Goal: Task Accomplishment & Management: Manage account settings

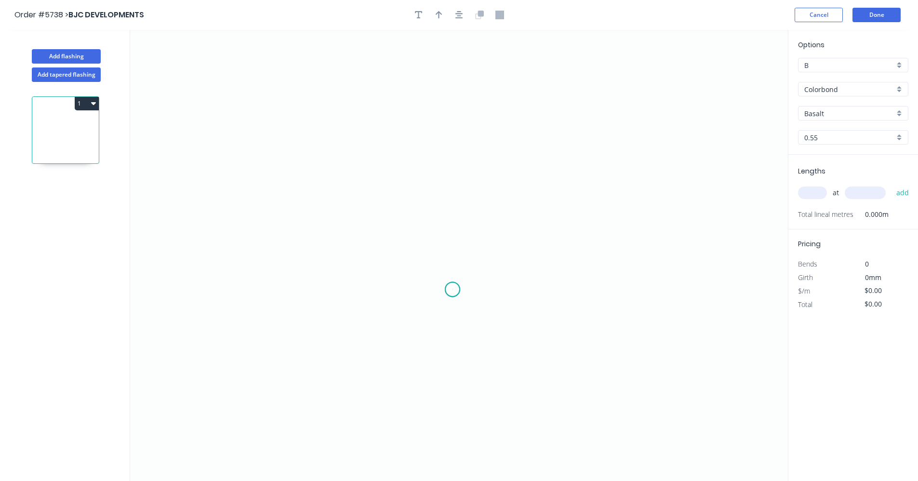
click at [454, 290] on icon "0" at bounding box center [459, 255] width 658 height 451
click at [516, 286] on icon "0" at bounding box center [459, 255] width 658 height 451
click at [402, 169] on icon "0 ?" at bounding box center [459, 255] width 658 height 451
click at [494, 302] on rect at bounding box center [484, 299] width 19 height 13
click at [471, 223] on tspan "?" at bounding box center [469, 218] width 5 height 16
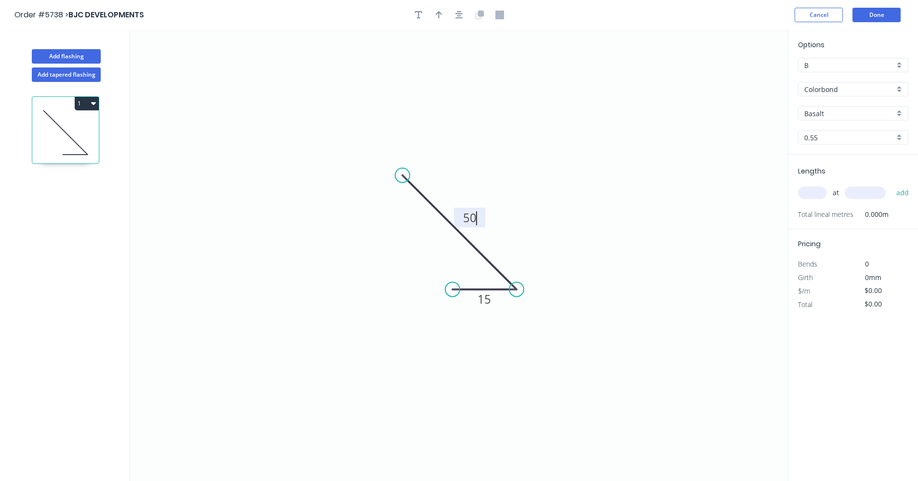
type input "$5.09"
click at [896, 89] on div "Colorbond" at bounding box center [853, 89] width 110 height 14
click at [830, 157] on div "Zincalume" at bounding box center [852, 158] width 109 height 17
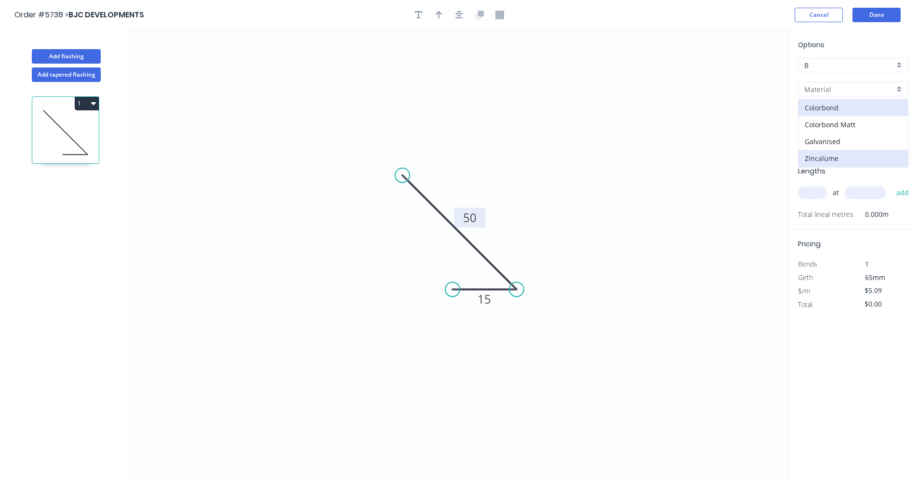
type input "Zincalume"
type input "$3.99"
click at [814, 192] on input "text" at bounding box center [812, 192] width 29 height 13
type input "4"
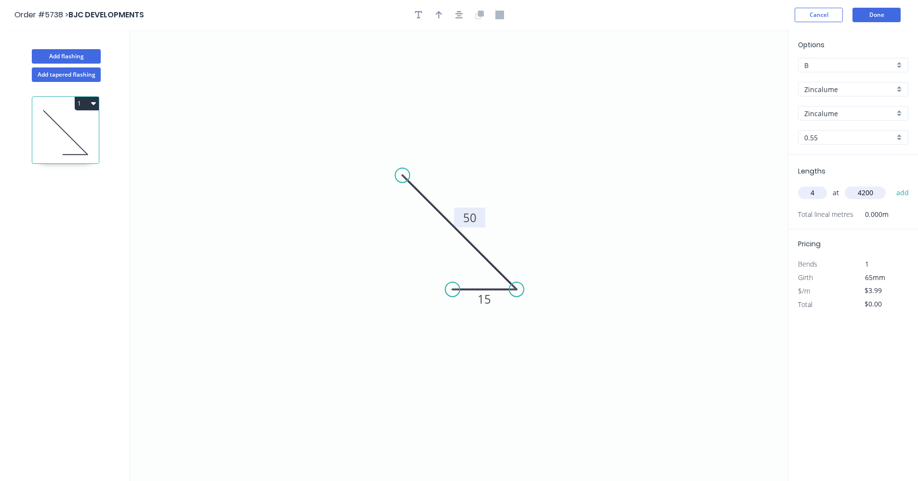
type input "4200"
click at [891, 185] on button "add" at bounding box center [902, 193] width 23 height 16
type input "$67.03"
drag, startPoint x: 462, startPoint y: 17, endPoint x: 452, endPoint y: 15, distance: 9.8
click at [460, 17] on icon "button" at bounding box center [459, 15] width 8 height 9
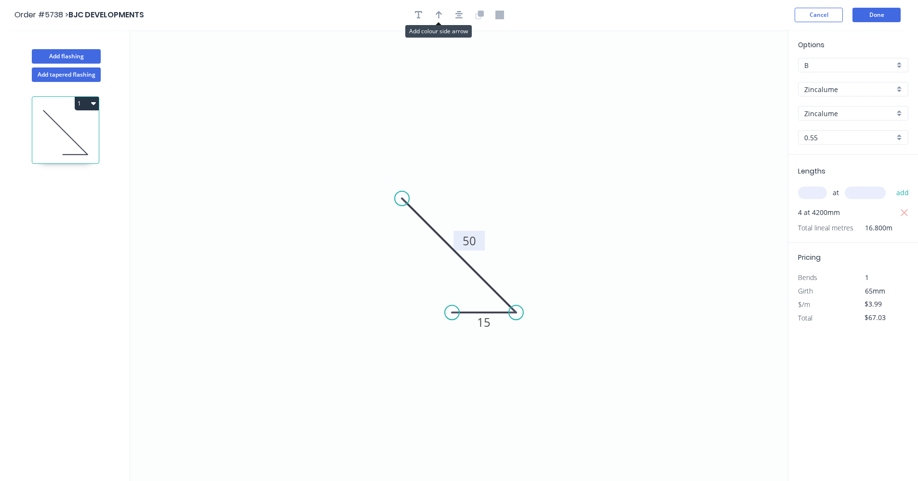
drag, startPoint x: 438, startPoint y: 13, endPoint x: 511, endPoint y: 46, distance: 79.3
click at [439, 15] on icon "button" at bounding box center [438, 15] width 7 height 8
drag, startPoint x: 740, startPoint y: 79, endPoint x: 735, endPoint y: 78, distance: 5.3
click at [738, 79] on icon at bounding box center [739, 67] width 9 height 31
click at [736, 77] on icon at bounding box center [738, 67] width 9 height 31
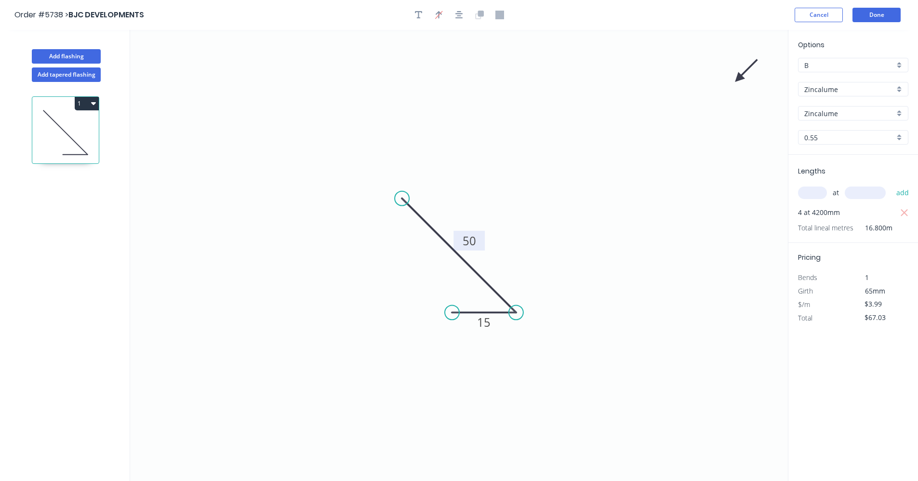
click at [669, 127] on icon "0 50 15" at bounding box center [459, 255] width 658 height 451
drag, startPoint x: 738, startPoint y: 76, endPoint x: 488, endPoint y: 262, distance: 310.9
click at [488, 268] on icon at bounding box center [496, 261] width 28 height 28
click at [885, 14] on button "Done" at bounding box center [876, 15] width 48 height 14
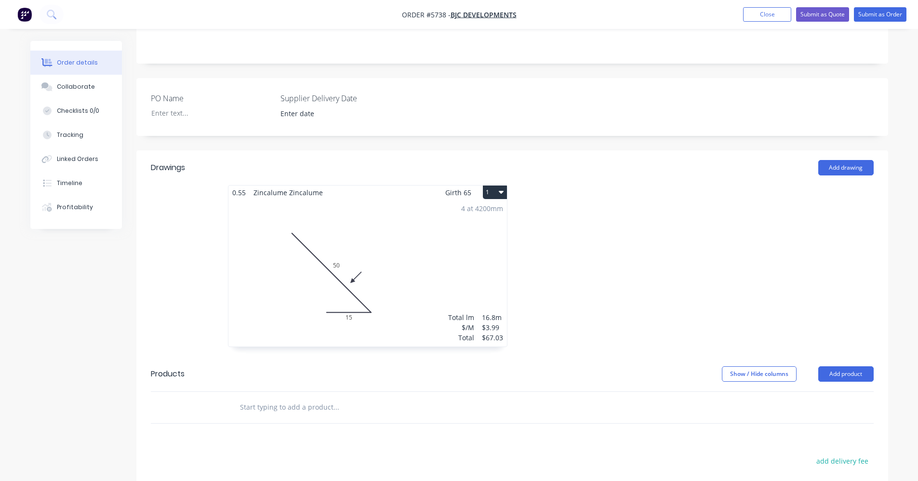
scroll to position [91, 0]
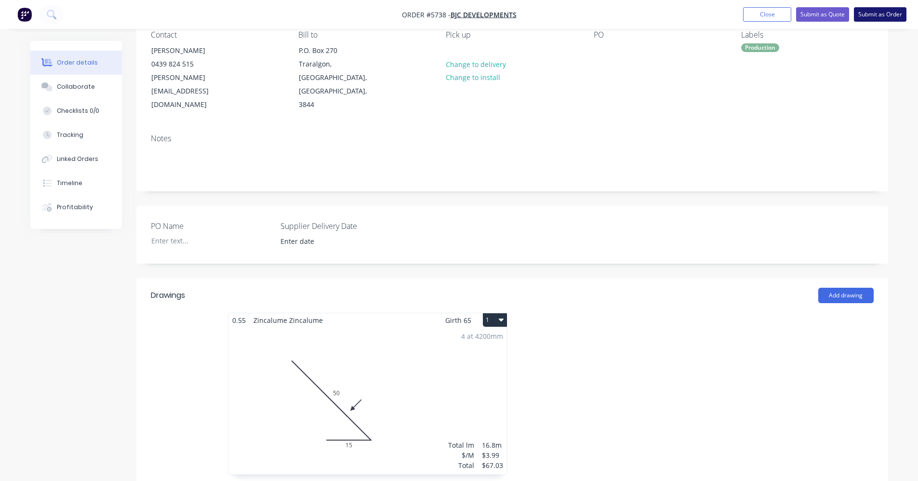
click at [883, 15] on button "Submit as Order" at bounding box center [880, 14] width 53 height 14
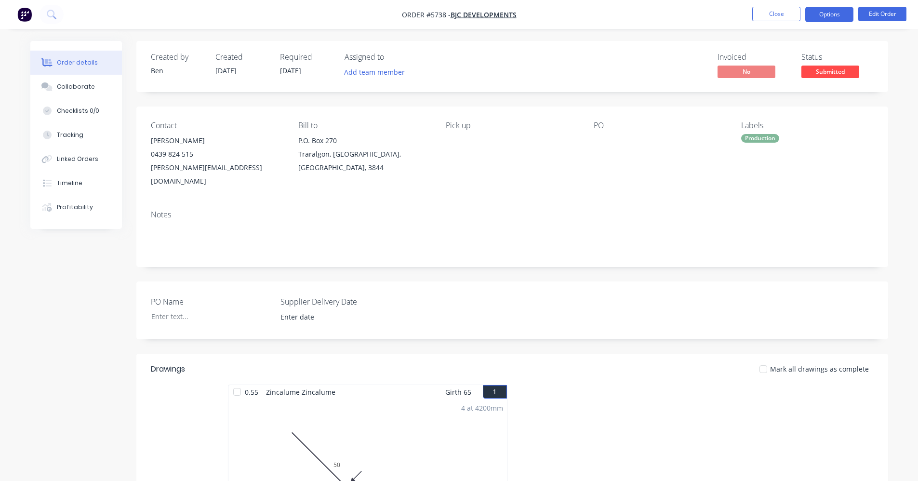
click at [836, 16] on button "Options" at bounding box center [829, 14] width 48 height 15
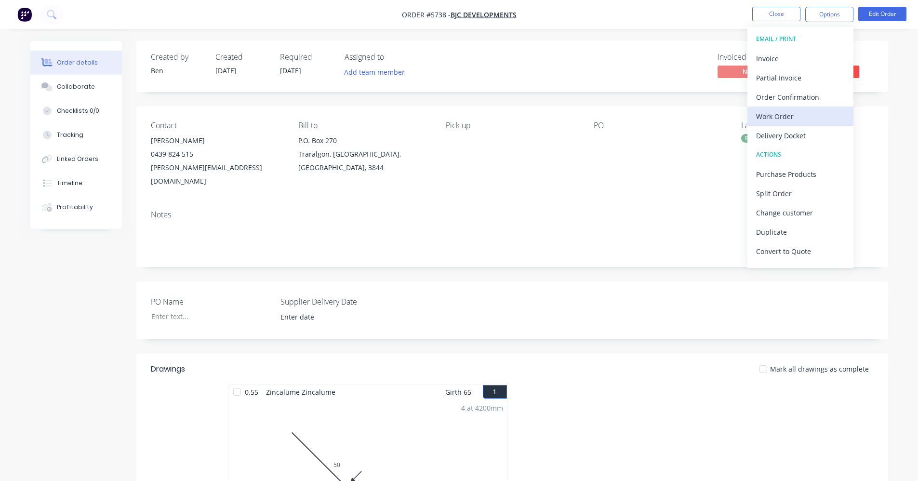
click at [794, 116] on div "Work Order" at bounding box center [800, 116] width 89 height 14
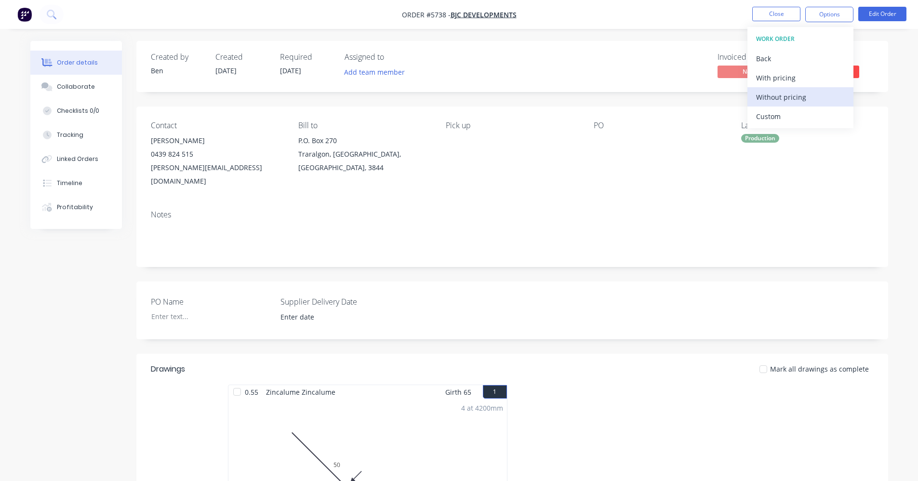
click at [796, 97] on div "Without pricing" at bounding box center [800, 97] width 89 height 14
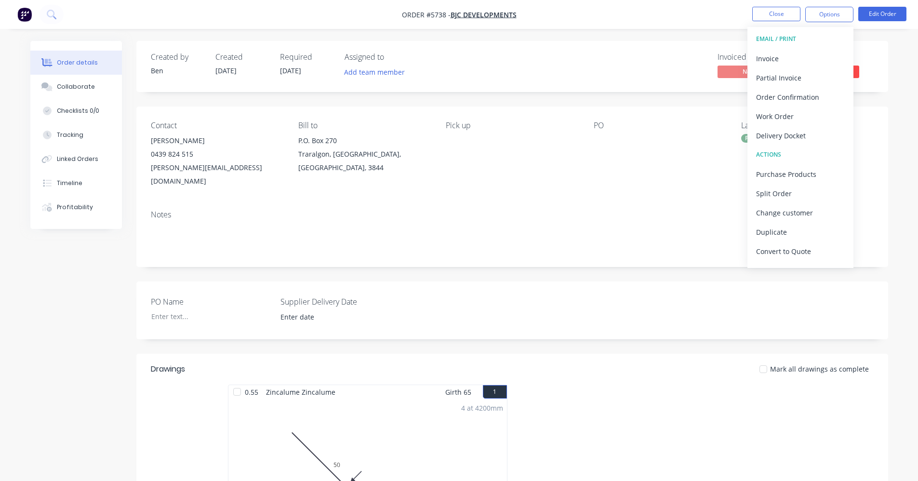
click at [642, 210] on div "Notes" at bounding box center [512, 214] width 723 height 9
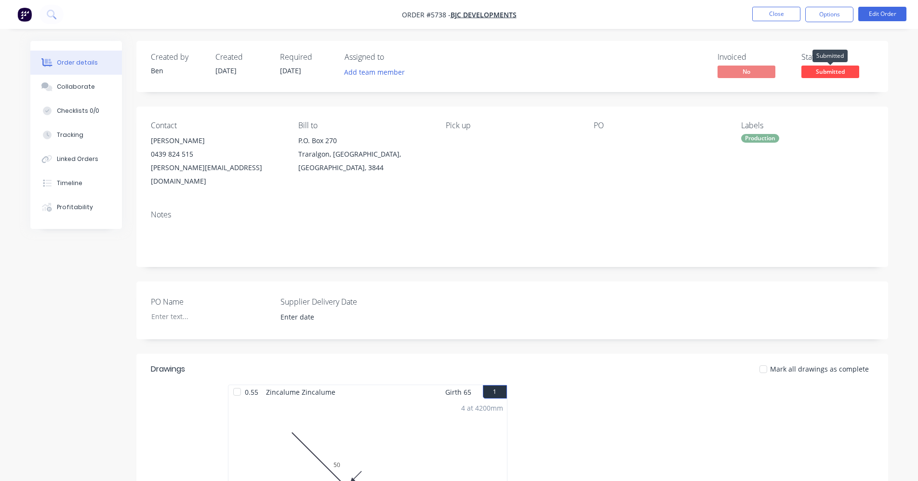
click at [839, 75] on span "Submitted" at bounding box center [830, 72] width 58 height 12
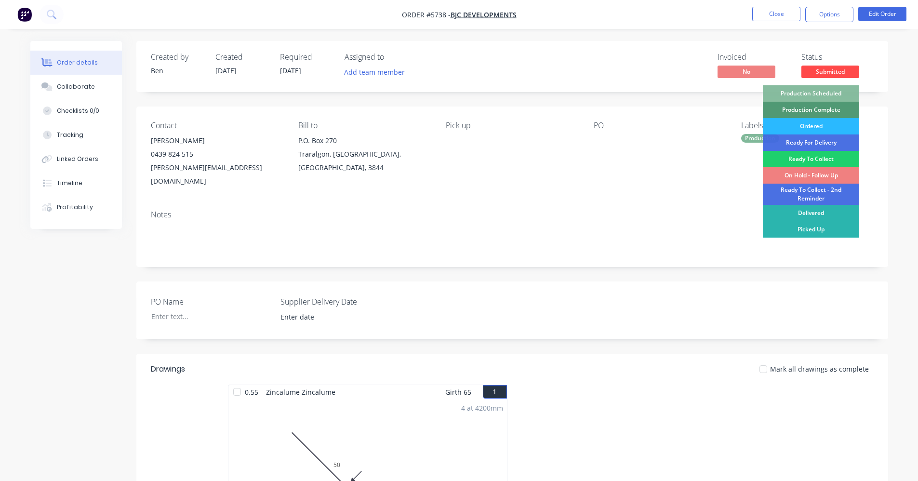
click at [816, 177] on div "On Hold - Follow Up" at bounding box center [811, 175] width 96 height 16
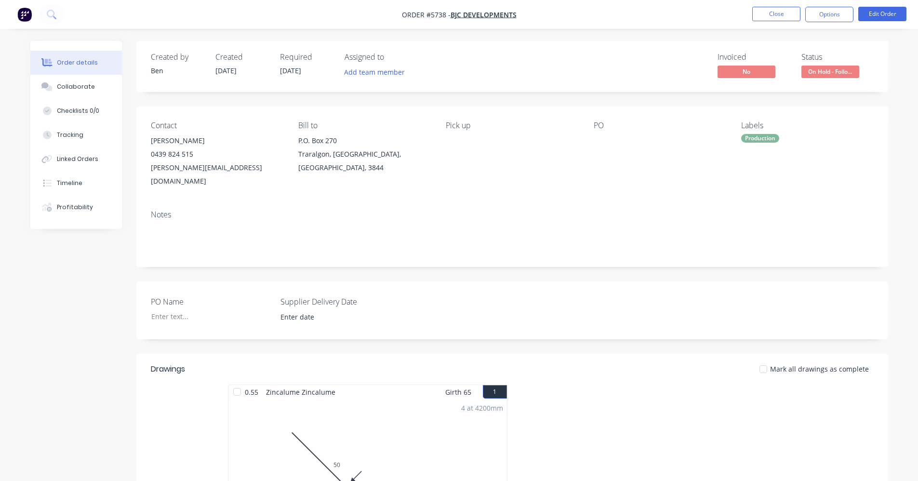
drag, startPoint x: 586, startPoint y: 72, endPoint x: 682, endPoint y: 96, distance: 99.0
click at [593, 75] on div "Invoiced No Status On Hold - Follo..." at bounding box center [657, 67] width 433 height 28
click at [888, 16] on button "Edit Order" at bounding box center [882, 14] width 48 height 14
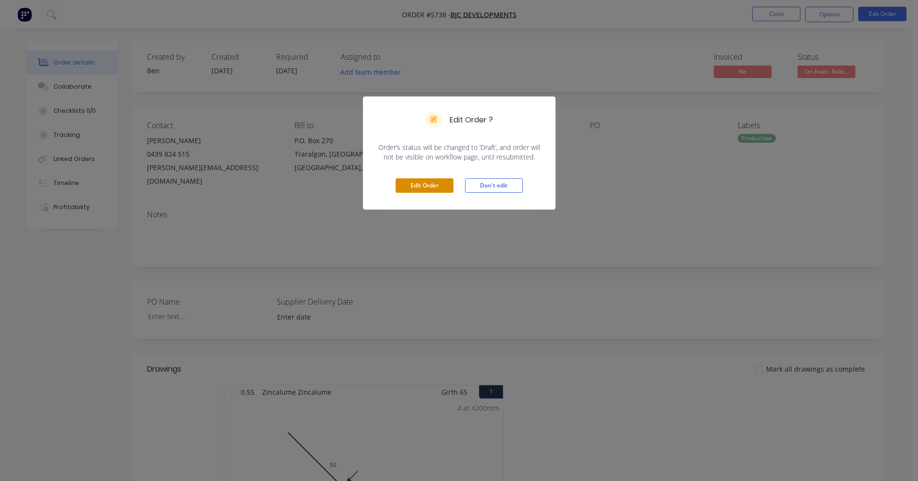
click at [422, 191] on button "Edit Order" at bounding box center [425, 185] width 58 height 14
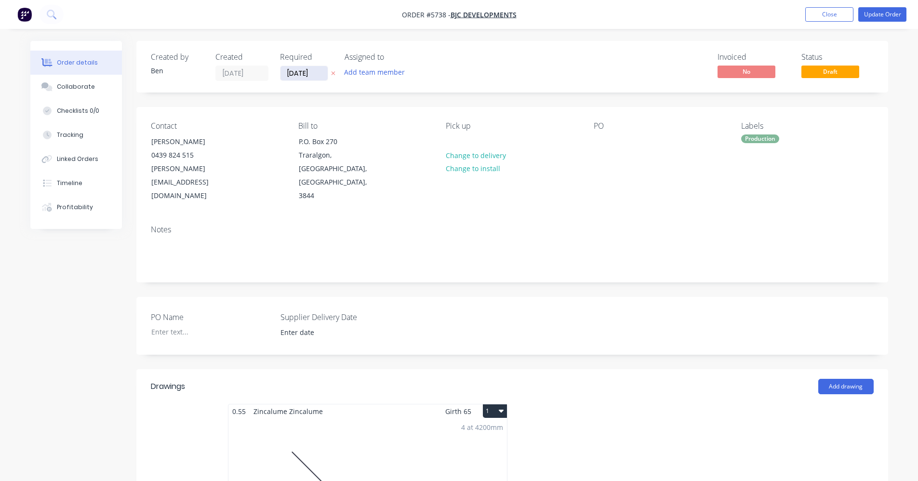
click at [312, 73] on input "[DATE]" at bounding box center [303, 73] width 47 height 14
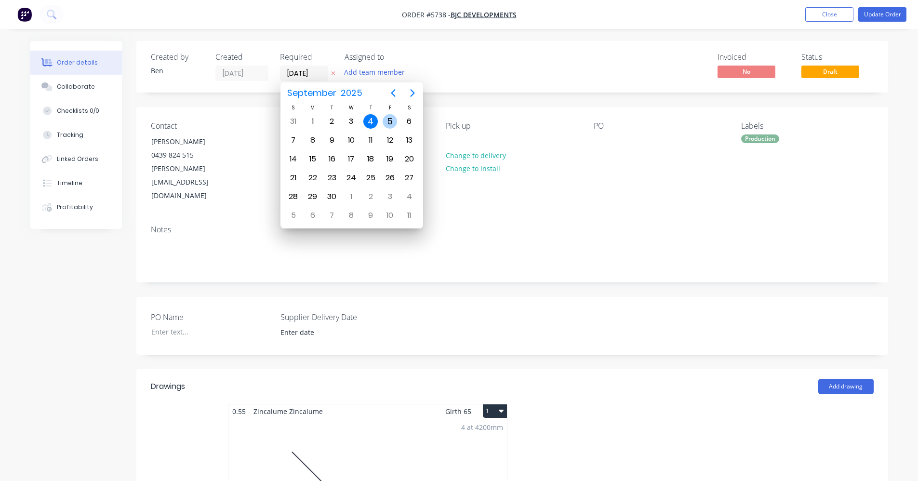
click at [390, 124] on div "5" at bounding box center [389, 121] width 14 height 14
type input "[DATE]"
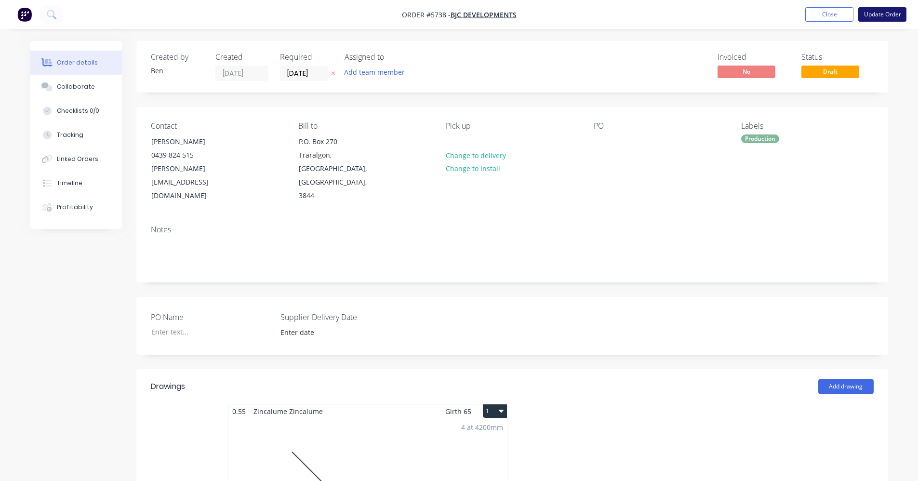
click at [883, 15] on button "Update Order" at bounding box center [882, 14] width 48 height 14
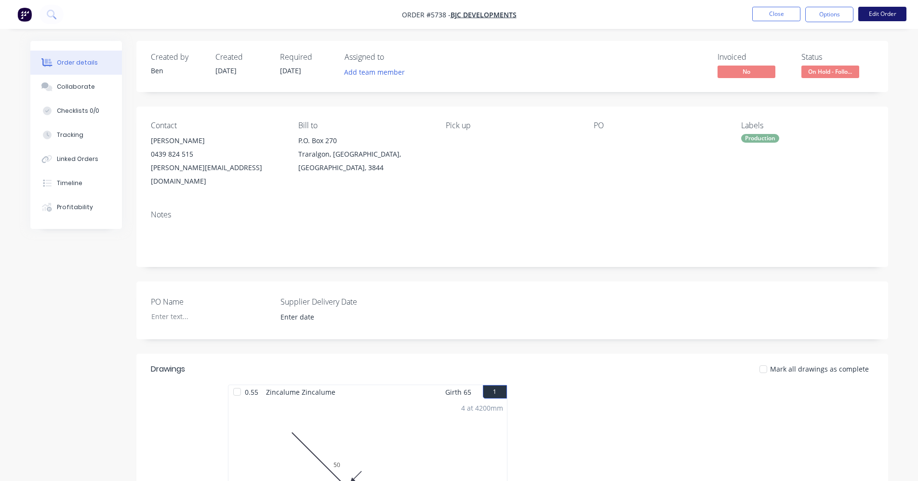
click at [887, 14] on button "Edit Order" at bounding box center [882, 14] width 48 height 14
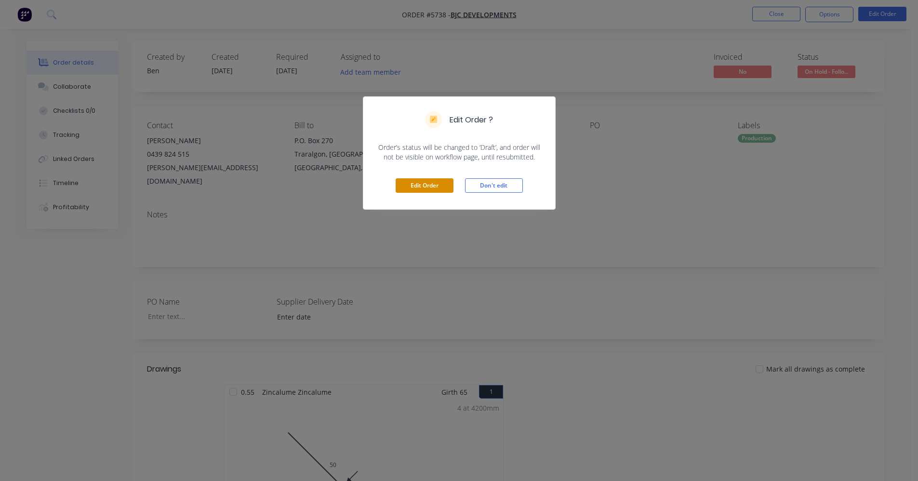
drag, startPoint x: 400, startPoint y: 189, endPoint x: 419, endPoint y: 187, distance: 18.9
click at [401, 189] on button "Edit Order" at bounding box center [425, 185] width 58 height 14
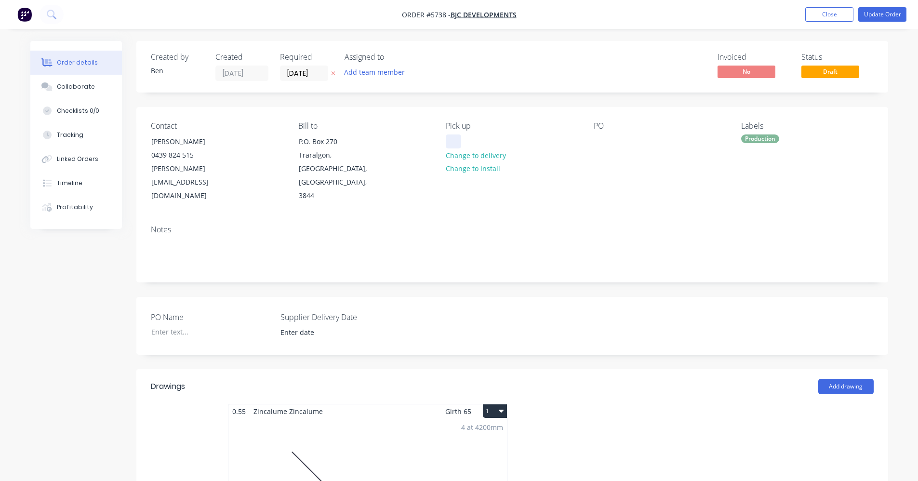
click at [456, 141] on div at bounding box center [453, 141] width 15 height 14
click at [893, 16] on button "Update Order" at bounding box center [882, 14] width 48 height 14
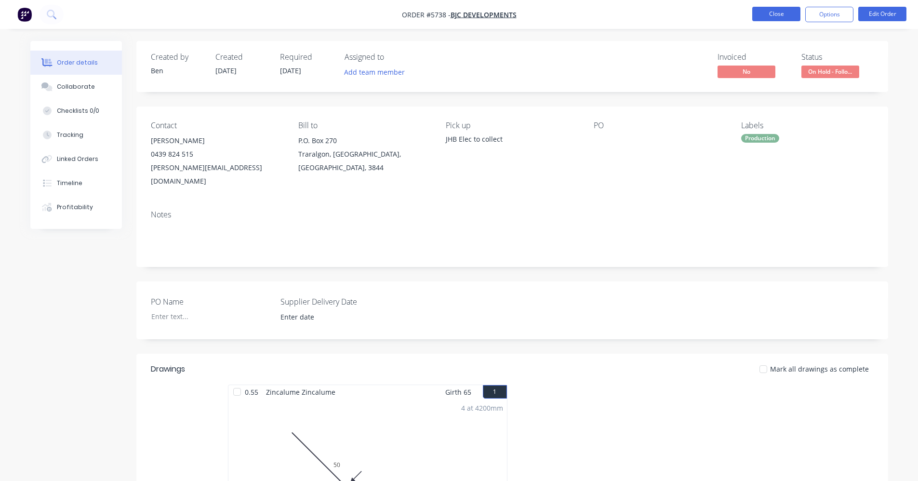
click at [788, 18] on button "Close" at bounding box center [776, 14] width 48 height 14
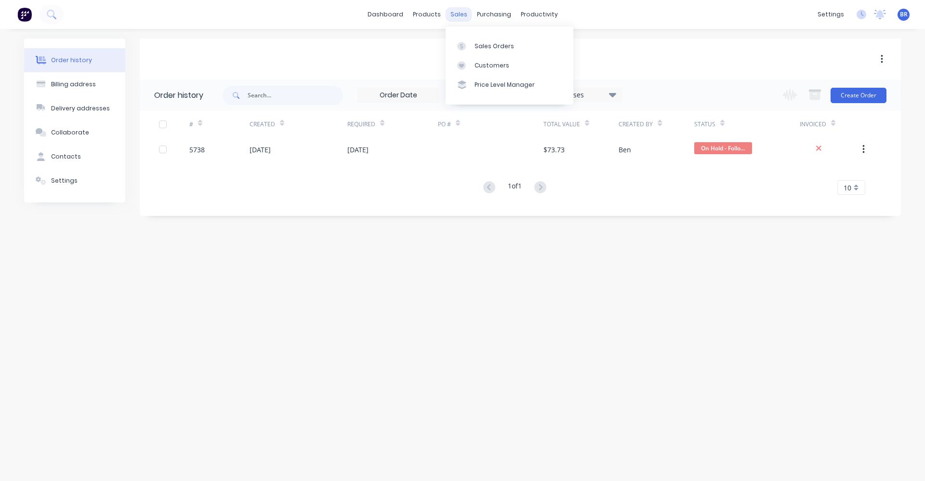
click at [456, 20] on div "sales" at bounding box center [459, 14] width 26 height 14
click at [495, 48] on div "Sales Orders" at bounding box center [495, 46] width 40 height 9
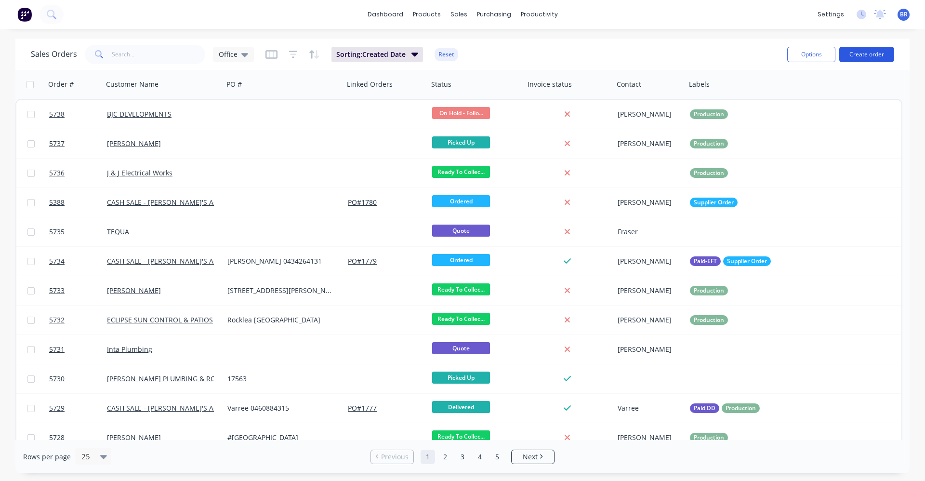
click at [861, 55] on button "Create order" at bounding box center [866, 54] width 55 height 15
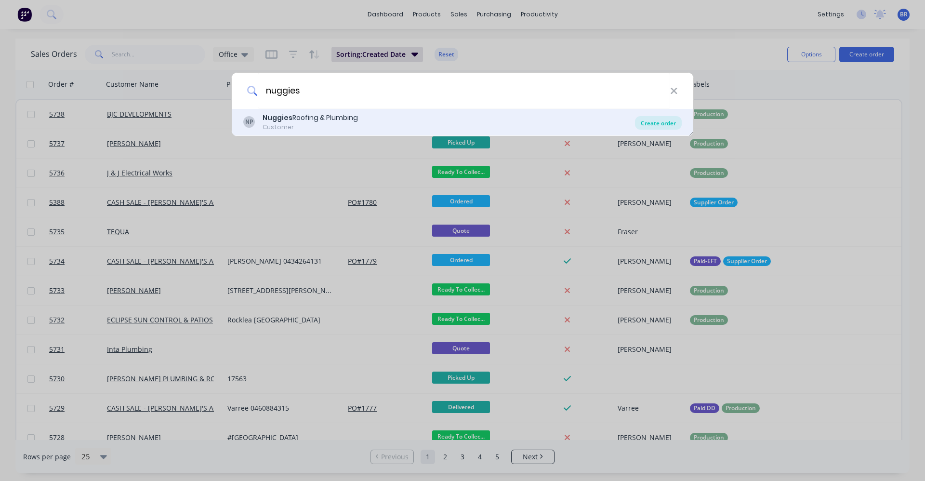
type input "nuggies"
click at [649, 122] on div "Create order" at bounding box center [658, 122] width 47 height 13
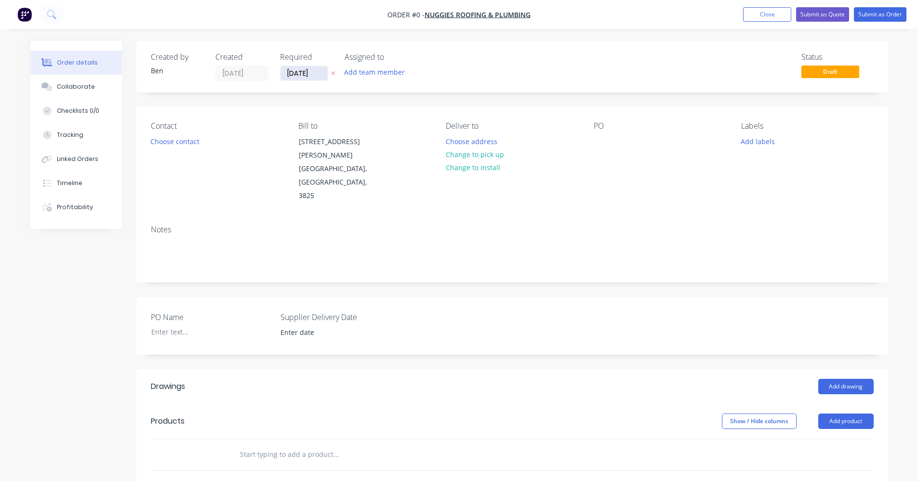
click at [307, 75] on input "[DATE]" at bounding box center [303, 73] width 47 height 14
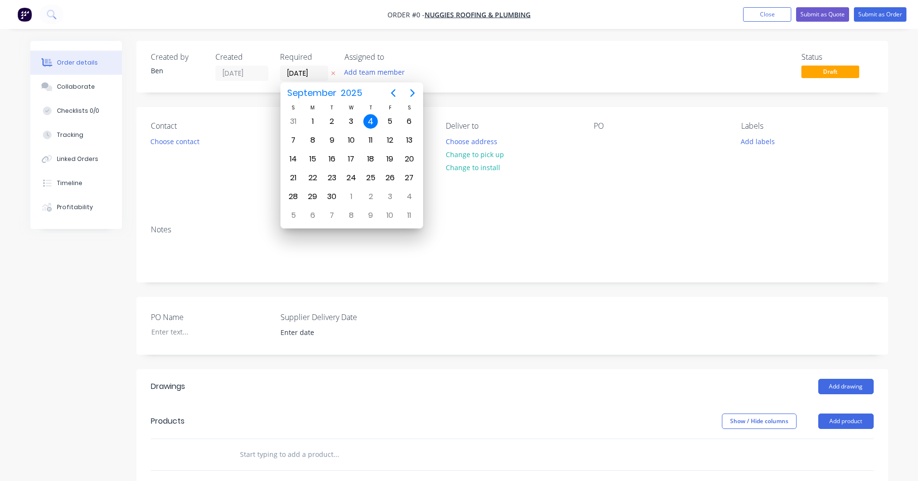
click at [479, 58] on div "Status Draft" at bounding box center [657, 67] width 433 height 28
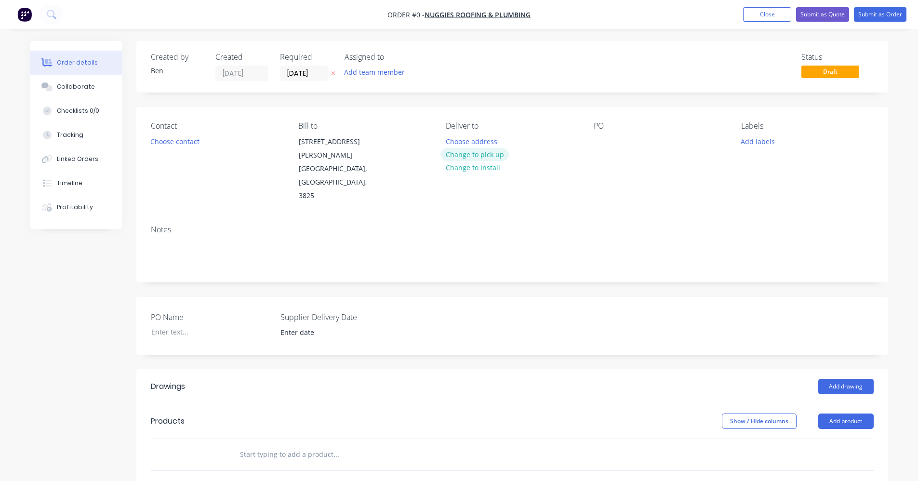
click at [484, 154] on button "Change to pick up" at bounding box center [474, 154] width 68 height 13
click at [172, 144] on button "Choose contact" at bounding box center [174, 140] width 59 height 13
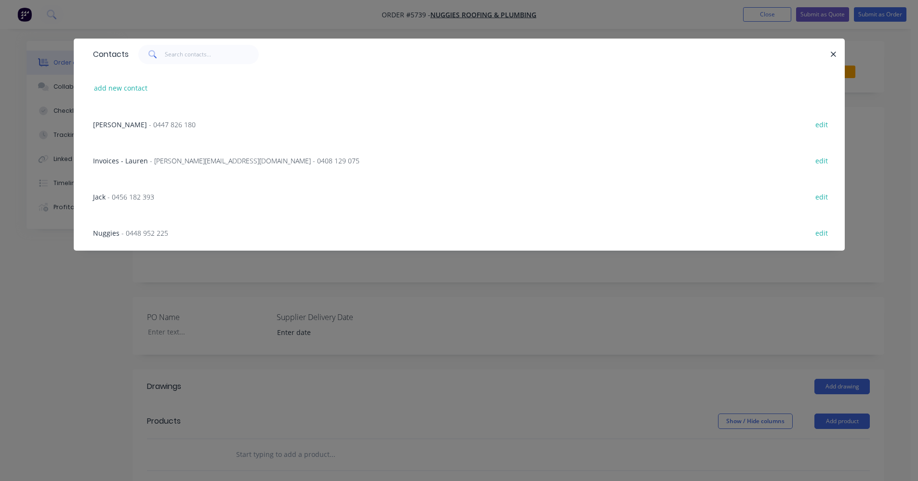
click at [143, 118] on div "Ryan - 0447 826 180 edit" at bounding box center [459, 124] width 742 height 36
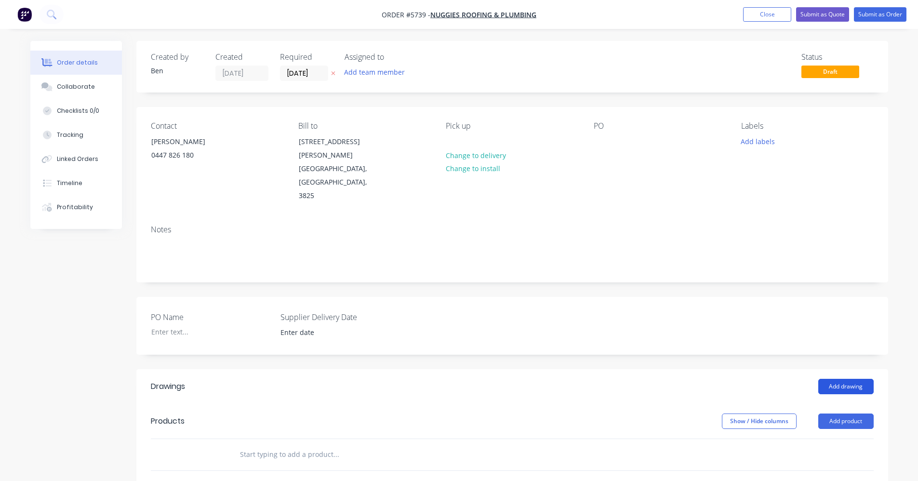
click at [858, 379] on button "Add drawing" at bounding box center [845, 386] width 55 height 15
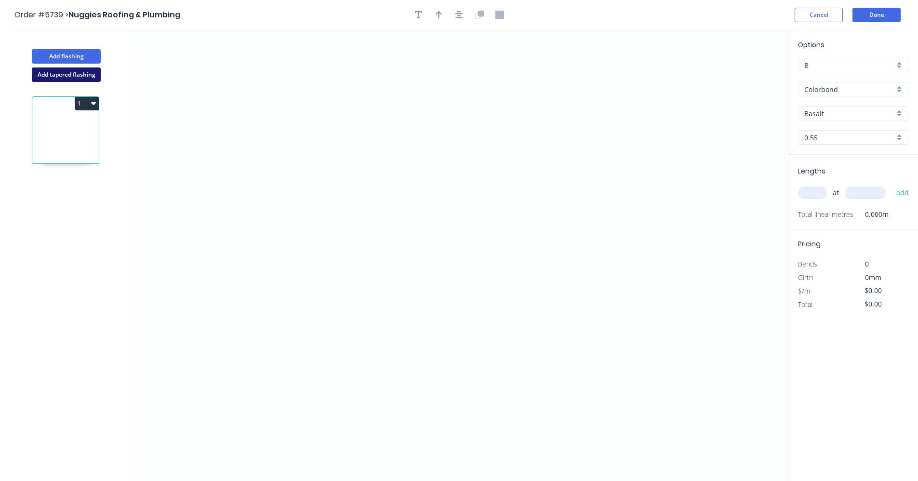
click at [83, 79] on button "Add tapered flashing" at bounding box center [66, 74] width 69 height 14
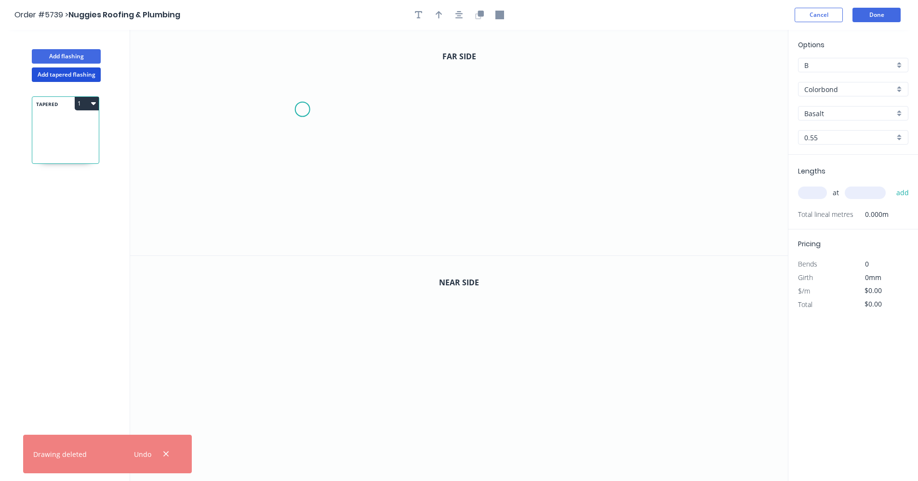
click at [304, 110] on icon "0" at bounding box center [459, 142] width 658 height 225
click at [444, 190] on icon "0" at bounding box center [459, 142] width 658 height 225
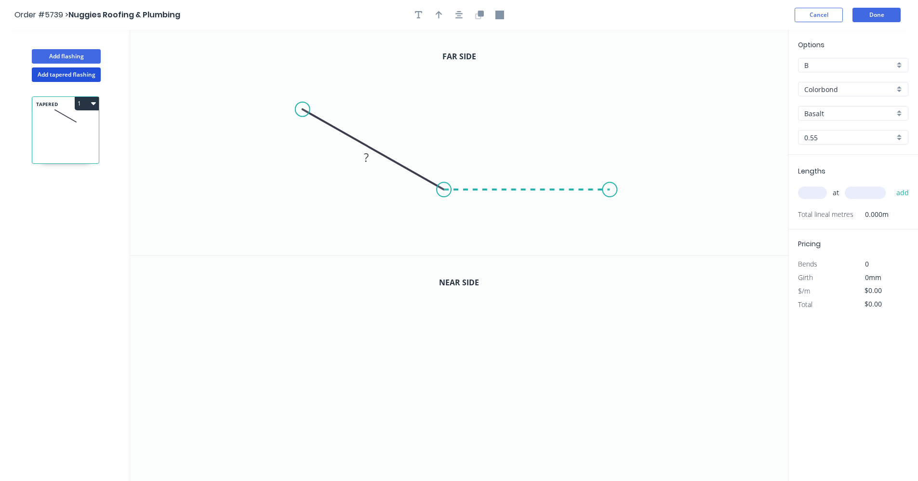
click at [610, 190] on icon "0 ?" at bounding box center [459, 142] width 658 height 225
click at [610, 219] on icon "0 ? ? ? º" at bounding box center [459, 142] width 658 height 225
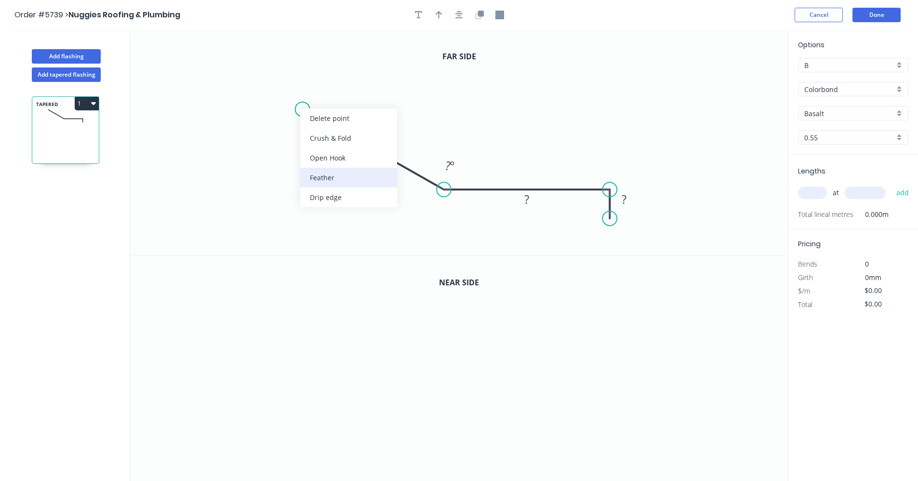
click at [357, 182] on div "Feather" at bounding box center [348, 178] width 97 height 20
click at [348, 167] on div "Delete bend" at bounding box center [354, 164] width 97 height 20
click at [343, 197] on div "Drip edge" at bounding box center [352, 198] width 97 height 20
click at [322, 142] on div "Flip bend" at bounding box center [354, 142] width 97 height 20
click at [369, 159] on rect at bounding box center [365, 157] width 19 height 13
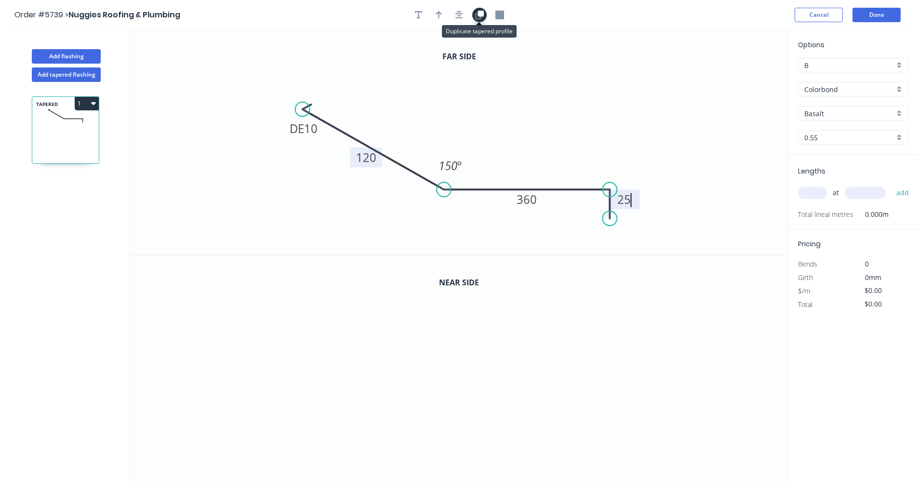
click at [479, 14] on icon "button" at bounding box center [480, 14] width 6 height 6
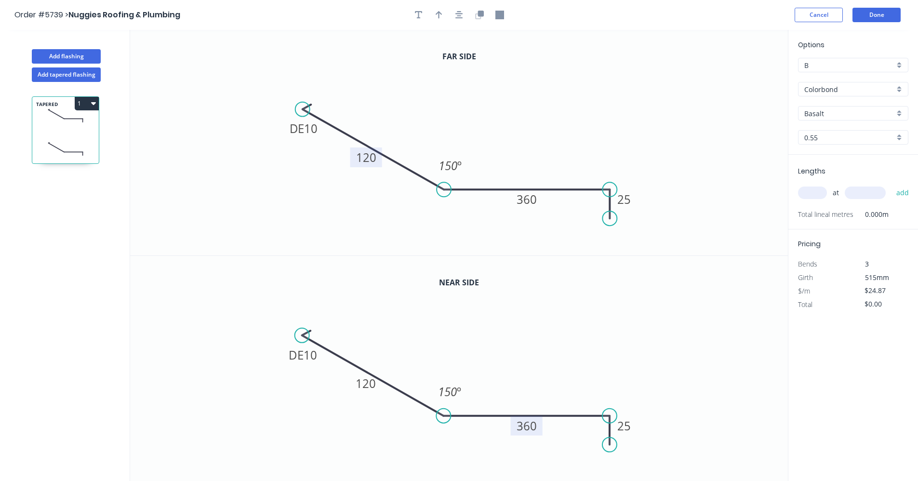
click at [529, 422] on tspan "360" at bounding box center [527, 426] width 20 height 16
type input "$26.73"
click at [899, 114] on div "Basalt" at bounding box center [853, 113] width 110 height 14
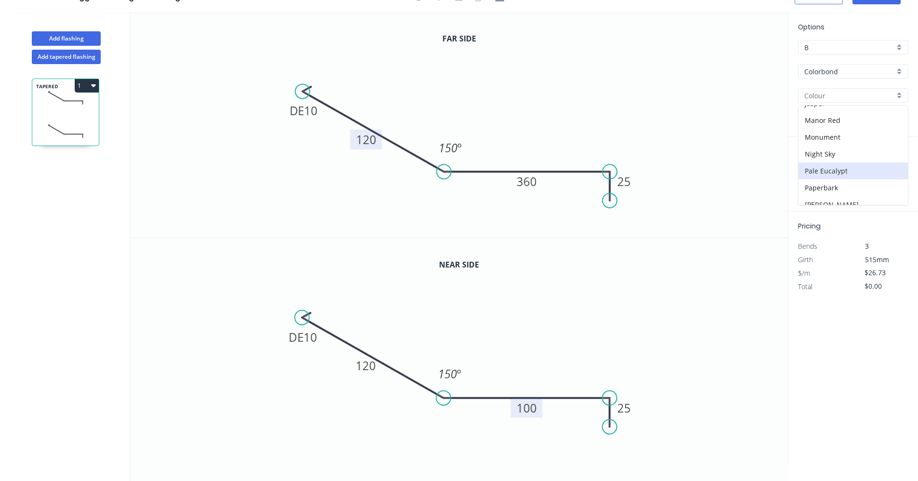
scroll to position [175, 0]
click at [824, 137] on div "Monument" at bounding box center [852, 140] width 109 height 17
type input "Monument"
drag, startPoint x: 811, startPoint y: 173, endPoint x: 818, endPoint y: 172, distance: 7.2
click at [811, 173] on input "text" at bounding box center [812, 175] width 29 height 13
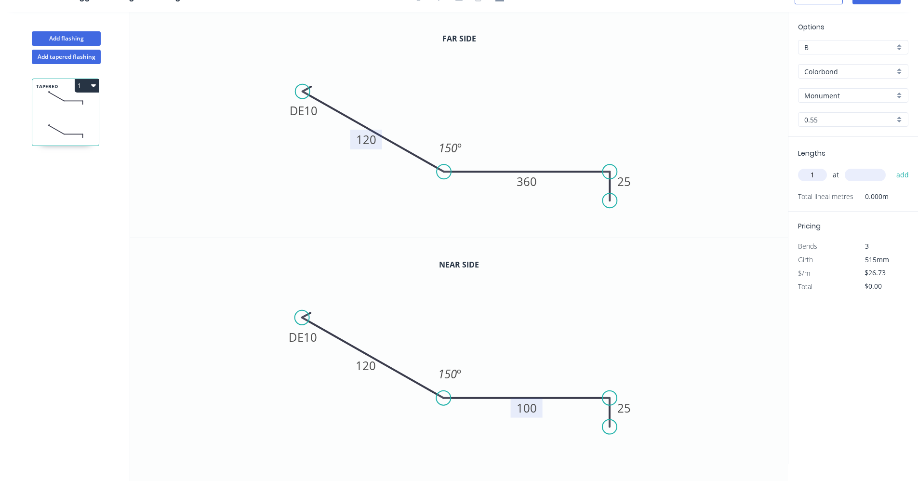
type input "1"
type input "2800"
click at [891, 167] on button "add" at bounding box center [902, 175] width 23 height 16
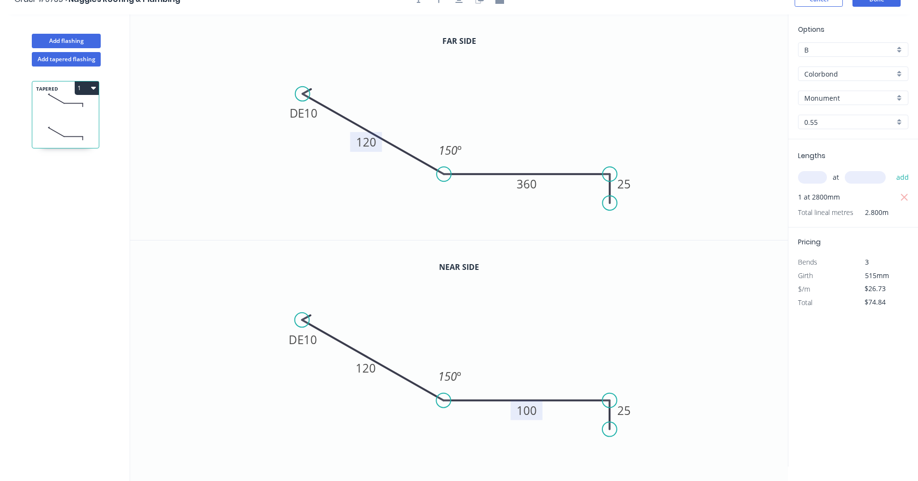
scroll to position [0, 0]
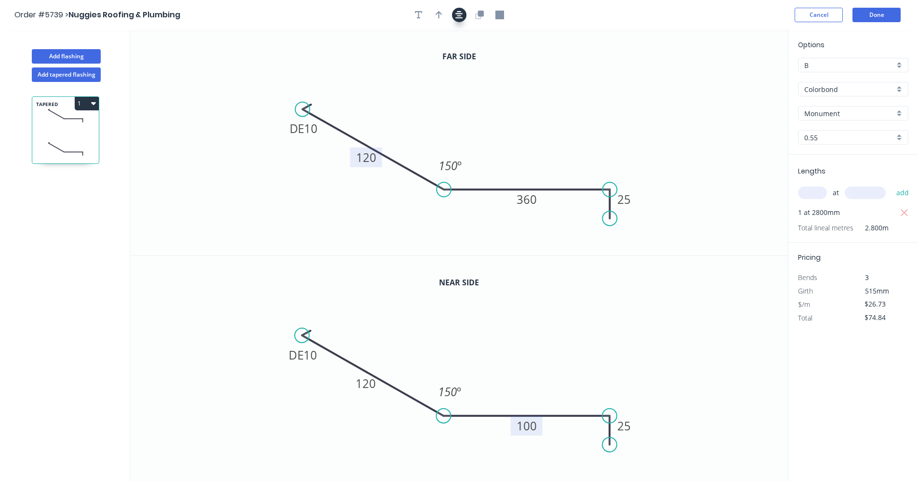
click at [453, 17] on button "button" at bounding box center [459, 15] width 14 height 14
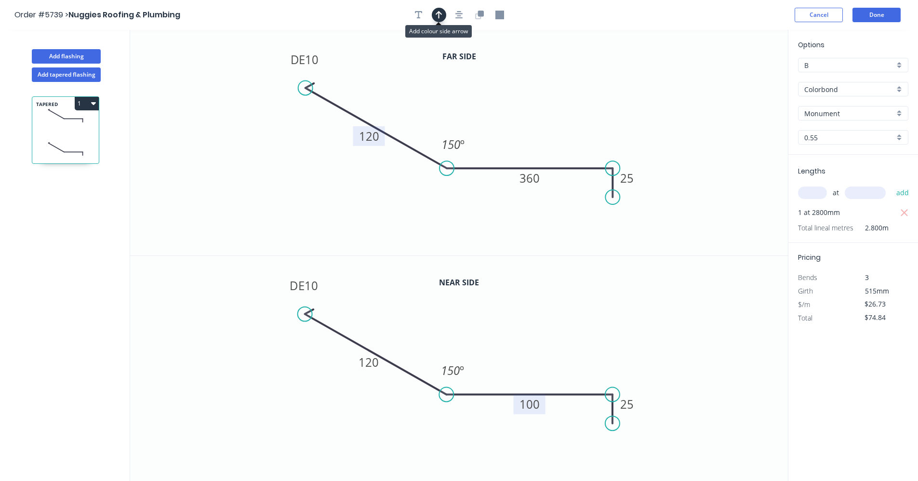
click at [439, 15] on icon "button" at bounding box center [438, 15] width 7 height 9
click at [738, 78] on icon at bounding box center [739, 67] width 9 height 31
drag, startPoint x: 738, startPoint y: 78, endPoint x: 673, endPoint y: 149, distance: 96.5
click at [547, 154] on icon at bounding box center [554, 149] width 28 height 28
click at [94, 102] on icon "button" at bounding box center [93, 103] width 5 height 3
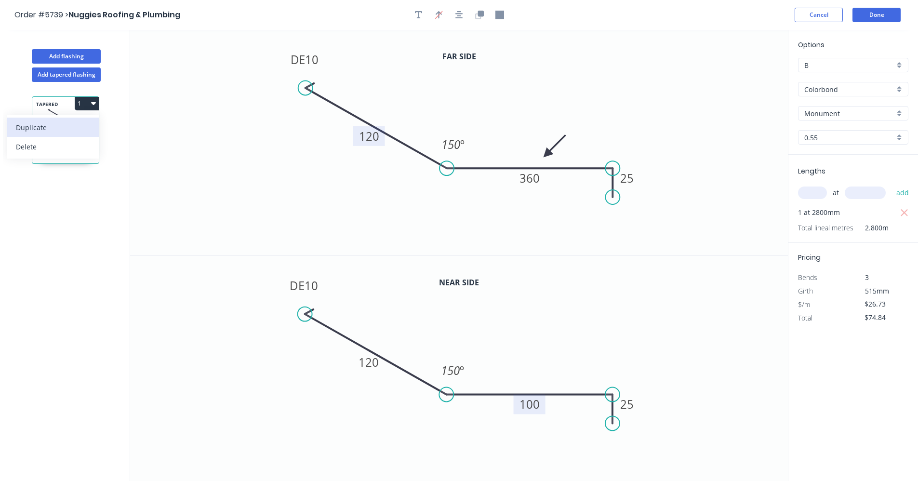
click at [66, 131] on div "Duplicate" at bounding box center [53, 127] width 74 height 14
type input "$0.00"
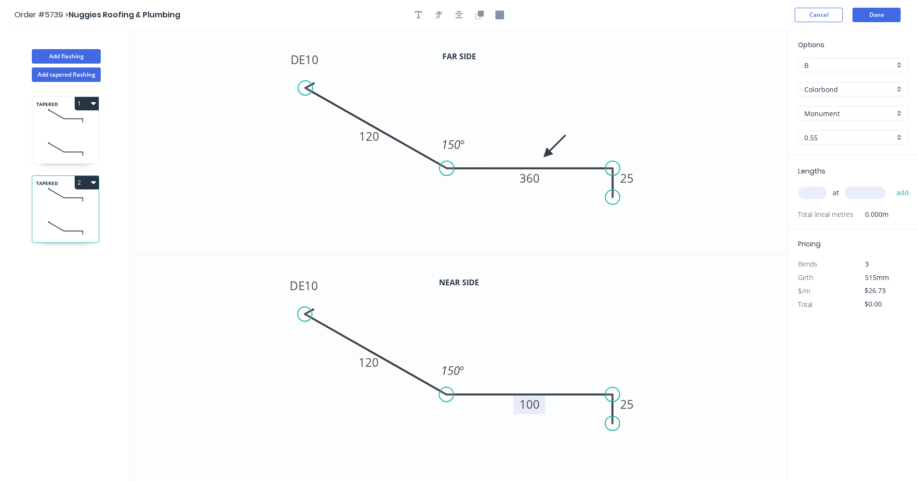
click at [530, 404] on tspan "100" at bounding box center [530, 404] width 20 height 16
click at [533, 174] on tspan "360" at bounding box center [529, 178] width 20 height 16
type input "$26.73"
click at [816, 196] on input "text" at bounding box center [812, 192] width 29 height 13
type input "1"
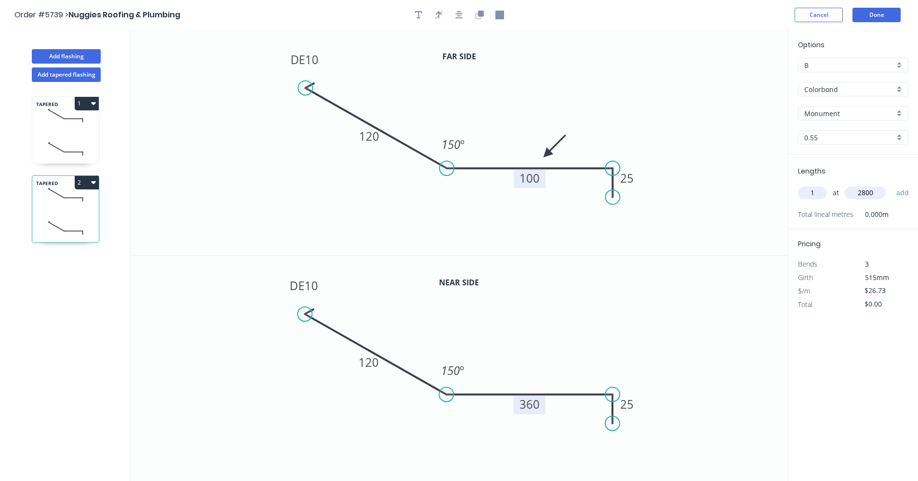
type input "2800"
click at [891, 185] on button "add" at bounding box center [902, 193] width 23 height 16
type input "$74.84"
drag, startPoint x: 68, startPoint y: 57, endPoint x: 82, endPoint y: 64, distance: 15.5
click at [70, 57] on button "Add flashing" at bounding box center [66, 56] width 69 height 14
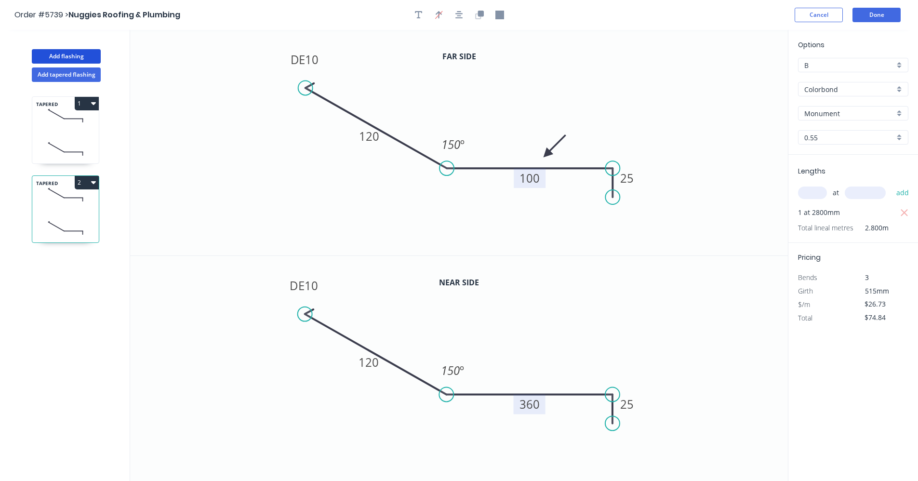
type input "$0.00"
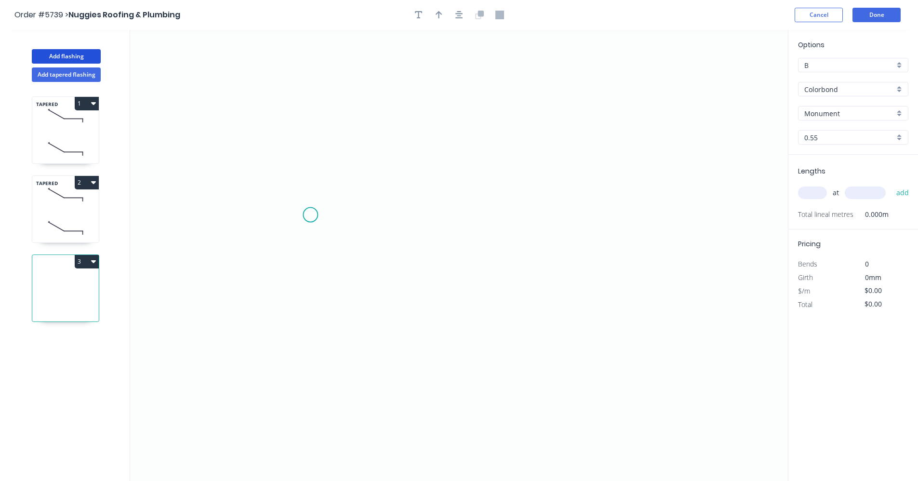
click at [311, 199] on icon "0" at bounding box center [459, 255] width 658 height 451
click at [457, 293] on icon "0" at bounding box center [459, 255] width 658 height 451
click at [632, 296] on icon "0 ?" at bounding box center [459, 255] width 658 height 451
click at [630, 297] on circle at bounding box center [631, 292] width 14 height 14
click at [632, 288] on circle at bounding box center [631, 292] width 14 height 14
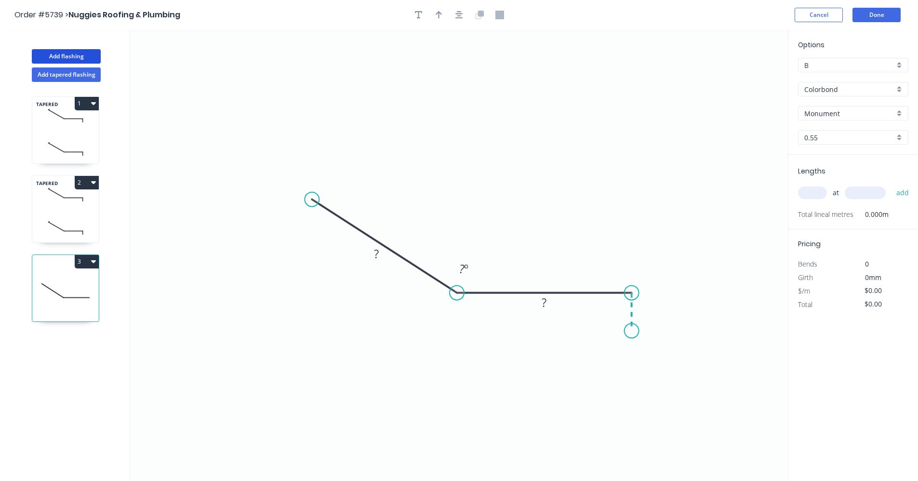
click at [633, 331] on icon "0 ? ? ? º" at bounding box center [459, 255] width 658 height 451
drag, startPoint x: 311, startPoint y: 204, endPoint x: 322, endPoint y: 202, distance: 11.2
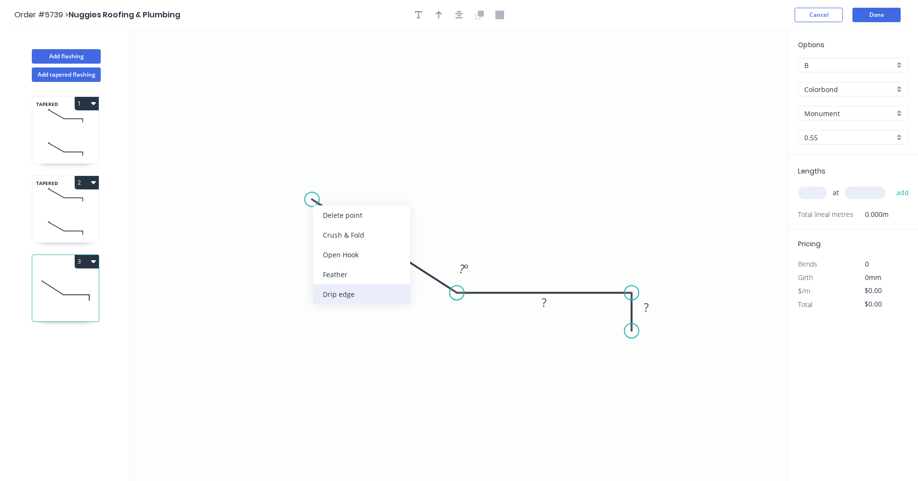
click at [361, 291] on div "Drip edge" at bounding box center [361, 294] width 97 height 20
click at [331, 232] on div "Flip bend" at bounding box center [358, 232] width 97 height 20
click at [380, 256] on rect at bounding box center [376, 254] width 19 height 13
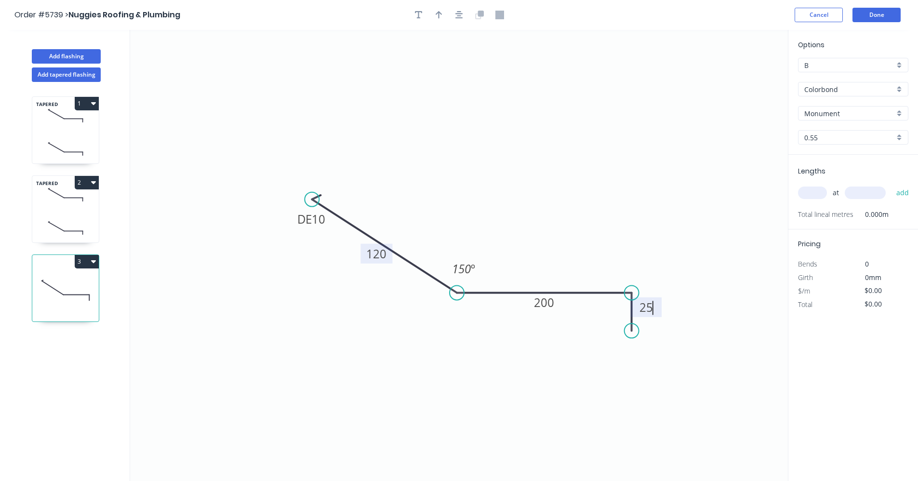
type input "$18.47"
drag, startPoint x: 818, startPoint y: 194, endPoint x: 823, endPoint y: 190, distance: 6.3
click at [819, 192] on input "text" at bounding box center [812, 192] width 29 height 13
type input "2"
type input "4800"
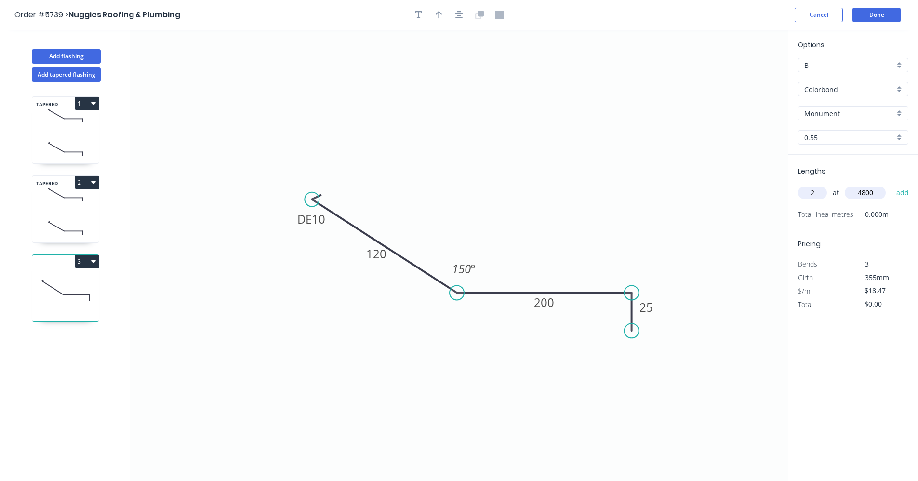
click at [891, 185] on button "add" at bounding box center [902, 193] width 23 height 16
type input "$177.31"
click at [459, 19] on icon "button" at bounding box center [459, 15] width 8 height 9
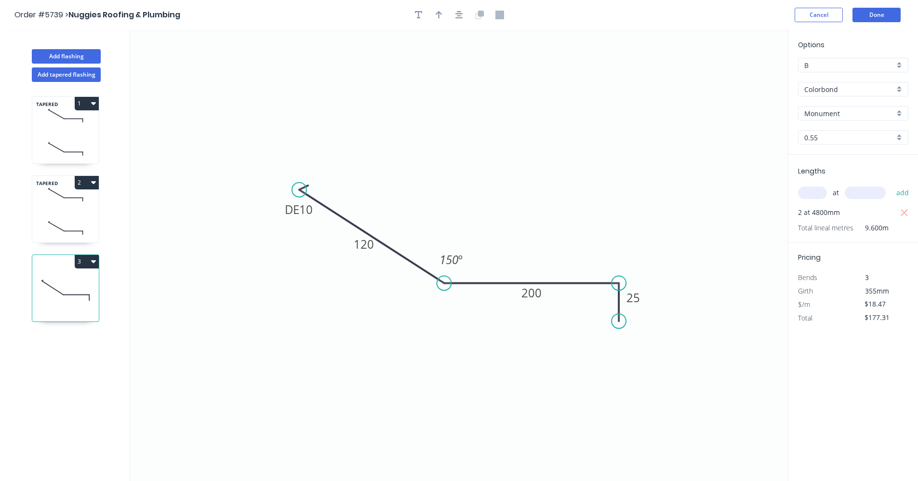
drag, startPoint x: 439, startPoint y: 17, endPoint x: 604, endPoint y: 74, distance: 174.1
click at [442, 18] on icon "button" at bounding box center [438, 15] width 7 height 9
click at [739, 79] on icon at bounding box center [739, 67] width 9 height 31
drag, startPoint x: 739, startPoint y: 79, endPoint x: 543, endPoint y: 256, distance: 264.0
click at [539, 264] on icon at bounding box center [545, 258] width 28 height 28
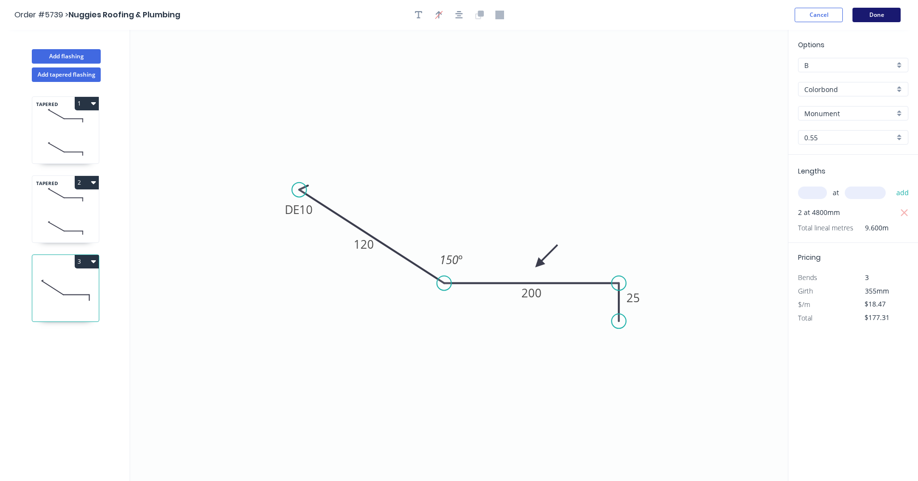
click at [868, 13] on button "Done" at bounding box center [876, 15] width 48 height 14
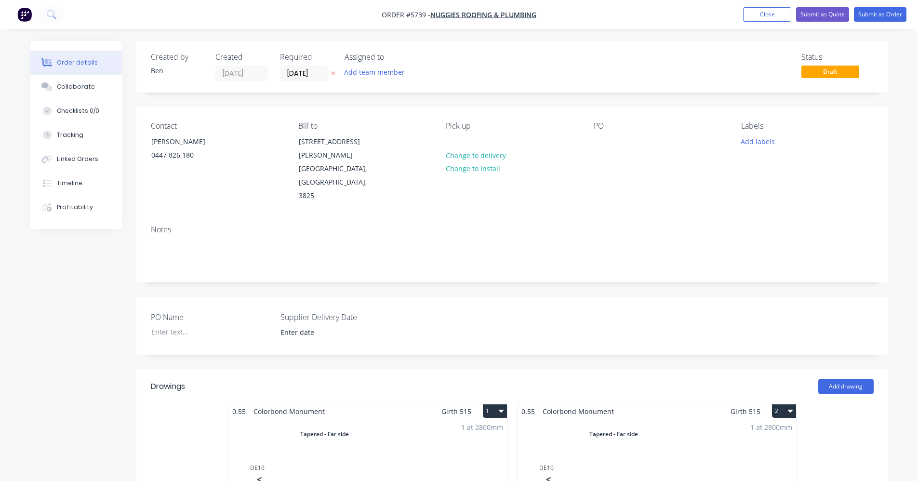
drag, startPoint x: 759, startPoint y: 142, endPoint x: 758, endPoint y: 149, distance: 7.3
click at [758, 145] on button "Add labels" at bounding box center [758, 140] width 44 height 13
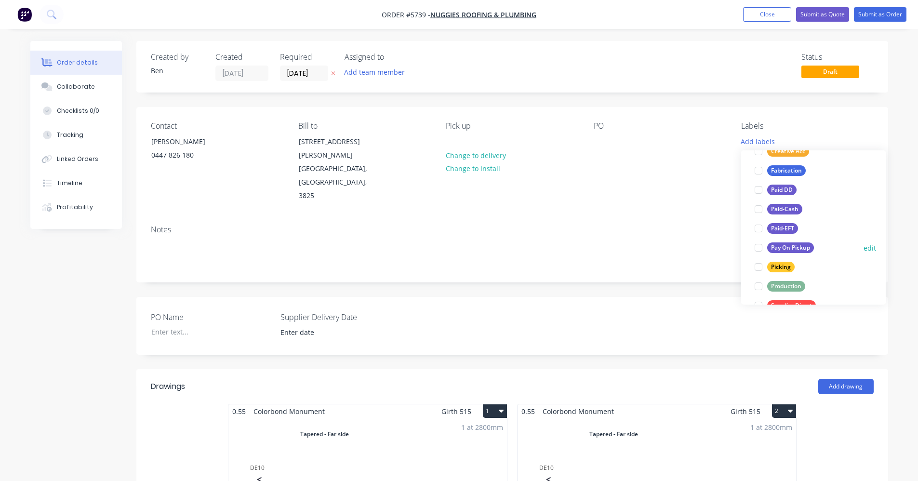
scroll to position [96, 0]
drag, startPoint x: 781, startPoint y: 283, endPoint x: 765, endPoint y: 264, distance: 24.6
click at [780, 283] on div "Production" at bounding box center [786, 285] width 38 height 11
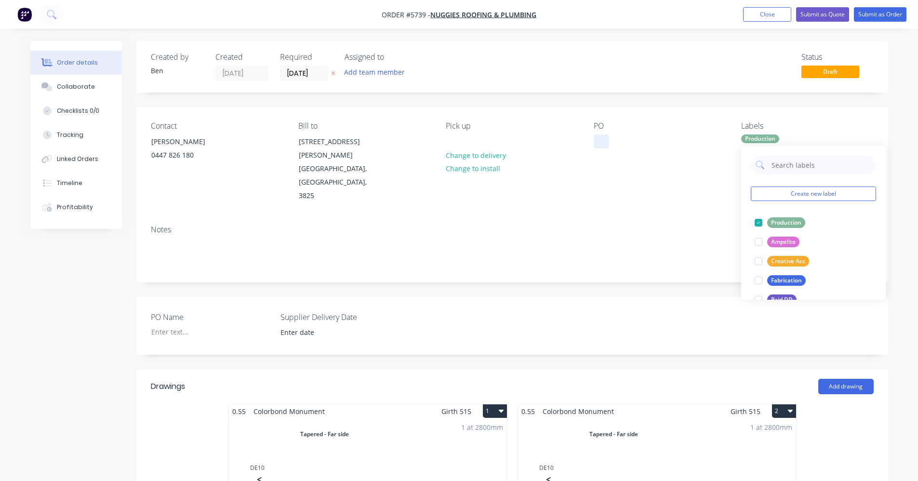
click at [598, 143] on div at bounding box center [600, 141] width 15 height 14
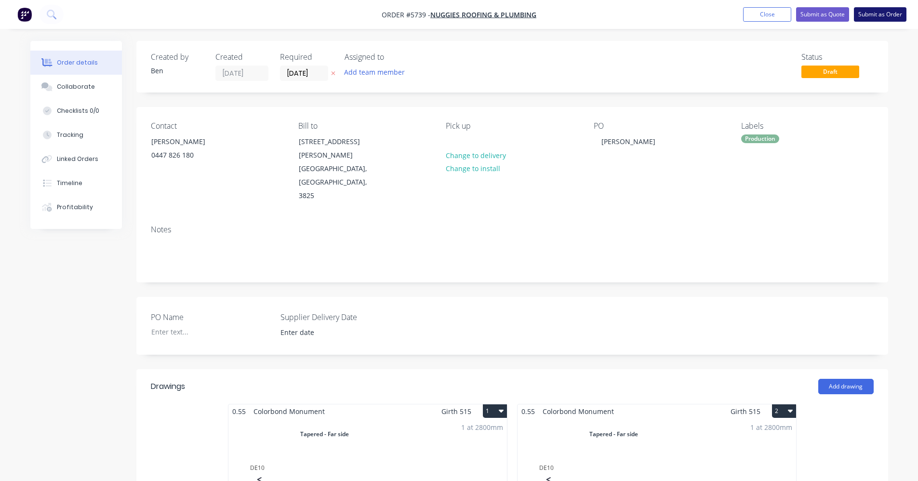
click at [887, 11] on button "Submit as Order" at bounding box center [880, 14] width 53 height 14
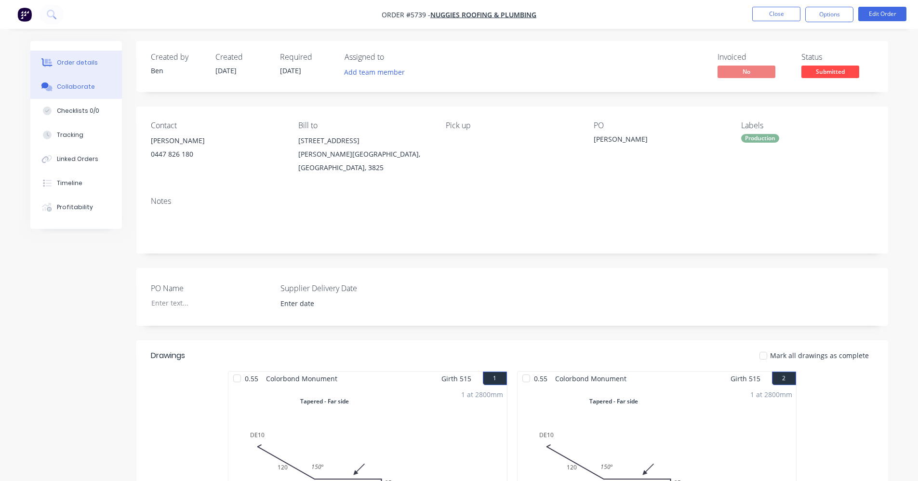
click at [72, 89] on div "Collaborate" at bounding box center [76, 86] width 38 height 9
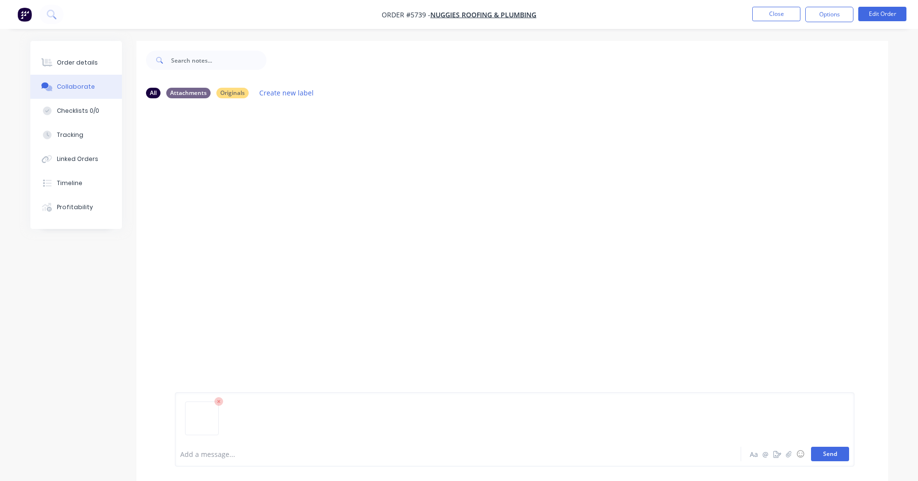
click at [817, 456] on button "Send" at bounding box center [830, 454] width 38 height 14
drag, startPoint x: 79, startPoint y: 59, endPoint x: 102, endPoint y: 62, distance: 22.8
click at [81, 59] on div "Order details" at bounding box center [77, 62] width 41 height 9
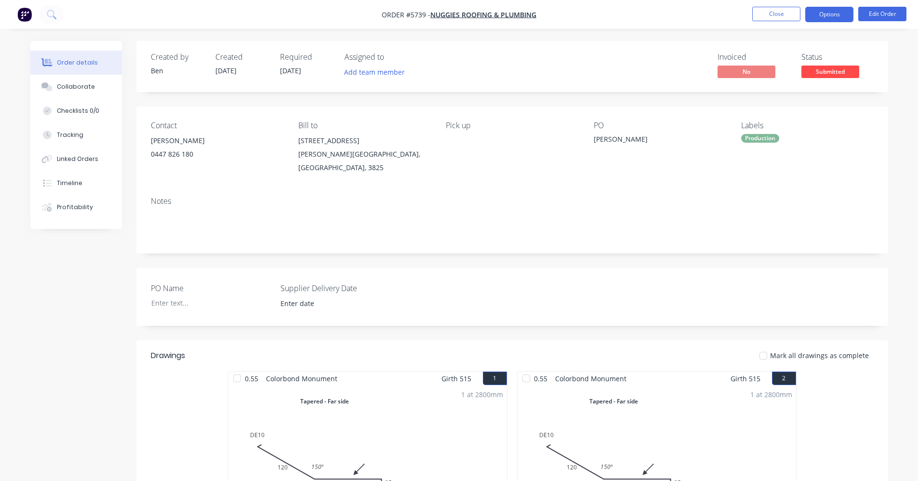
click at [832, 13] on button "Options" at bounding box center [829, 14] width 48 height 15
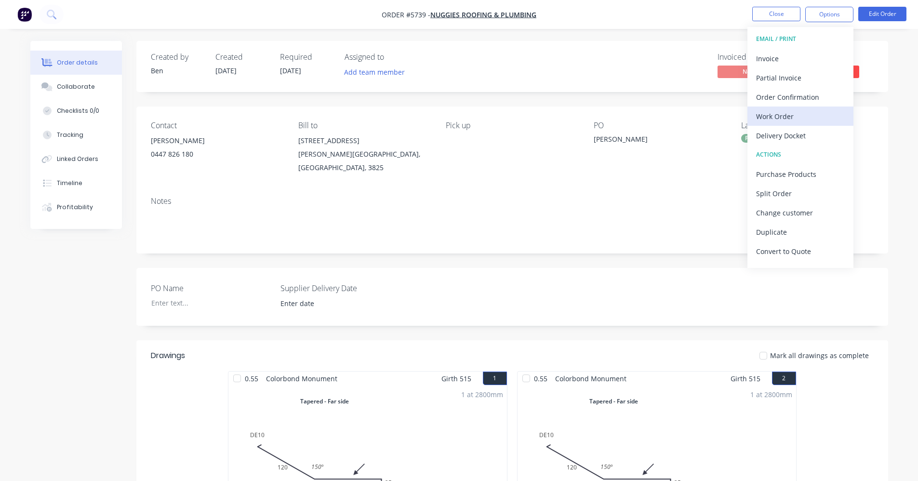
click at [774, 116] on div "Work Order" at bounding box center [800, 116] width 89 height 14
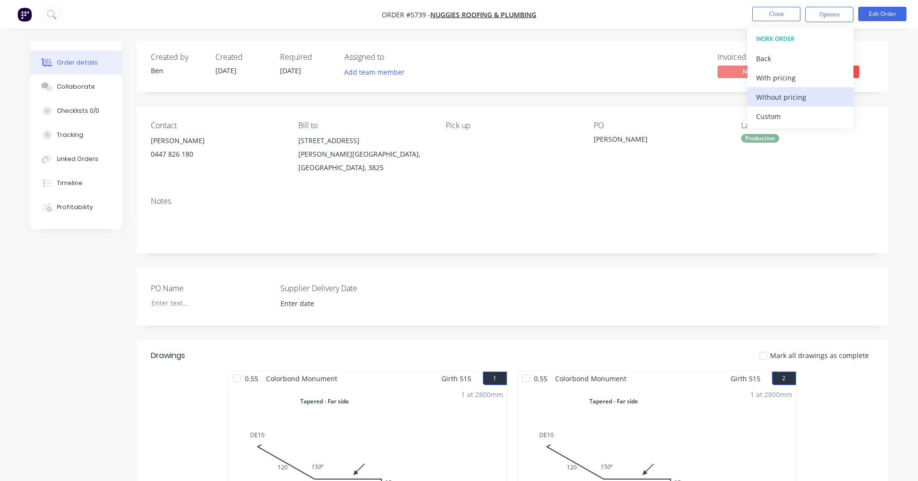
click at [772, 102] on div "Without pricing" at bounding box center [800, 97] width 89 height 14
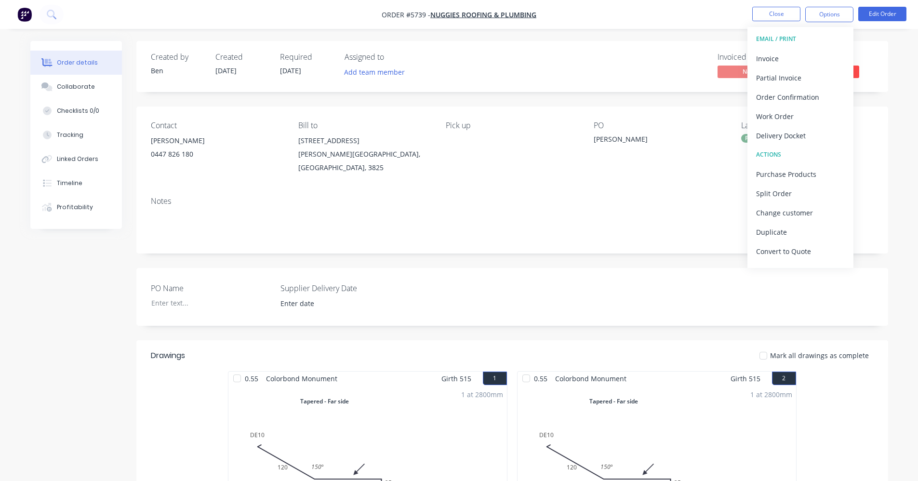
drag, startPoint x: 623, startPoint y: 172, endPoint x: 635, endPoint y: 169, distance: 12.5
click at [623, 172] on div "Contact Ryan 0447 826 180 Bill to 5 Della Torre Road Moe, Victoria, Australia, …" at bounding box center [512, 147] width 752 height 82
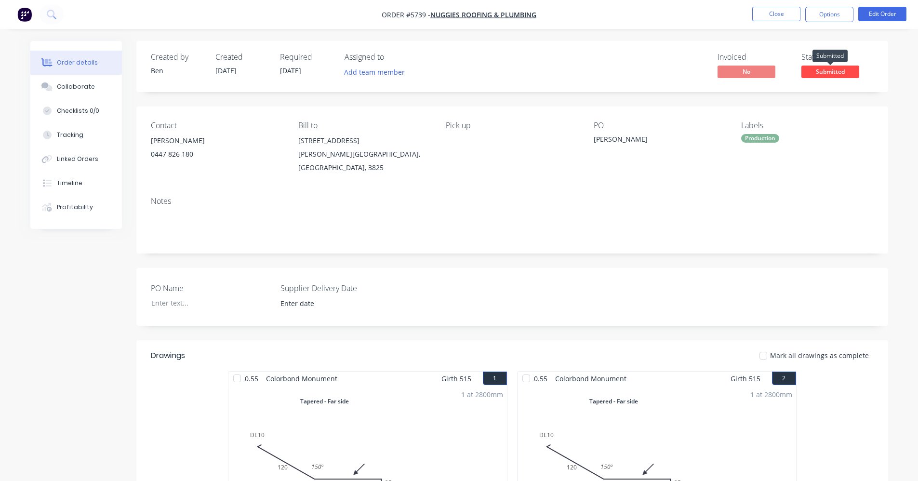
click at [827, 71] on span "Submitted" at bounding box center [830, 72] width 58 height 12
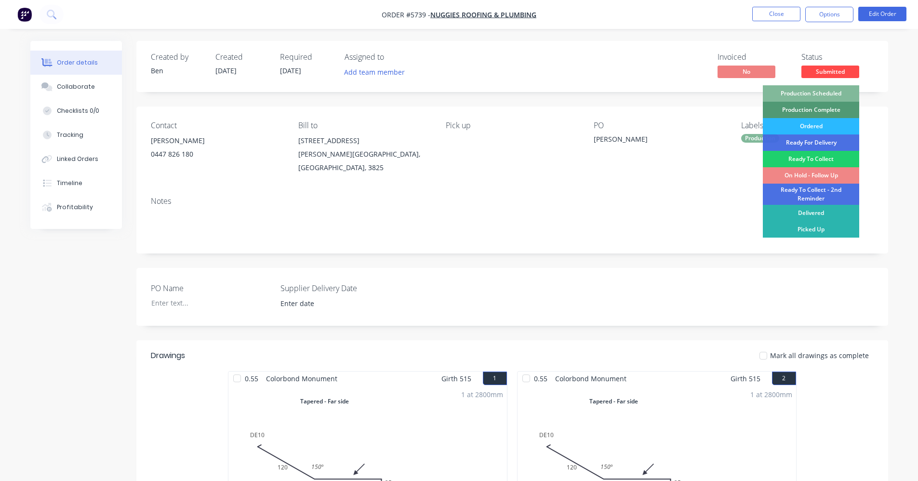
click at [828, 92] on div "Production Scheduled" at bounding box center [811, 93] width 96 height 16
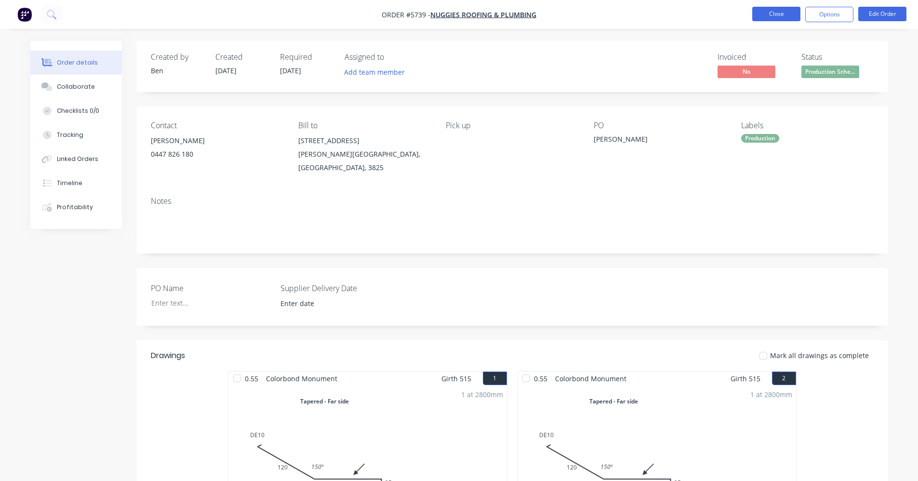
click at [782, 13] on button "Close" at bounding box center [776, 14] width 48 height 14
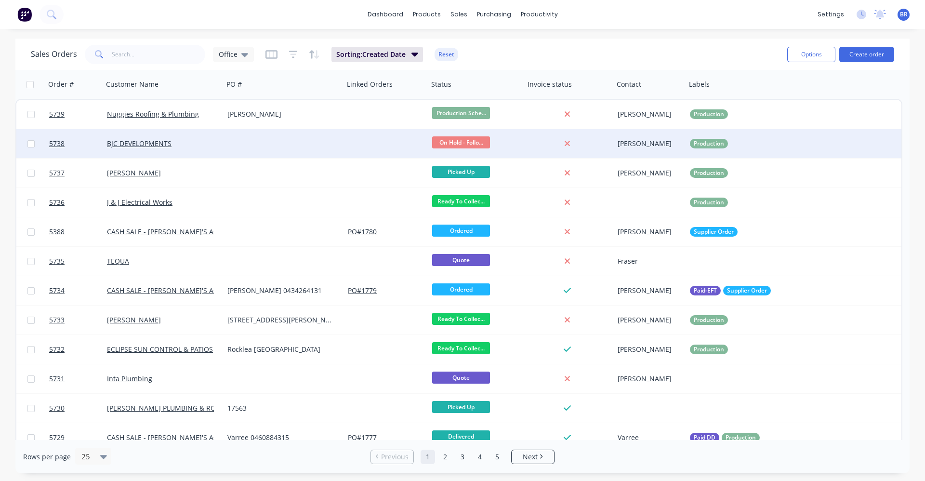
click at [303, 137] on div at bounding box center [284, 143] width 120 height 29
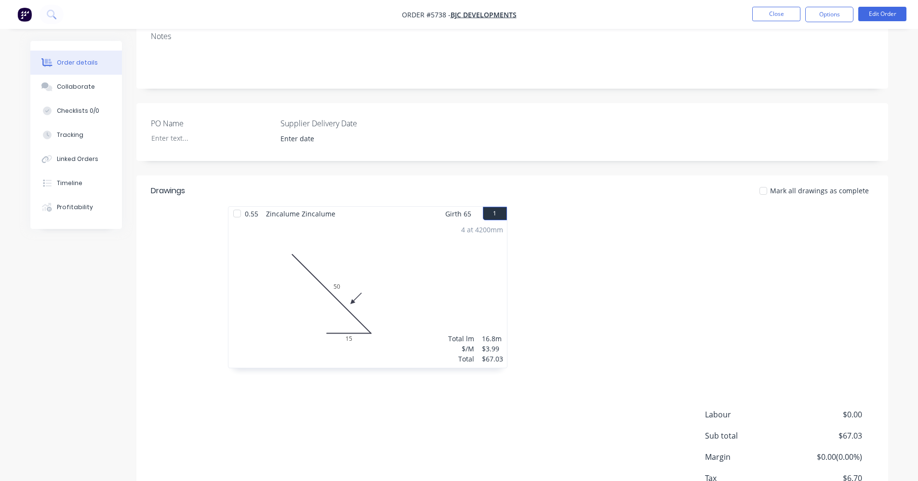
scroll to position [193, 0]
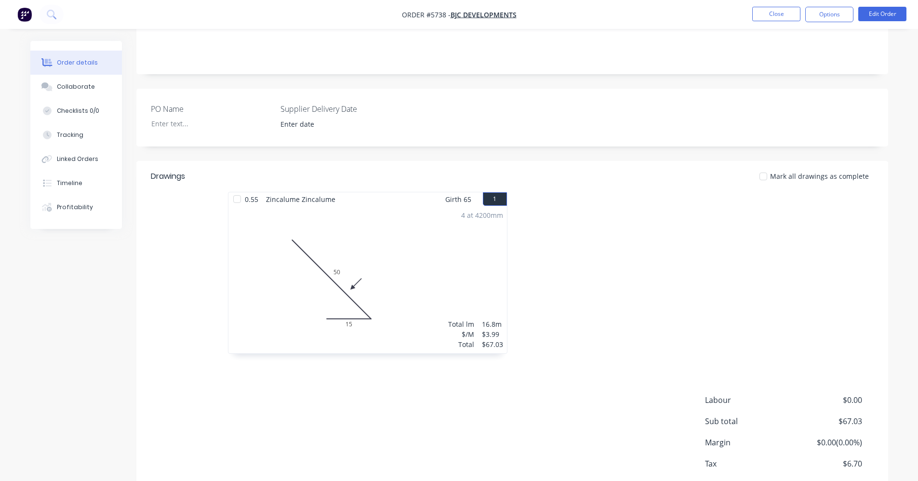
click at [385, 255] on div "4 at 4200mm Total lm $/M Total 16.8m $3.99 $67.03" at bounding box center [367, 279] width 278 height 147
click at [882, 15] on button "Edit Order" at bounding box center [882, 14] width 48 height 14
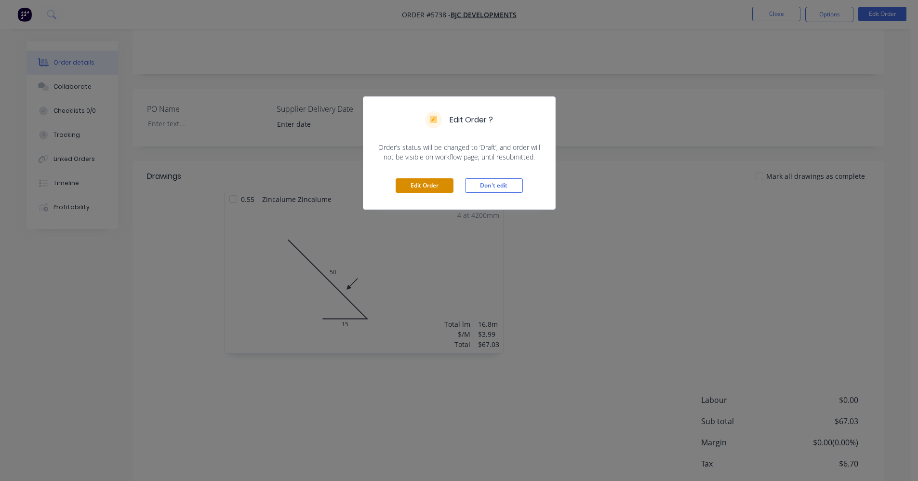
click at [429, 185] on button "Edit Order" at bounding box center [425, 185] width 58 height 14
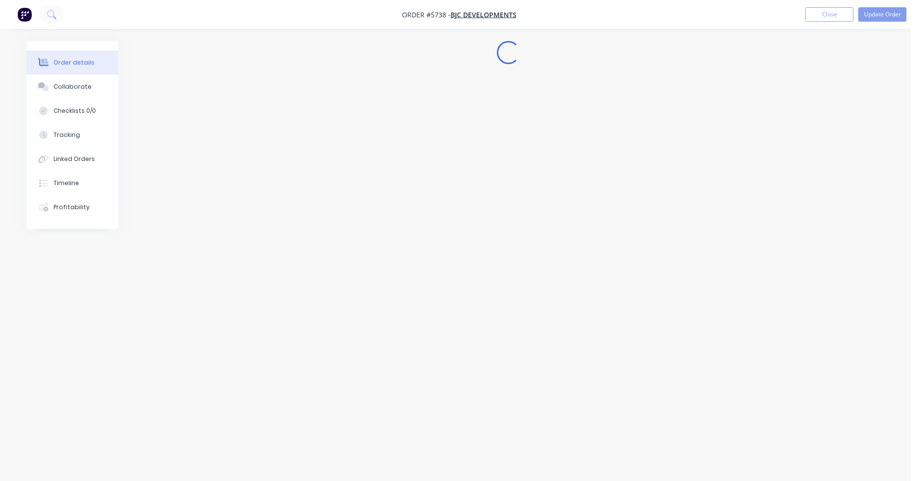
scroll to position [0, 0]
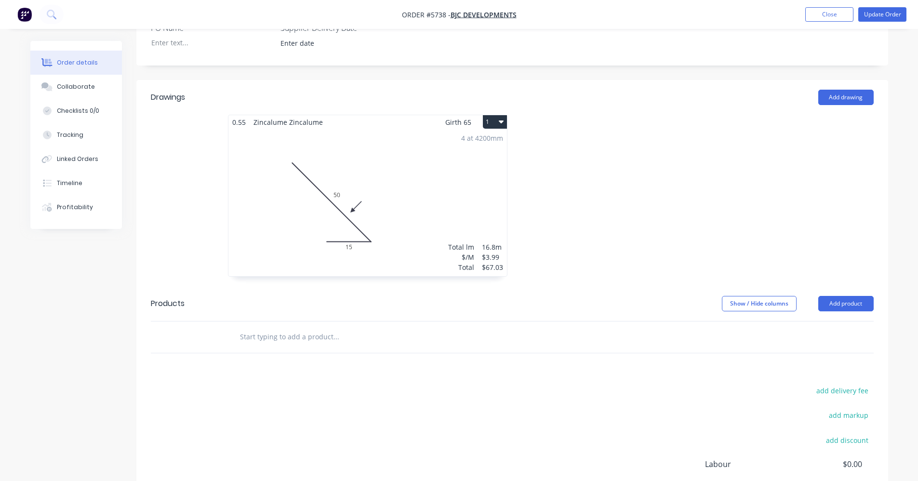
click at [429, 148] on div "4 at 4200mm Total lm $/M Total 16.8m $3.99 $67.03" at bounding box center [367, 202] width 278 height 147
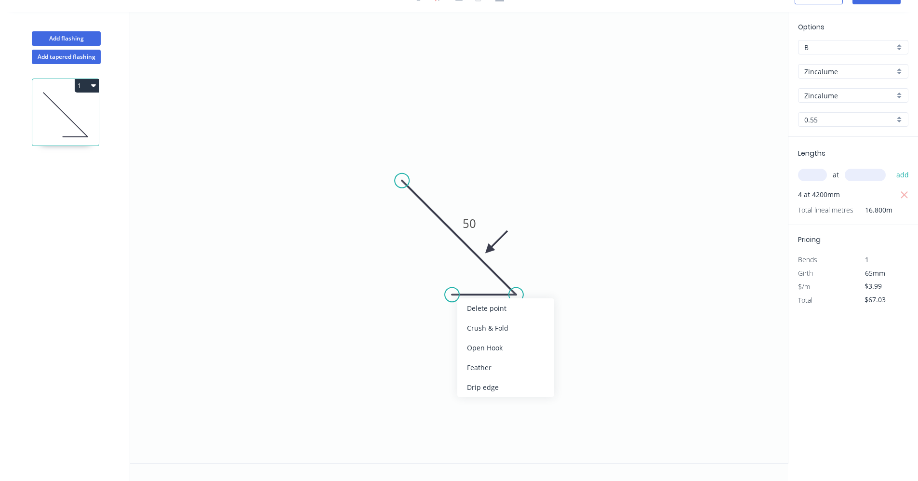
click at [502, 307] on div "Delete point" at bounding box center [505, 308] width 97 height 20
type input "$0.00"
click at [519, 294] on circle at bounding box center [516, 294] width 14 height 14
click at [517, 321] on icon "0 50" at bounding box center [459, 237] width 658 height 451
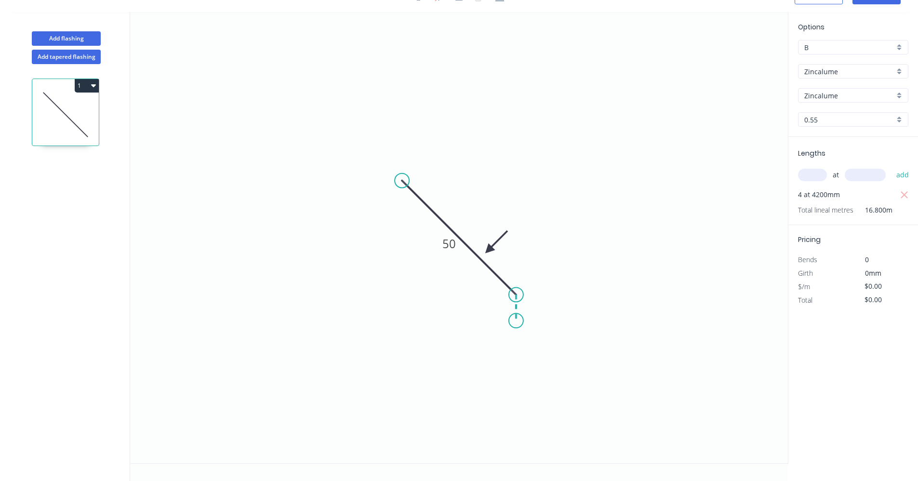
type input "$3.99"
type input "$67.03"
click at [474, 322] on icon "0 50 ?" at bounding box center [459, 237] width 658 height 451
type input "$0.00"
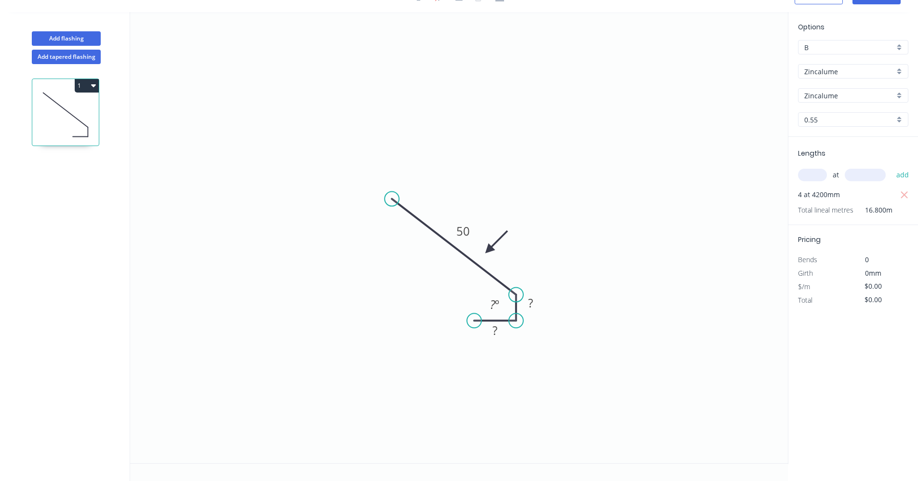
drag, startPoint x: 403, startPoint y: 181, endPoint x: 391, endPoint y: 199, distance: 21.9
click at [391, 199] on circle at bounding box center [391, 199] width 14 height 14
click at [498, 331] on rect at bounding box center [494, 330] width 19 height 13
type input "$5.89"
type input "$98.95"
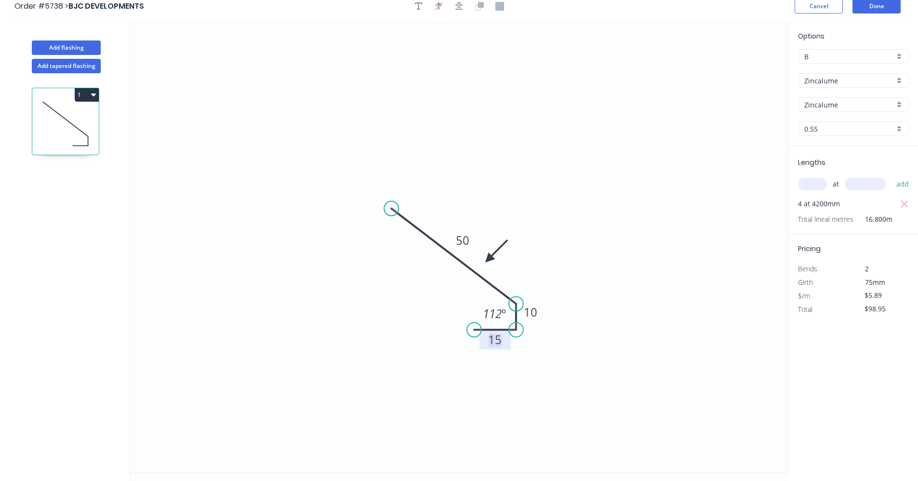
scroll to position [0, 0]
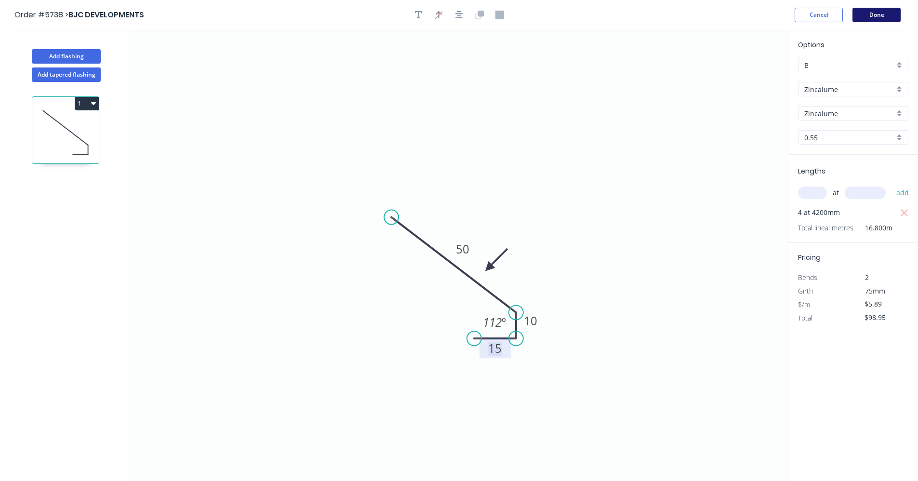
click at [887, 15] on button "Done" at bounding box center [876, 15] width 48 height 14
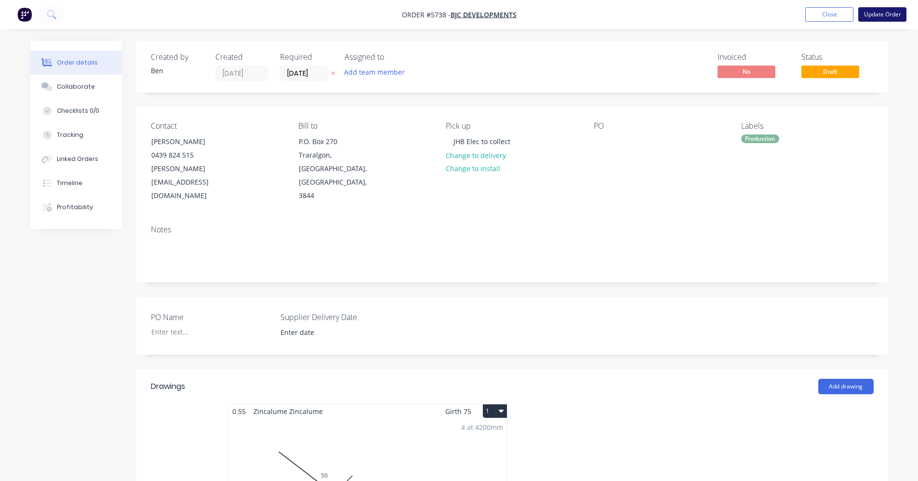
click at [891, 12] on button "Update Order" at bounding box center [882, 14] width 48 height 14
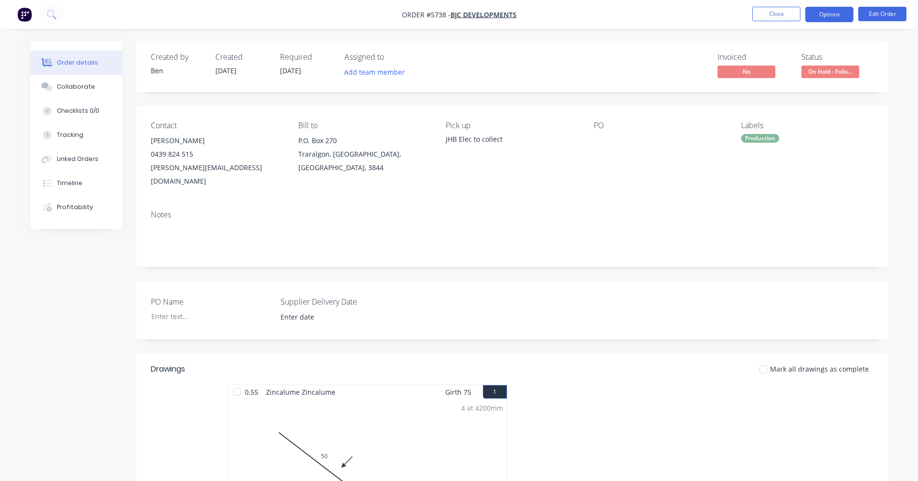
click at [831, 15] on button "Options" at bounding box center [829, 14] width 48 height 15
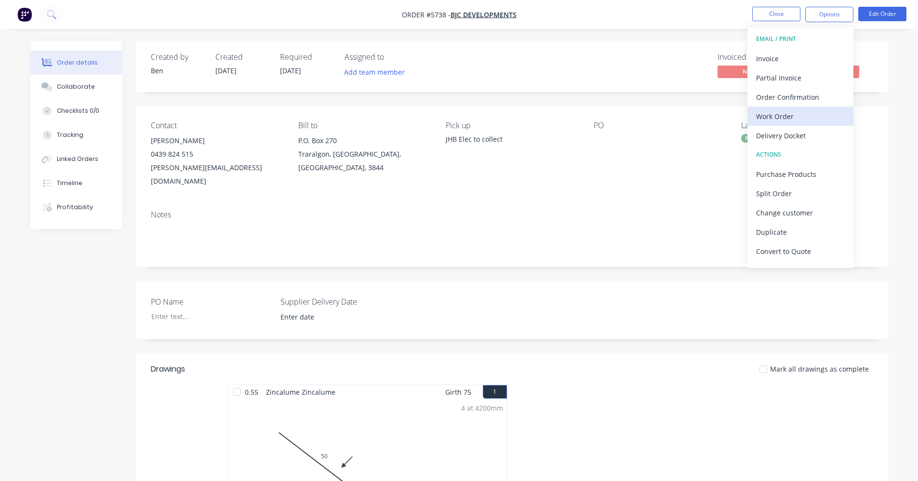
click at [797, 118] on div "Work Order" at bounding box center [800, 116] width 89 height 14
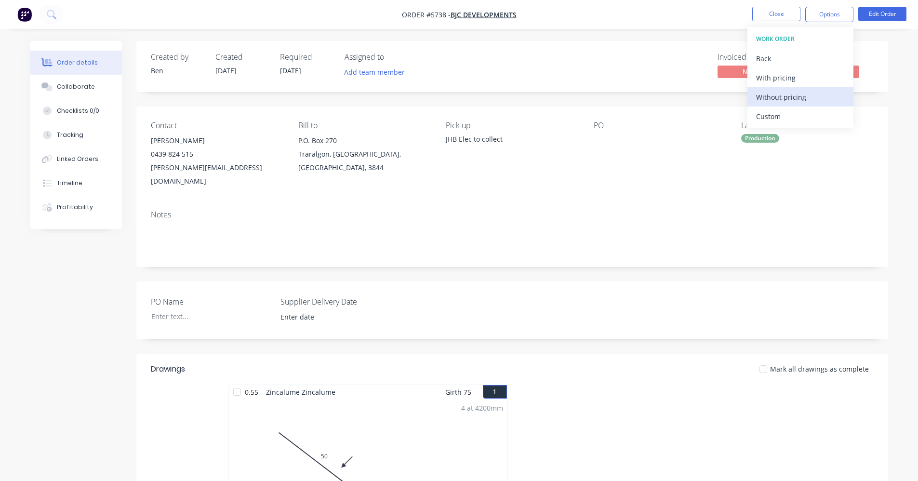
click at [795, 94] on div "Without pricing" at bounding box center [800, 97] width 89 height 14
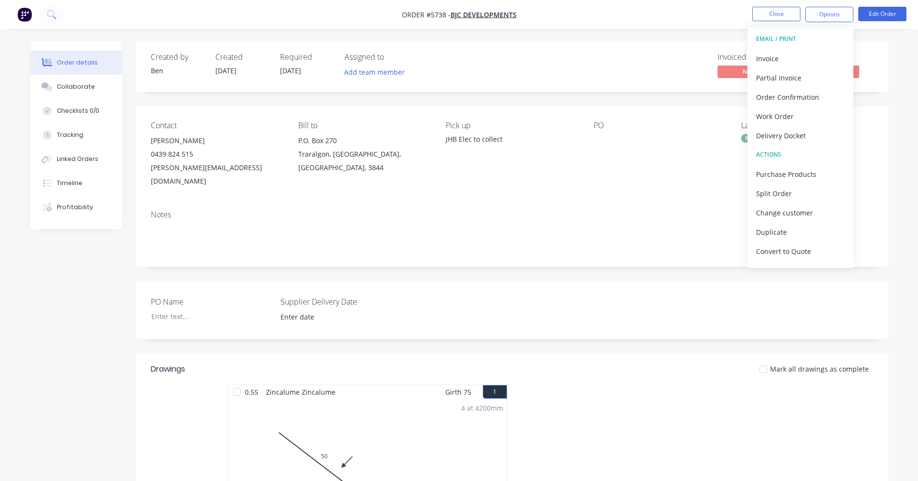
drag, startPoint x: 567, startPoint y: 77, endPoint x: 577, endPoint y: 72, distance: 11.2
click at [567, 76] on div "Invoiced No Status On Hold - Follo..." at bounding box center [657, 67] width 433 height 28
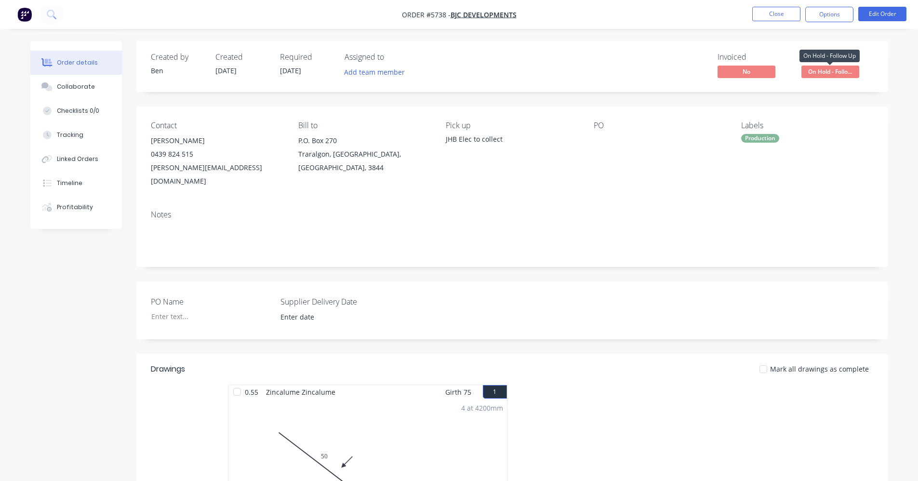
click at [829, 68] on span "On Hold - Follo..." at bounding box center [830, 72] width 58 height 12
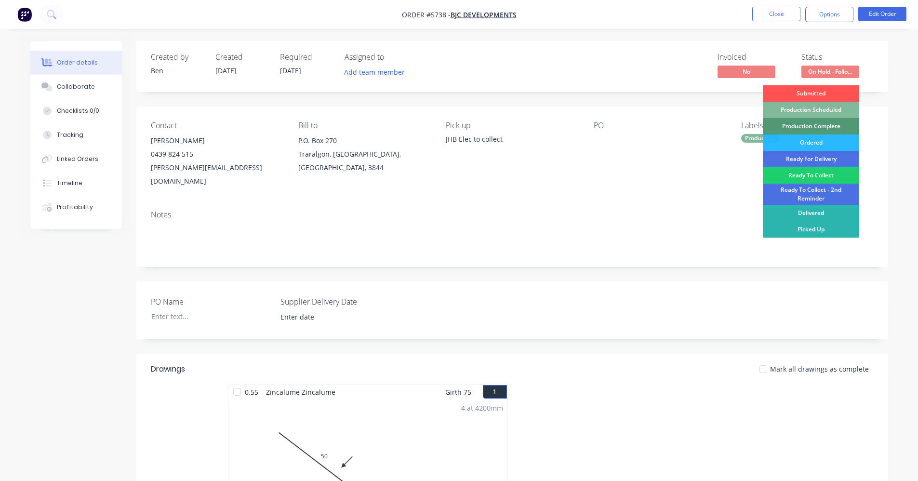
click at [826, 110] on div "Production Scheduled" at bounding box center [811, 110] width 96 height 16
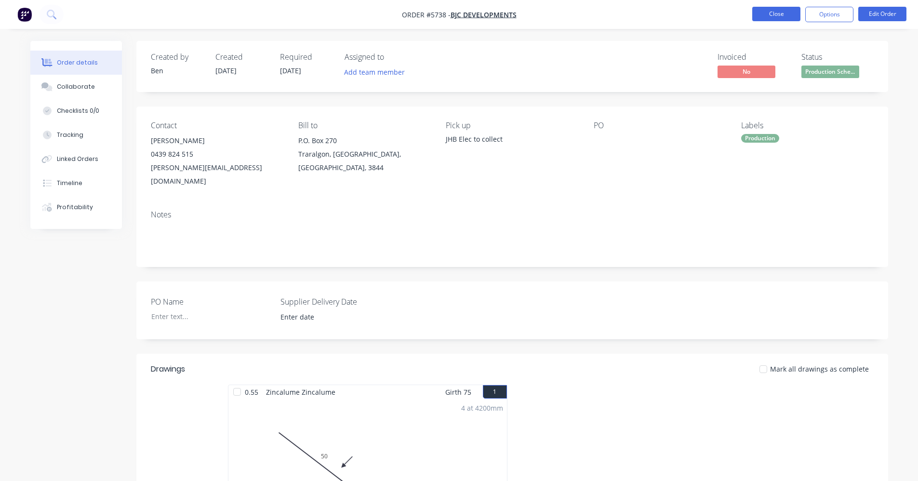
click at [779, 13] on button "Close" at bounding box center [776, 14] width 48 height 14
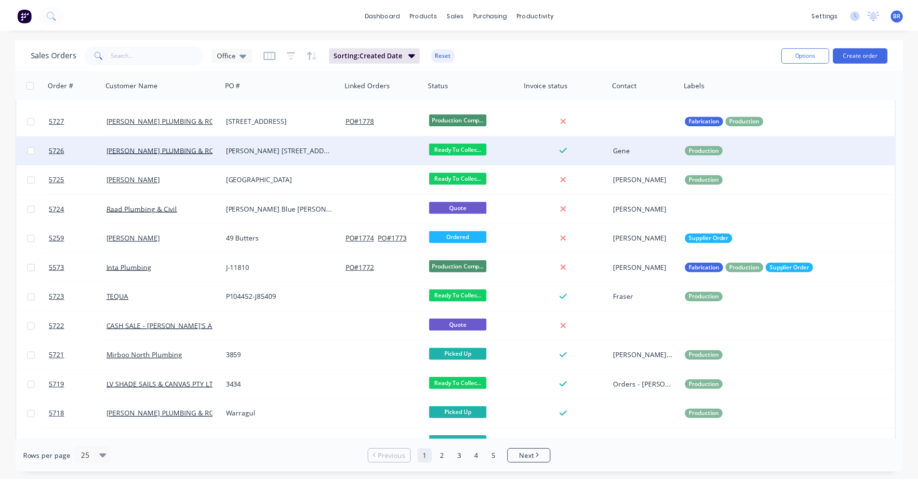
scroll to position [394, 0]
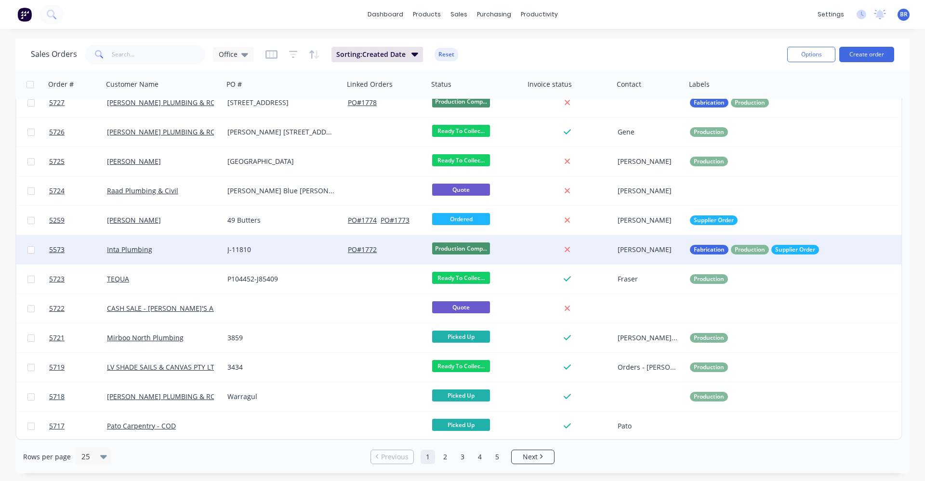
click at [191, 249] on div "Inta Plumbing" at bounding box center [160, 250] width 107 height 10
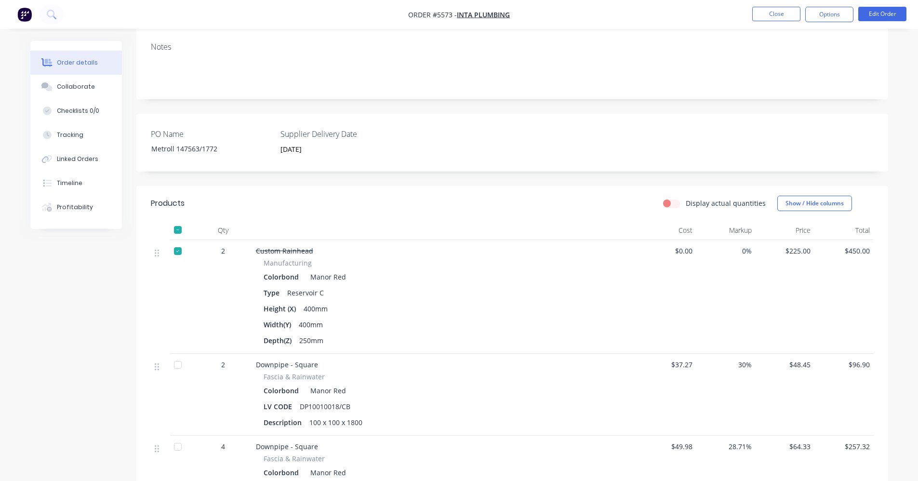
scroll to position [96, 0]
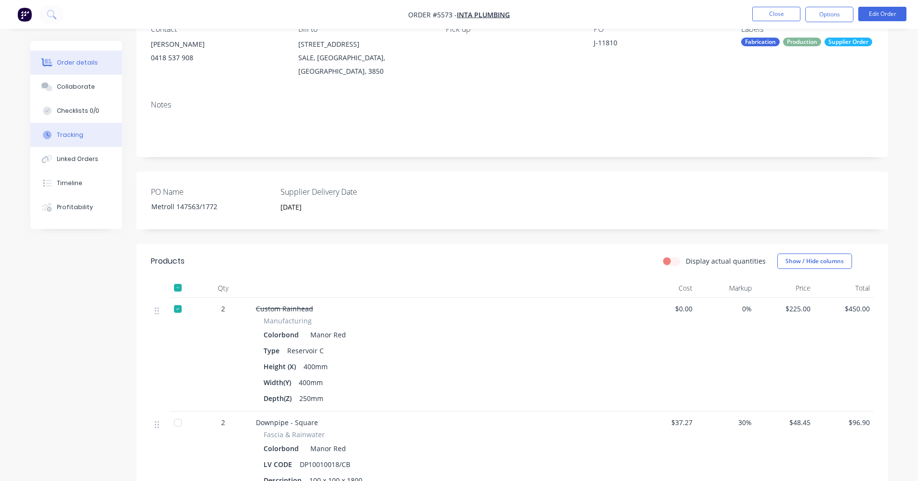
click at [71, 141] on button "Tracking" at bounding box center [76, 135] width 92 height 24
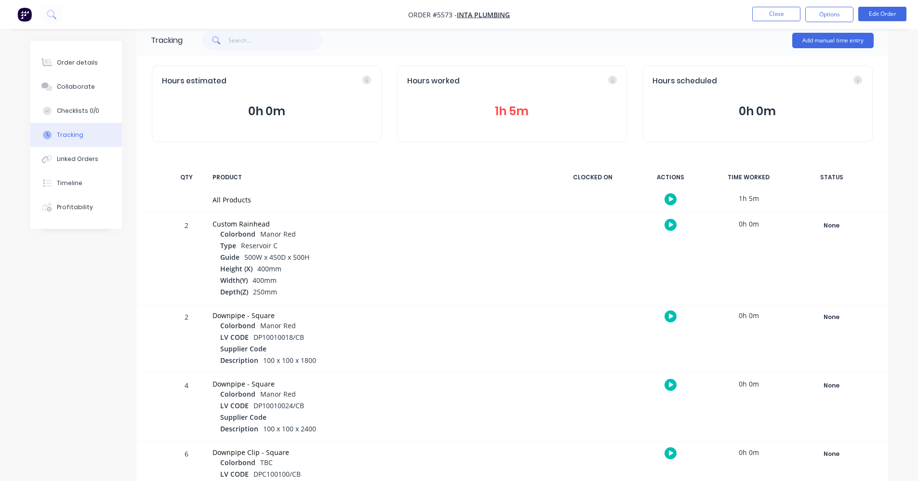
scroll to position [15, 0]
click at [71, 185] on div "Timeline" at bounding box center [70, 183] width 26 height 9
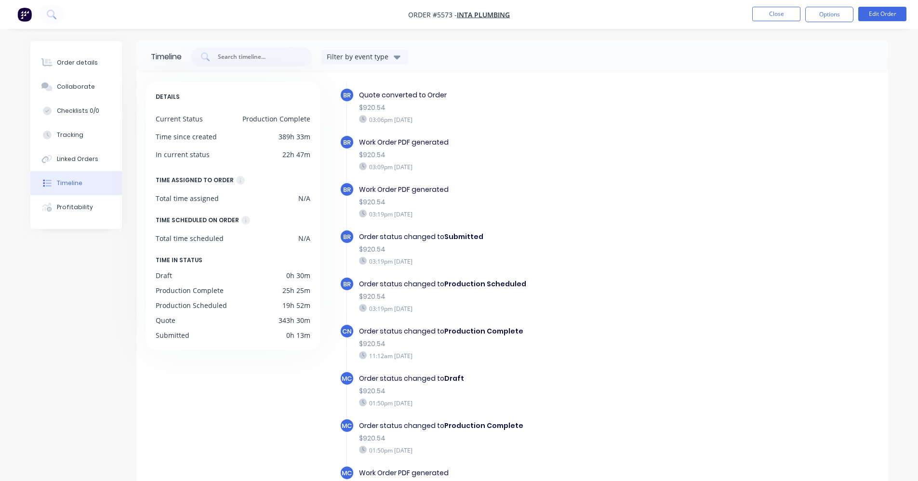
scroll to position [178, 0]
click at [767, 20] on button "Close" at bounding box center [776, 14] width 48 height 14
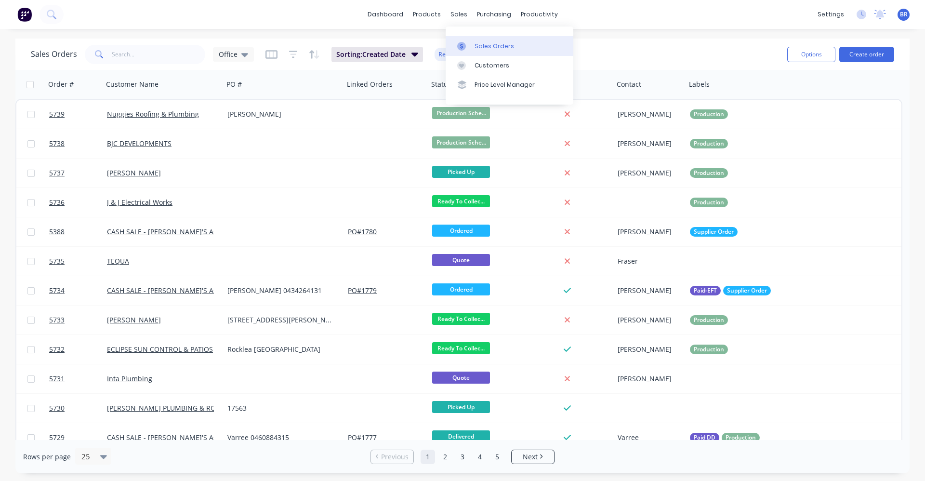
click at [476, 44] on div "Sales Orders" at bounding box center [495, 46] width 40 height 9
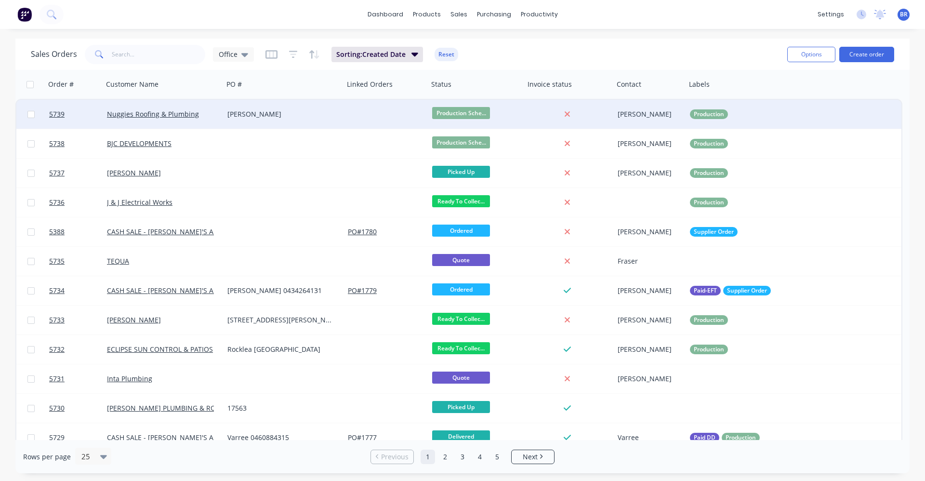
click at [327, 117] on div "[PERSON_NAME]" at bounding box center [280, 114] width 107 height 10
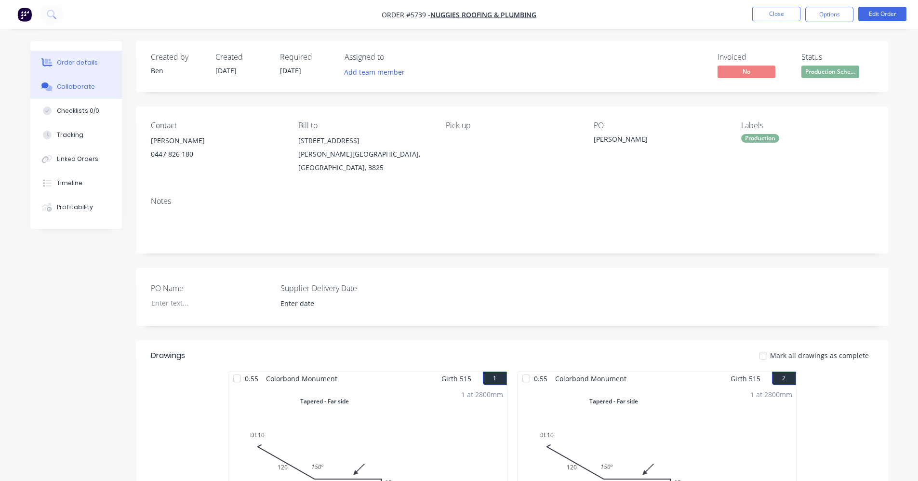
click at [68, 92] on button "Collaborate" at bounding box center [76, 87] width 92 height 24
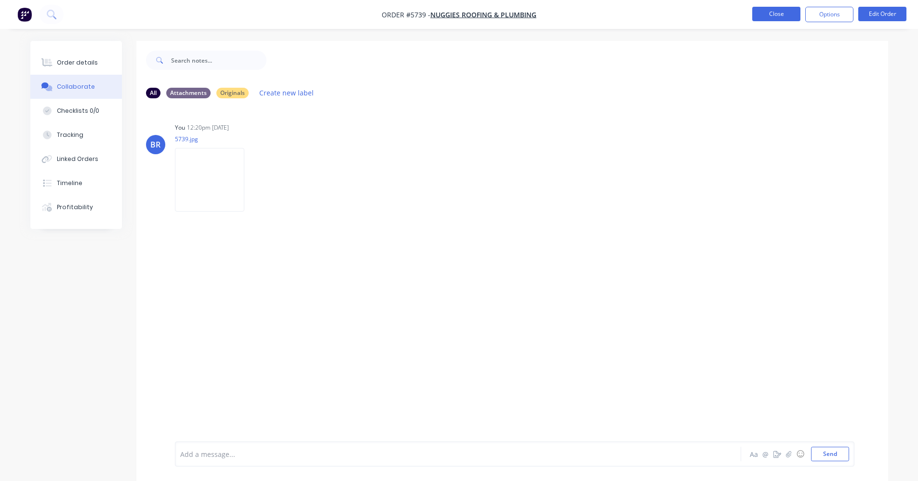
click at [780, 15] on button "Close" at bounding box center [776, 14] width 48 height 14
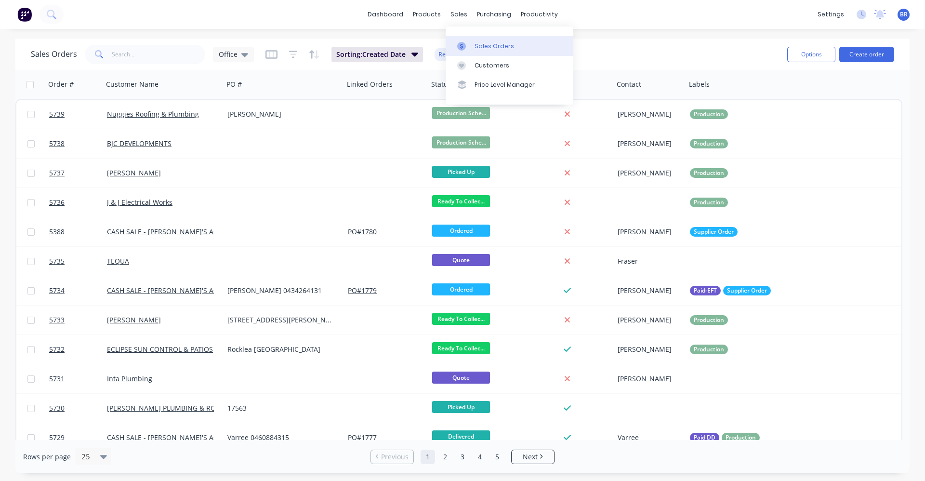
click at [492, 50] on div "Sales Orders" at bounding box center [495, 46] width 40 height 9
click at [872, 57] on button "Create order" at bounding box center [866, 54] width 55 height 15
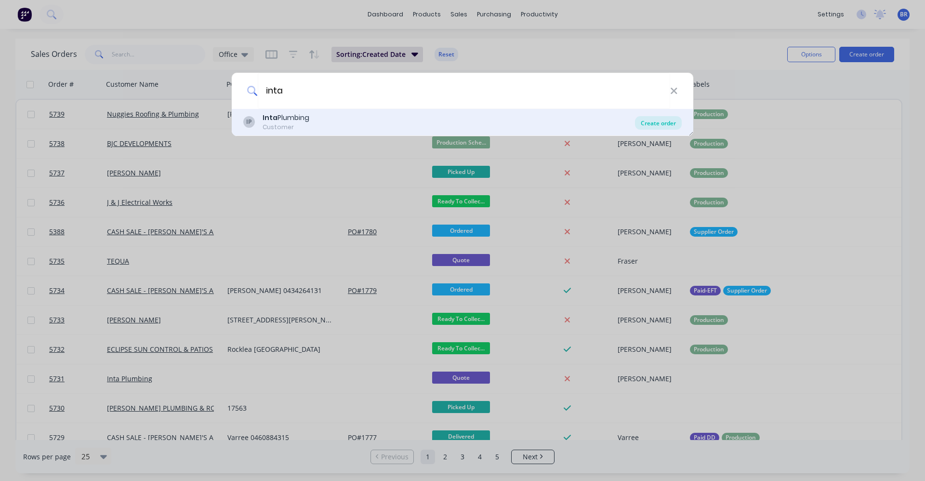
type input "inta"
click at [657, 129] on div "Create order" at bounding box center [658, 122] width 47 height 13
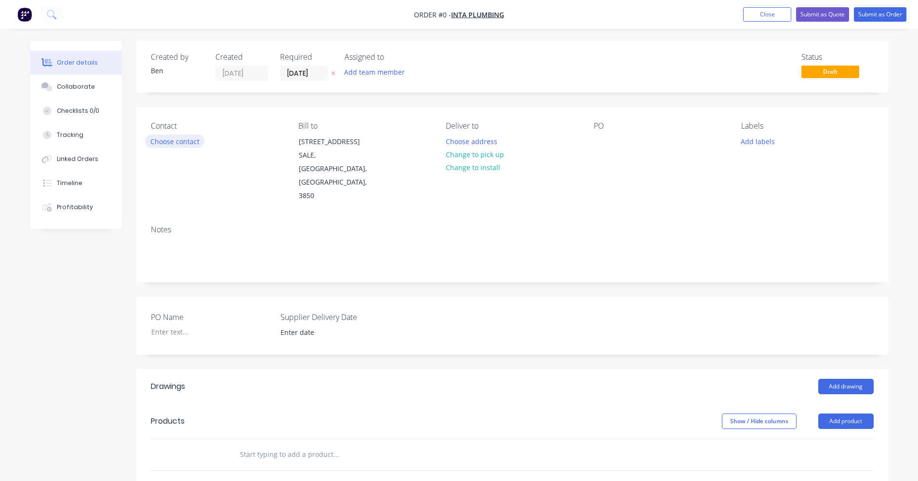
click at [187, 141] on button "Choose contact" at bounding box center [174, 140] width 59 height 13
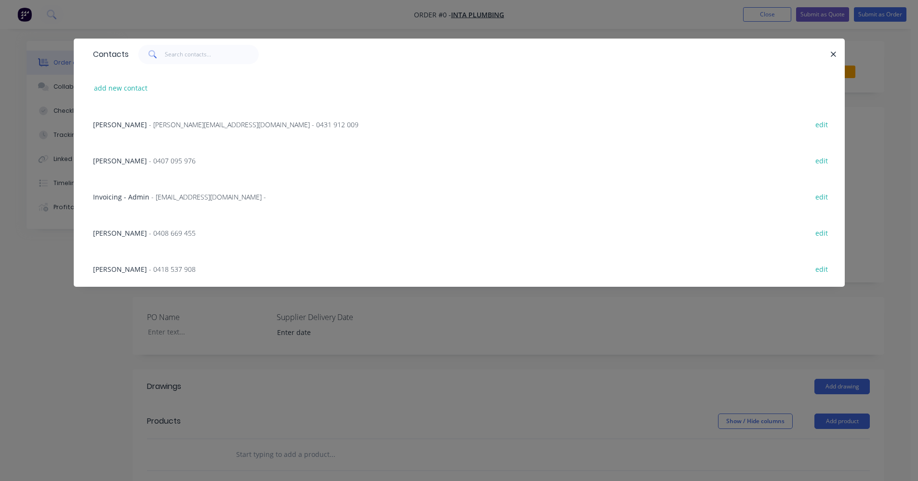
click at [152, 157] on span "- 0407 095 976" at bounding box center [172, 160] width 47 height 9
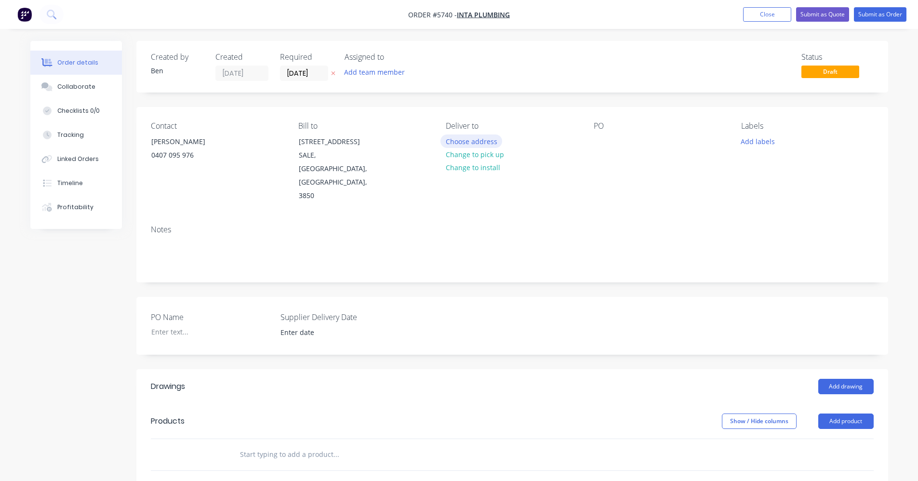
click at [473, 142] on button "Choose address" at bounding box center [471, 140] width 62 height 13
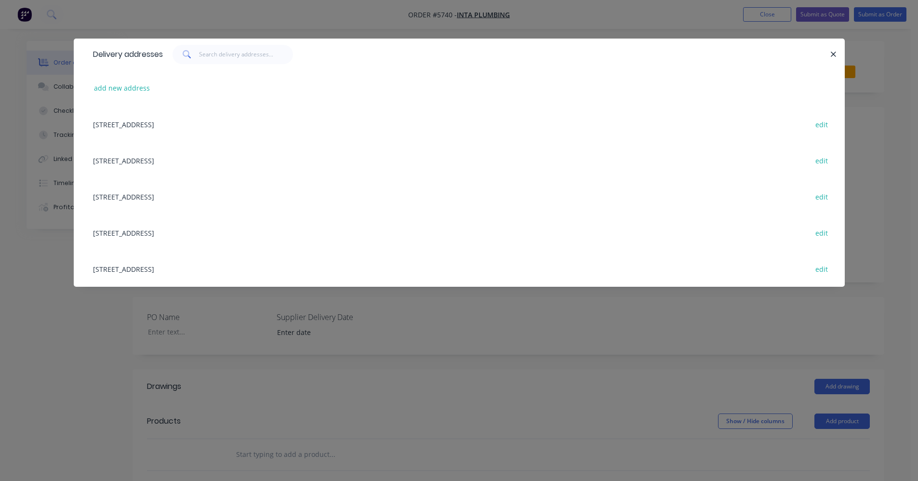
click at [184, 158] on div "206-220 Grey Street, off Grub Ave, Traralgon, 3844 edit" at bounding box center [459, 160] width 742 height 36
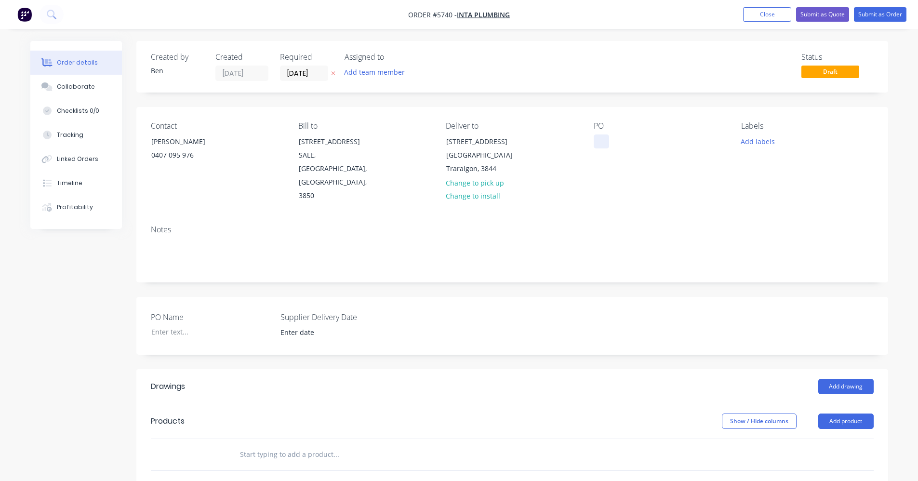
click at [602, 140] on div at bounding box center [600, 141] width 15 height 14
click at [616, 142] on div "Lavella" at bounding box center [627, 141] width 69 height 14
click at [659, 154] on div "PO Lavalla" at bounding box center [659, 161] width 132 height 81
click at [753, 144] on button "Add labels" at bounding box center [758, 140] width 44 height 13
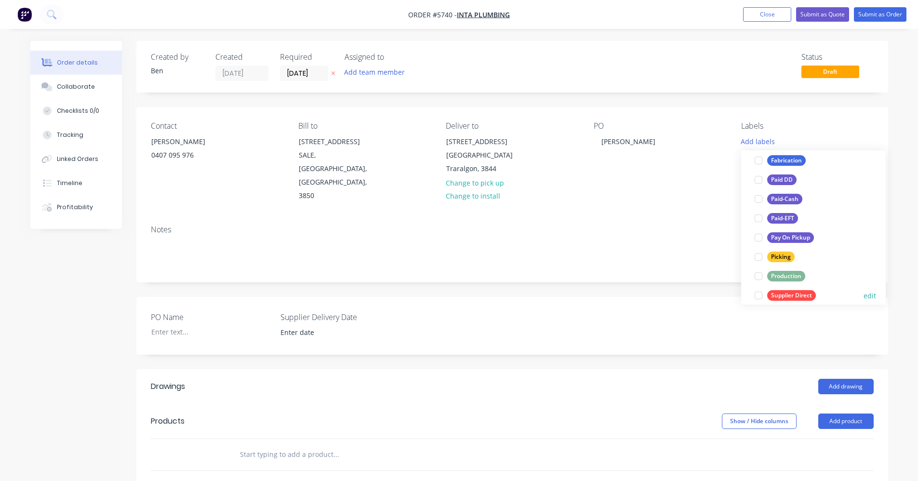
scroll to position [145, 0]
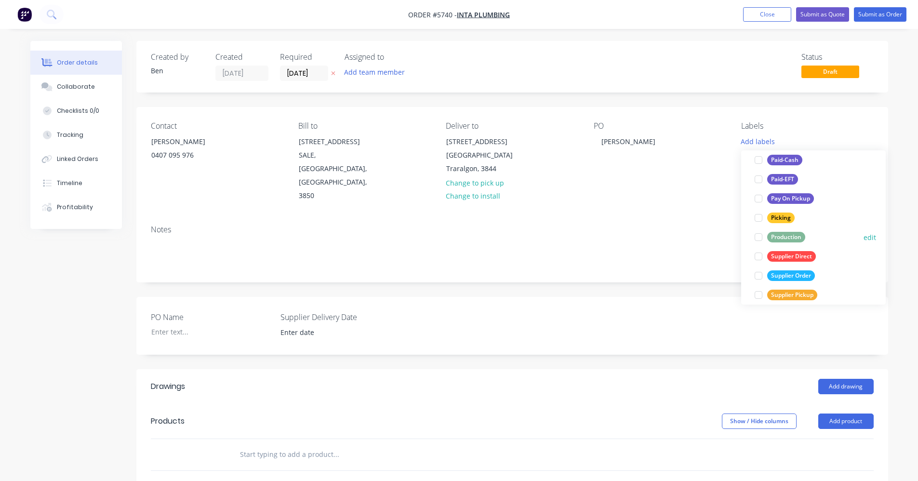
drag, startPoint x: 778, startPoint y: 238, endPoint x: 674, endPoint y: 253, distance: 104.7
click at [778, 237] on div "Production" at bounding box center [786, 237] width 38 height 11
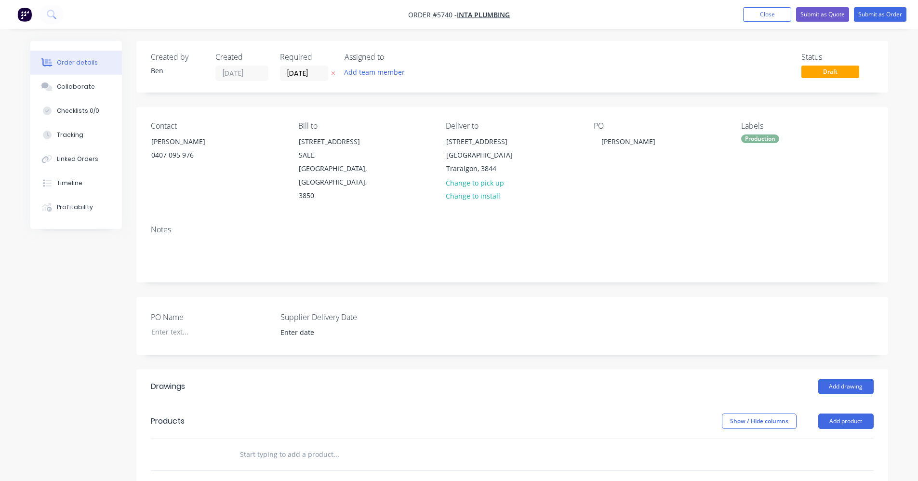
drag, startPoint x: 623, startPoint y: 290, endPoint x: 784, endPoint y: 319, distance: 163.6
click at [625, 297] on div "PO Name Supplier Delivery Date" at bounding box center [512, 326] width 752 height 58
click at [855, 379] on button "Add drawing" at bounding box center [845, 386] width 55 height 15
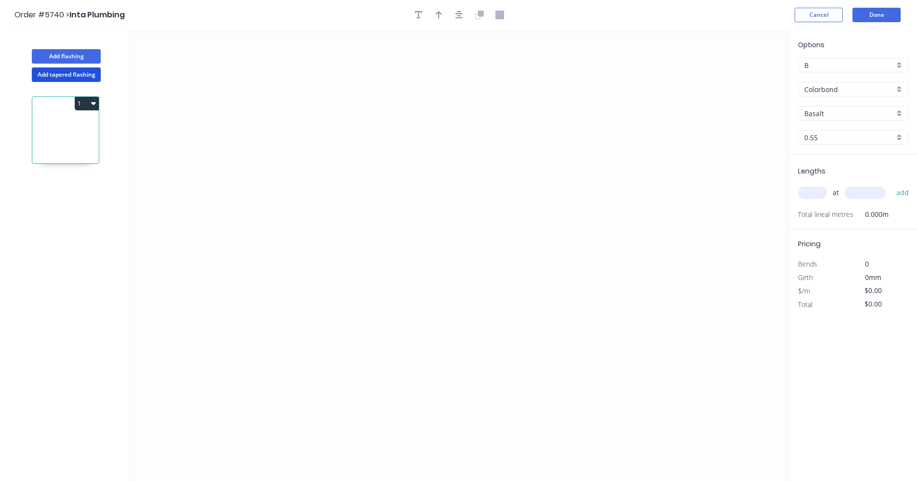
drag, startPoint x: 55, startPoint y: 76, endPoint x: 130, endPoint y: 97, distance: 77.0
click at [59, 77] on button "Add tapered flashing" at bounding box center [66, 74] width 69 height 14
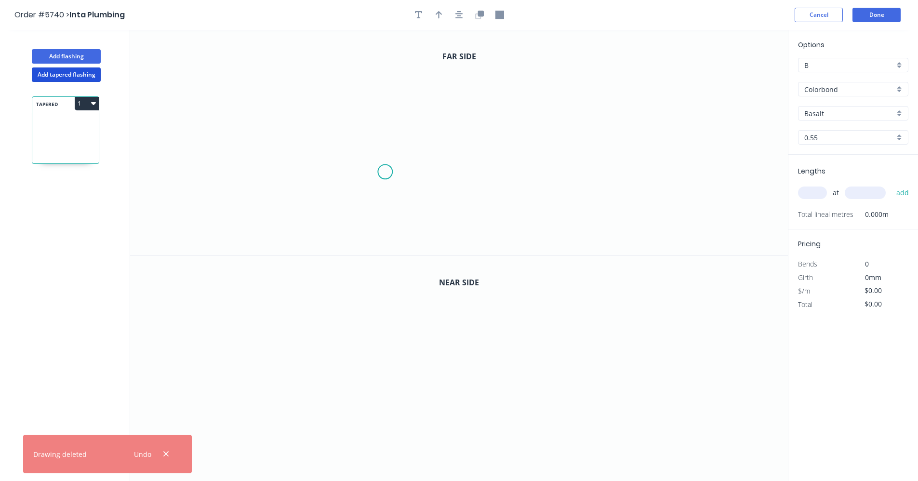
click at [385, 169] on icon "0" at bounding box center [459, 142] width 658 height 225
click at [388, 94] on icon "0" at bounding box center [459, 142] width 658 height 225
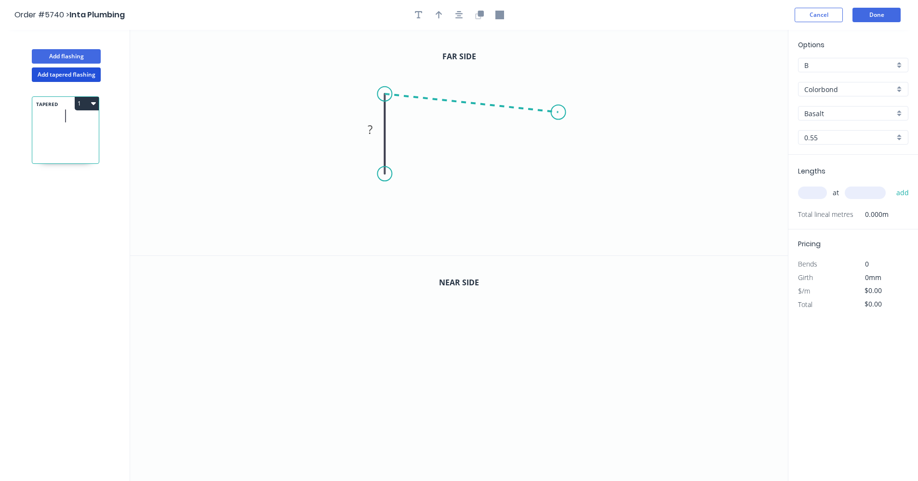
click at [558, 112] on icon "0 ?" at bounding box center [459, 142] width 658 height 225
click at [561, 192] on icon "0 ? ? ? º" at bounding box center [459, 142] width 658 height 225
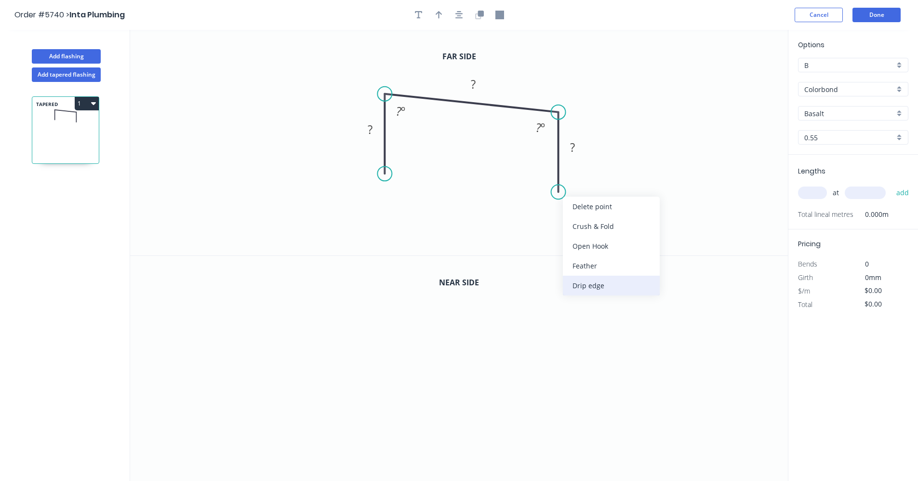
click at [599, 288] on div "Drip edge" at bounding box center [611, 286] width 97 height 20
click at [580, 221] on div "Flip bend" at bounding box center [605, 226] width 97 height 20
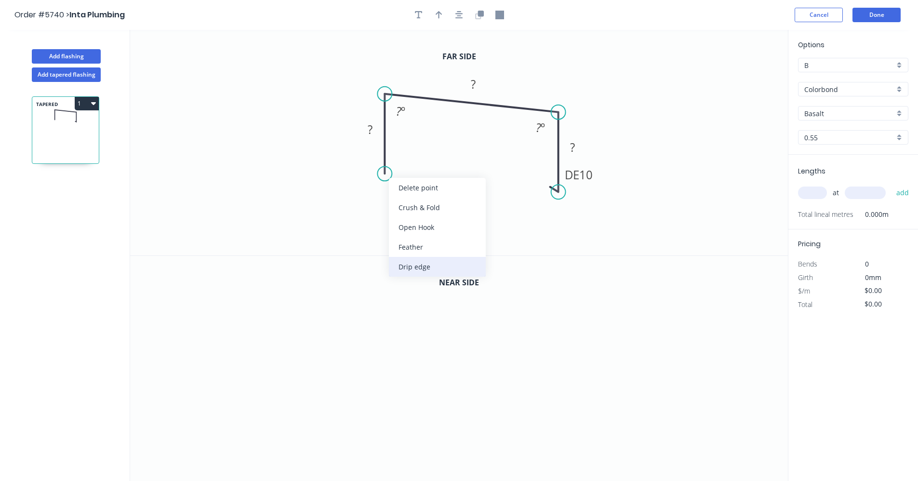
click at [423, 264] on div "Drip edge" at bounding box center [437, 267] width 97 height 20
click at [372, 128] on tspan "?" at bounding box center [370, 129] width 5 height 16
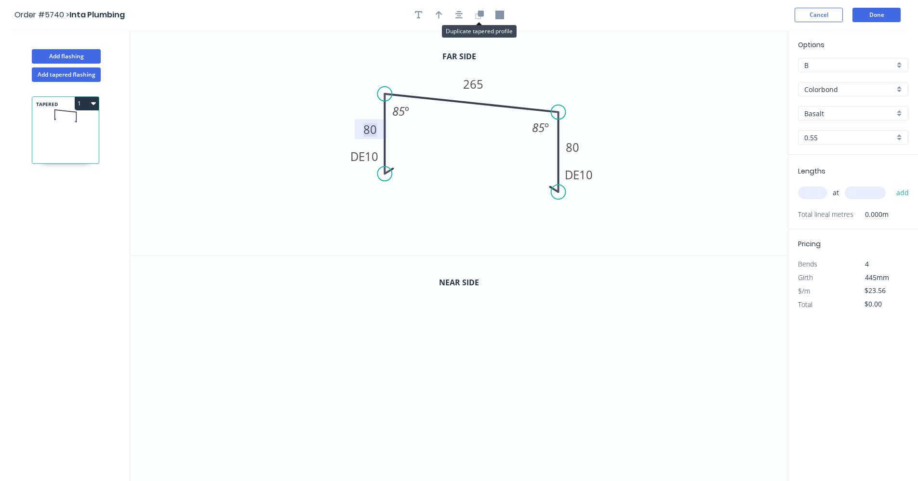
drag, startPoint x: 485, startPoint y: 17, endPoint x: 470, endPoint y: 20, distance: 15.7
click at [485, 17] on button "button" at bounding box center [479, 15] width 14 height 14
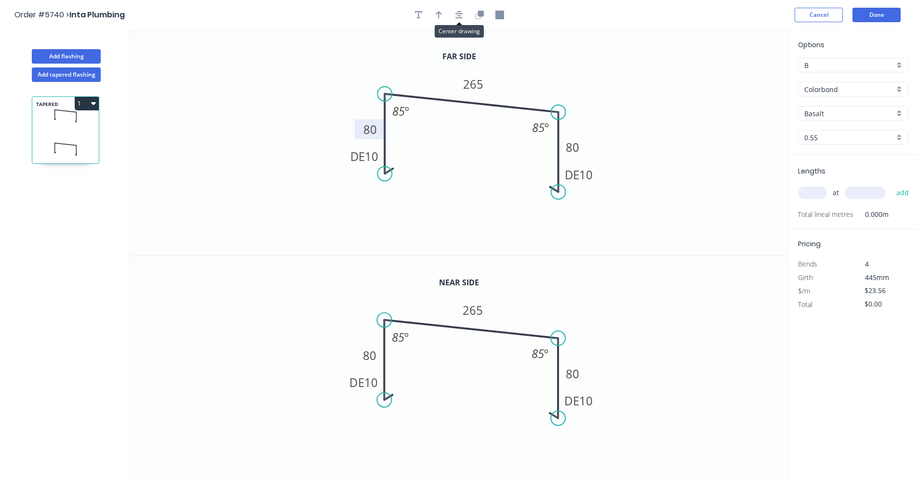
drag, startPoint x: 458, startPoint y: 17, endPoint x: 569, endPoint y: 61, distance: 119.6
click at [460, 17] on icon "button" at bounding box center [459, 15] width 8 height 9
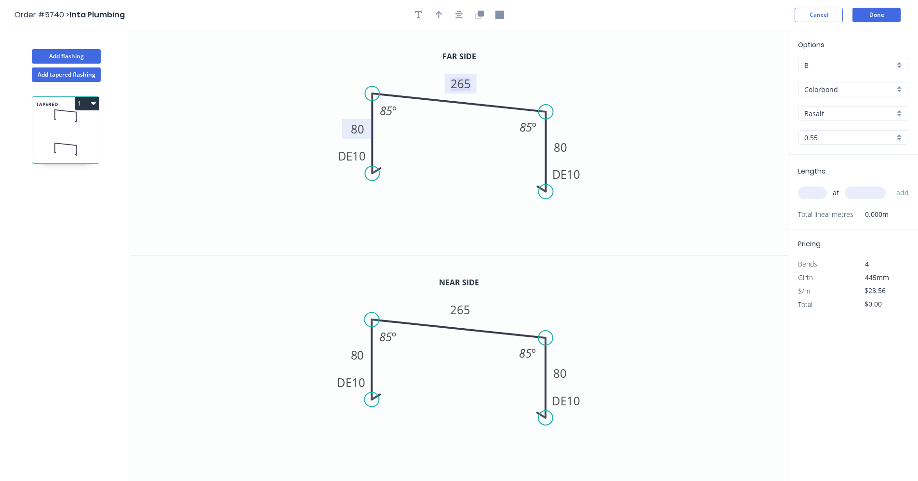
click at [460, 88] on tspan "265" at bounding box center [460, 84] width 20 height 16
type input "$25.42"
click at [815, 194] on input "text" at bounding box center [812, 192] width 29 height 13
click at [897, 91] on div "Colorbond" at bounding box center [853, 89] width 110 height 14
click at [848, 127] on div "Colorbond Matt" at bounding box center [852, 124] width 109 height 17
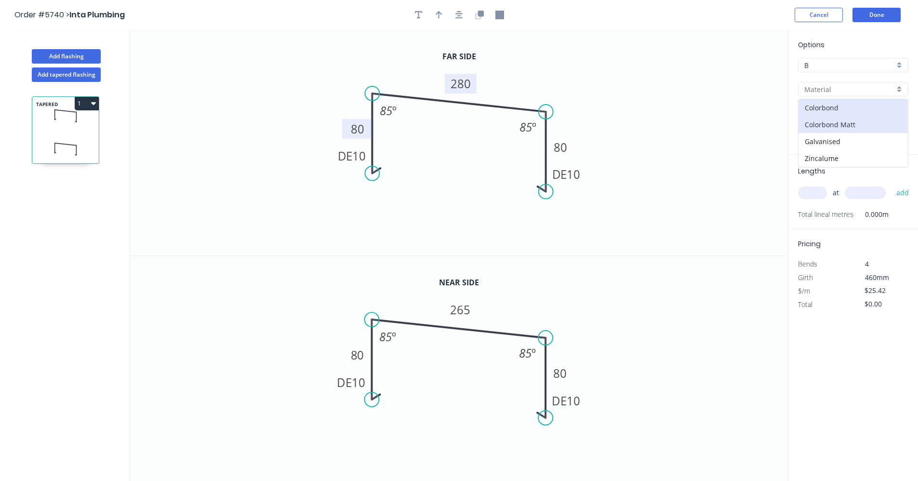
type input "Colorbond Matt"
type input "Bluegum Matt"
type input "$27.05"
click at [833, 115] on input "Bluegum Matt" at bounding box center [849, 113] width 90 height 10
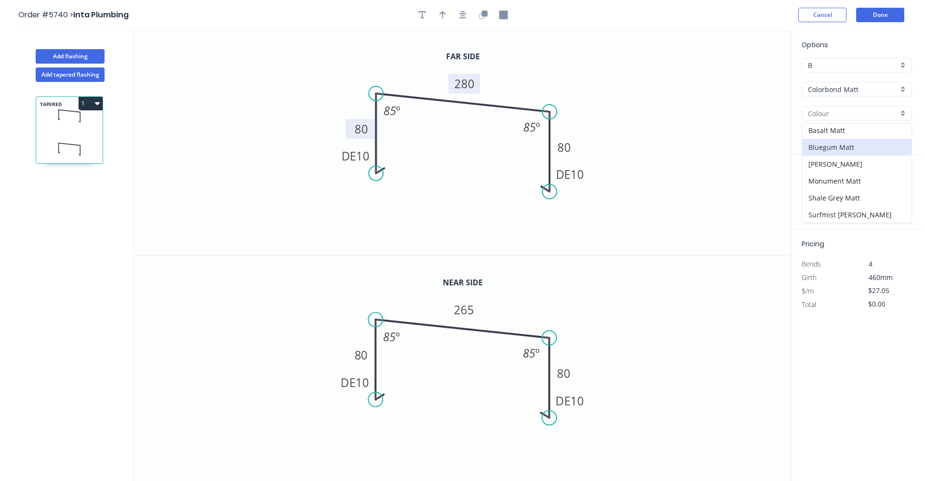
scroll to position [2, 0]
click at [840, 184] on div "Monument Matt" at bounding box center [852, 180] width 109 height 17
type input "Monument Matt"
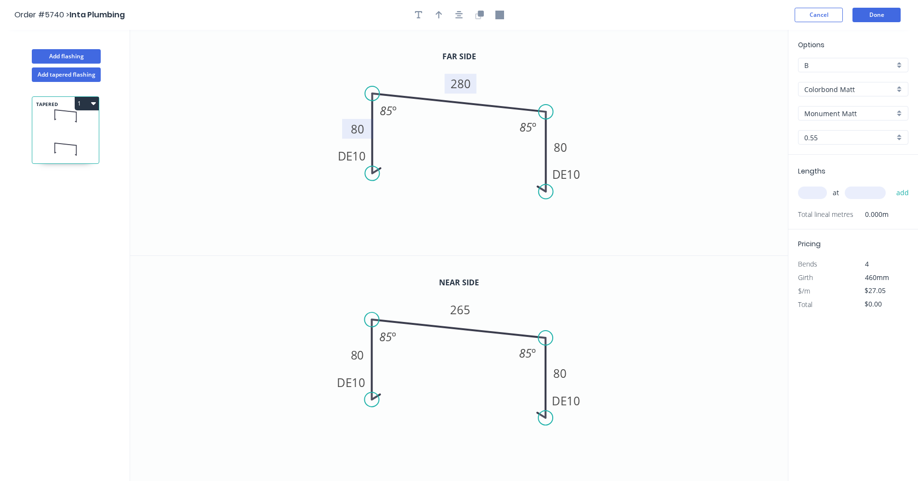
click at [815, 193] on input "text" at bounding box center [812, 192] width 29 height 13
type input "1"
type input "4500"
click at [891, 185] on button "add" at bounding box center [902, 193] width 23 height 16
type input "$121.73"
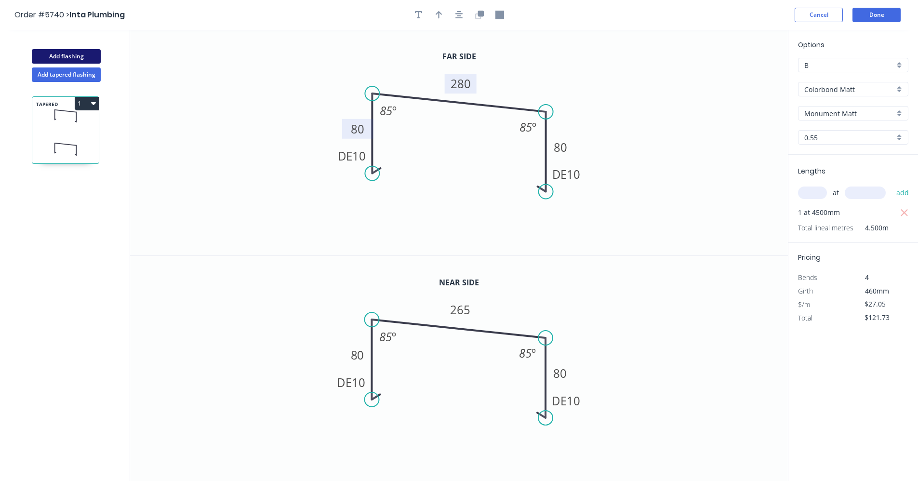
click at [50, 52] on button "Add flashing" at bounding box center [66, 56] width 69 height 14
type input "$0.00"
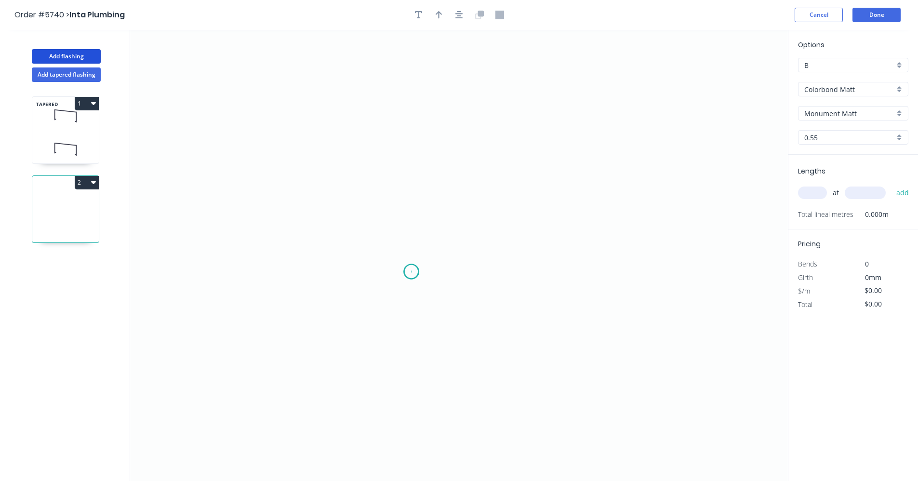
drag, startPoint x: 411, startPoint y: 272, endPoint x: 412, endPoint y: 232, distance: 39.5
click at [413, 266] on icon "0" at bounding box center [459, 255] width 658 height 451
click at [407, 167] on icon "0" at bounding box center [459, 255] width 658 height 451
click at [664, 212] on icon "0 ?" at bounding box center [459, 255] width 658 height 451
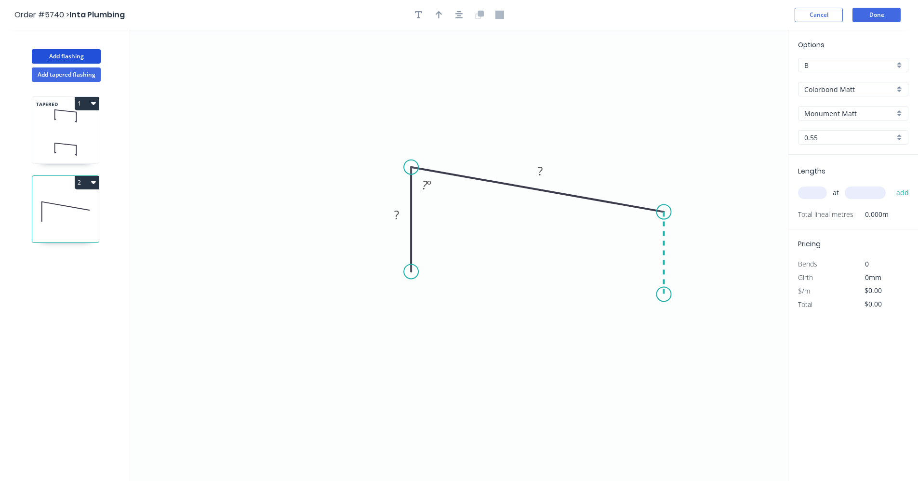
click at [661, 294] on icon "0 ? ? ? º" at bounding box center [459, 255] width 658 height 451
drag, startPoint x: 661, startPoint y: 294, endPoint x: 662, endPoint y: 303, distance: 9.2
click at [699, 385] on div "Drip edge" at bounding box center [713, 383] width 97 height 20
click at [684, 332] on div "Flip bend" at bounding box center [712, 329] width 97 height 20
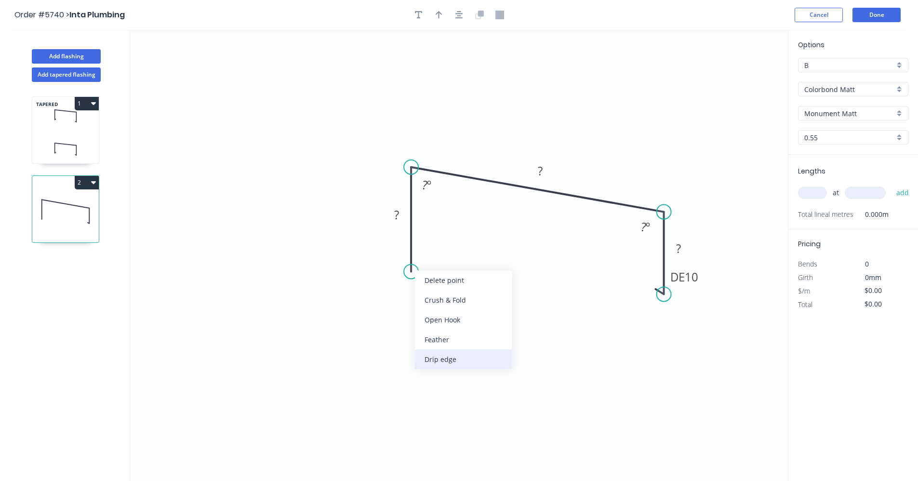
click at [451, 360] on div "Drip edge" at bounding box center [463, 359] width 97 height 20
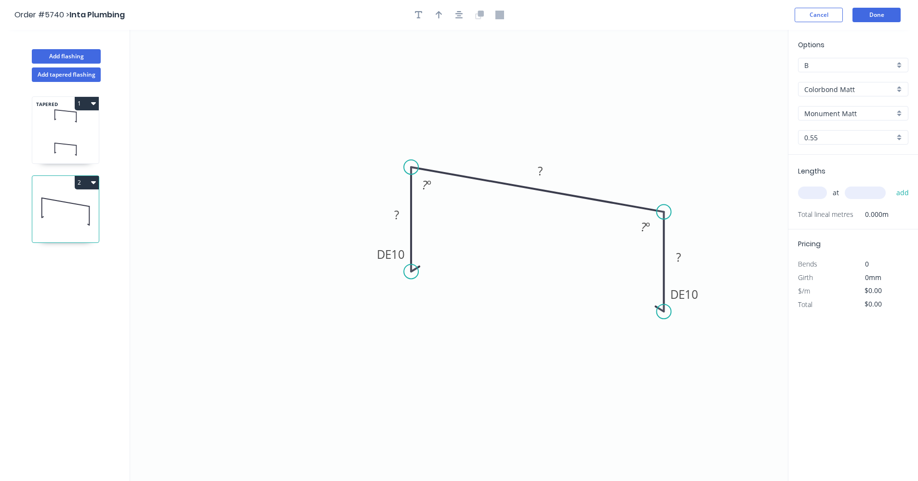
drag, startPoint x: 664, startPoint y: 298, endPoint x: 660, endPoint y: 310, distance: 13.1
click at [664, 311] on circle at bounding box center [664, 311] width 14 height 14
click at [398, 216] on tspan "?" at bounding box center [396, 215] width 5 height 16
type input "$22.36"
click at [815, 192] on input "text" at bounding box center [812, 192] width 29 height 13
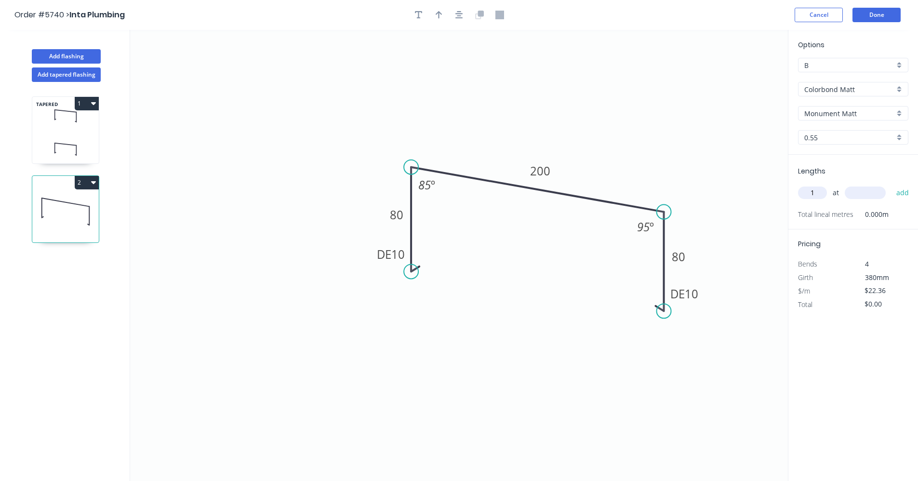
type input "1"
type input "1200"
click at [891, 185] on button "add" at bounding box center [902, 193] width 23 height 16
click at [93, 184] on icon "button" at bounding box center [93, 182] width 5 height 3
click at [30, 209] on div "Duplicate" at bounding box center [53, 206] width 74 height 14
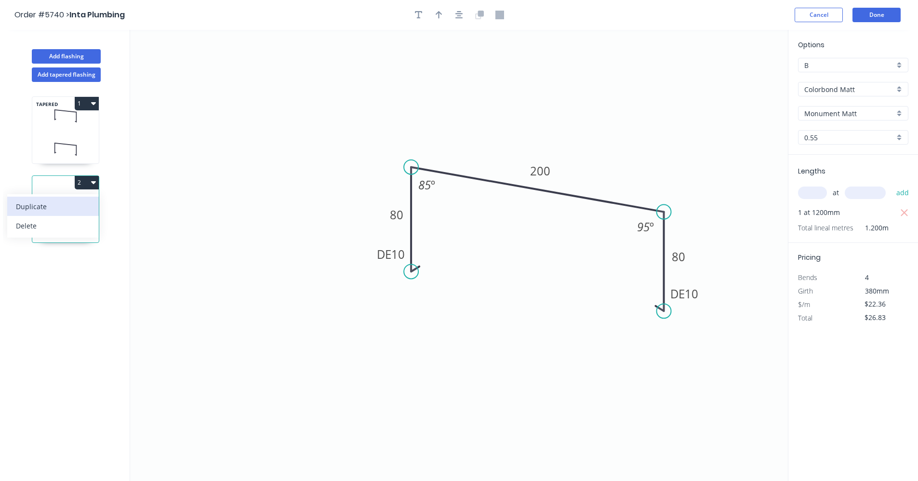
type input "$0.00"
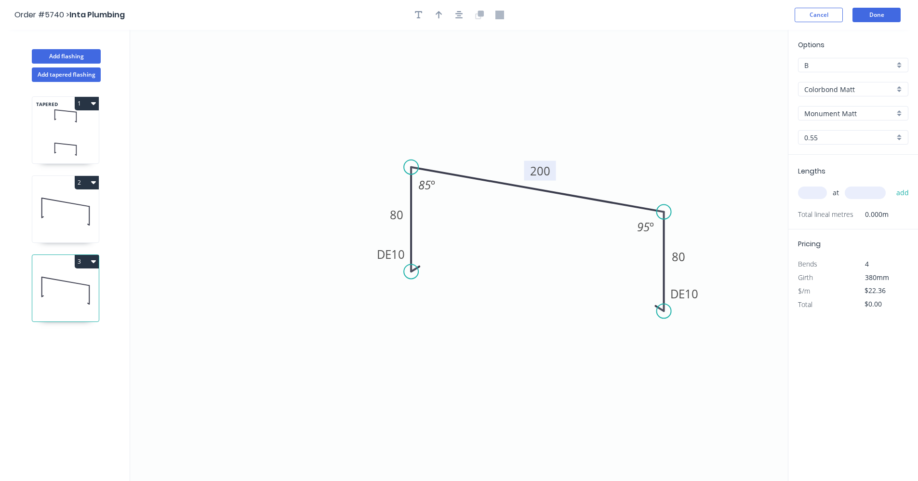
click at [544, 175] on tspan "200" at bounding box center [540, 171] width 20 height 16
click at [818, 192] on input "text" at bounding box center [812, 192] width 29 height 13
type input "1"
type input "1200"
click at [891, 185] on button "add" at bounding box center [902, 193] width 23 height 16
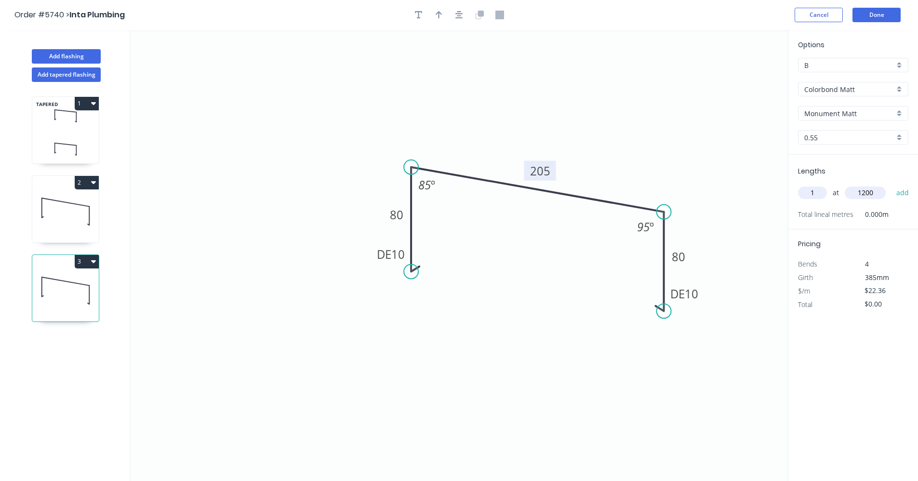
type input "$26.83"
click at [872, 18] on button "Done" at bounding box center [876, 15] width 48 height 14
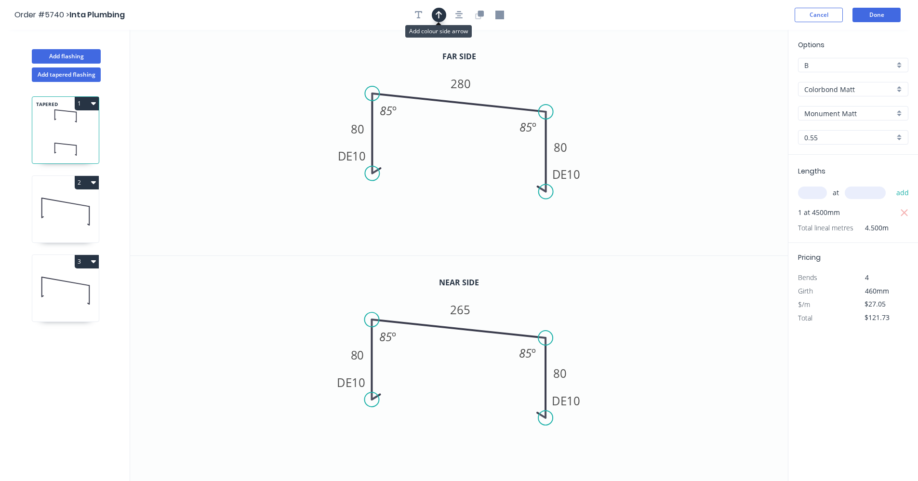
click at [440, 16] on icon "button" at bounding box center [438, 15] width 7 height 9
click at [457, 14] on icon "button" at bounding box center [459, 15] width 8 height 9
drag, startPoint x: 737, startPoint y: 76, endPoint x: 478, endPoint y: 116, distance: 261.8
click at [506, 98] on icon at bounding box center [508, 87] width 9 height 31
drag, startPoint x: 57, startPoint y: 226, endPoint x: 105, endPoint y: 181, distance: 65.8
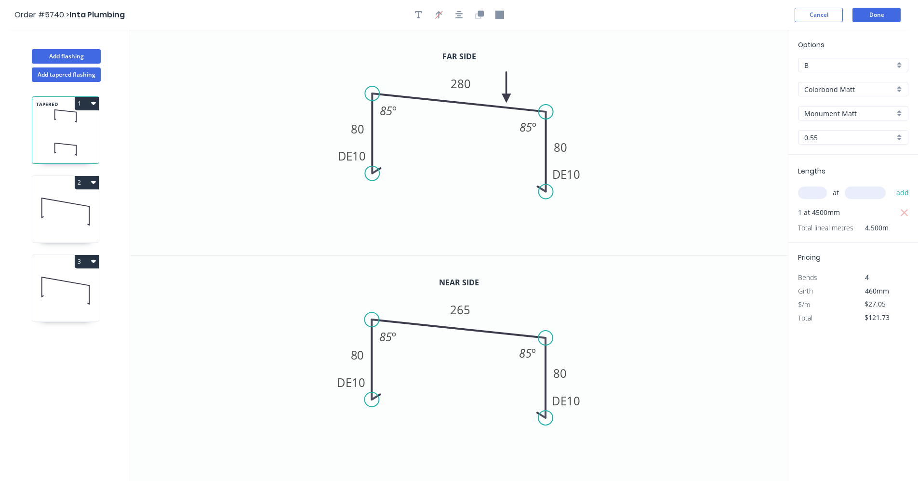
click at [63, 221] on icon at bounding box center [65, 212] width 66 height 62
type input "$22.36"
type input "$26.83"
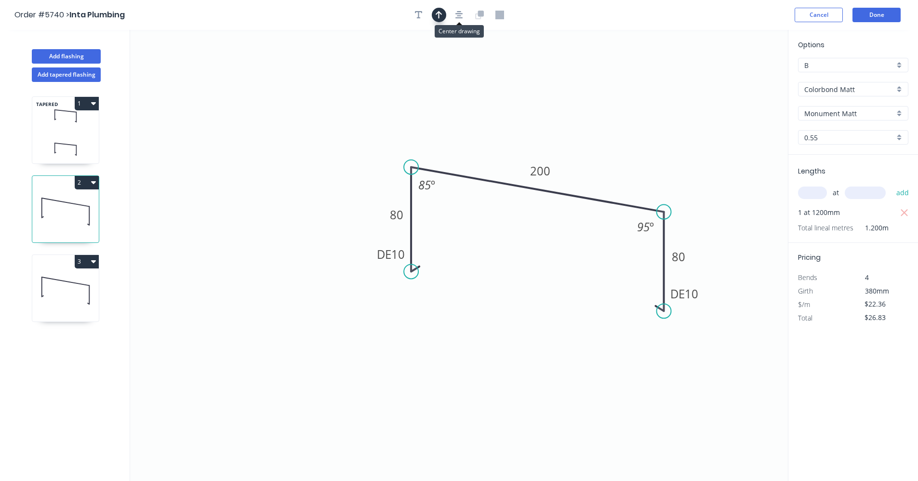
drag, startPoint x: 459, startPoint y: 16, endPoint x: 443, endPoint y: 13, distance: 16.1
click at [456, 16] on icon "button" at bounding box center [459, 15] width 8 height 9
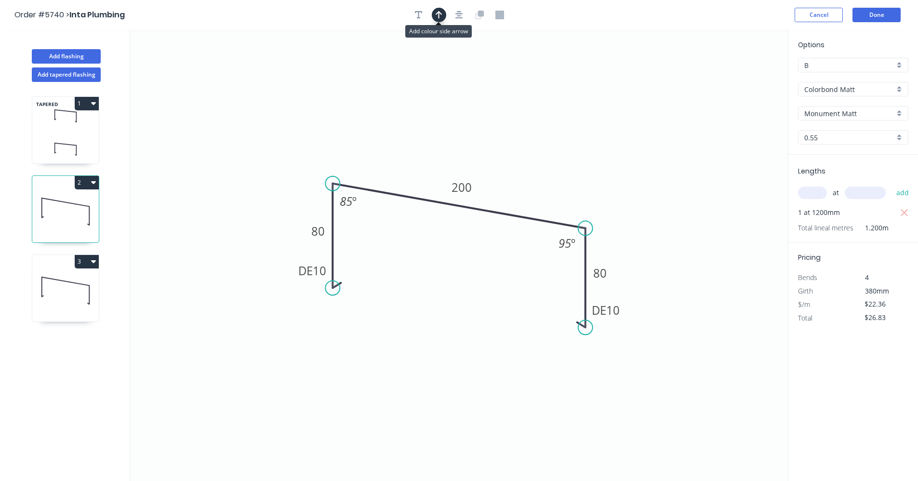
drag, startPoint x: 438, startPoint y: 14, endPoint x: 443, endPoint y: 19, distance: 7.2
click at [438, 15] on icon "button" at bounding box center [438, 15] width 7 height 9
drag, startPoint x: 738, startPoint y: 78, endPoint x: 525, endPoint y: 205, distance: 248.7
click at [527, 207] on icon at bounding box center [530, 197] width 9 height 31
click at [81, 303] on icon at bounding box center [65, 291] width 66 height 62
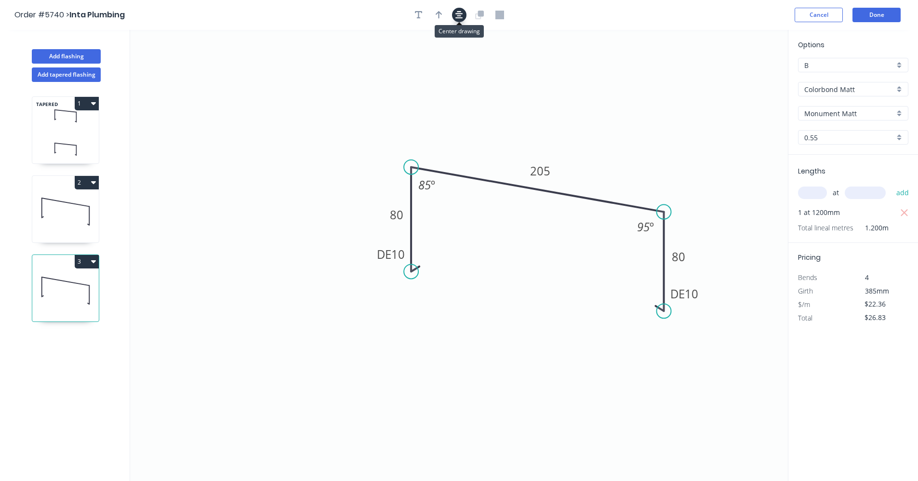
drag, startPoint x: 464, startPoint y: 17, endPoint x: 448, endPoint y: 15, distance: 16.0
click at [463, 17] on button "button" at bounding box center [459, 15] width 14 height 14
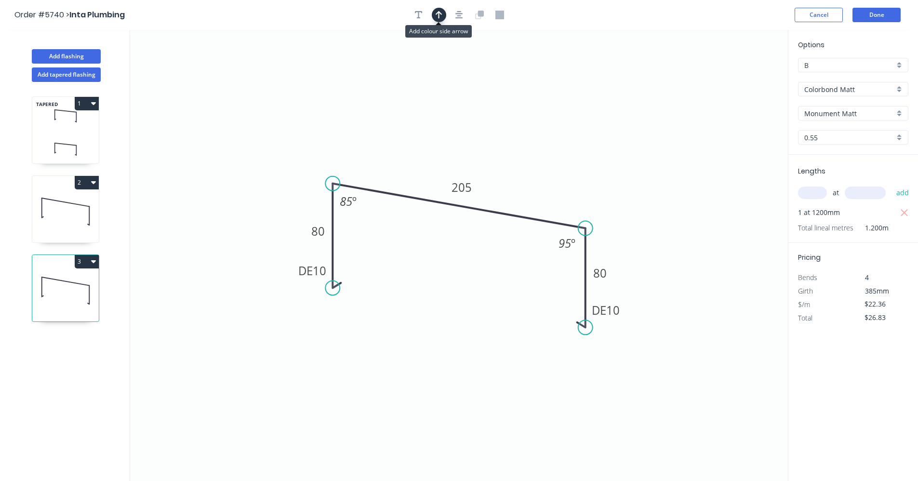
drag, startPoint x: 439, startPoint y: 15, endPoint x: 515, endPoint y: 52, distance: 84.5
click at [440, 15] on icon "button" at bounding box center [438, 15] width 7 height 9
drag, startPoint x: 738, startPoint y: 77, endPoint x: 578, endPoint y: 205, distance: 205.0
click at [502, 204] on icon at bounding box center [502, 194] width 9 height 31
click at [885, 11] on button "Done" at bounding box center [876, 15] width 48 height 14
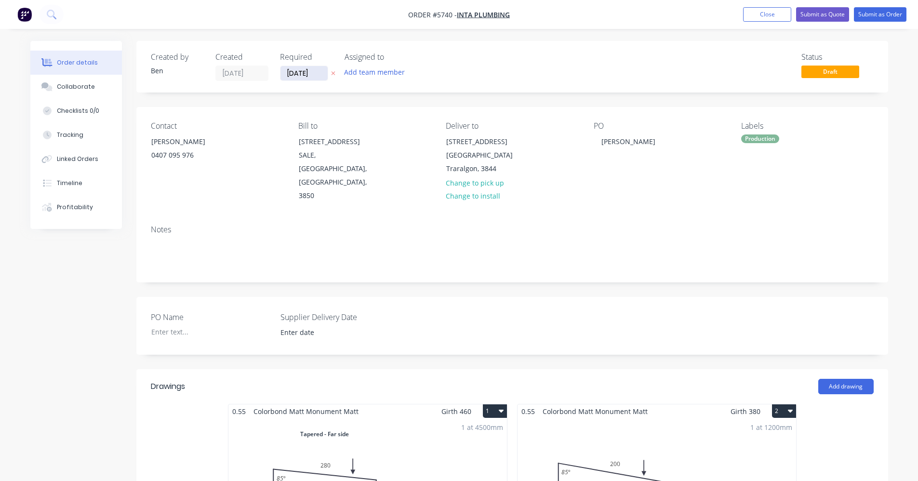
click at [303, 75] on input "[DATE]" at bounding box center [303, 73] width 47 height 14
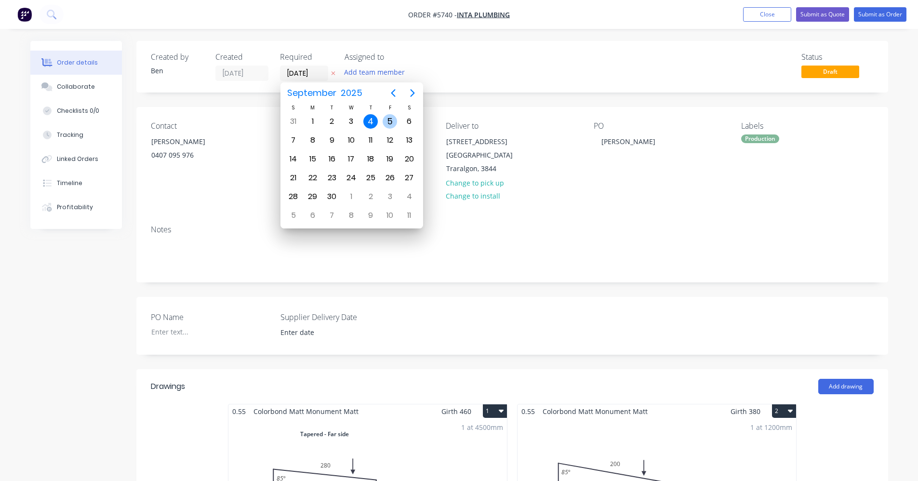
click at [388, 126] on div "5" at bounding box center [389, 121] width 14 height 14
type input "[DATE]"
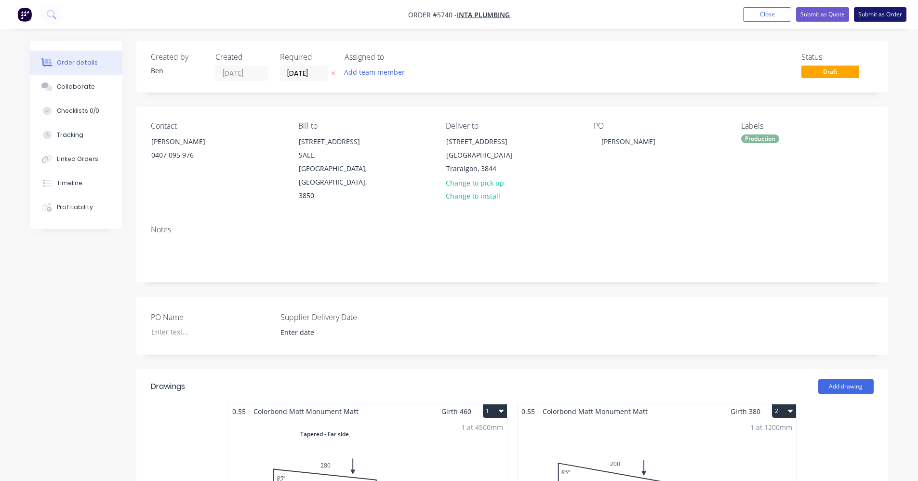
click at [879, 14] on button "Submit as Order" at bounding box center [880, 14] width 53 height 14
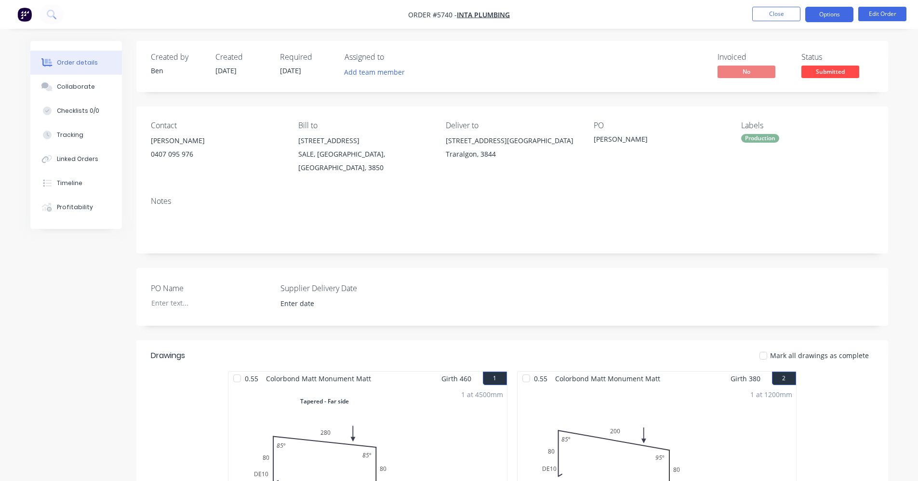
click at [831, 15] on button "Options" at bounding box center [829, 14] width 48 height 15
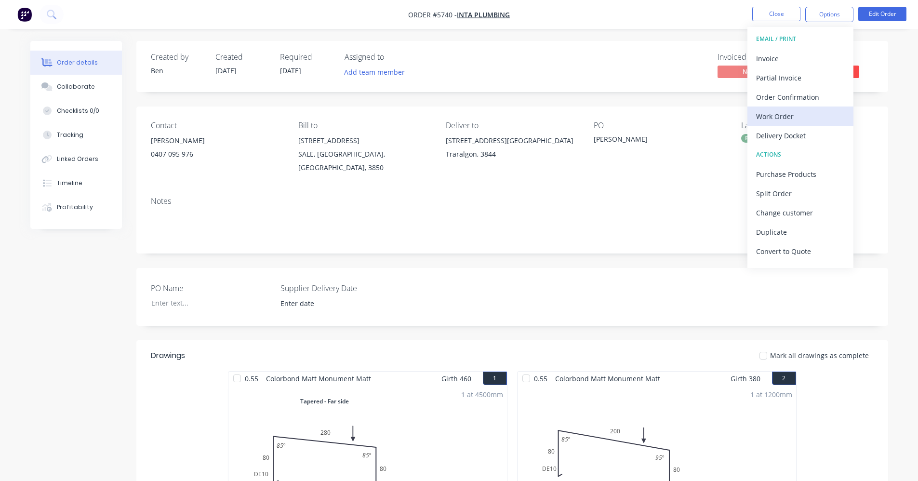
click at [778, 112] on div "Work Order" at bounding box center [800, 116] width 89 height 14
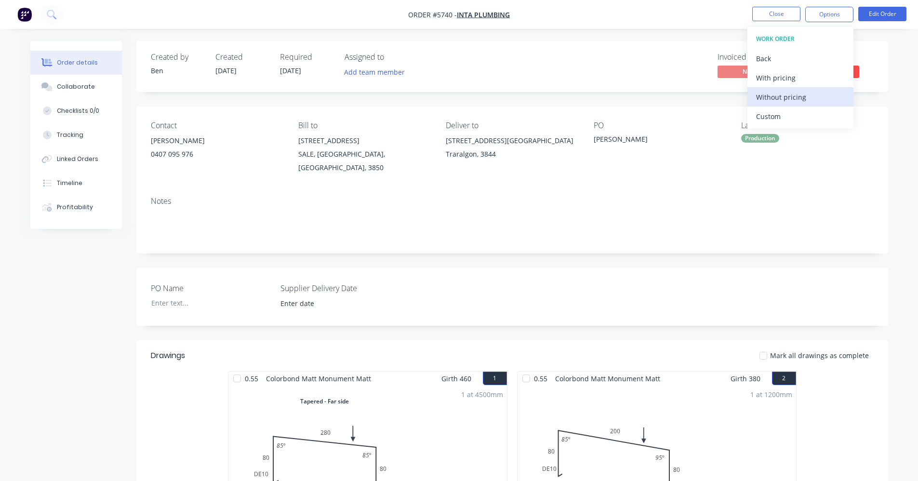
click at [771, 95] on div "Without pricing" at bounding box center [800, 97] width 89 height 14
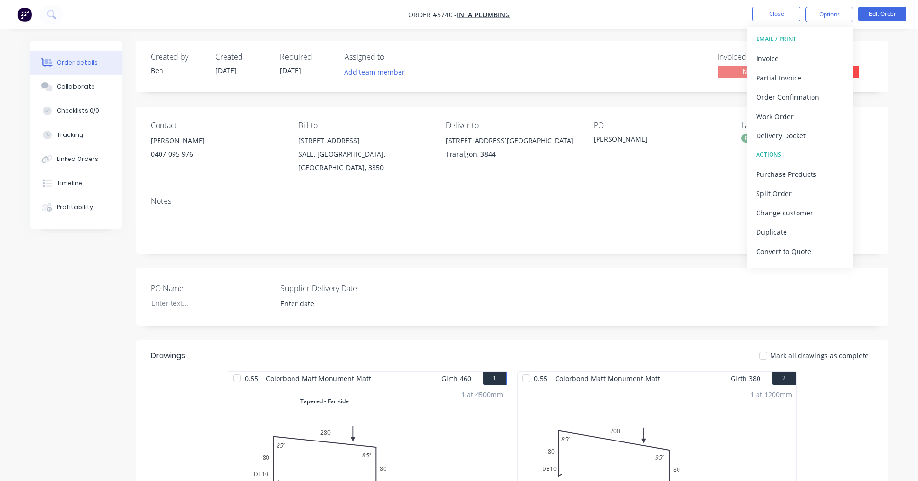
drag, startPoint x: 623, startPoint y: 66, endPoint x: 824, endPoint y: 67, distance: 200.9
click at [624, 66] on div "Invoiced No Status Submitted" at bounding box center [657, 67] width 433 height 28
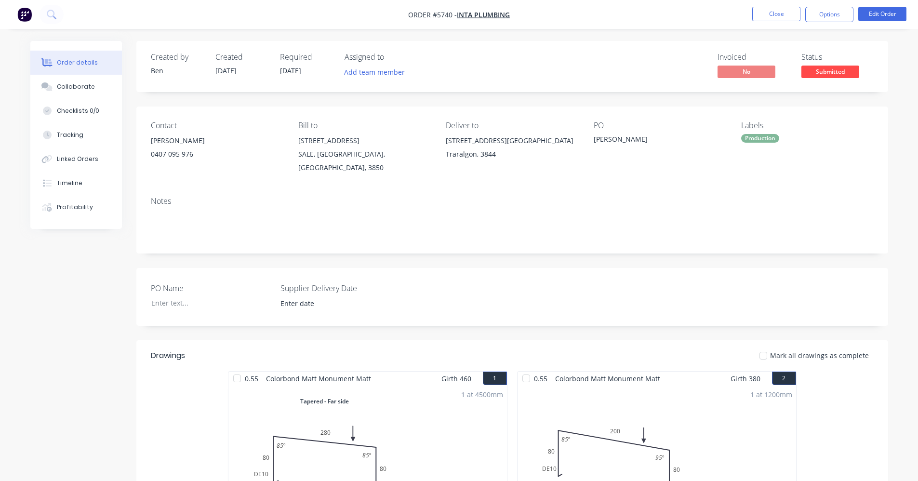
drag, startPoint x: 839, startPoint y: 64, endPoint x: 835, endPoint y: 70, distance: 7.5
click at [837, 66] on div "Status Submitted" at bounding box center [837, 67] width 72 height 28
click at [835, 70] on span "Submitted" at bounding box center [830, 72] width 58 height 12
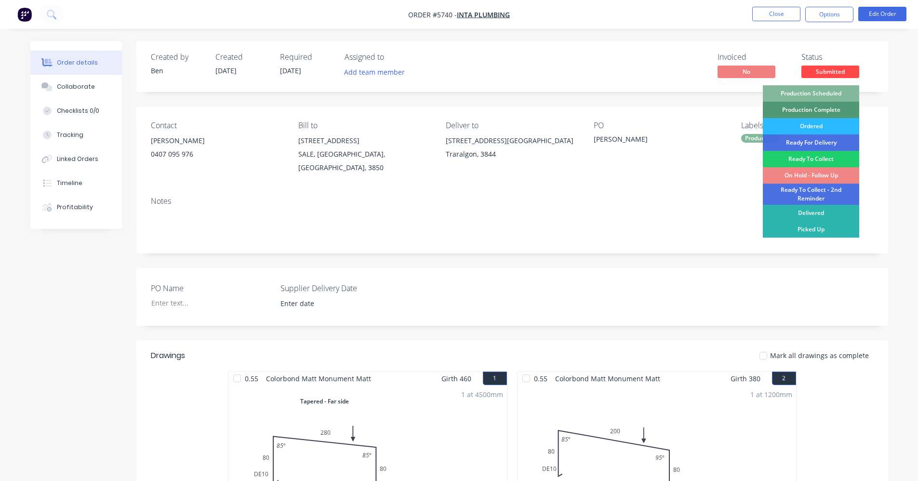
click at [833, 89] on div "Production Scheduled" at bounding box center [811, 93] width 96 height 16
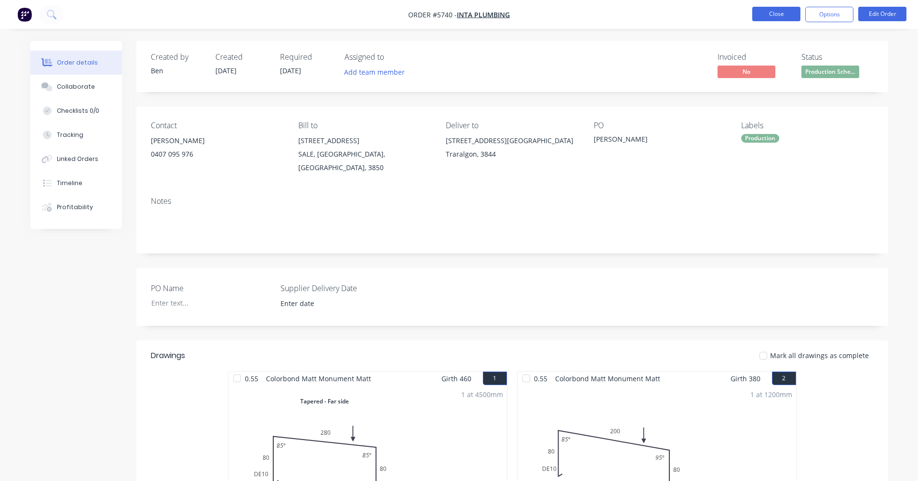
click at [772, 14] on button "Close" at bounding box center [776, 14] width 48 height 14
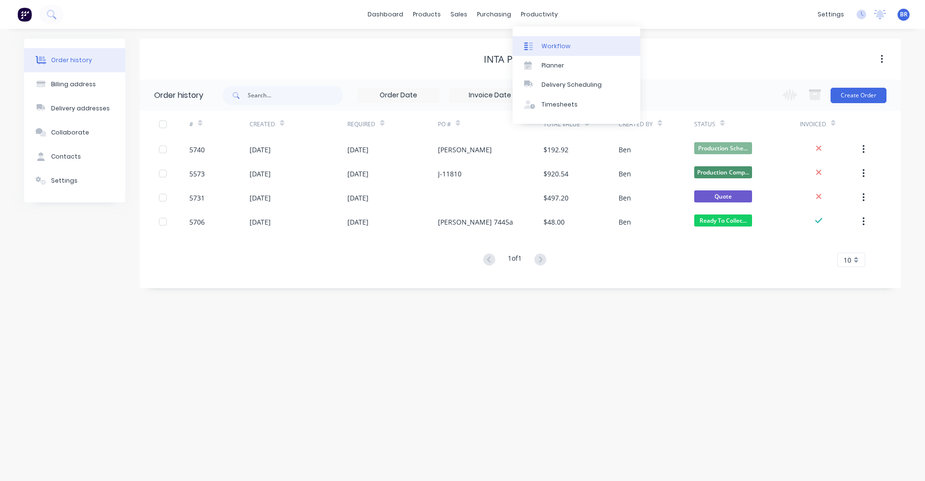
click at [553, 46] on div "Workflow" at bounding box center [555, 46] width 29 height 9
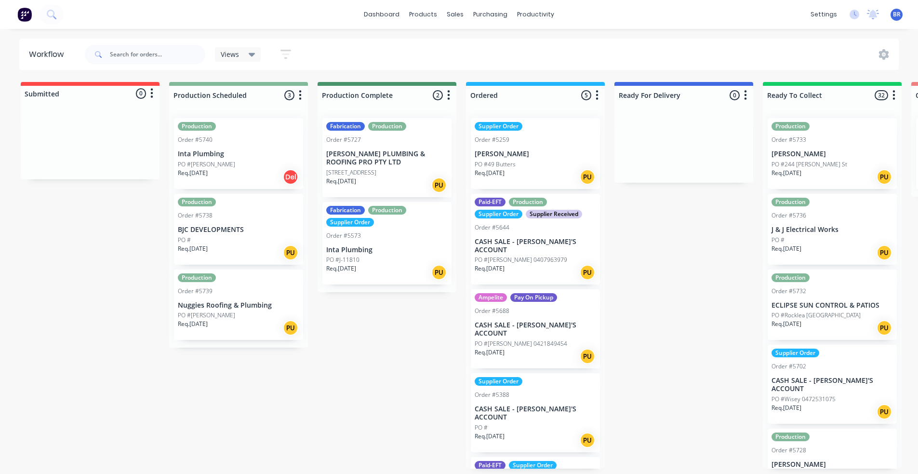
click at [252, 55] on icon at bounding box center [252, 55] width 7 height 4
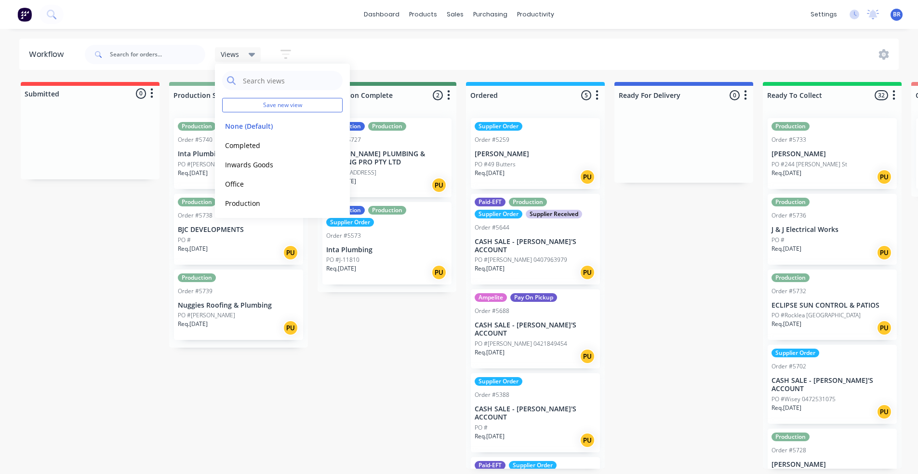
drag, startPoint x: 742, startPoint y: 52, endPoint x: 818, endPoint y: 58, distance: 76.4
click at [742, 51] on div "Views Save new view None (Default) edit Completed edit Inwards Goods edit Offic…" at bounding box center [491, 54] width 816 height 29
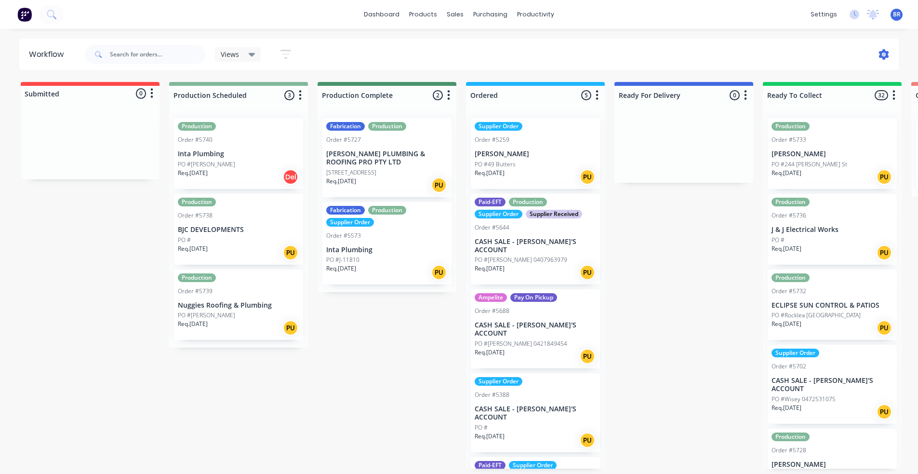
click at [883, 56] on icon at bounding box center [884, 54] width 10 height 11
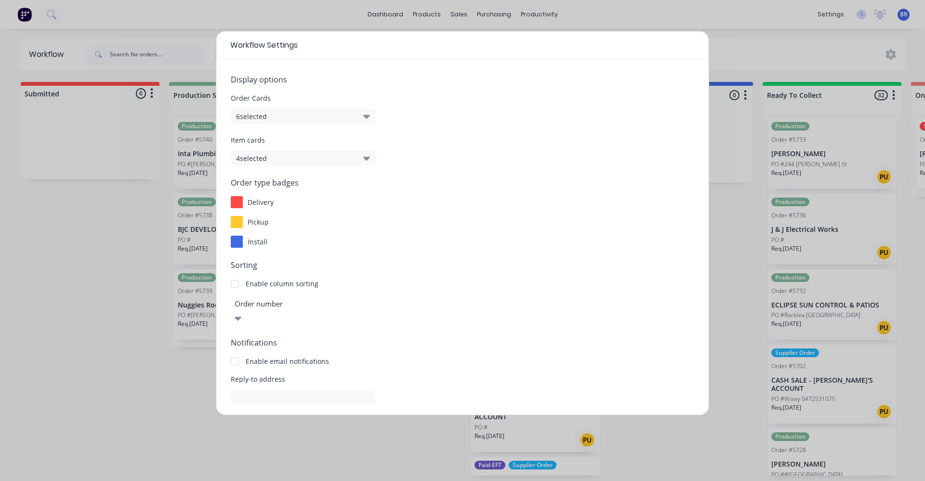
click at [543, 199] on div "delivery" at bounding box center [462, 202] width 463 height 12
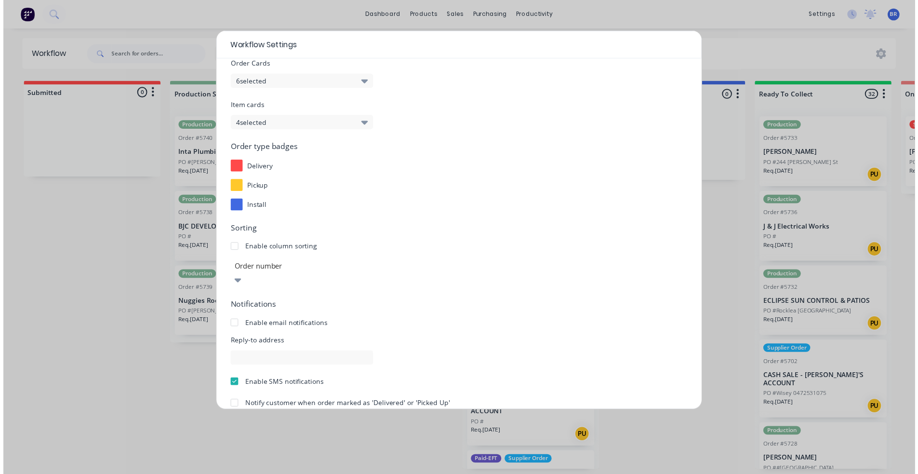
scroll to position [70, 0]
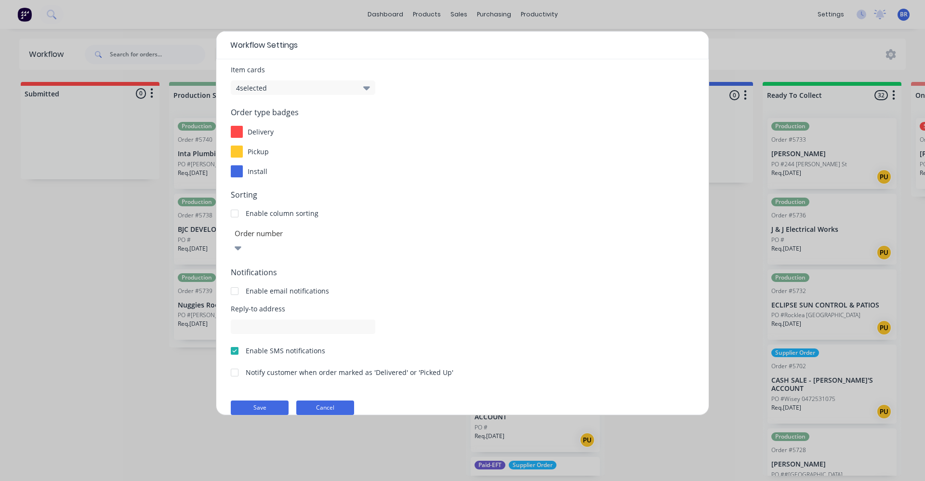
click at [324, 400] on button "Cancel" at bounding box center [325, 407] width 58 height 14
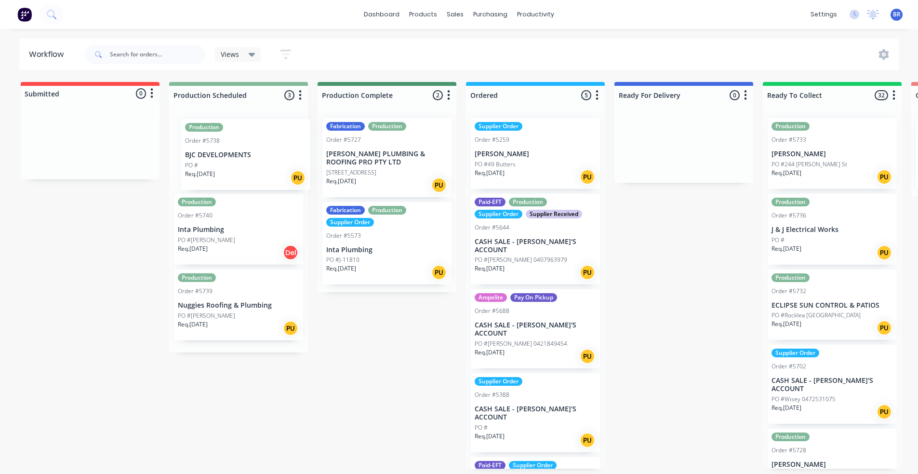
drag, startPoint x: 206, startPoint y: 232, endPoint x: 210, endPoint y: 152, distance: 79.6
click at [215, 153] on div "Production Order #5740 Inta Plumbing PO #Lavalla Req. 05/09/25 Del Production O…" at bounding box center [238, 231] width 139 height 242
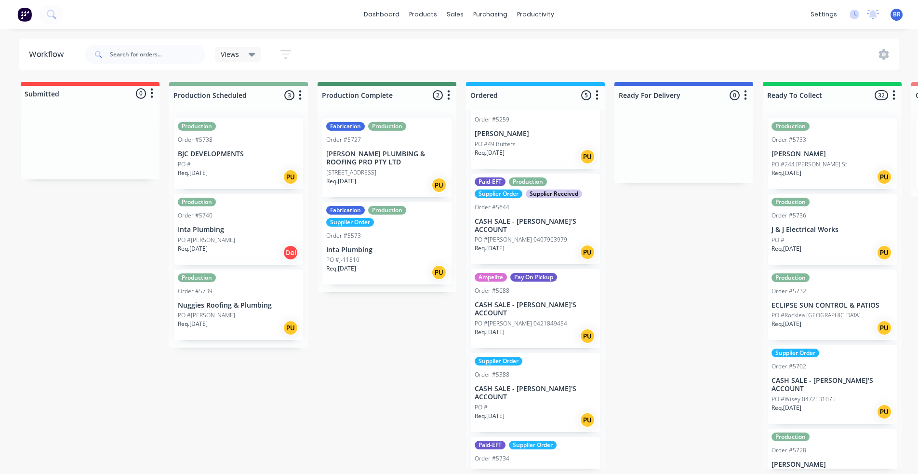
scroll to position [35, 0]
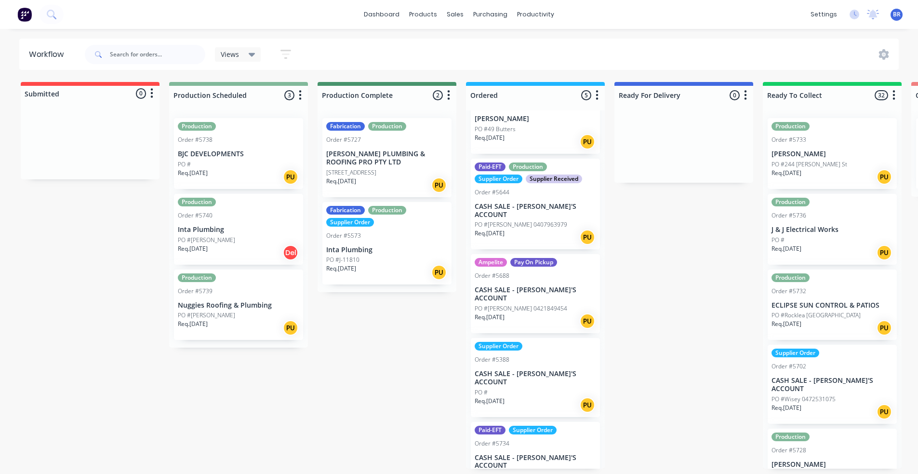
click at [819, 160] on div "PO #244 Kay St" at bounding box center [831, 164] width 121 height 9
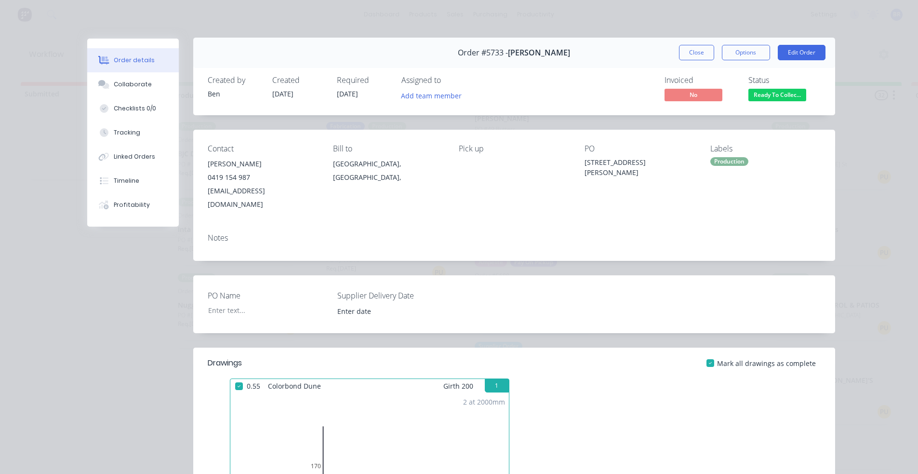
scroll to position [0, 0]
click at [778, 92] on span "Ready To Collec..." at bounding box center [777, 96] width 58 height 12
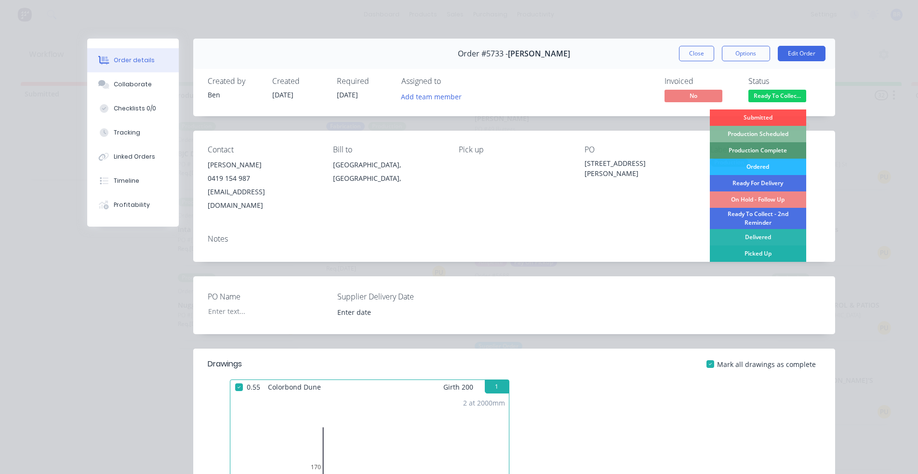
click at [782, 251] on div "Picked Up" at bounding box center [758, 253] width 96 height 16
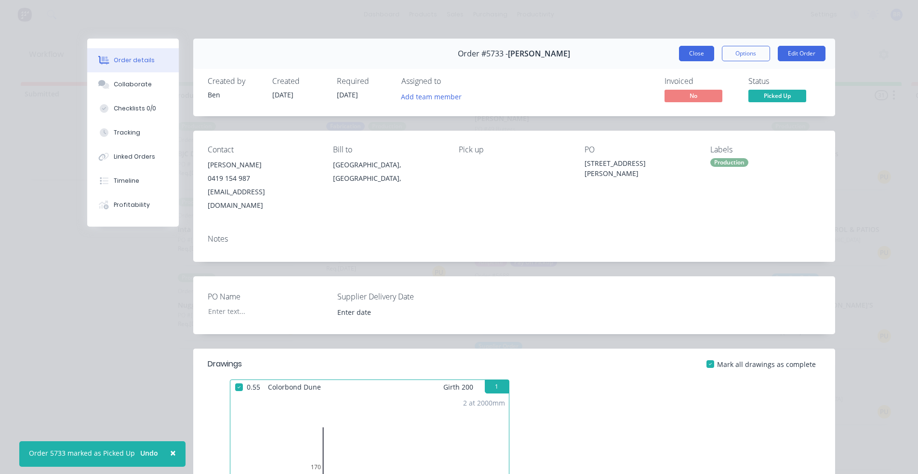
click at [689, 59] on button "Close" at bounding box center [696, 53] width 35 height 15
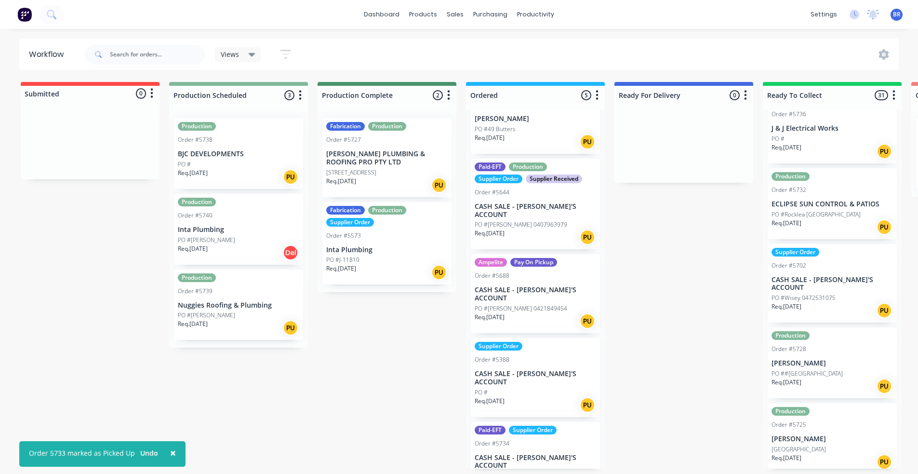
scroll to position [48, 0]
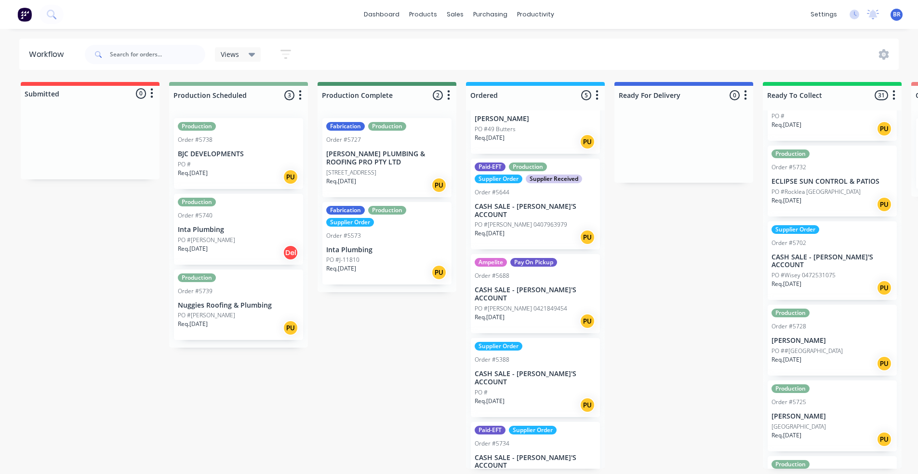
click at [857, 346] on div "PO ##66770 Waterloo Rd" at bounding box center [831, 350] width 121 height 9
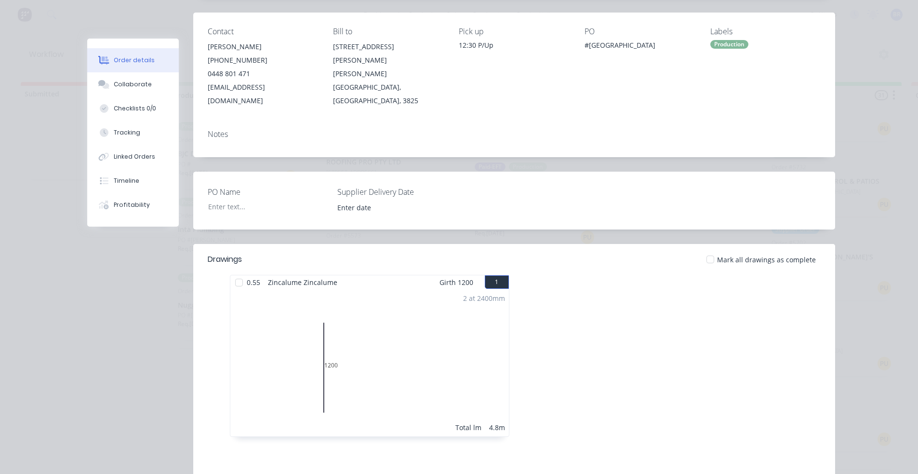
scroll to position [0, 0]
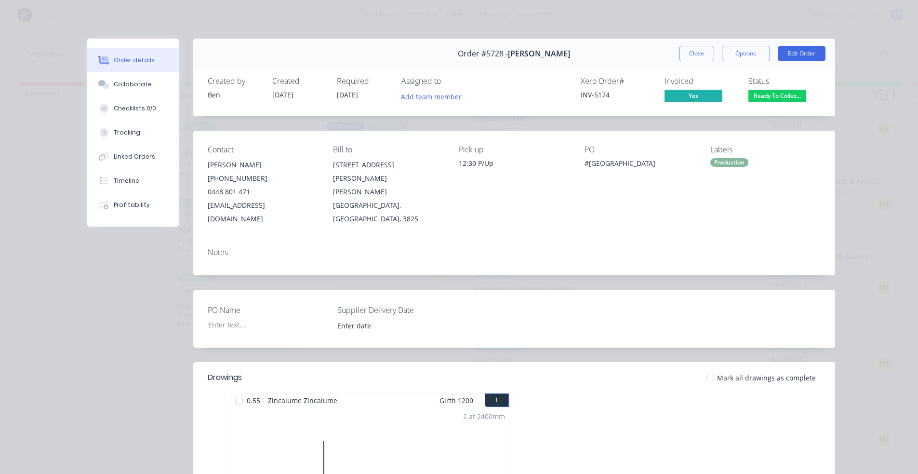
drag, startPoint x: 769, startPoint y: 92, endPoint x: 772, endPoint y: 105, distance: 13.3
click at [769, 93] on span "Ready To Collec..." at bounding box center [777, 96] width 58 height 12
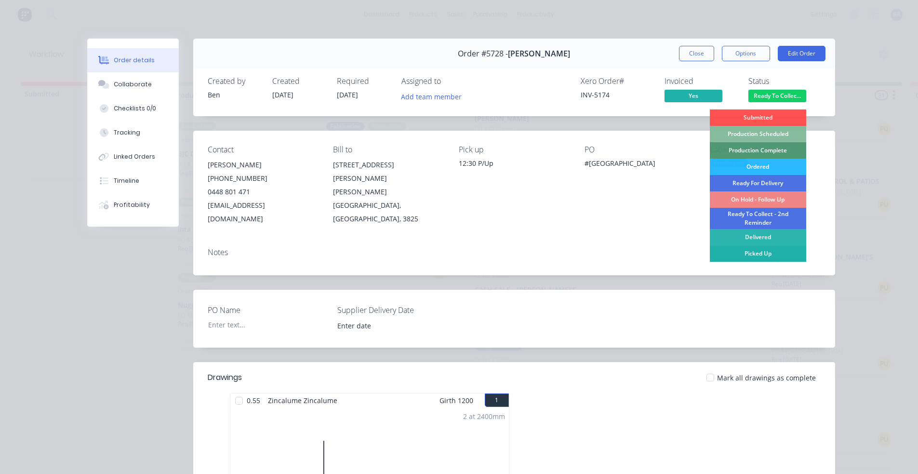
drag, startPoint x: 758, startPoint y: 255, endPoint x: 751, endPoint y: 205, distance: 50.1
click at [758, 254] on div "Picked Up" at bounding box center [758, 253] width 96 height 16
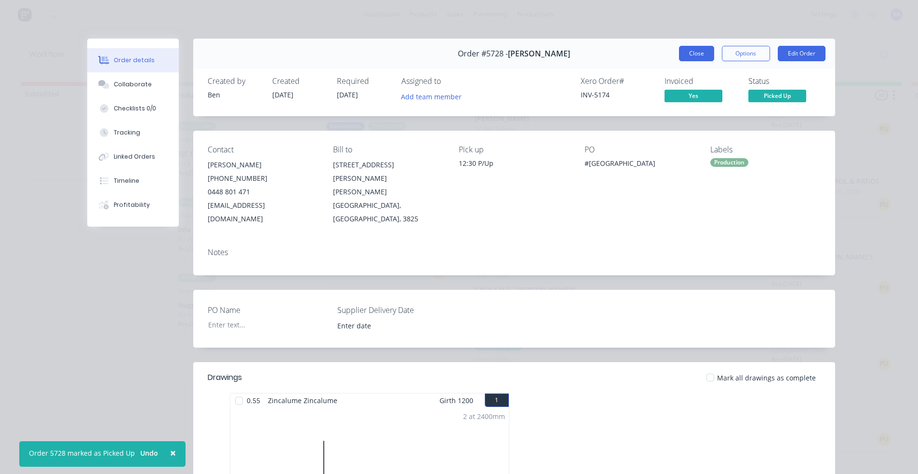
click at [690, 54] on button "Close" at bounding box center [696, 53] width 35 height 15
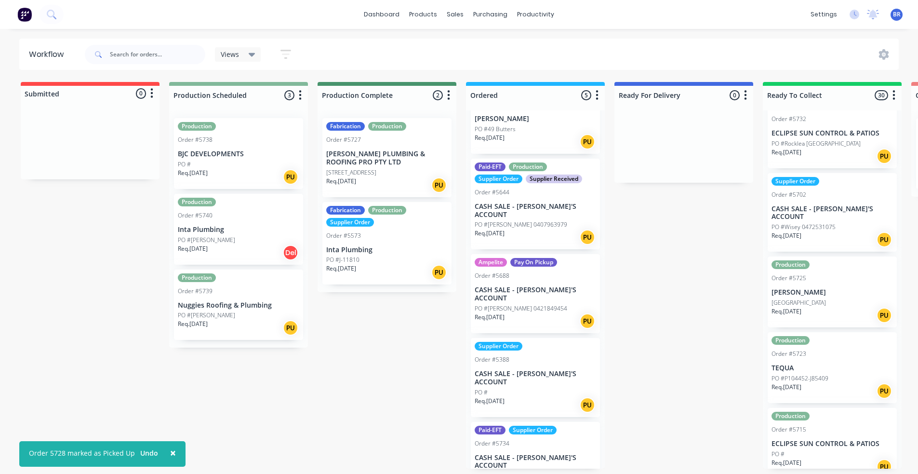
scroll to position [145, 0]
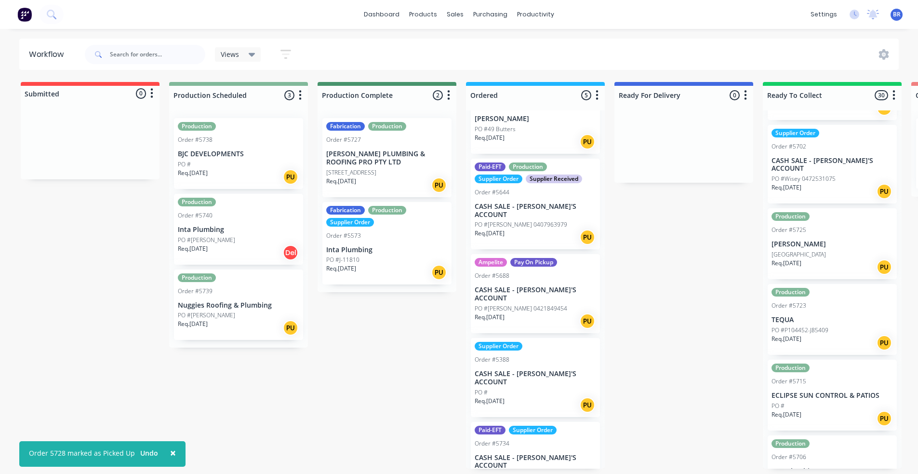
click at [828, 250] on div "PO #Harbour Lane" at bounding box center [831, 254] width 121 height 9
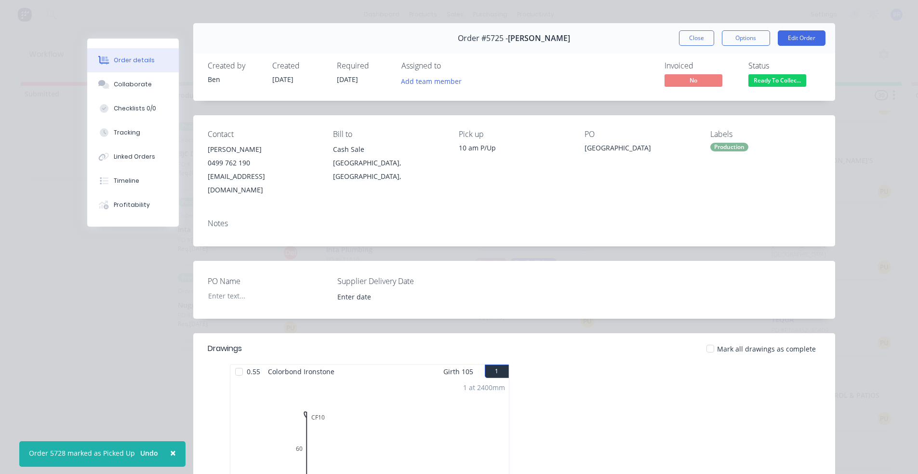
scroll to position [0, 0]
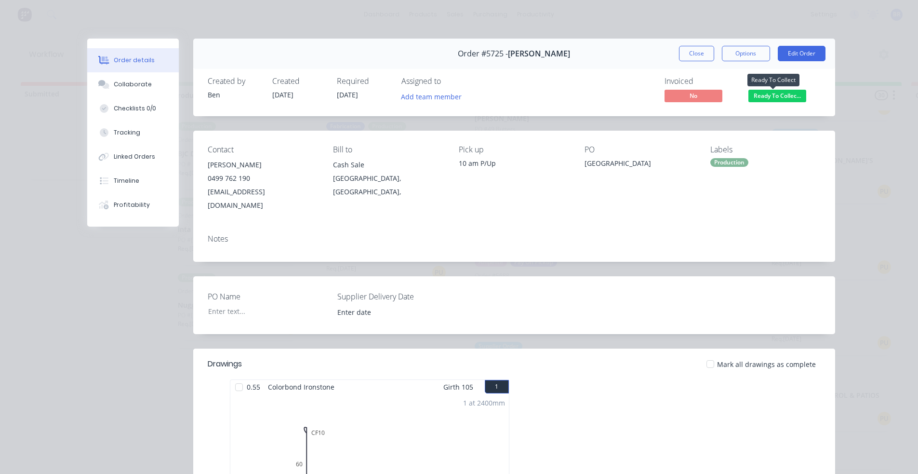
click at [778, 93] on span "Ready To Collec..." at bounding box center [777, 96] width 58 height 12
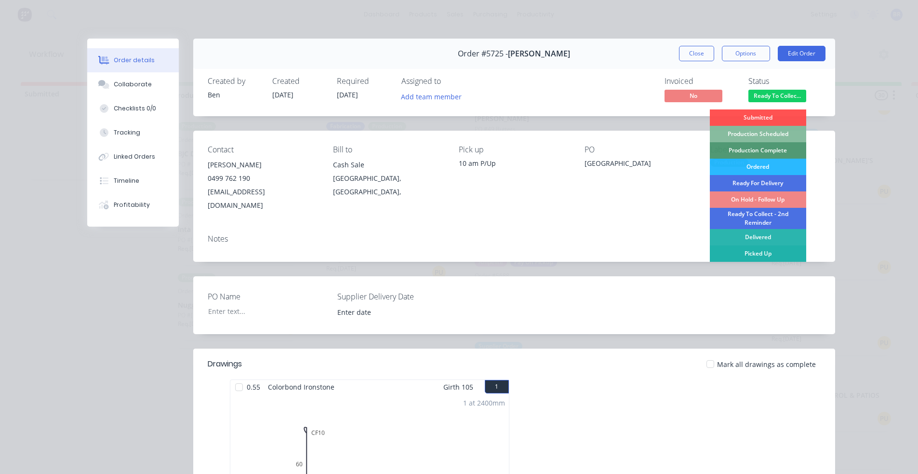
click at [767, 253] on div "Picked Up" at bounding box center [758, 253] width 96 height 16
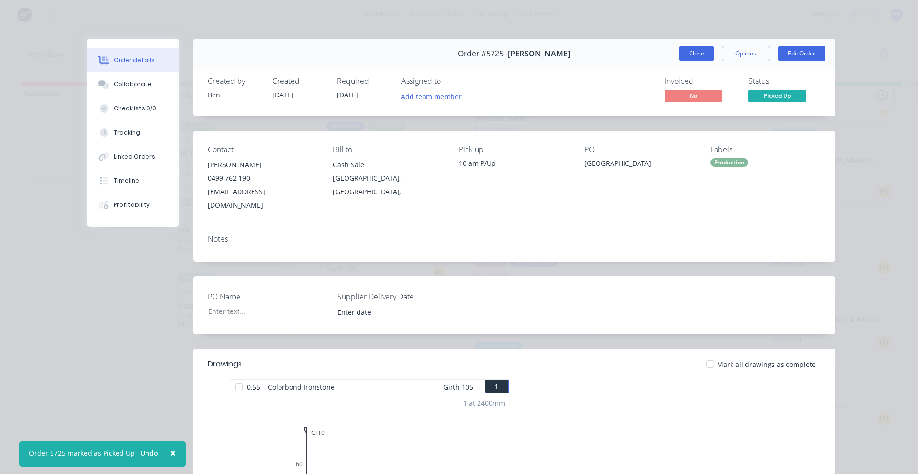
click at [701, 57] on button "Close" at bounding box center [696, 53] width 35 height 15
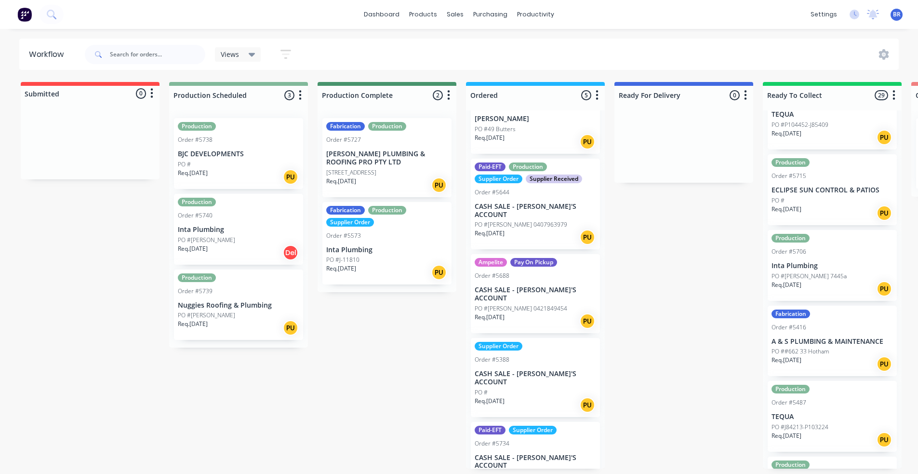
scroll to position [289, 0]
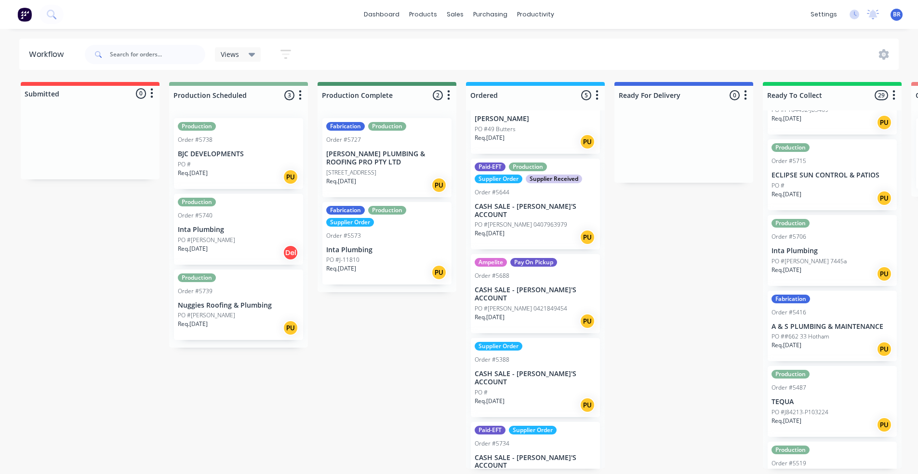
click at [835, 257] on div "PO #Lavella 7445a" at bounding box center [831, 261] width 121 height 9
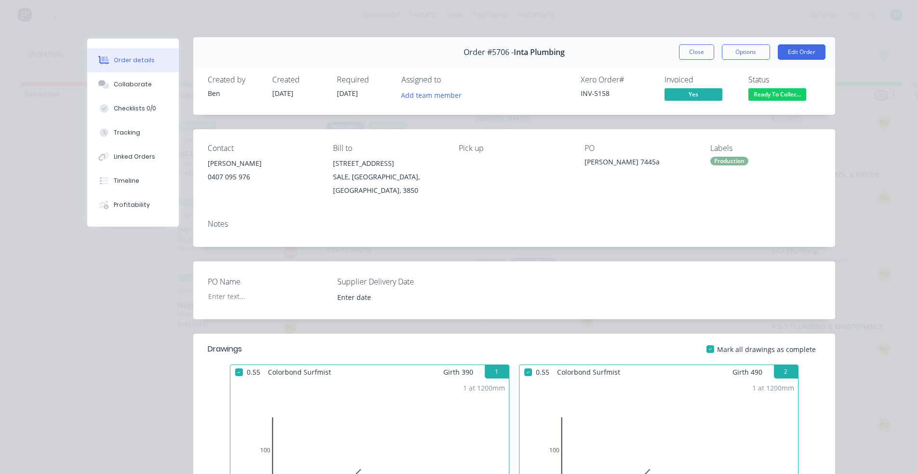
scroll to position [0, 0]
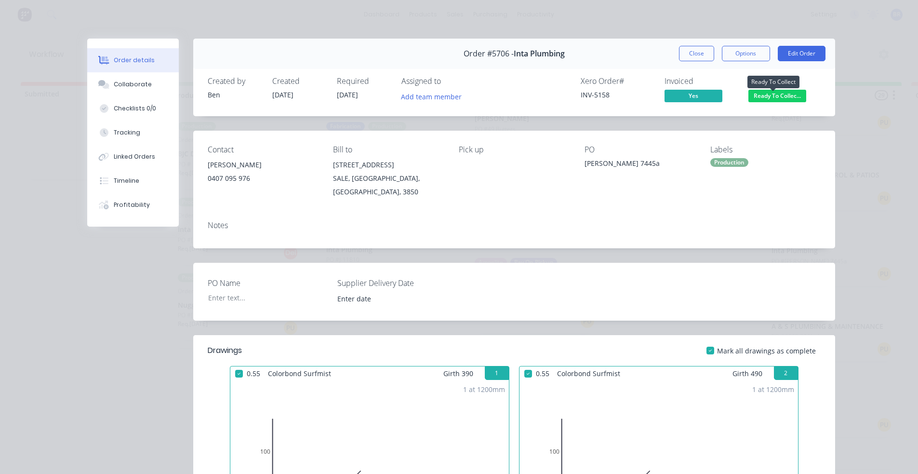
drag, startPoint x: 770, startPoint y: 98, endPoint x: 771, endPoint y: 109, distance: 10.7
click at [770, 99] on span "Ready To Collec..." at bounding box center [777, 96] width 58 height 12
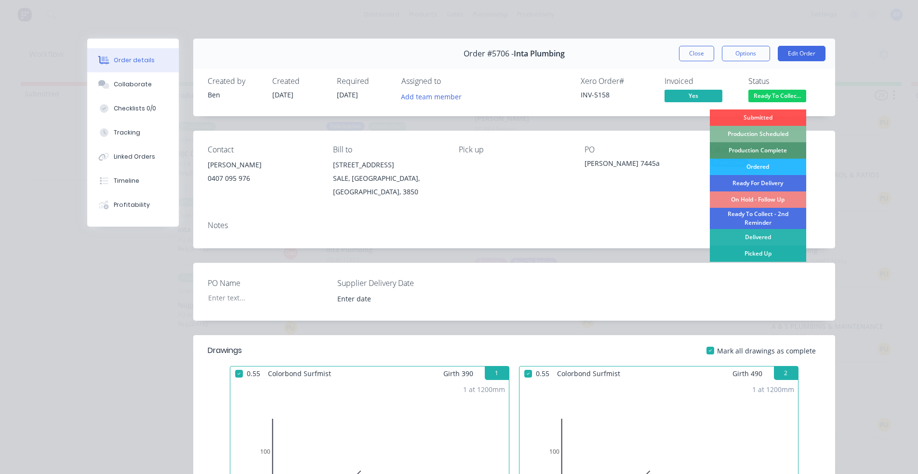
click at [761, 253] on div "Picked Up" at bounding box center [758, 253] width 96 height 16
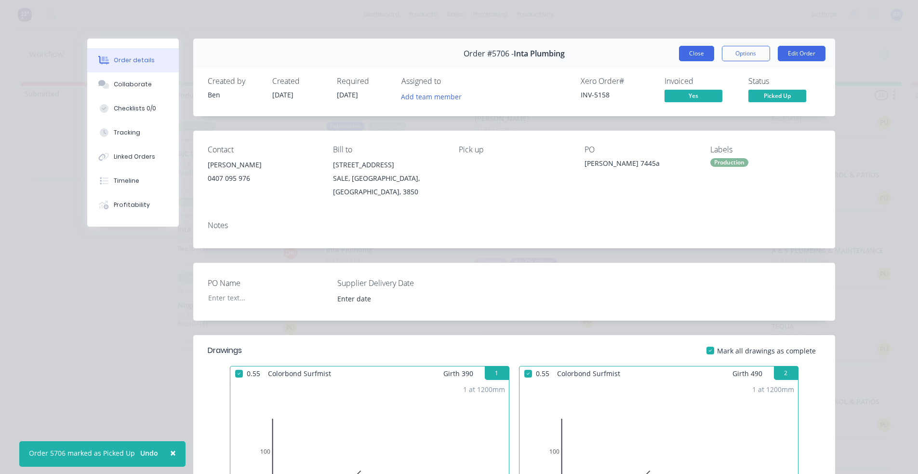
click at [698, 52] on button "Close" at bounding box center [696, 53] width 35 height 15
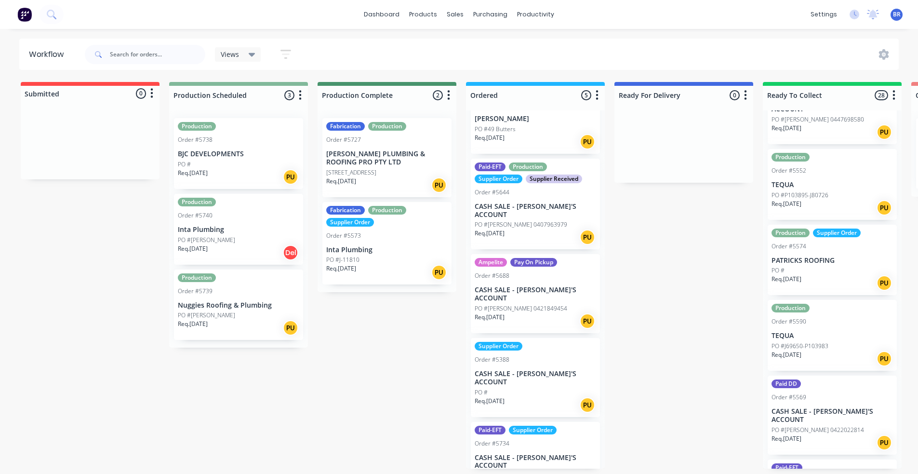
scroll to position [626, 0]
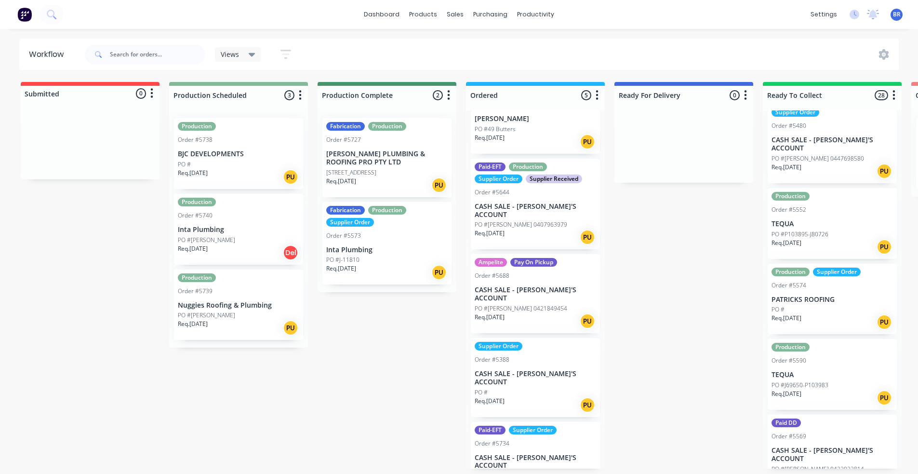
click at [833, 305] on div "PO #" at bounding box center [831, 309] width 121 height 9
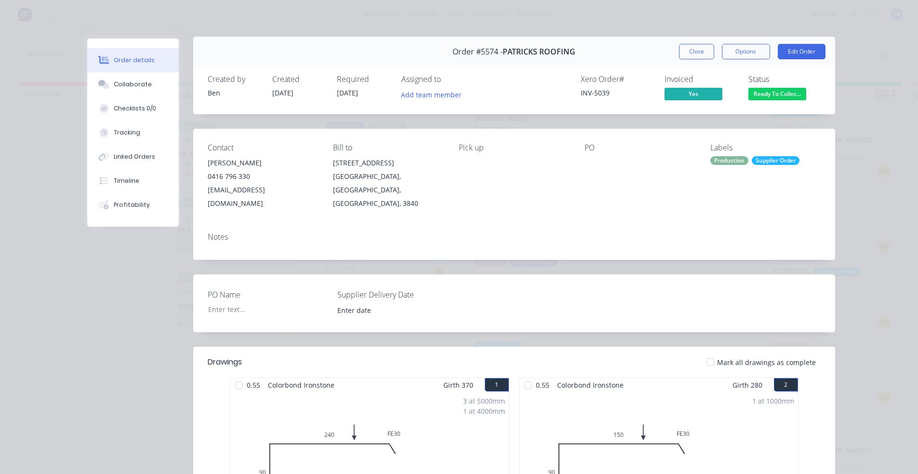
scroll to position [0, 0]
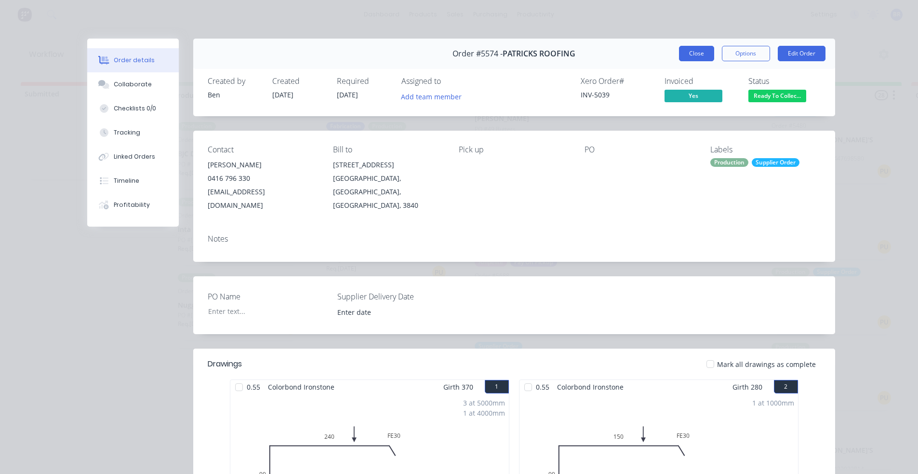
click at [694, 58] on button "Close" at bounding box center [696, 53] width 35 height 15
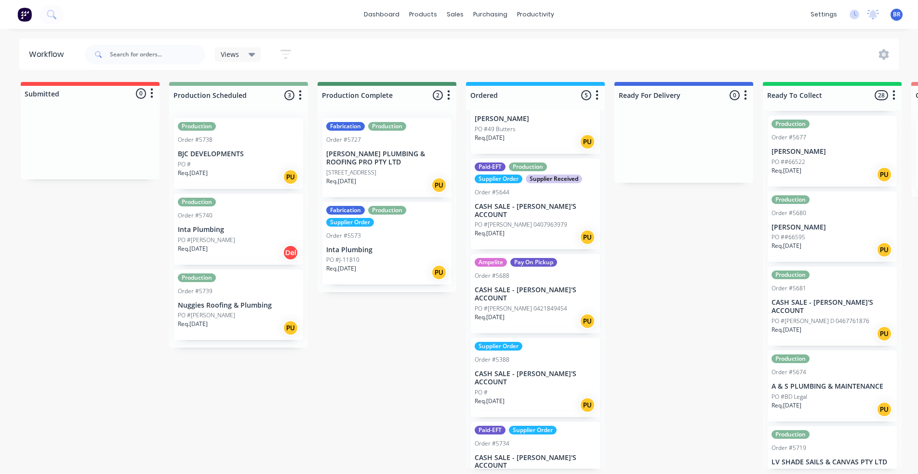
scroll to position [1764, 0]
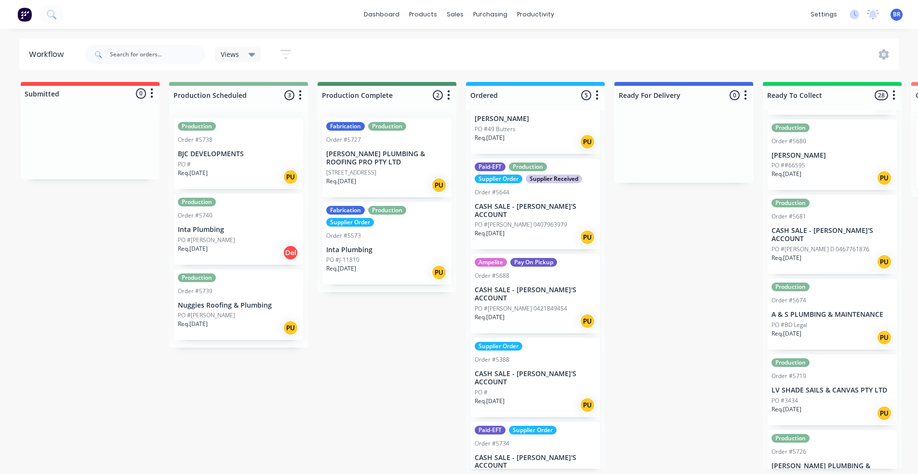
click at [831, 462] on p "[PERSON_NAME] PLUMBING & ROOFING PRO PTY LTD" at bounding box center [831, 470] width 121 height 16
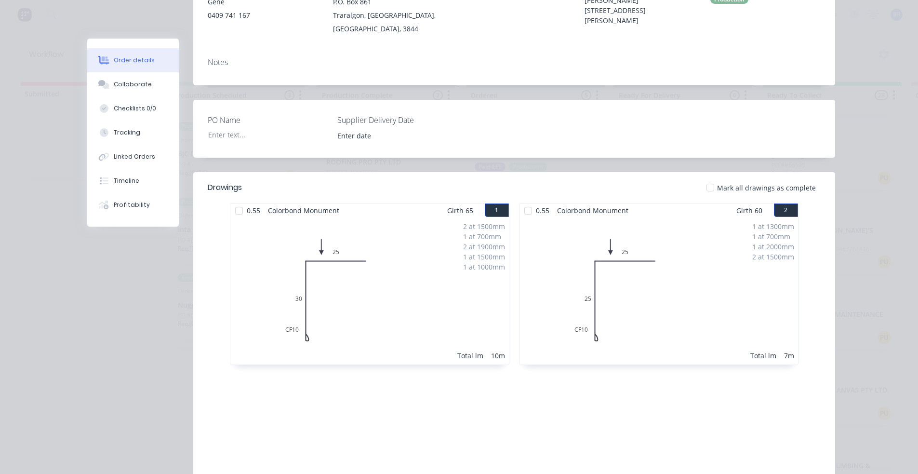
scroll to position [0, 0]
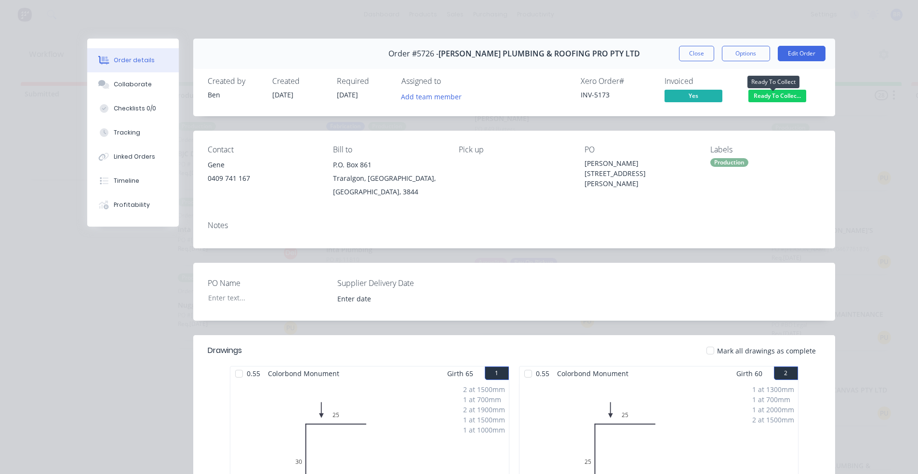
click at [773, 97] on span "Ready To Collec..." at bounding box center [777, 96] width 58 height 12
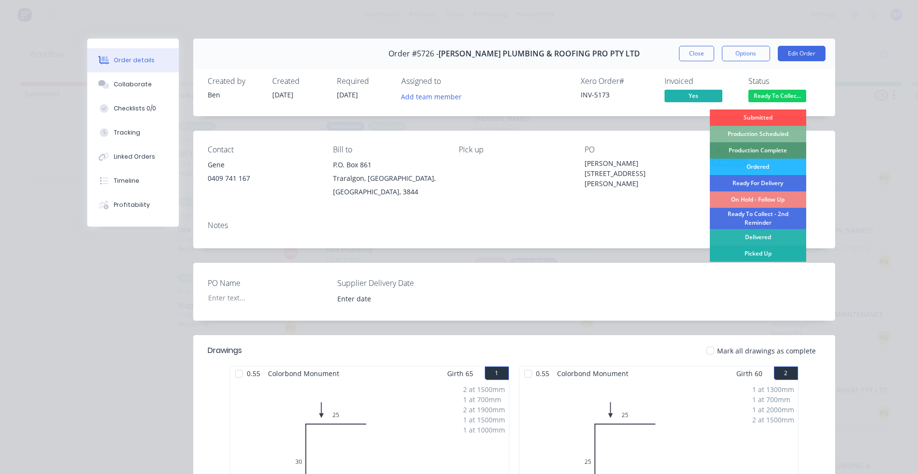
click at [762, 251] on div "Picked Up" at bounding box center [758, 253] width 96 height 16
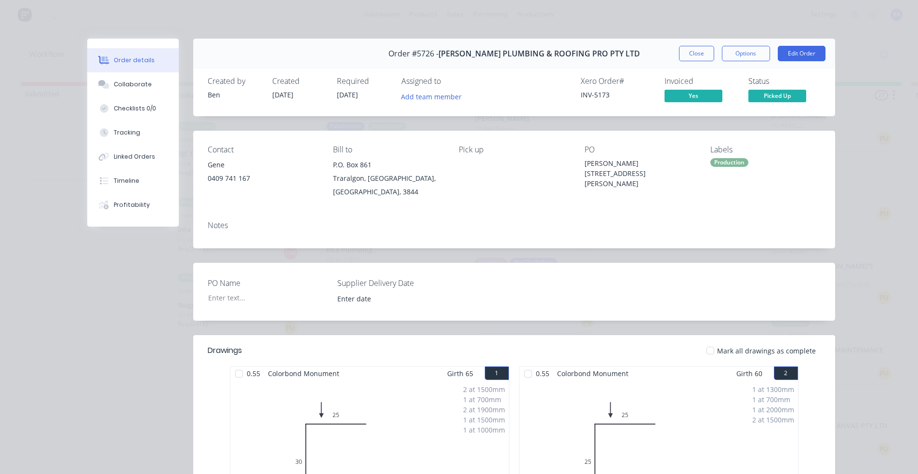
scroll to position [1680, 0]
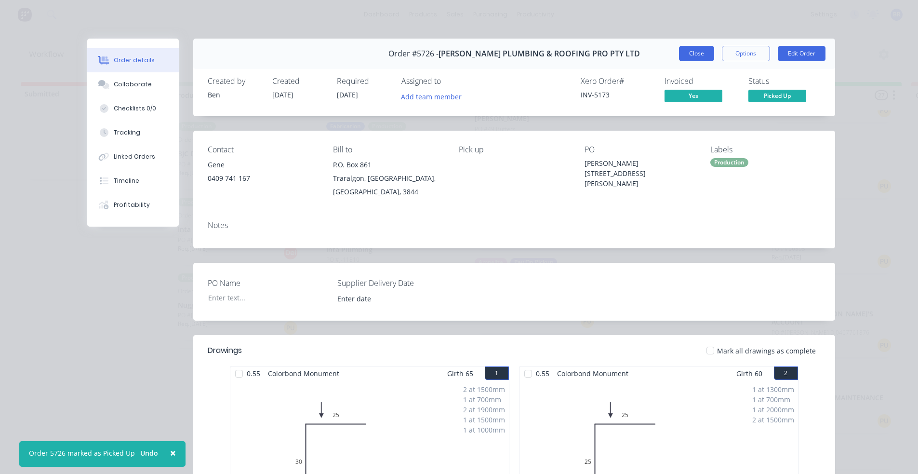
click at [697, 58] on button "Close" at bounding box center [696, 53] width 35 height 15
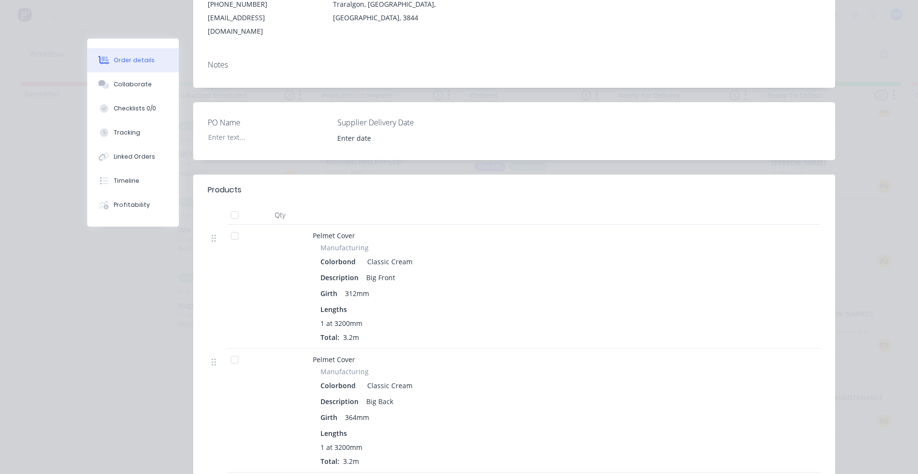
scroll to position [0, 0]
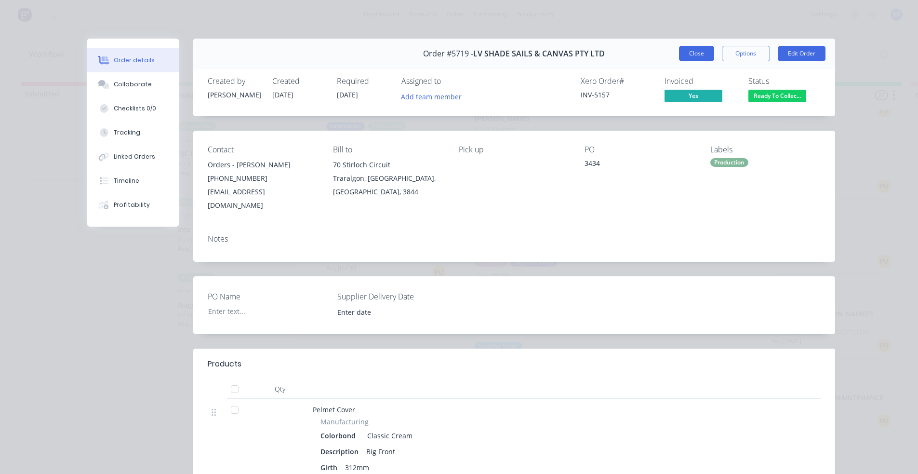
click at [690, 47] on button "Close" at bounding box center [696, 53] width 35 height 15
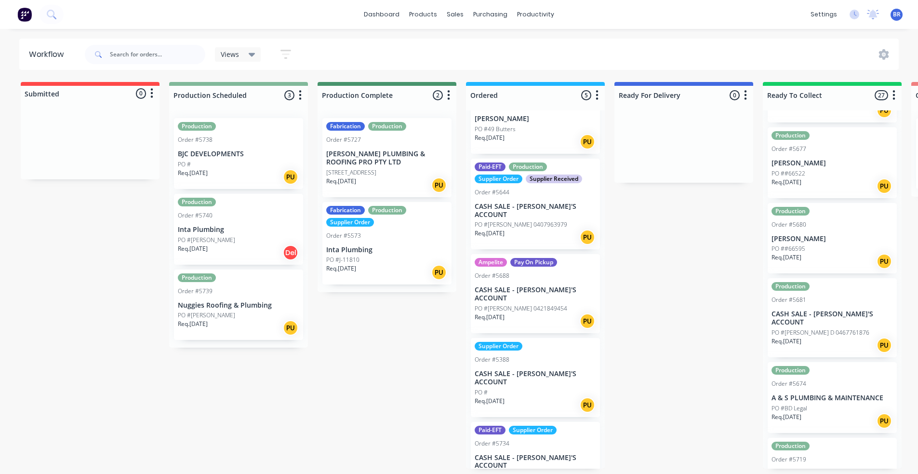
click at [843, 412] on div "Req. 27/08/25 PU" at bounding box center [831, 420] width 121 height 16
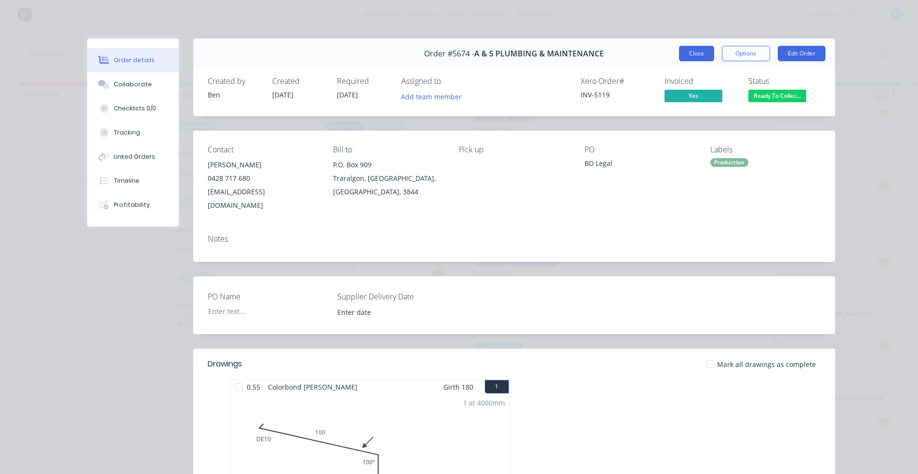
click at [696, 55] on button "Close" at bounding box center [696, 53] width 35 height 15
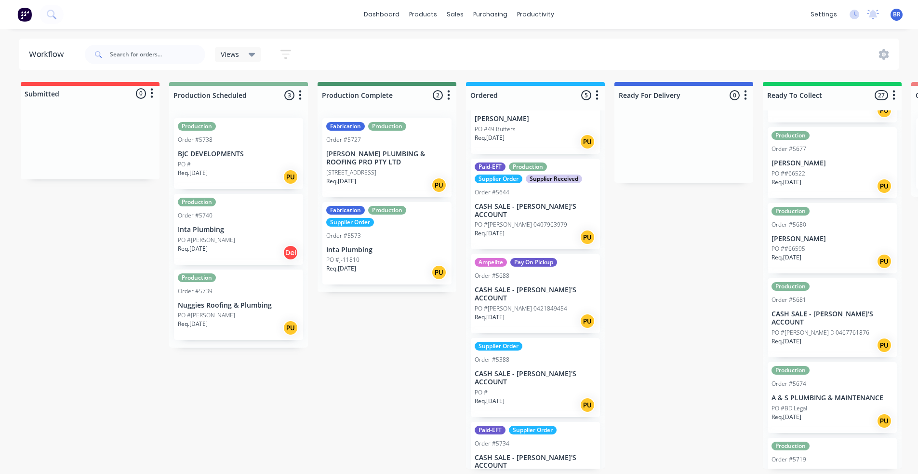
click at [843, 284] on div "Production Order #5681 CASH SALE - BEN'S ACCOUNT PO #Sam D 0467761876 Req. 29/0…" at bounding box center [831, 317] width 129 height 79
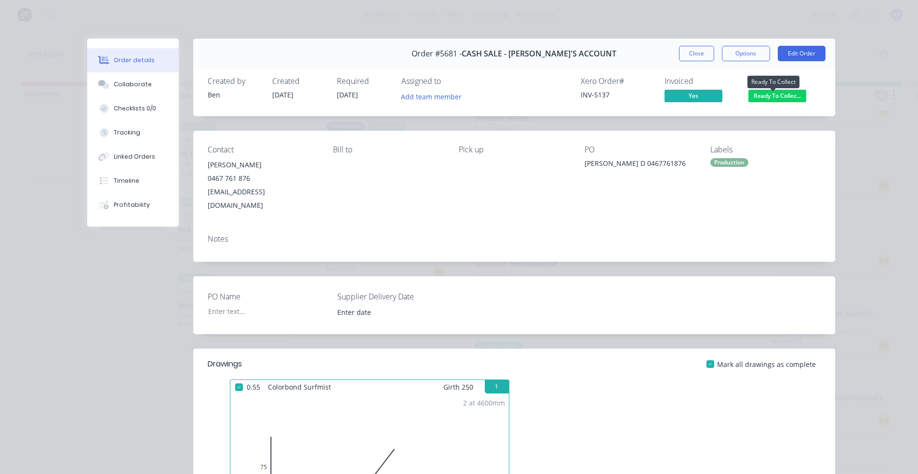
click at [764, 99] on span "Ready To Collec..." at bounding box center [777, 96] width 58 height 12
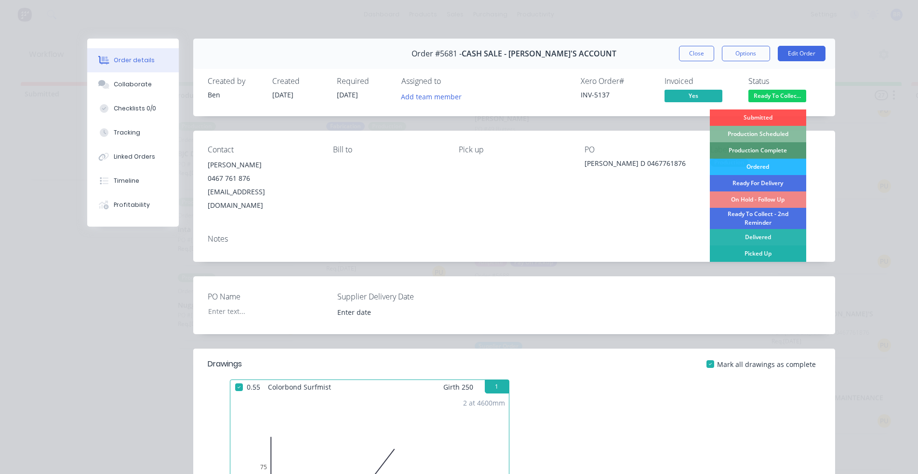
click at [752, 253] on div "Picked Up" at bounding box center [758, 253] width 96 height 16
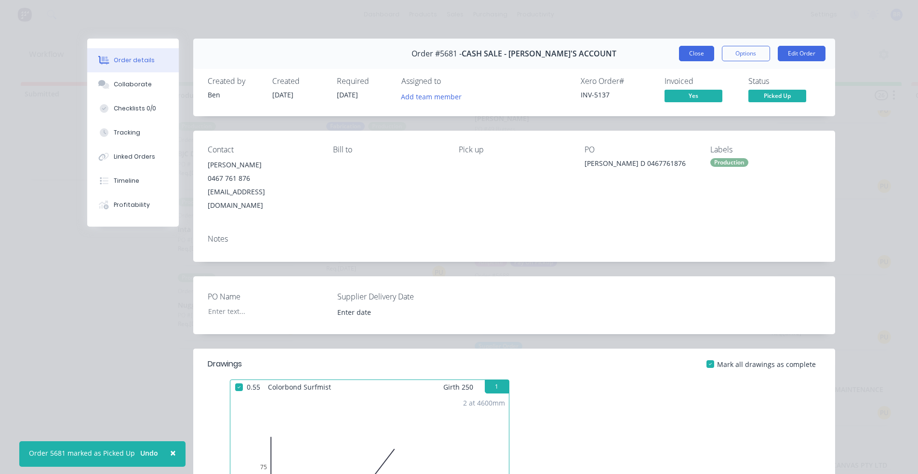
click at [699, 57] on button "Close" at bounding box center [696, 53] width 35 height 15
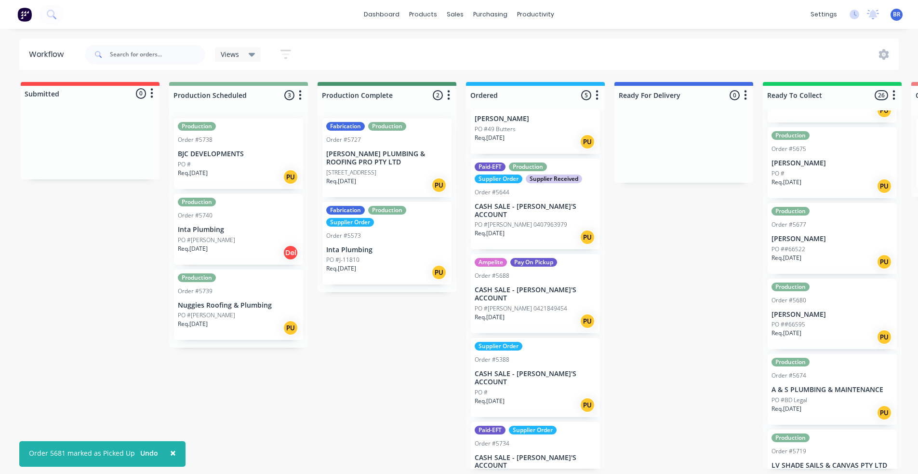
click at [829, 320] on div "PO ##66595" at bounding box center [831, 324] width 121 height 9
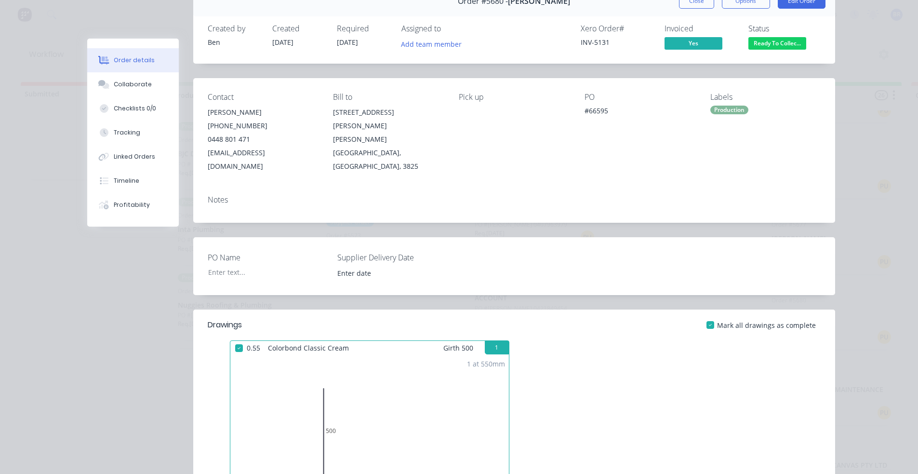
scroll to position [0, 0]
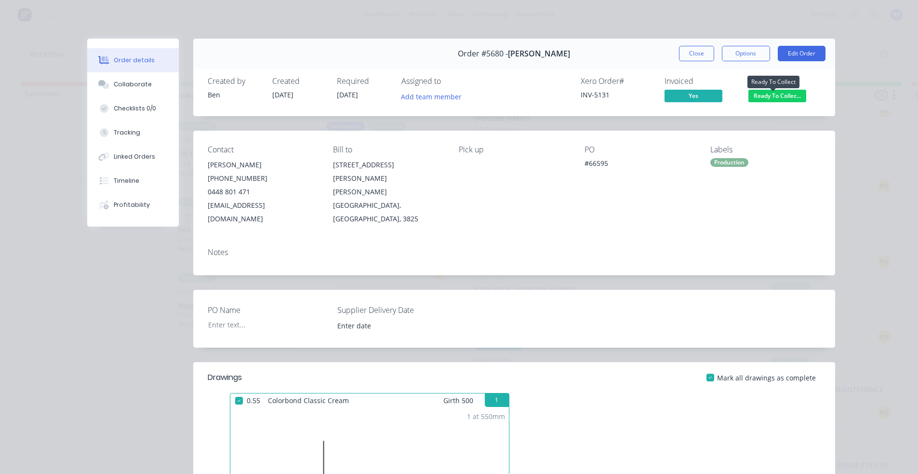
click at [772, 94] on span "Ready To Collec..." at bounding box center [777, 96] width 58 height 12
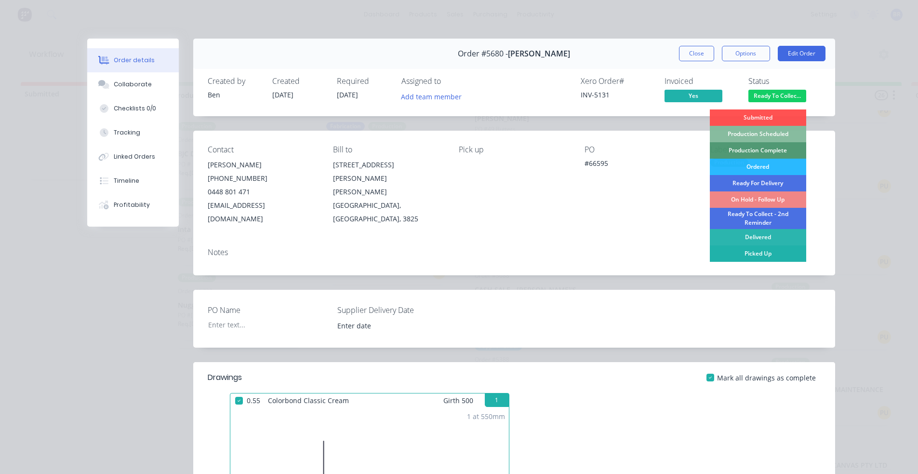
click at [753, 256] on div "Picked Up" at bounding box center [758, 253] width 96 height 16
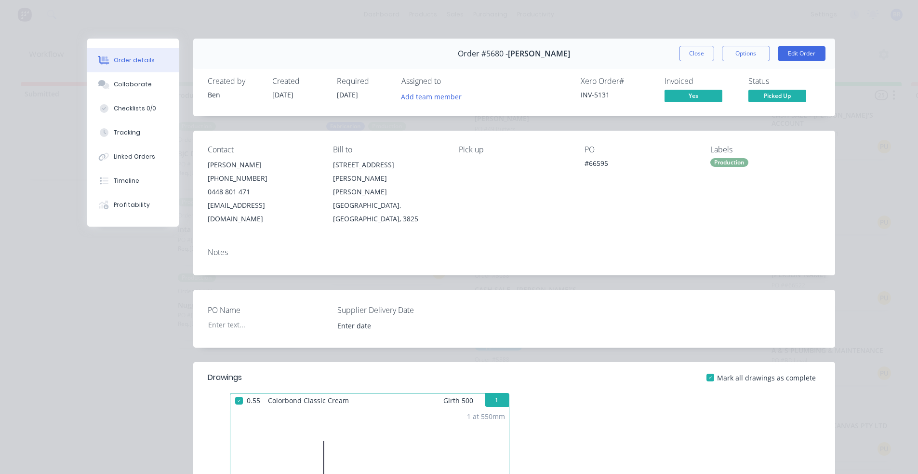
scroll to position [1529, 0]
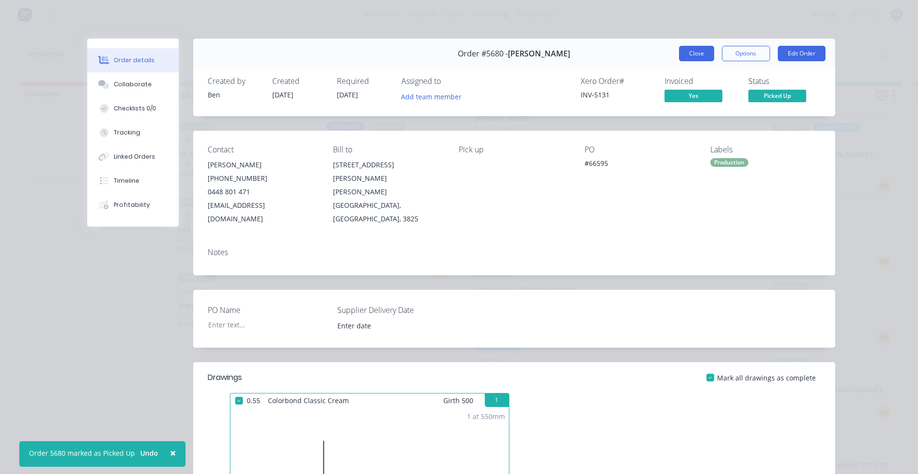
click at [698, 53] on button "Close" at bounding box center [696, 53] width 35 height 15
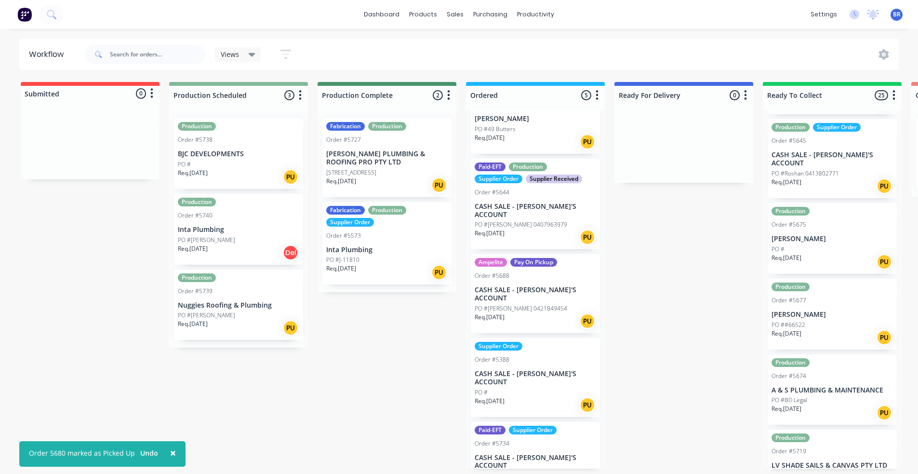
click at [819, 329] on div "Req. 27/08/25 PU" at bounding box center [831, 337] width 121 height 16
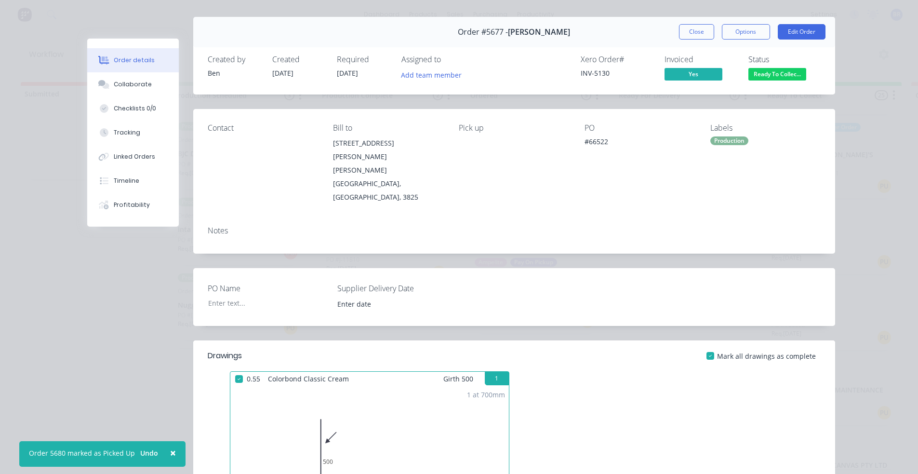
scroll to position [0, 0]
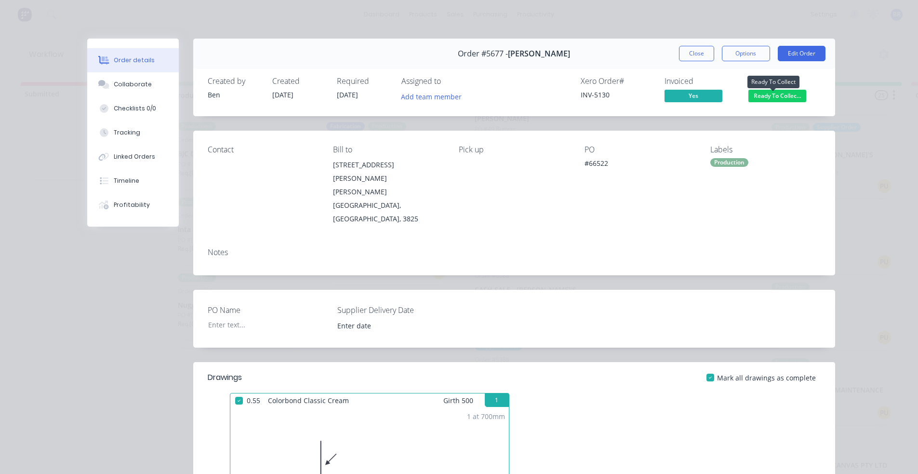
click at [776, 100] on span "Ready To Collec..." at bounding box center [777, 96] width 58 height 12
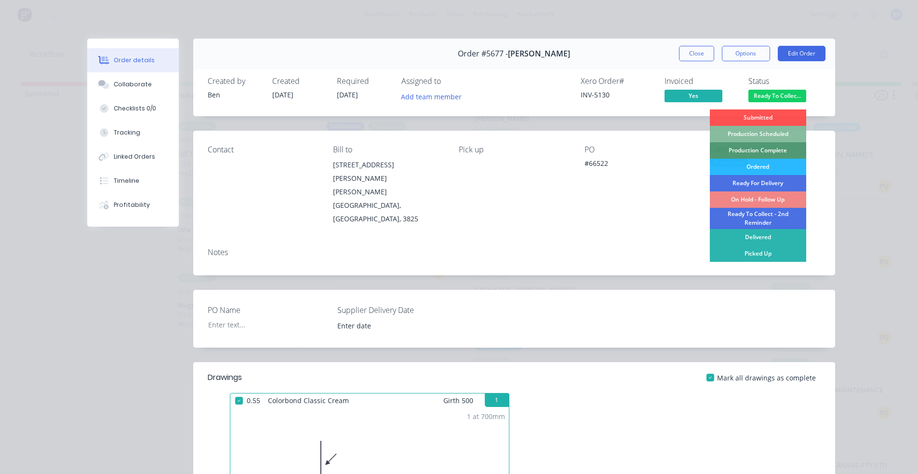
drag, startPoint x: 754, startPoint y: 254, endPoint x: 756, endPoint y: 210, distance: 44.4
click at [754, 254] on div "Picked Up" at bounding box center [758, 253] width 96 height 16
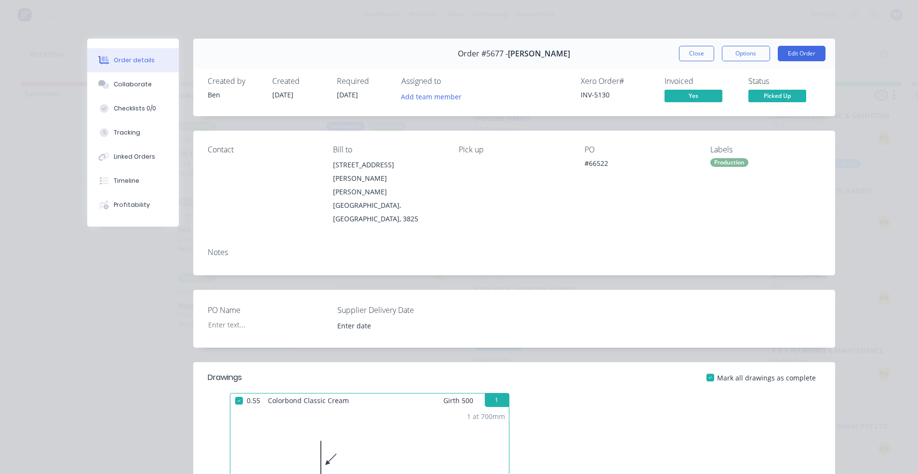
scroll to position [1453, 0]
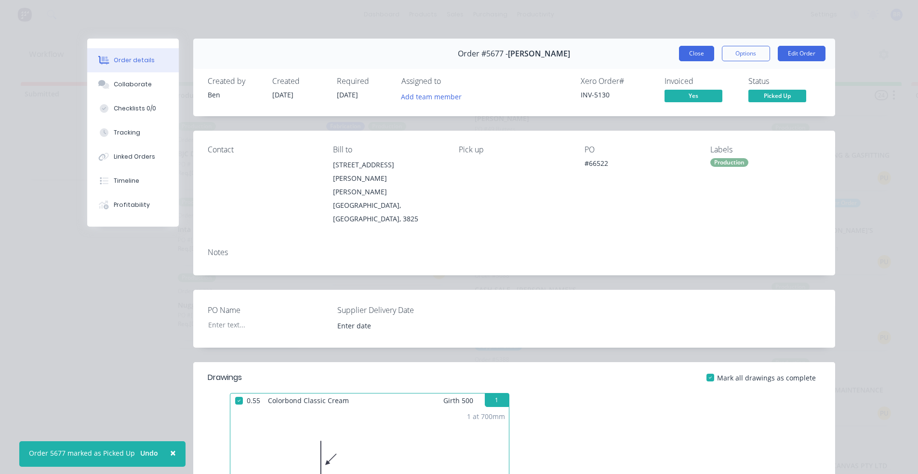
click at [696, 54] on button "Close" at bounding box center [696, 53] width 35 height 15
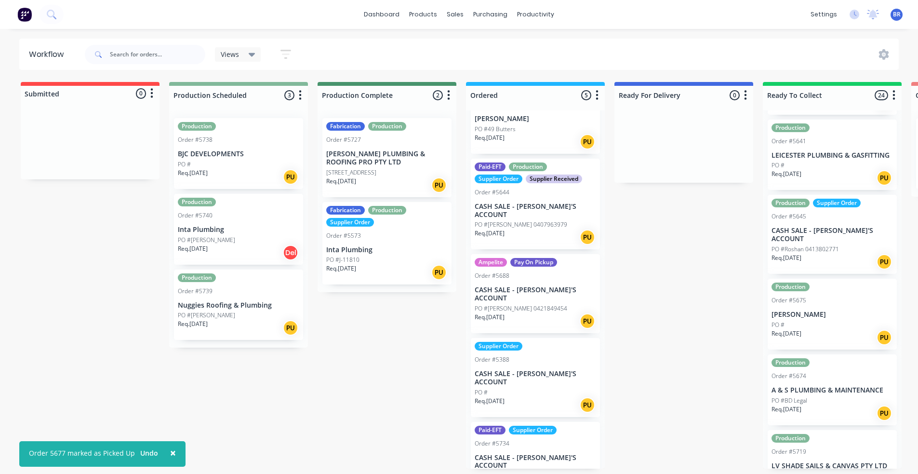
click at [821, 320] on div "PO #" at bounding box center [831, 324] width 121 height 9
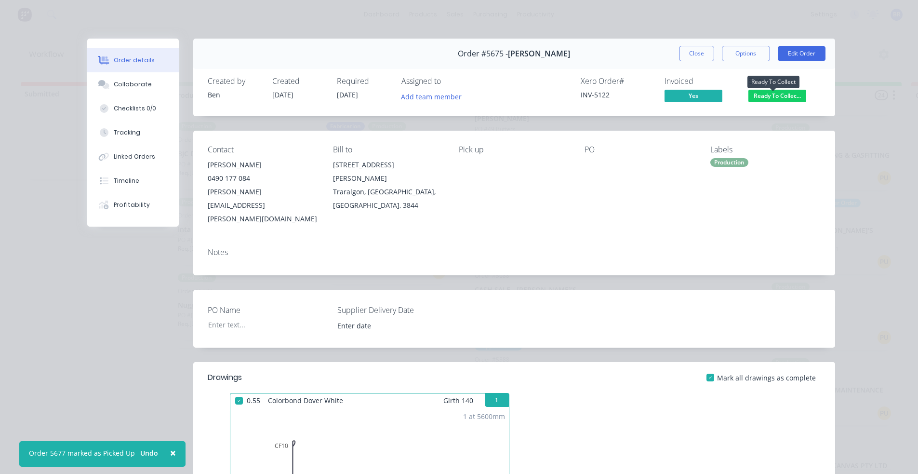
click at [783, 98] on span "Ready To Collec..." at bounding box center [777, 96] width 58 height 12
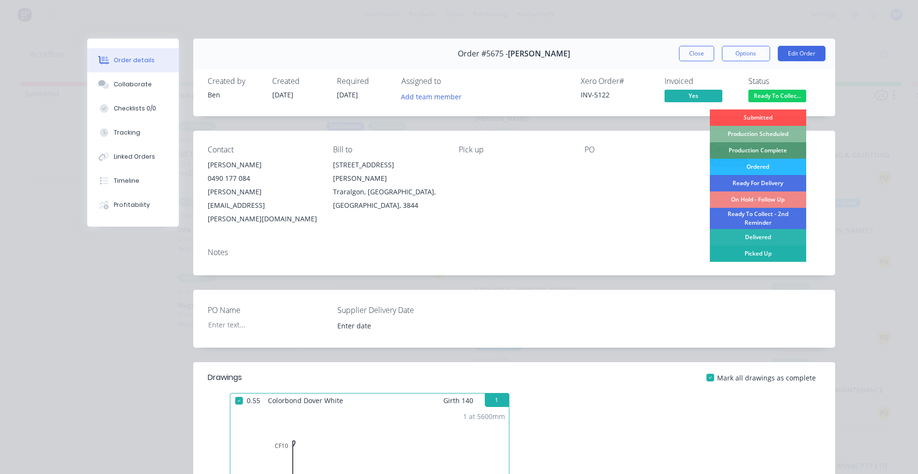
click at [761, 252] on div "Picked Up" at bounding box center [758, 253] width 96 height 16
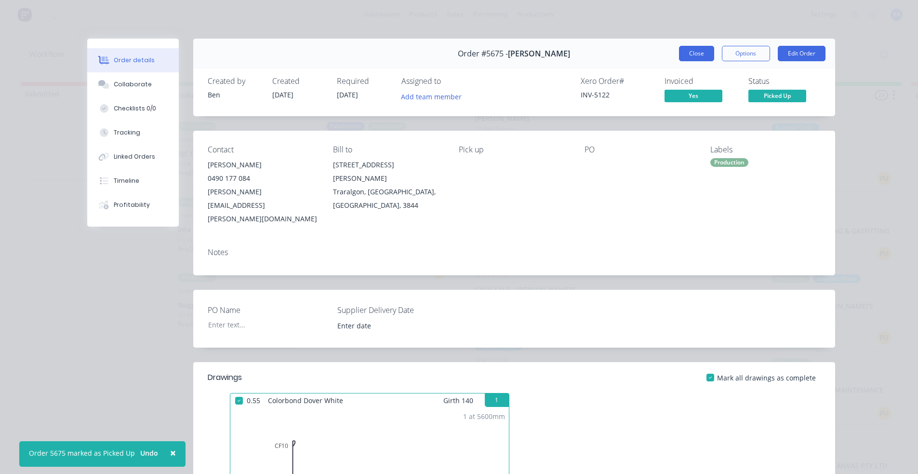
click at [698, 52] on button "Close" at bounding box center [696, 53] width 35 height 15
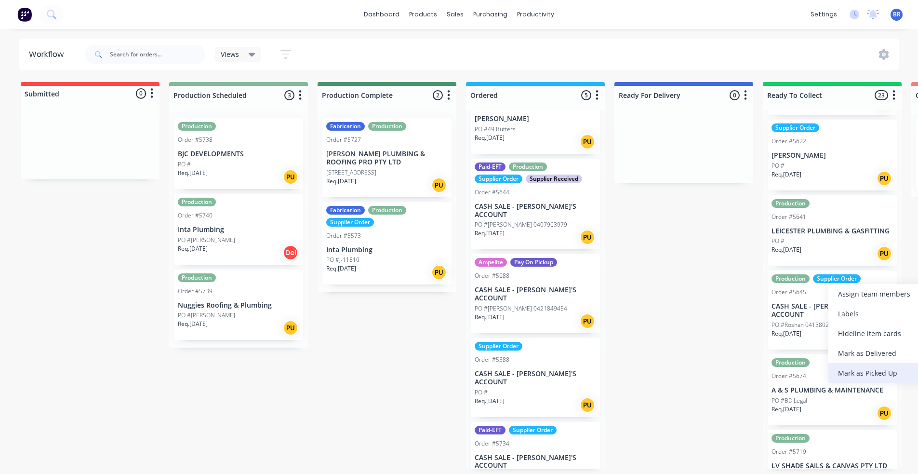
click at [857, 374] on div "Mark as Picked Up" at bounding box center [876, 373] width 97 height 20
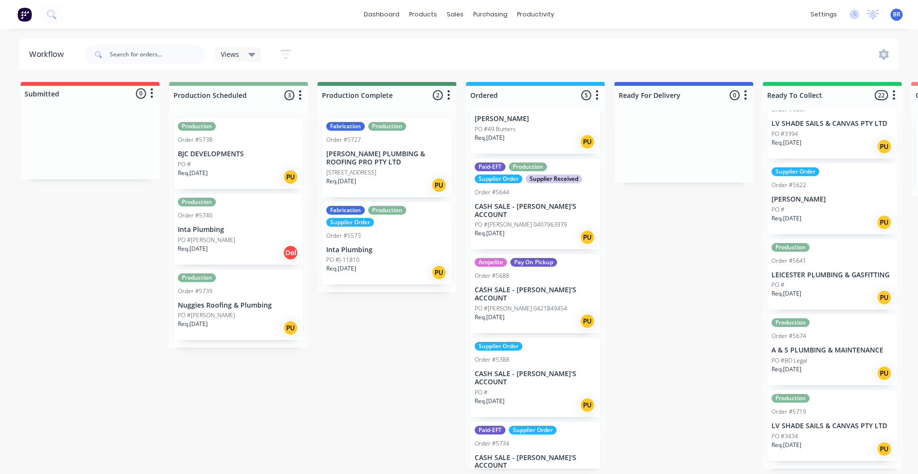
scroll to position [1303, 0]
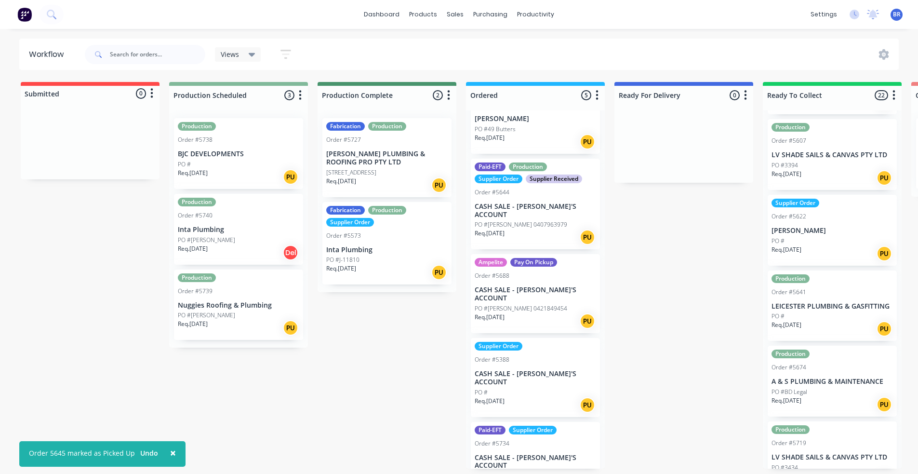
click at [828, 312] on div "PO #" at bounding box center [831, 316] width 121 height 9
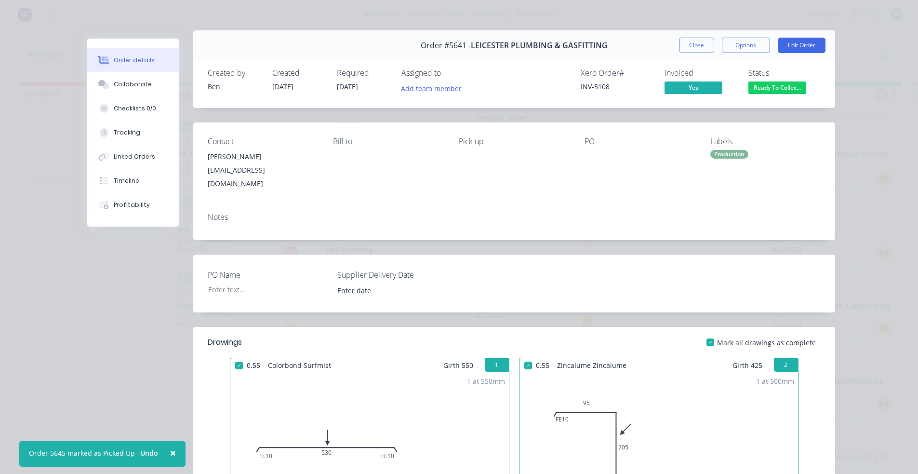
scroll to position [0, 0]
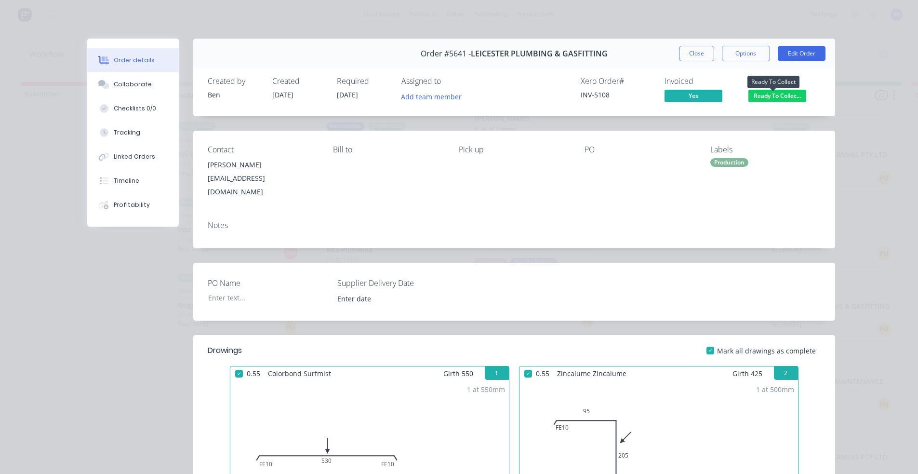
click at [777, 93] on span "Ready To Collec..." at bounding box center [777, 96] width 58 height 12
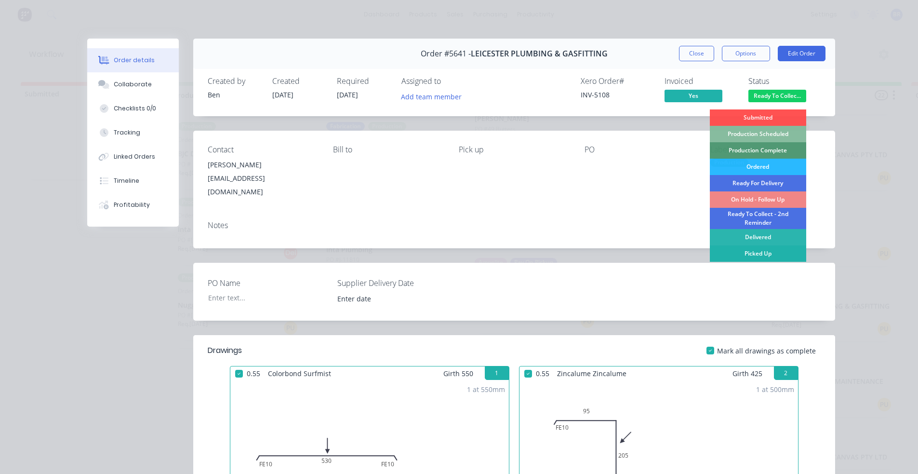
click at [748, 254] on div "Picked Up" at bounding box center [758, 253] width 96 height 16
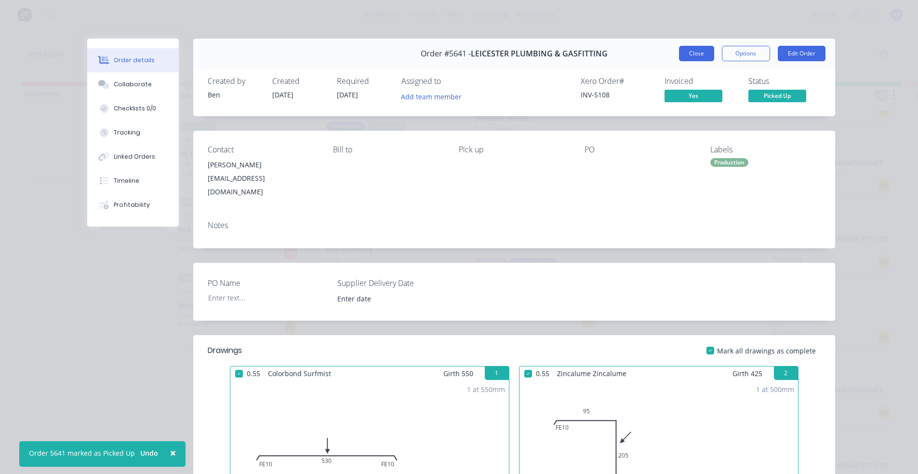
click at [687, 48] on button "Close" at bounding box center [696, 53] width 35 height 15
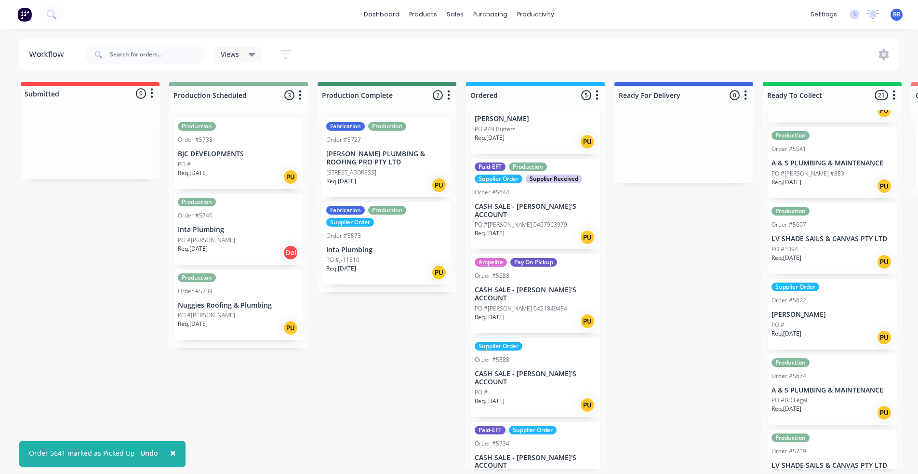
click at [818, 320] on div "PO #" at bounding box center [831, 324] width 121 height 9
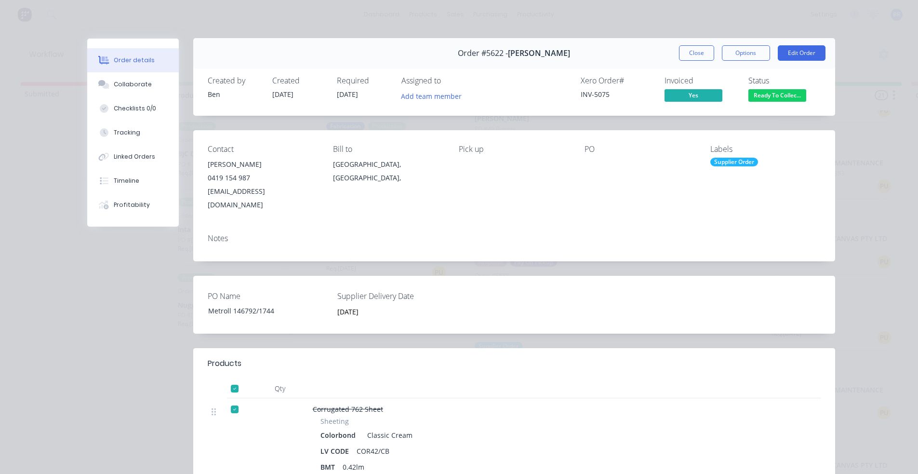
scroll to position [0, 0]
click at [765, 94] on span "Ready To Collec..." at bounding box center [777, 96] width 58 height 12
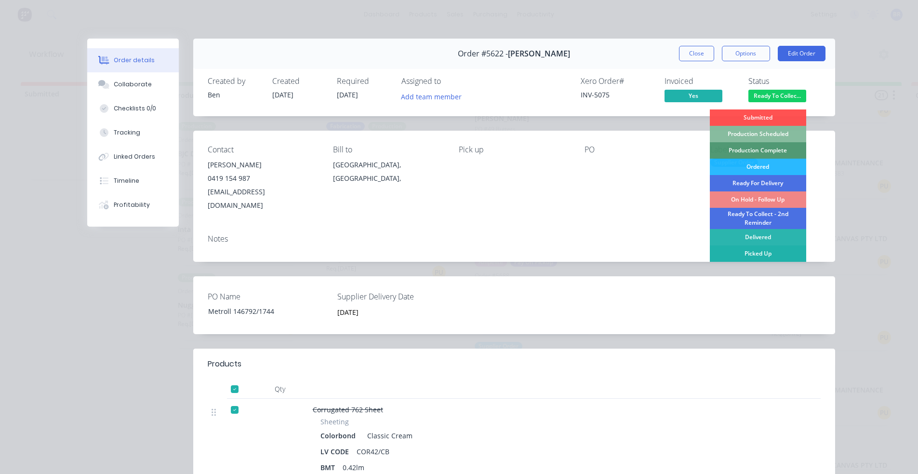
click at [753, 251] on div "Picked Up" at bounding box center [758, 253] width 96 height 16
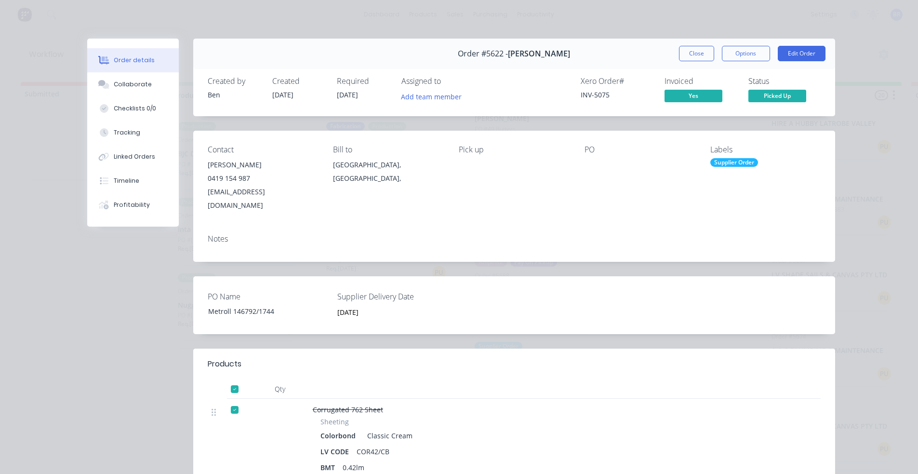
scroll to position [1143, 0]
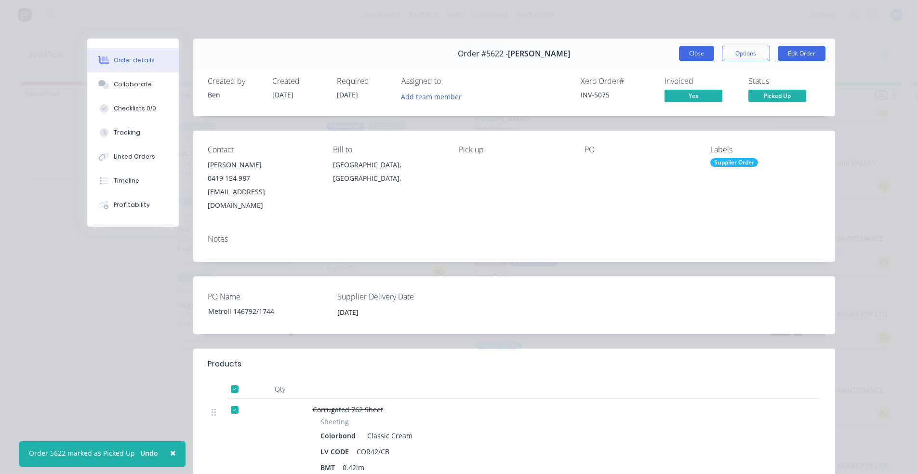
click at [697, 56] on button "Close" at bounding box center [696, 53] width 35 height 15
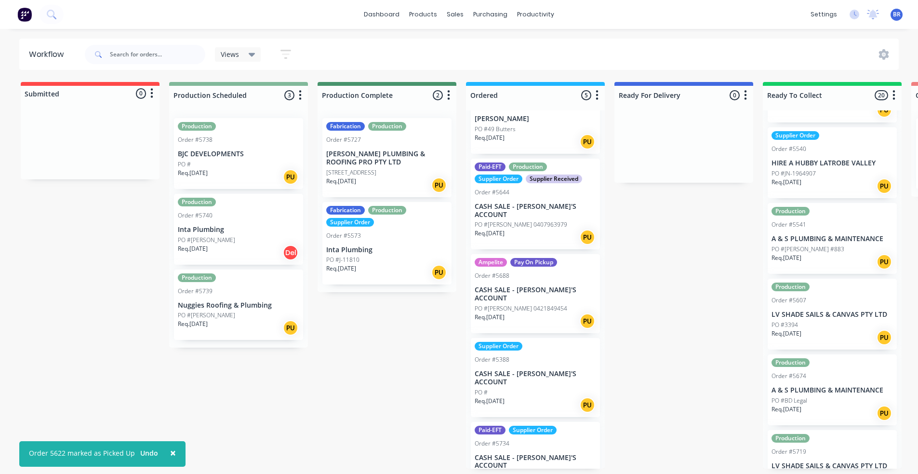
click at [225, 312] on div "PO #Ryan" at bounding box center [238, 315] width 121 height 9
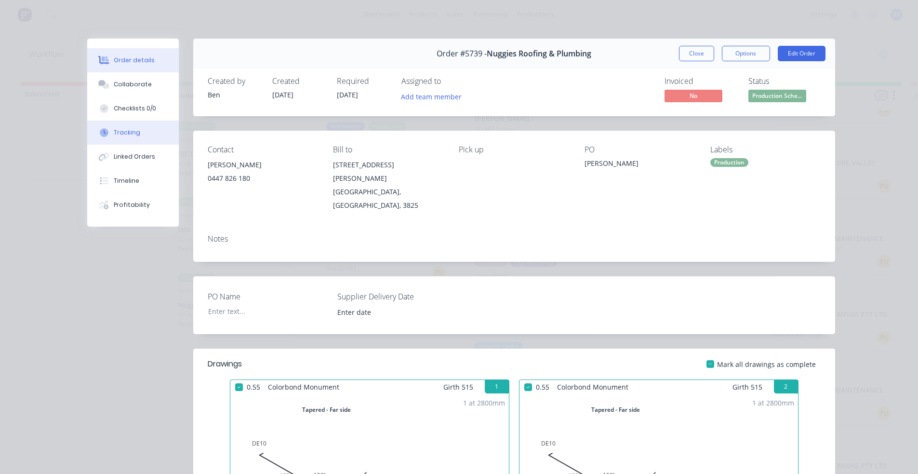
click at [128, 133] on div "Tracking" at bounding box center [127, 132] width 26 height 9
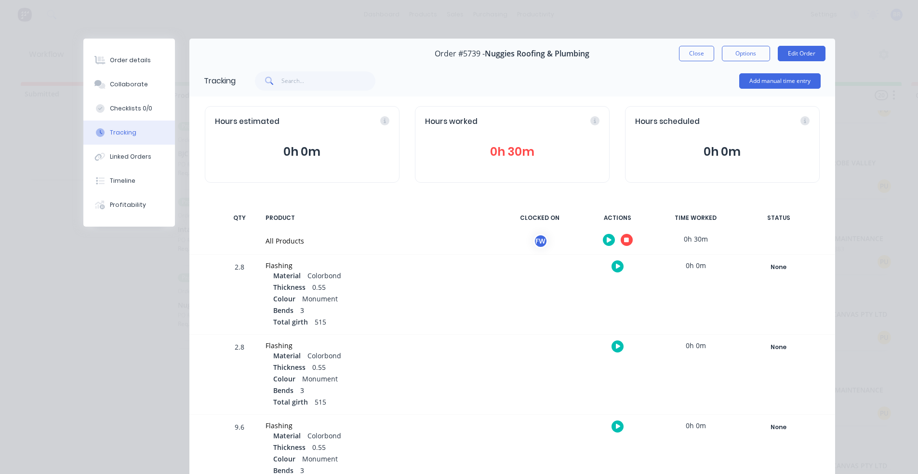
click at [624, 242] on icon "button" at bounding box center [626, 239] width 5 height 5
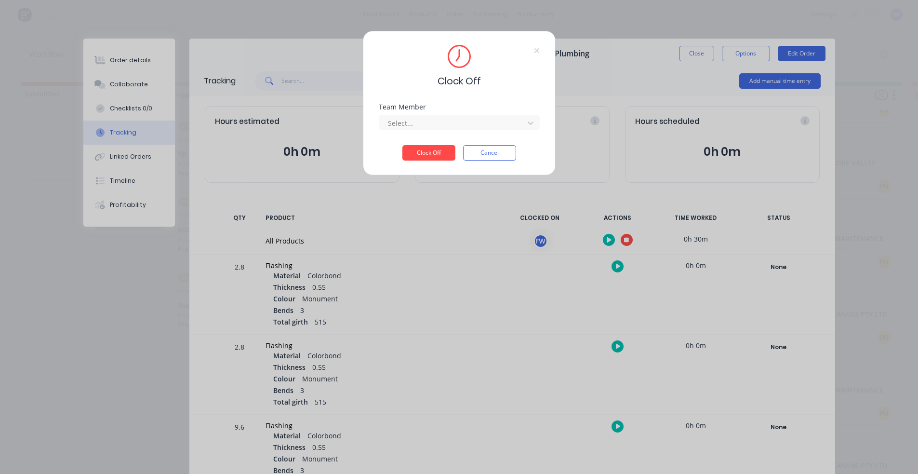
scroll to position [0, 0]
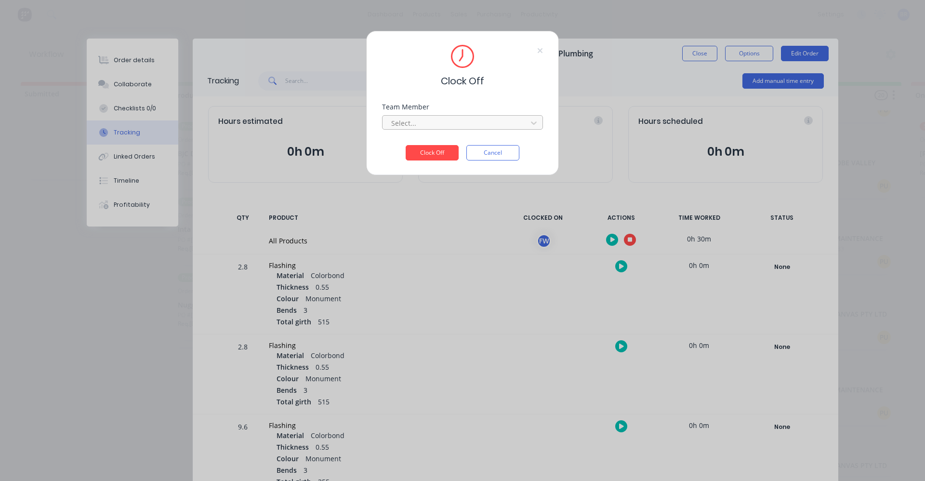
click at [437, 127] on div at bounding box center [456, 123] width 132 height 12
click at [424, 145] on div "Fabrication Workshop" at bounding box center [462, 144] width 161 height 18
click at [434, 154] on button "Clock Off" at bounding box center [432, 152] width 53 height 15
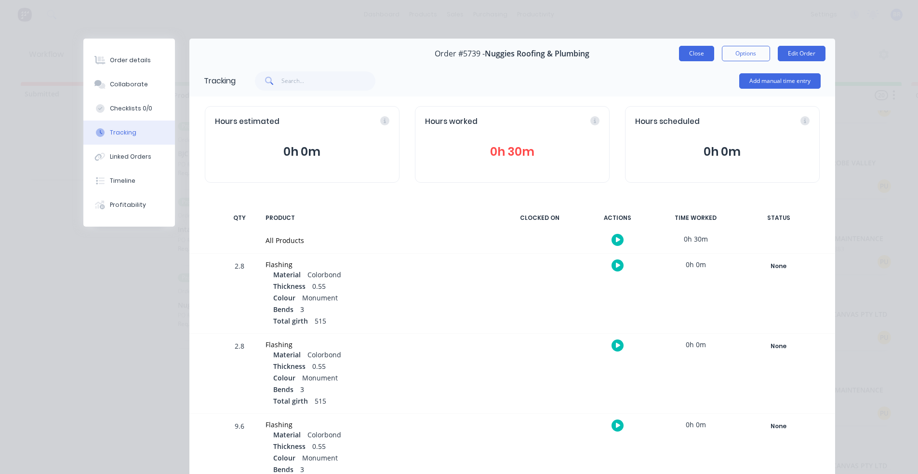
click at [685, 55] on button "Close" at bounding box center [696, 53] width 35 height 15
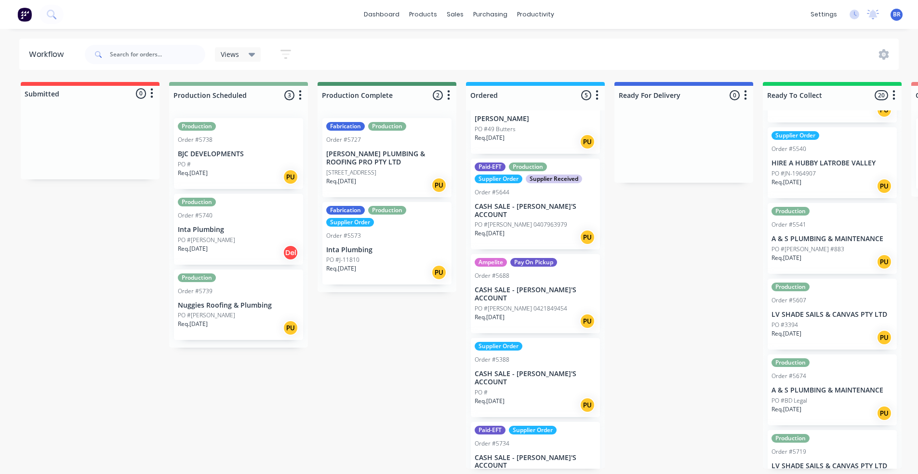
click at [842, 235] on p "A & S PLUMBING & MAINTENANCE" at bounding box center [831, 239] width 121 height 8
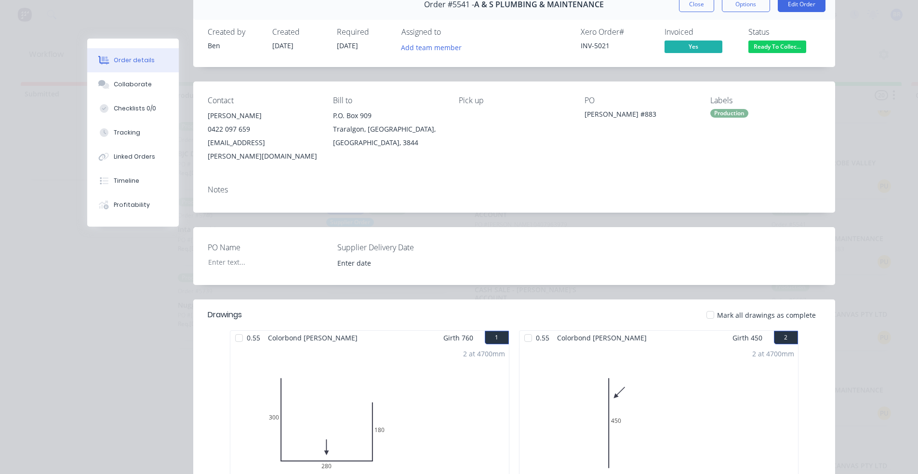
scroll to position [48, 0]
click at [699, 8] on button "Close" at bounding box center [696, 5] width 35 height 15
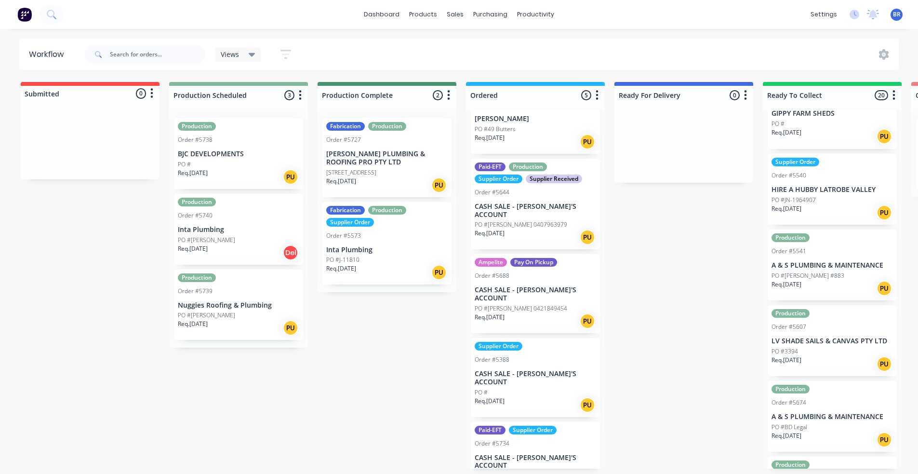
scroll to position [1095, 0]
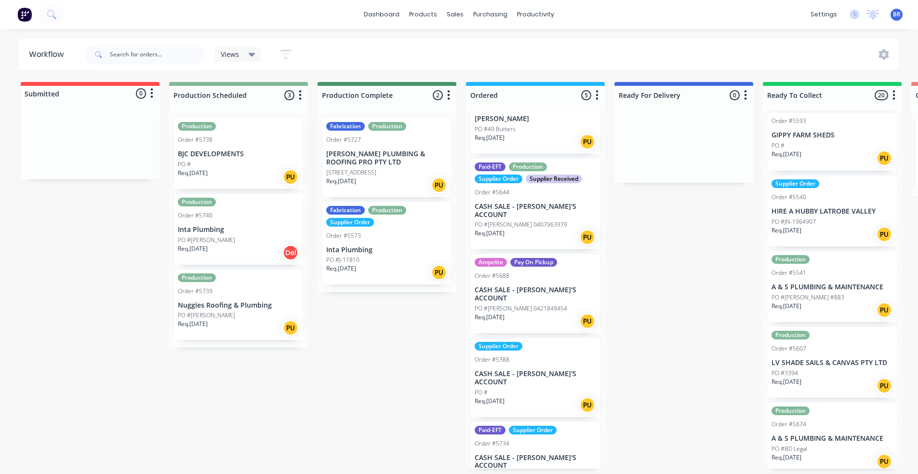
click at [824, 226] on div "Req. 14/08/25 PU" at bounding box center [831, 234] width 121 height 16
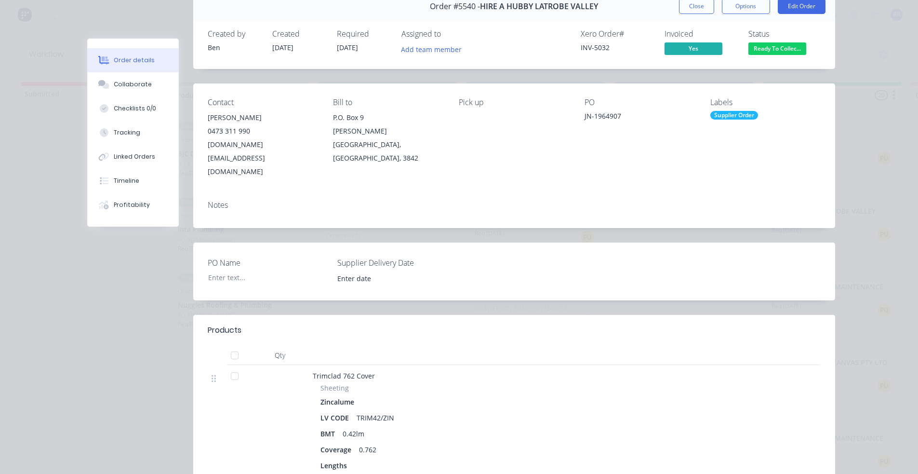
scroll to position [0, 0]
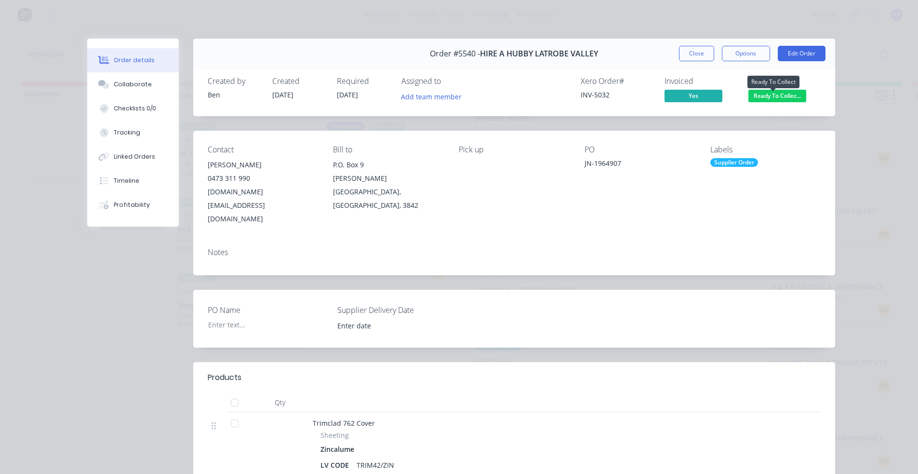
click at [762, 98] on span "Ready To Collec..." at bounding box center [777, 96] width 58 height 12
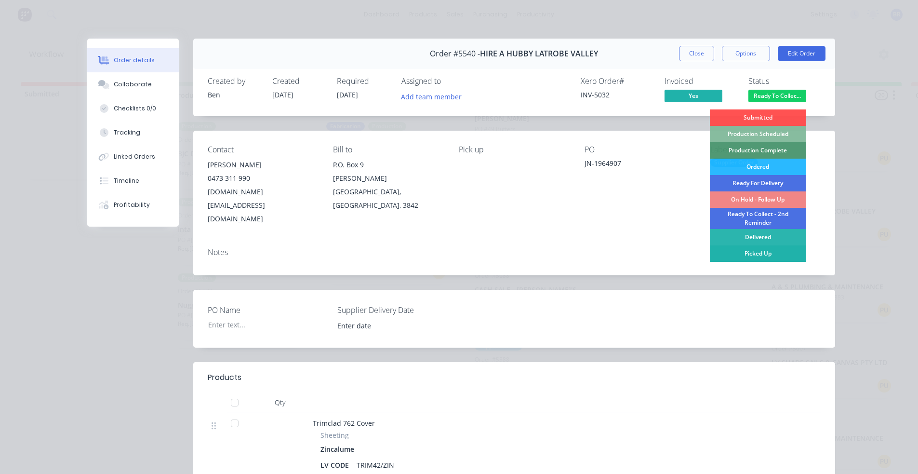
click at [766, 251] on div "Picked Up" at bounding box center [758, 253] width 96 height 16
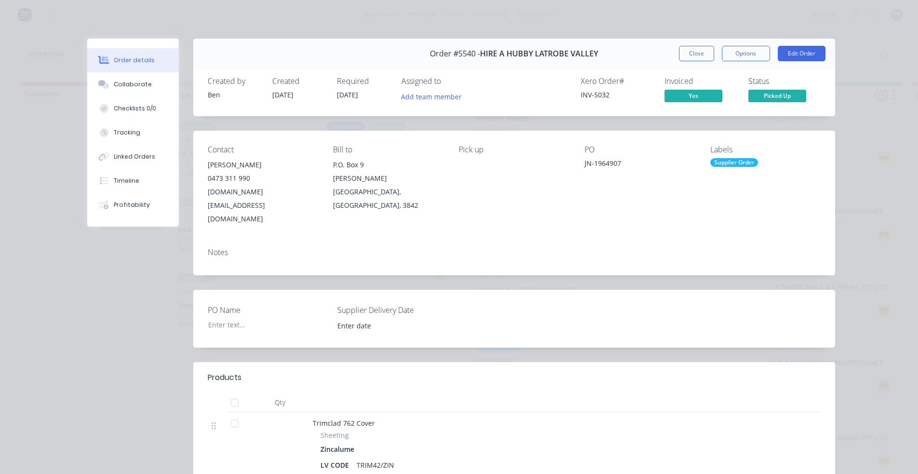
scroll to position [1068, 0]
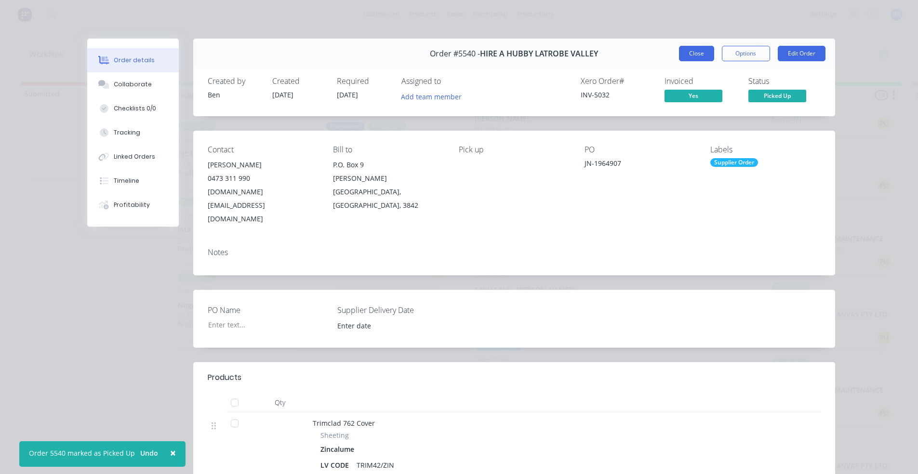
click at [695, 59] on button "Close" at bounding box center [696, 53] width 35 height 15
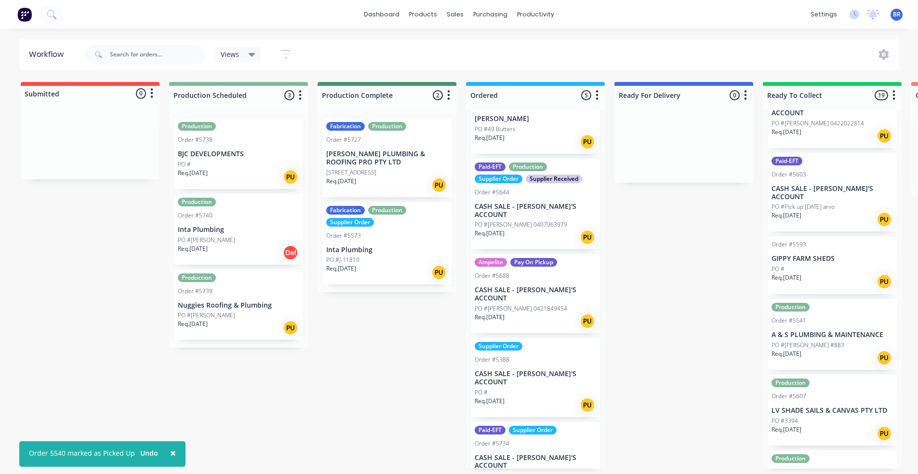
scroll to position [971, 0]
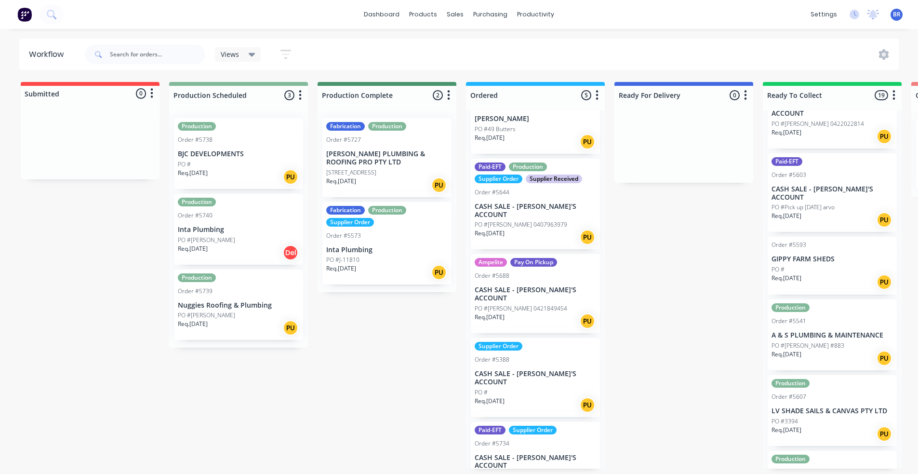
click at [807, 255] on p "GIPPY FARM SHEDS" at bounding box center [831, 259] width 121 height 8
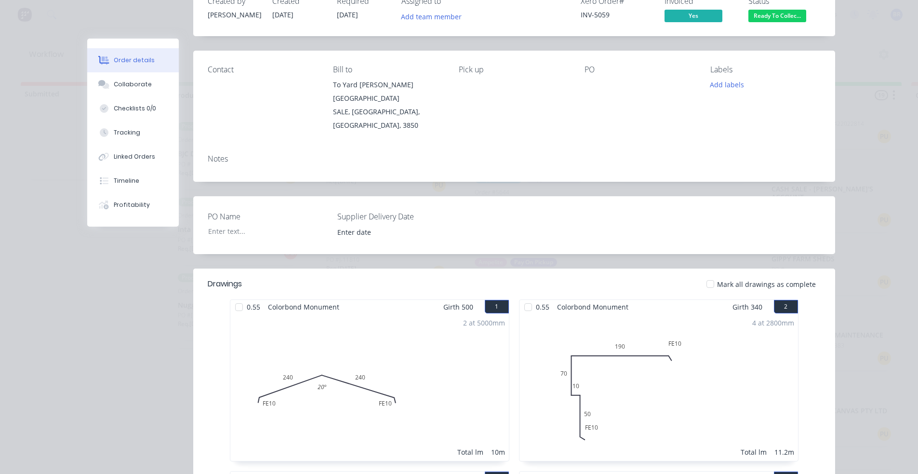
scroll to position [0, 0]
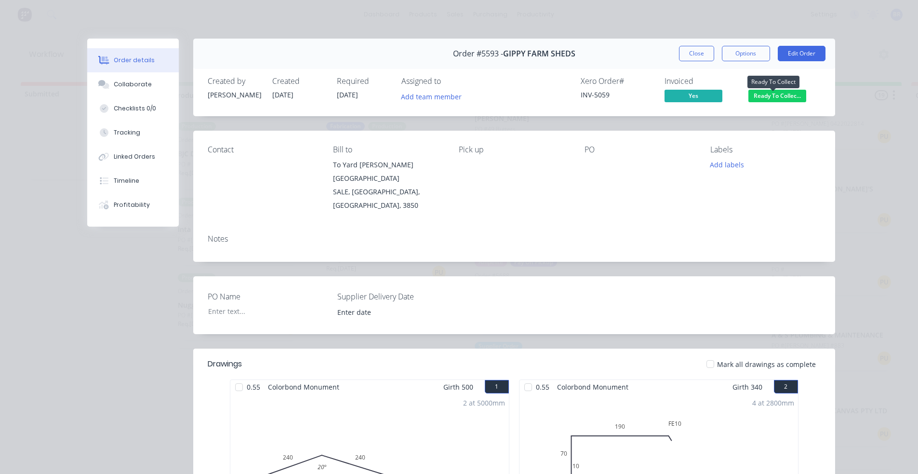
click at [779, 96] on span "Ready To Collec..." at bounding box center [777, 96] width 58 height 12
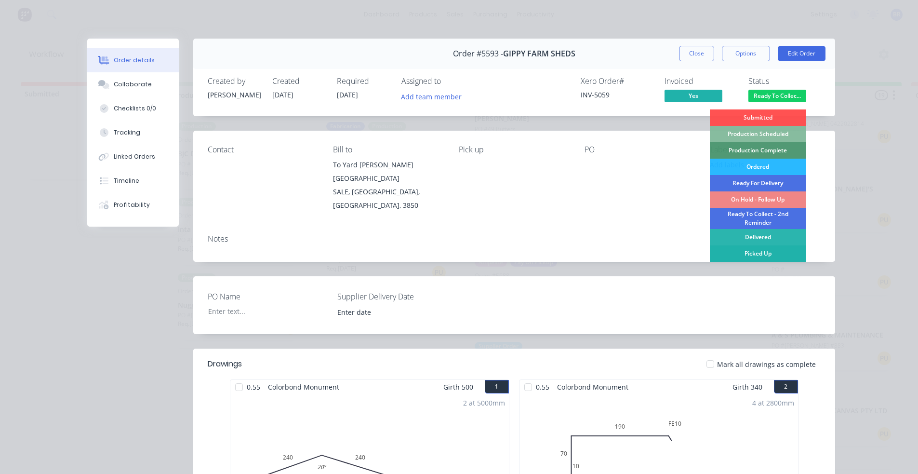
click at [756, 253] on div "Picked Up" at bounding box center [758, 253] width 96 height 16
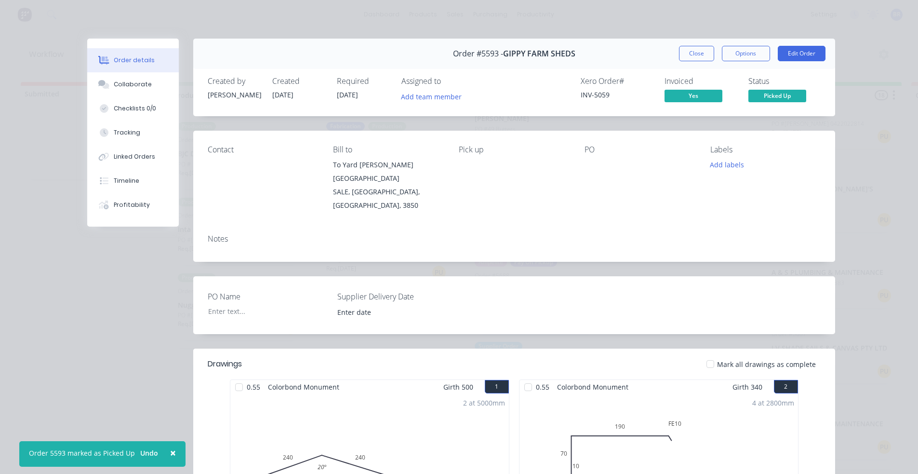
drag, startPoint x: 684, startPoint y: 53, endPoint x: 690, endPoint y: 55, distance: 7.3
click at [684, 53] on button "Close" at bounding box center [696, 53] width 35 height 15
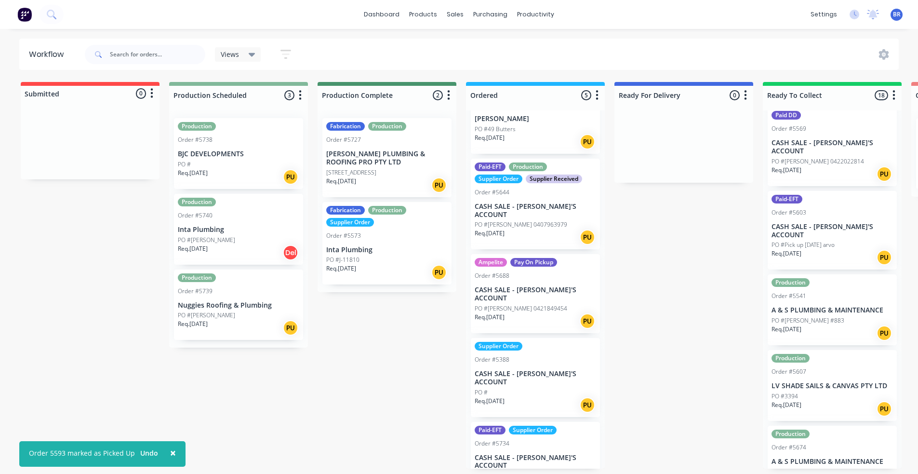
scroll to position [923, 0]
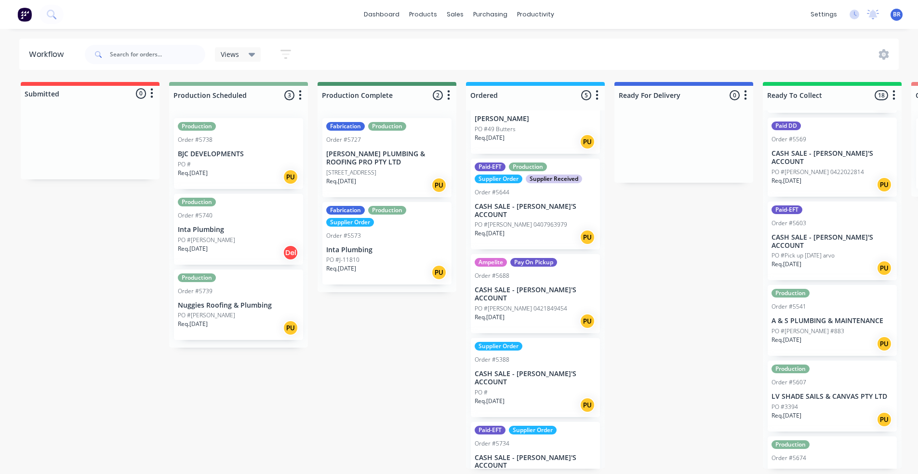
click at [834, 251] on p "PO #Pick up 21/08/25 arvo" at bounding box center [802, 255] width 63 height 9
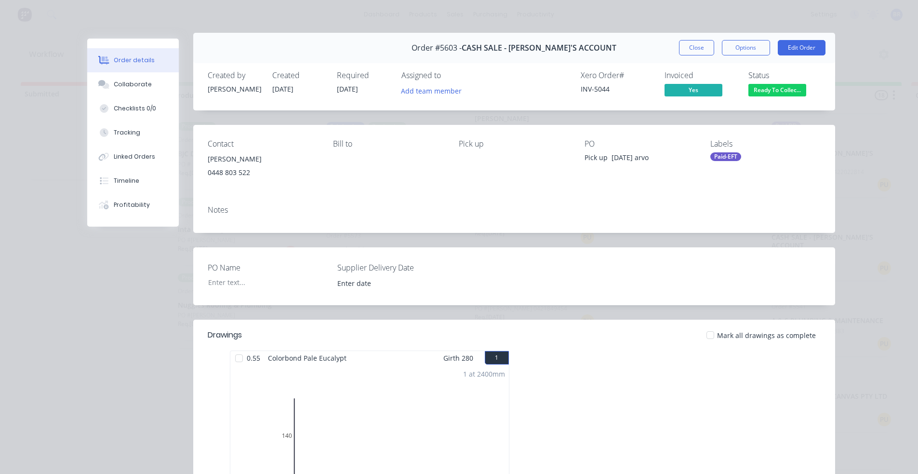
scroll to position [0, 0]
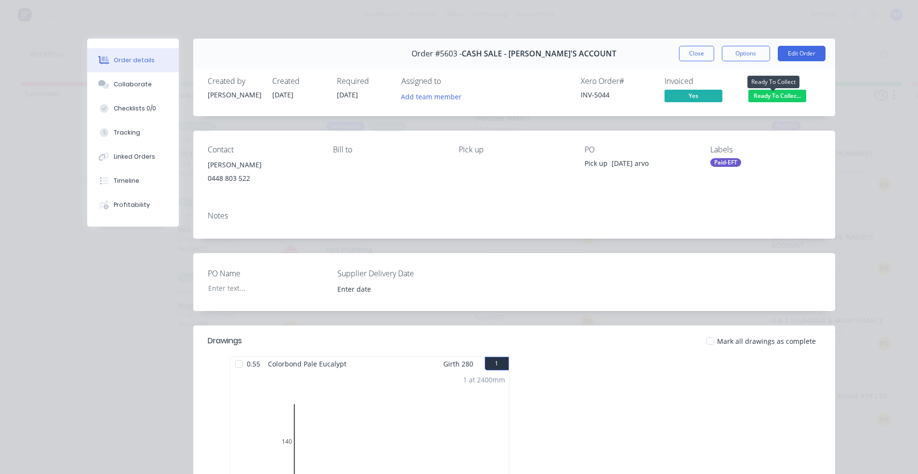
click at [777, 97] on span "Ready To Collec..." at bounding box center [777, 96] width 58 height 12
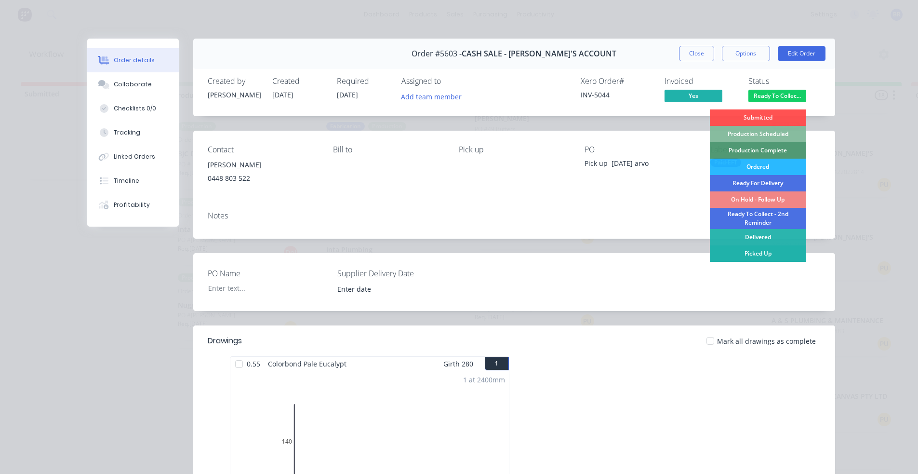
click at [757, 252] on div "Picked Up" at bounding box center [758, 253] width 96 height 16
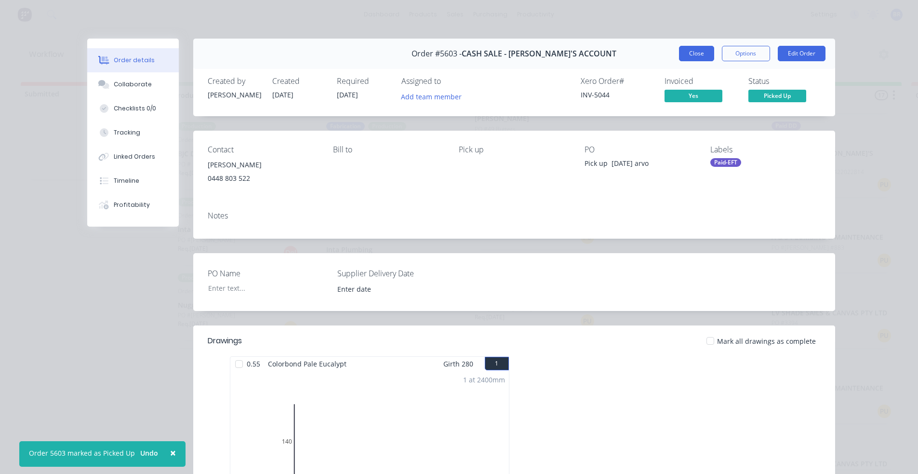
click at [694, 58] on button "Close" at bounding box center [696, 53] width 35 height 15
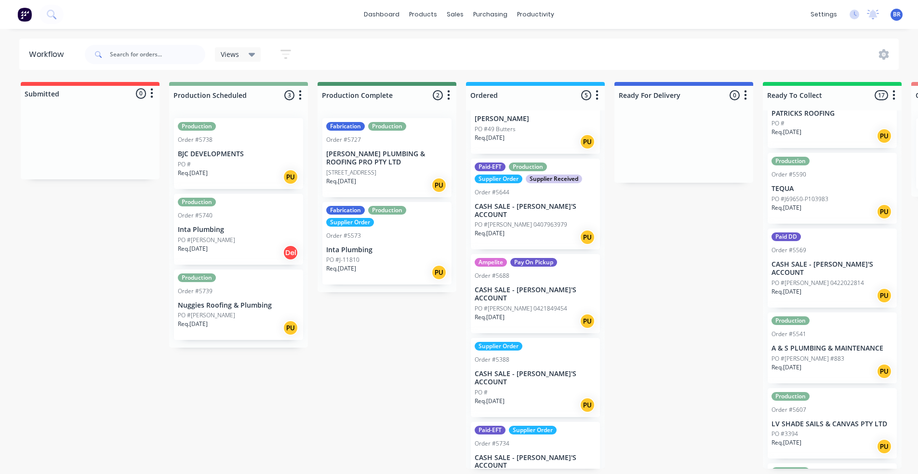
scroll to position [778, 0]
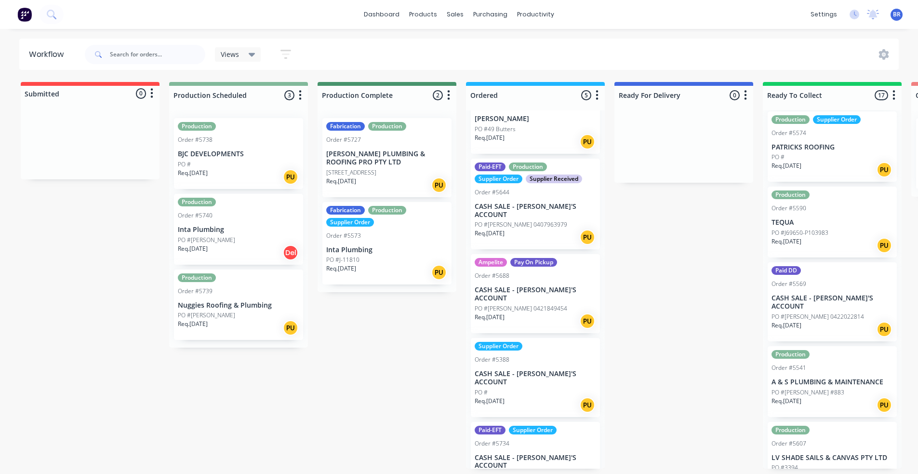
click at [830, 321] on div "Req. 27/08/25 PU" at bounding box center [831, 329] width 121 height 16
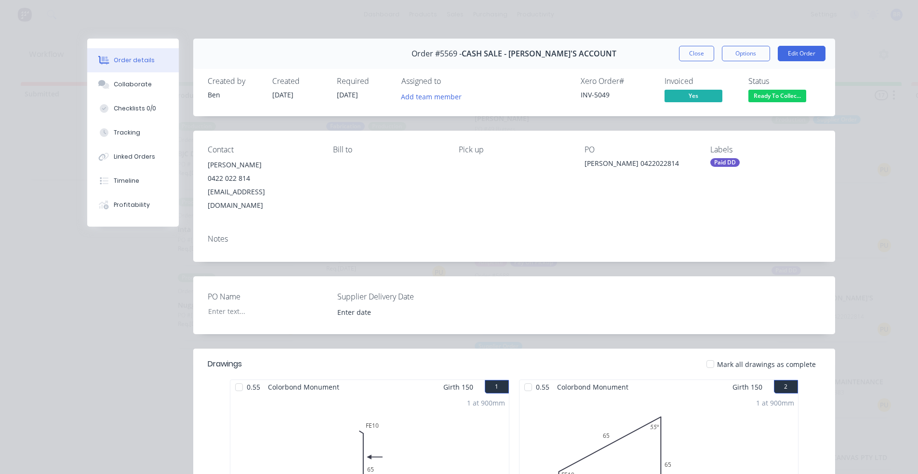
scroll to position [0, 0]
click at [778, 96] on span "Ready To Collec..." at bounding box center [777, 96] width 58 height 12
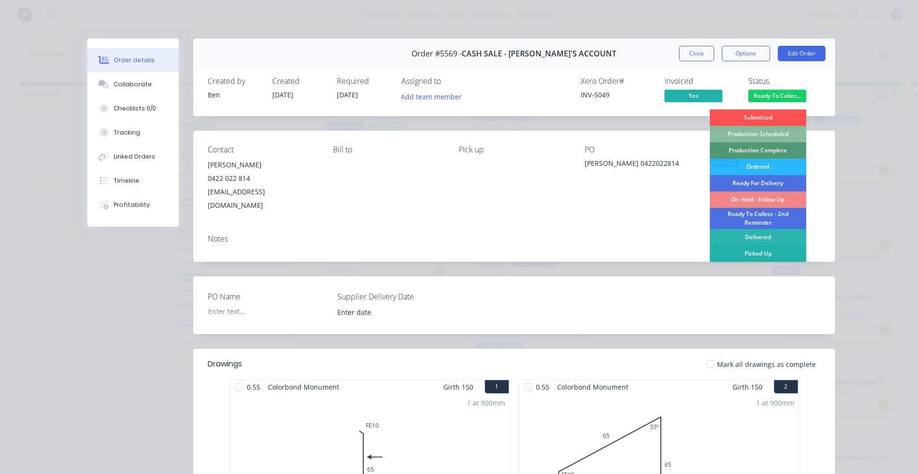
click at [751, 252] on div "Picked Up" at bounding box center [758, 253] width 96 height 16
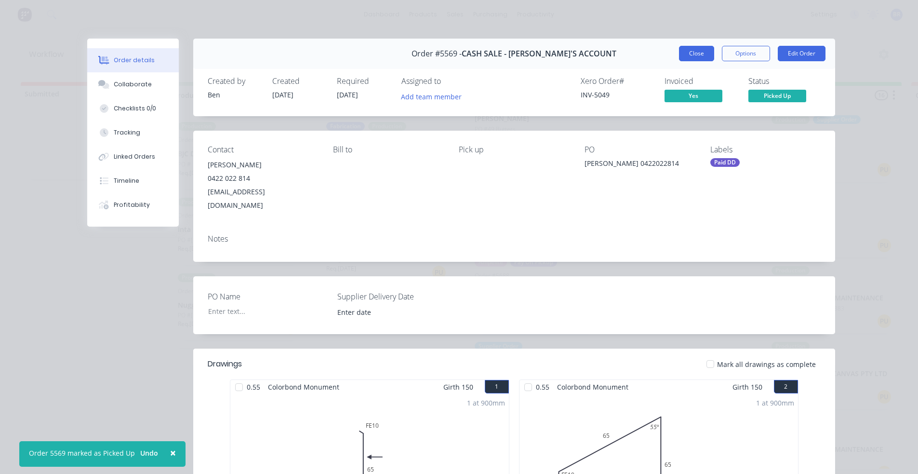
click at [694, 51] on button "Close" at bounding box center [696, 53] width 35 height 15
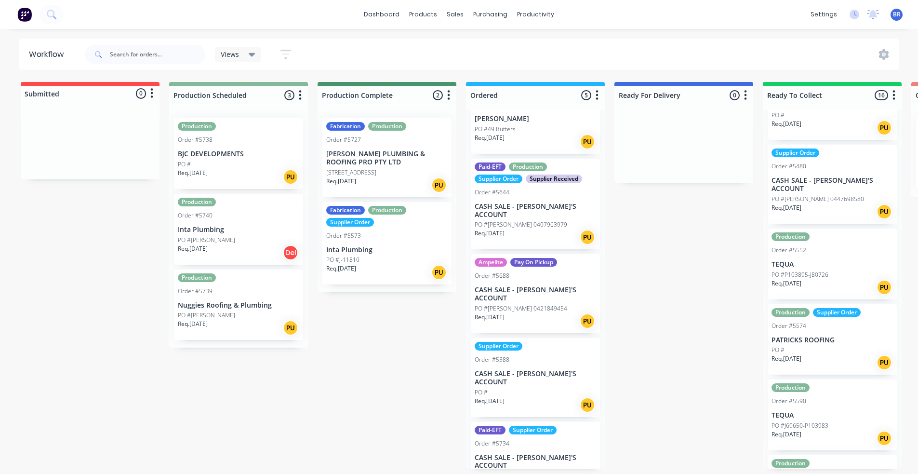
scroll to position [634, 0]
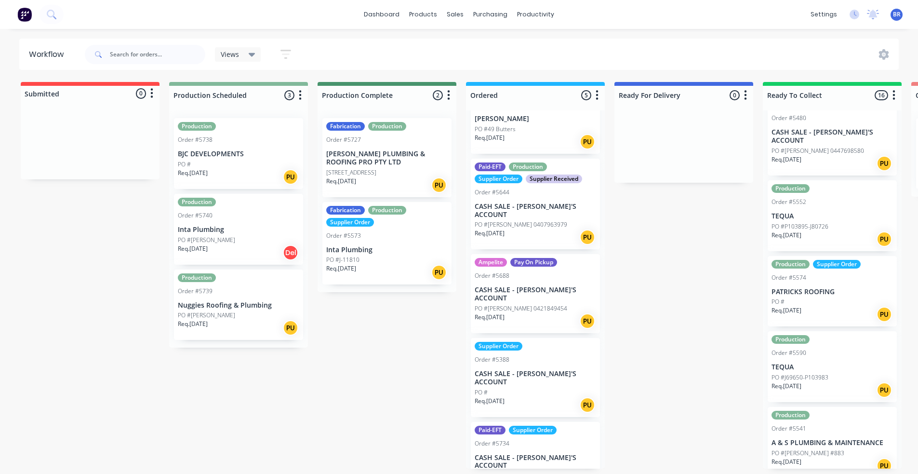
click at [833, 373] on div "PO #J69650-P103983" at bounding box center [831, 377] width 121 height 9
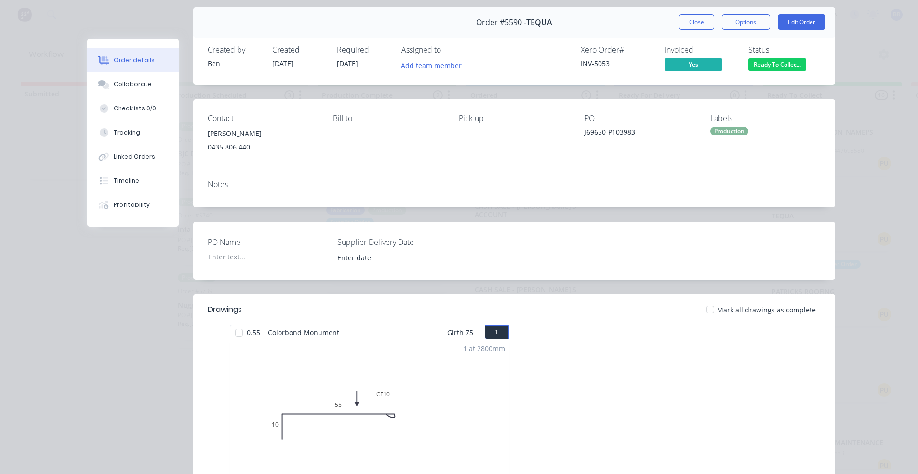
scroll to position [0, 0]
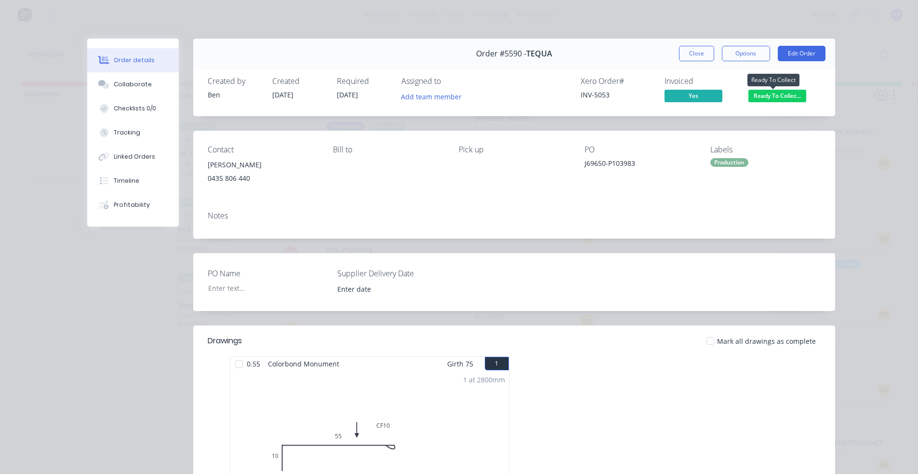
click at [767, 96] on span "Ready To Collec..." at bounding box center [777, 96] width 58 height 12
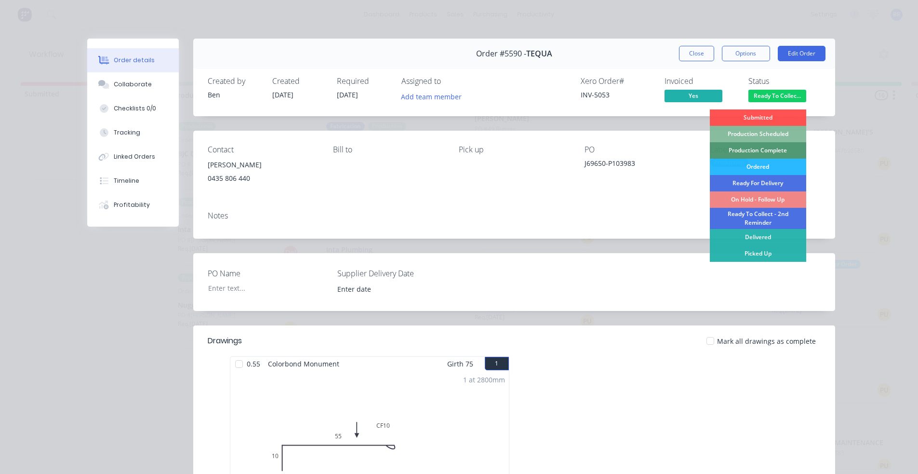
click at [752, 250] on div "Picked Up" at bounding box center [758, 253] width 96 height 16
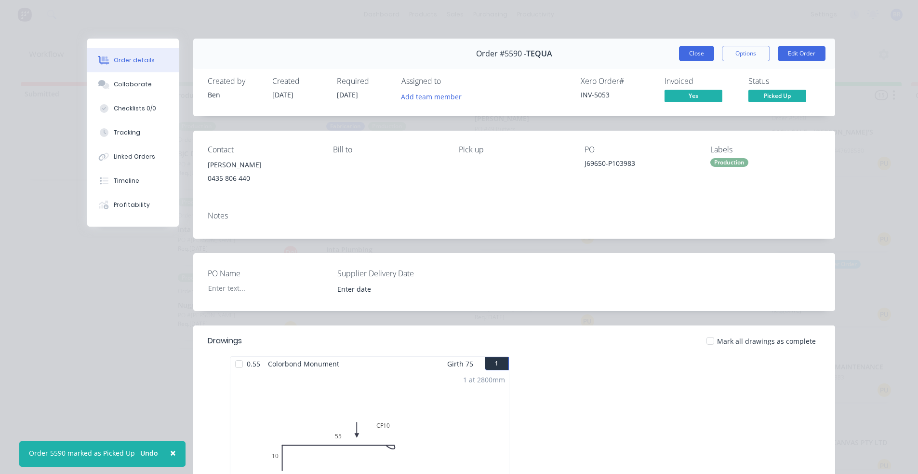
click at [697, 59] on button "Close" at bounding box center [696, 53] width 35 height 15
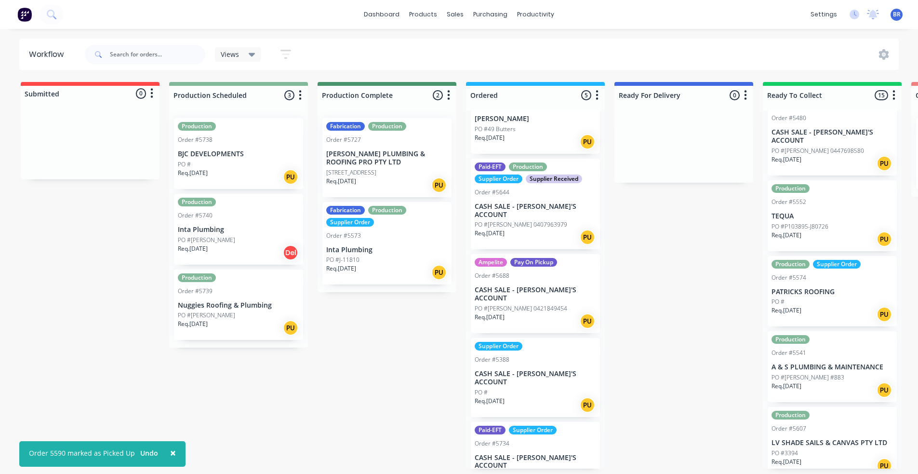
click at [807, 222] on p "PO #P103895-J80726" at bounding box center [799, 226] width 57 height 9
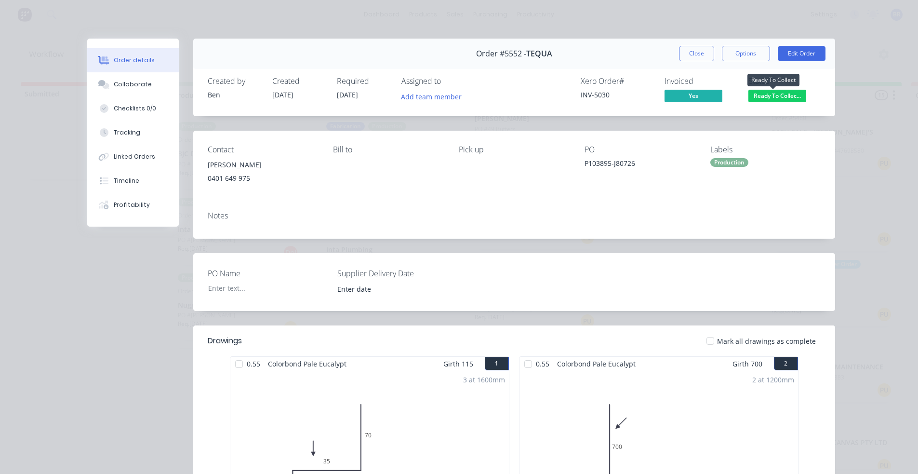
click at [773, 94] on span "Ready To Collec..." at bounding box center [777, 96] width 58 height 12
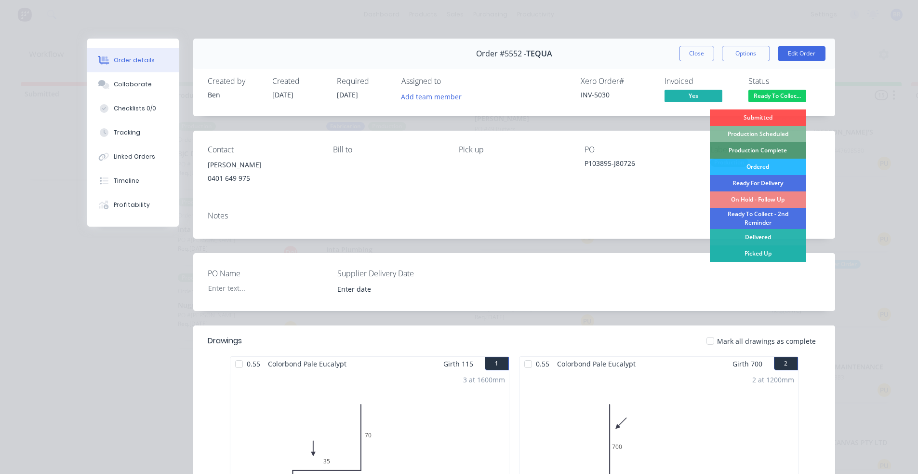
click at [756, 252] on div "Picked Up" at bounding box center [758, 253] width 96 height 16
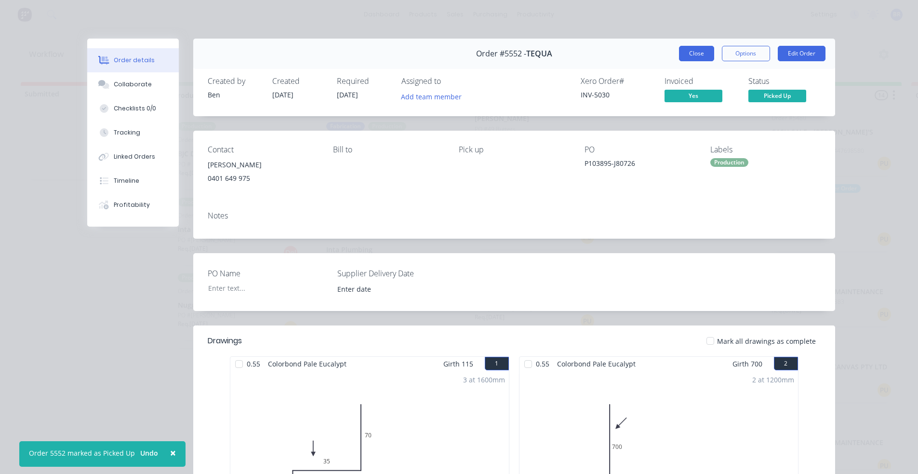
click at [692, 59] on button "Close" at bounding box center [696, 53] width 35 height 15
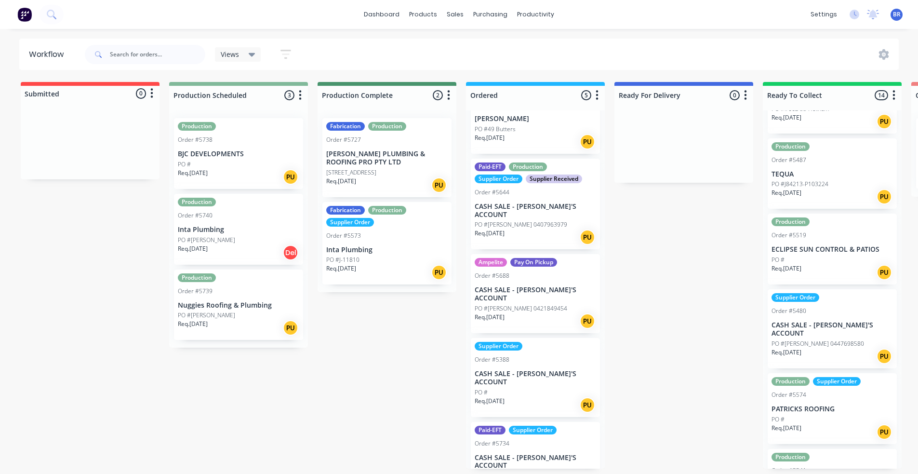
scroll to position [393, 0]
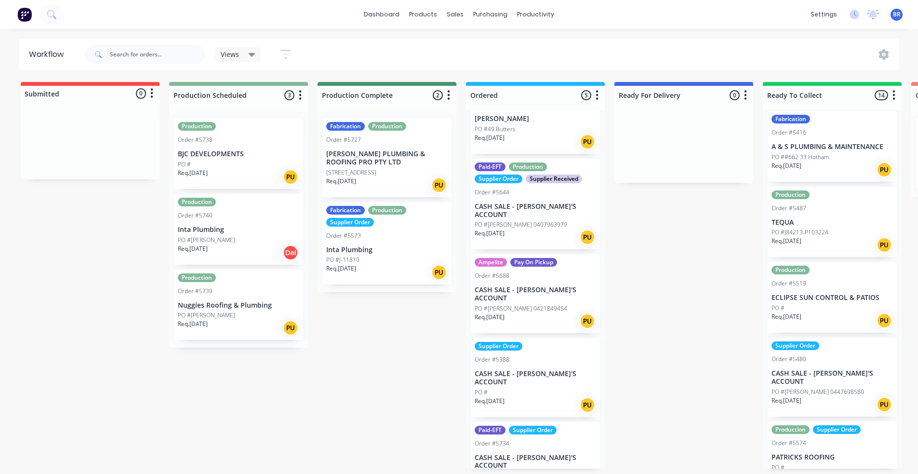
click at [812, 218] on p "TEQUA" at bounding box center [831, 222] width 121 height 8
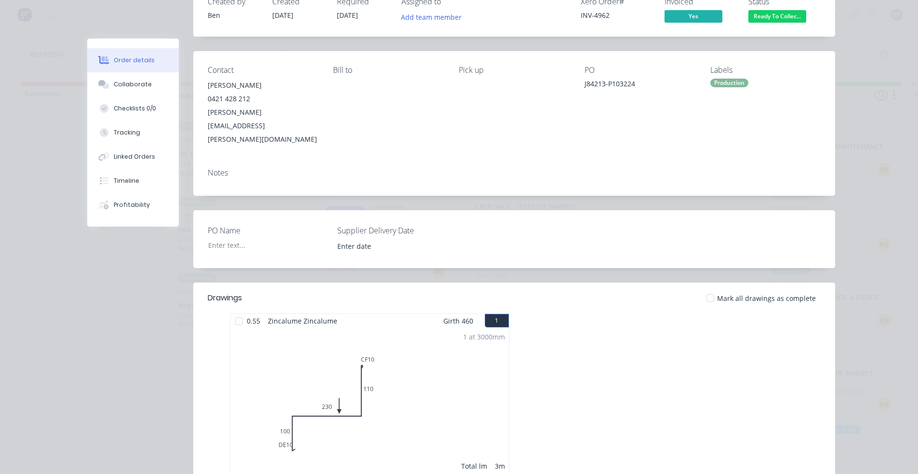
scroll to position [96, 0]
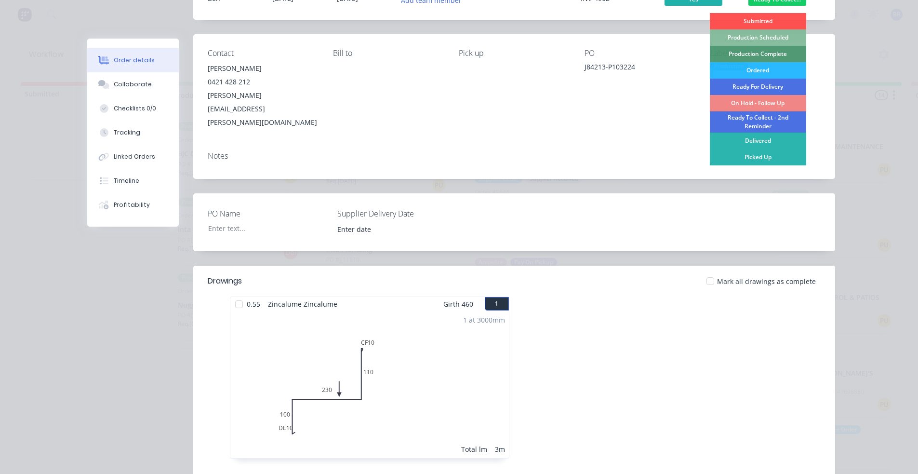
drag, startPoint x: 763, startPoint y: 163, endPoint x: 761, endPoint y: 156, distance: 7.9
click at [763, 163] on div "Picked Up" at bounding box center [758, 157] width 96 height 16
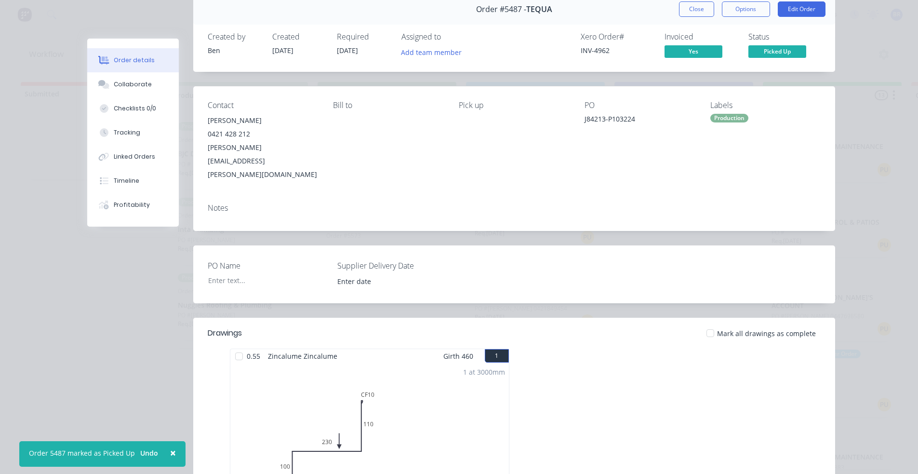
scroll to position [0, 0]
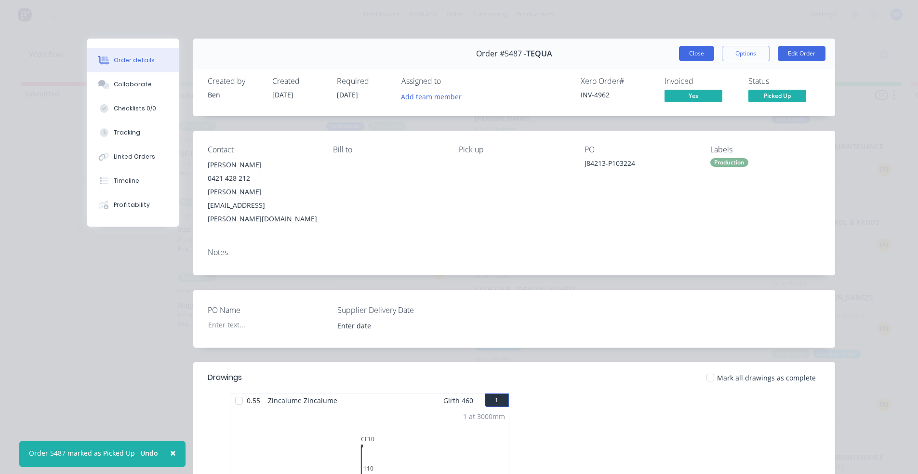
click at [695, 54] on button "Close" at bounding box center [696, 53] width 35 height 15
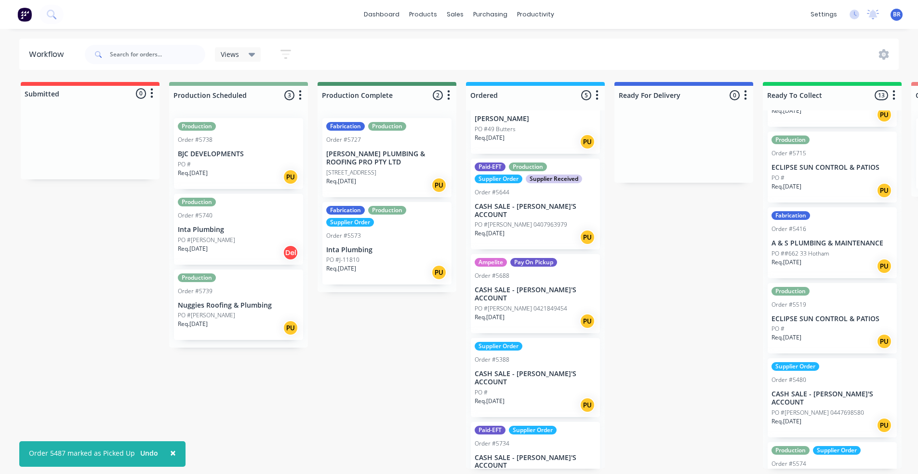
scroll to position [249, 0]
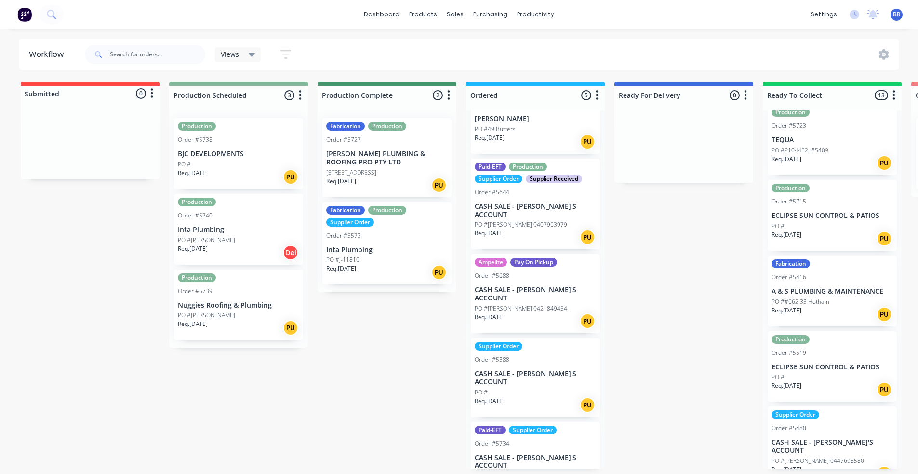
click at [831, 381] on div "Req. 13/08/25 PU" at bounding box center [831, 389] width 121 height 16
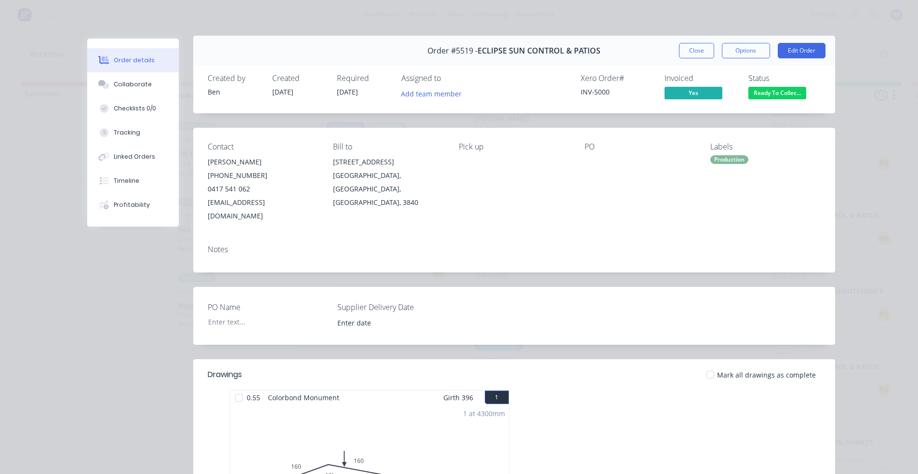
scroll to position [0, 0]
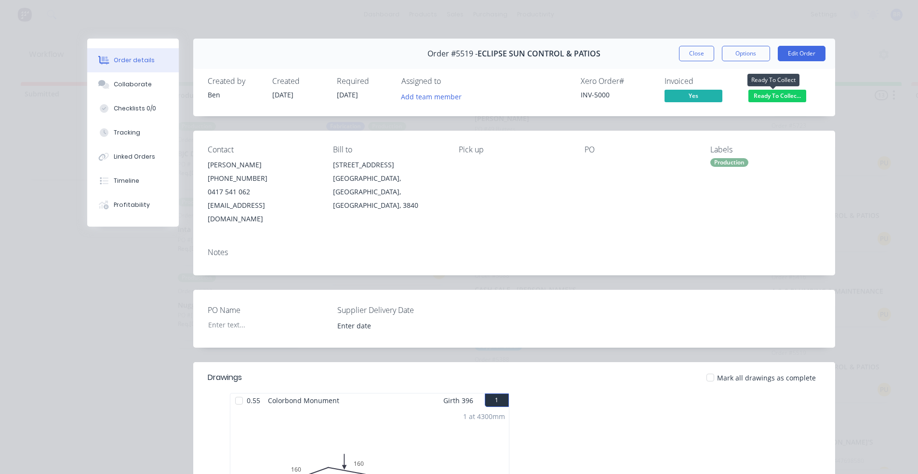
click at [775, 95] on span "Ready To Collec..." at bounding box center [777, 96] width 58 height 12
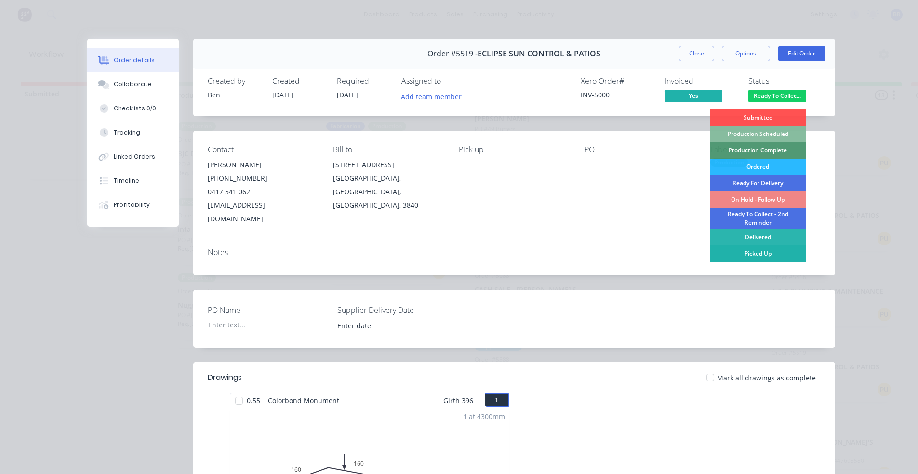
click at [746, 255] on div "Picked Up" at bounding box center [758, 253] width 96 height 16
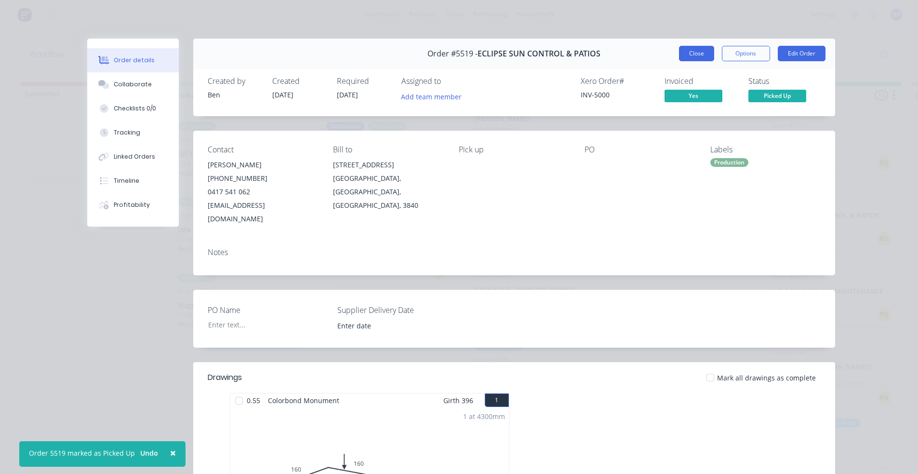
click at [691, 56] on button "Close" at bounding box center [696, 53] width 35 height 15
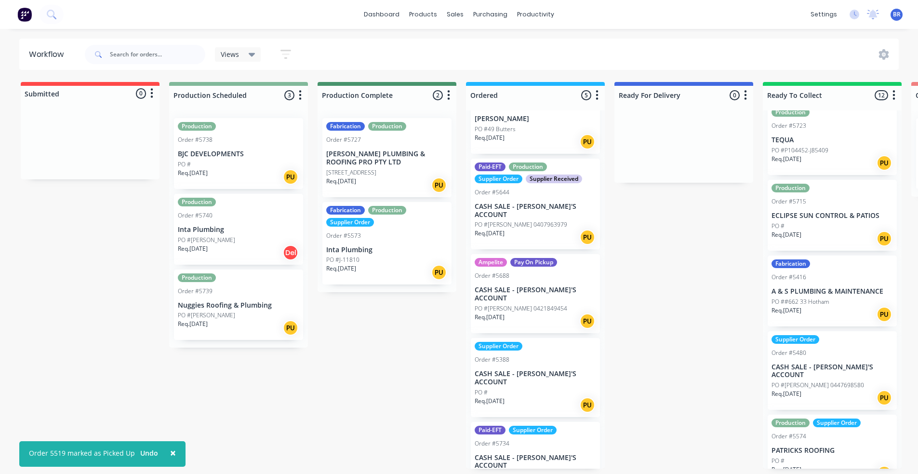
click at [821, 230] on div "Req. 03/09/25 PU" at bounding box center [831, 238] width 121 height 16
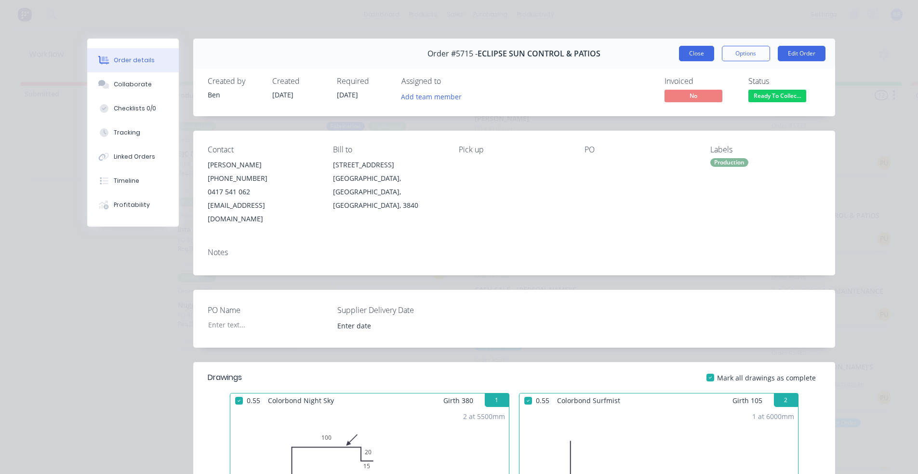
click at [697, 55] on button "Close" at bounding box center [696, 53] width 35 height 15
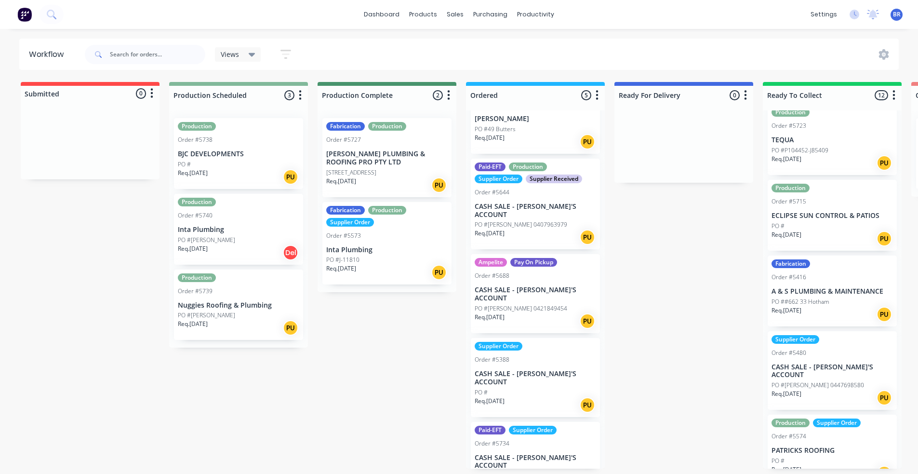
click at [827, 146] on p "PO #P104452-J85409" at bounding box center [799, 150] width 57 height 9
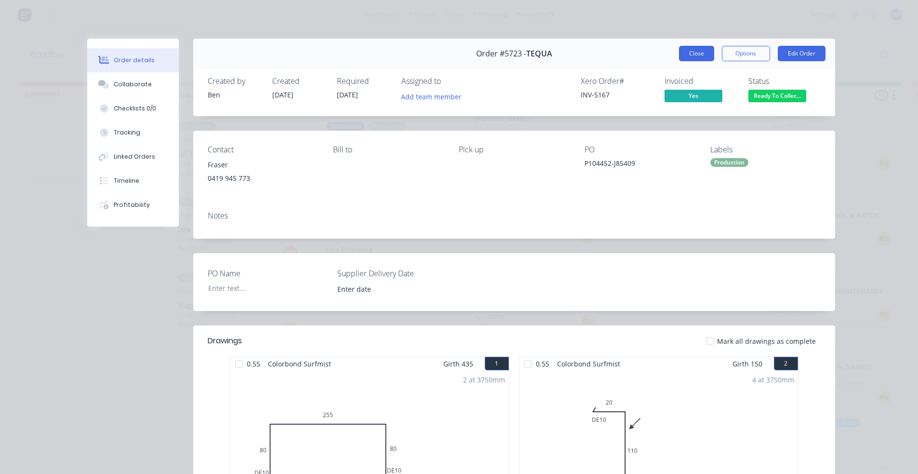
click at [694, 53] on button "Close" at bounding box center [696, 53] width 35 height 15
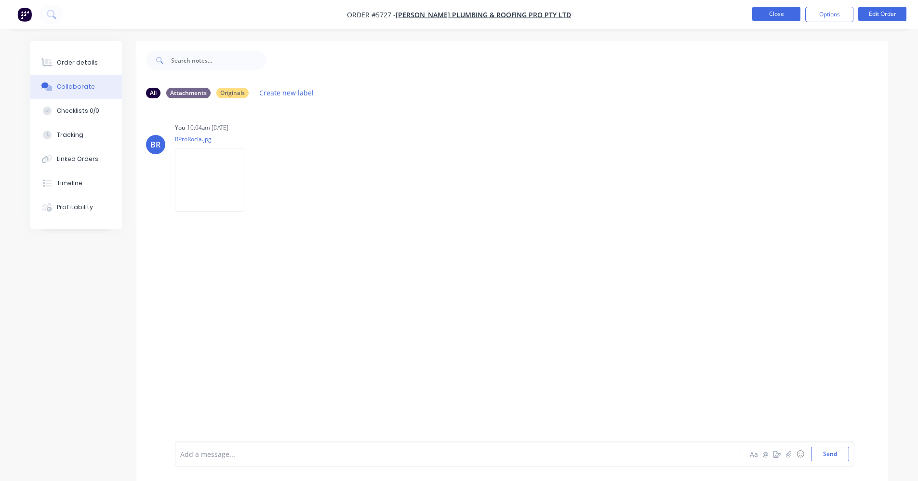
click at [782, 16] on button "Close" at bounding box center [776, 14] width 48 height 14
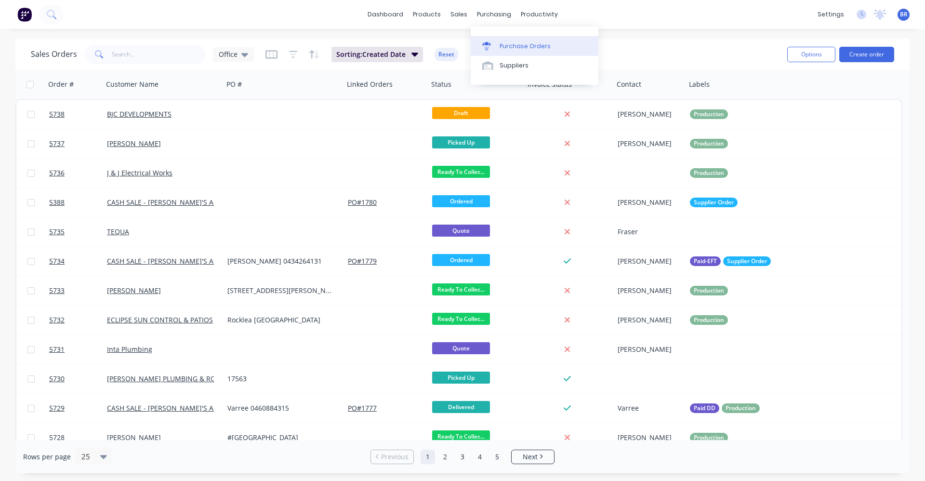
drag, startPoint x: 511, startPoint y: 47, endPoint x: 497, endPoint y: 44, distance: 13.7
click at [509, 46] on div "Purchase Orders" at bounding box center [525, 46] width 51 height 9
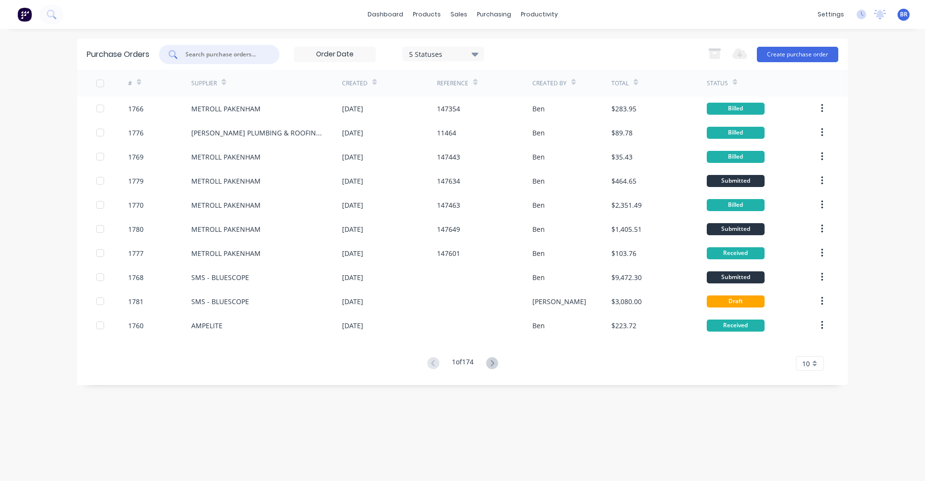
click at [213, 54] on input "text" at bounding box center [225, 55] width 80 height 10
type input "1767"
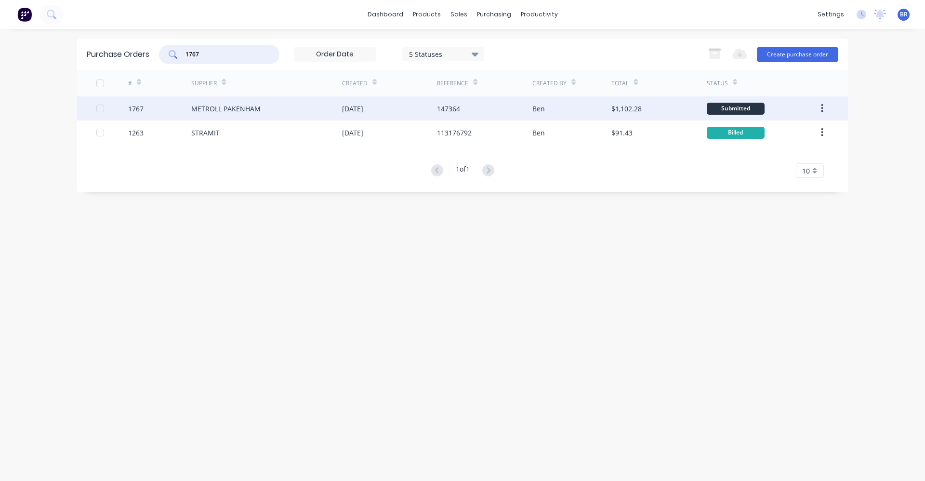
click at [363, 109] on div "01 Sep 2025" at bounding box center [352, 109] width 21 height 10
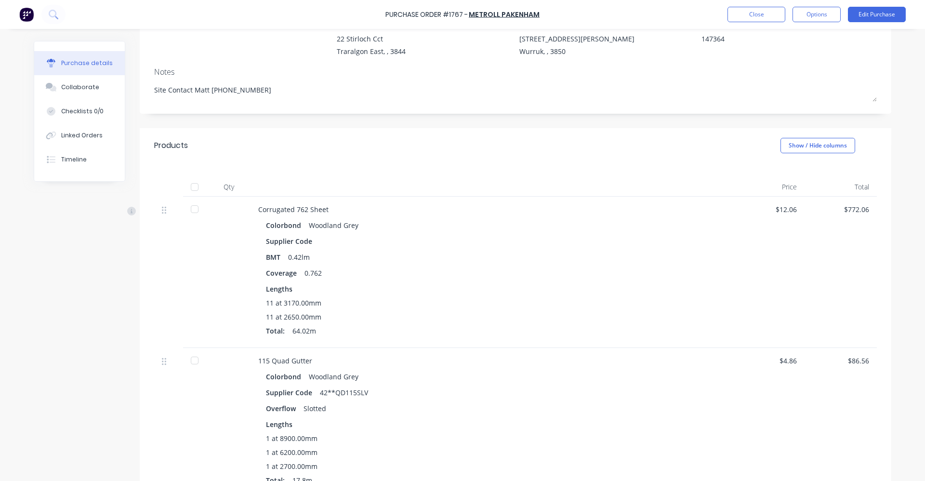
click at [550, 311] on div "11 at 3170.00mm 11 at 2650.00mm Total: 64.02m" at bounding box center [491, 319] width 451 height 42
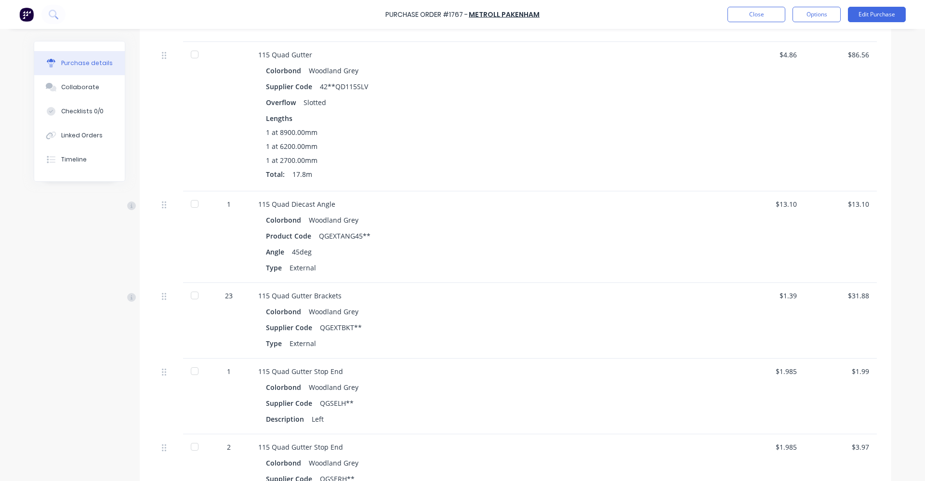
scroll to position [495, 0]
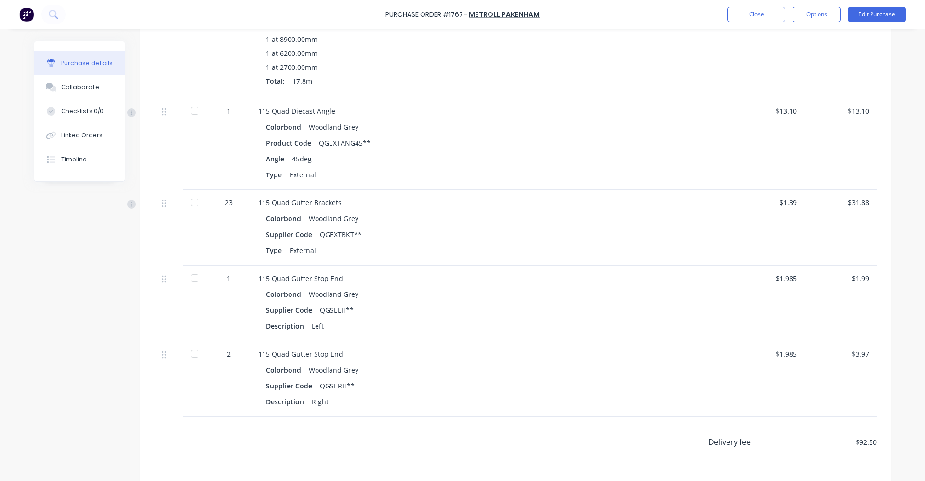
click at [71, 342] on div "Created by Ben Created 01/09/25 Required 02/09/25 Xero PO # PO-1744 Status Subm…" at bounding box center [462, 57] width 857 height 1022
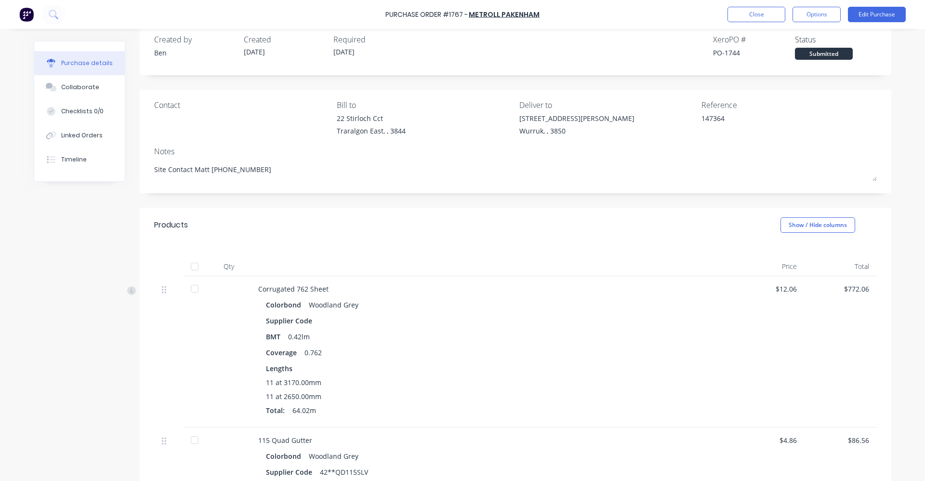
scroll to position [0, 0]
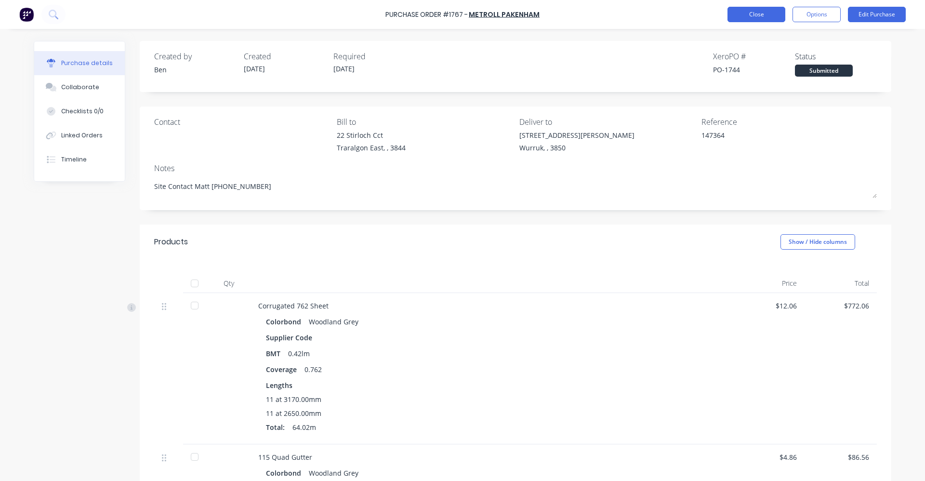
click at [755, 11] on button "Close" at bounding box center [756, 14] width 58 height 15
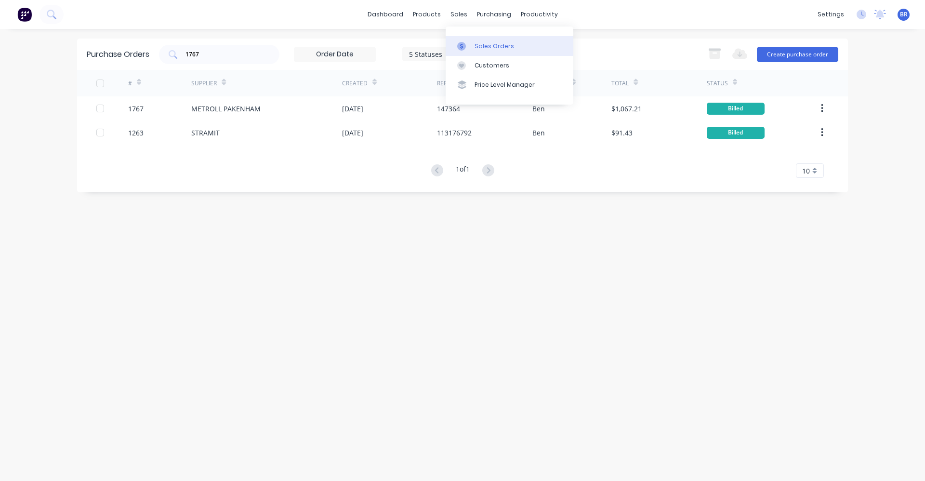
click at [475, 42] on div "Sales Orders" at bounding box center [495, 46] width 40 height 9
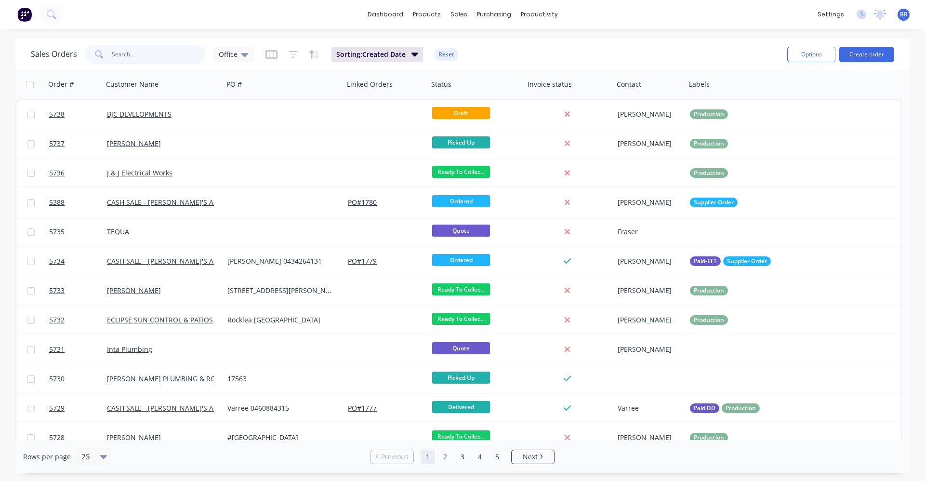
click at [155, 56] on input "text" at bounding box center [159, 54] width 94 height 19
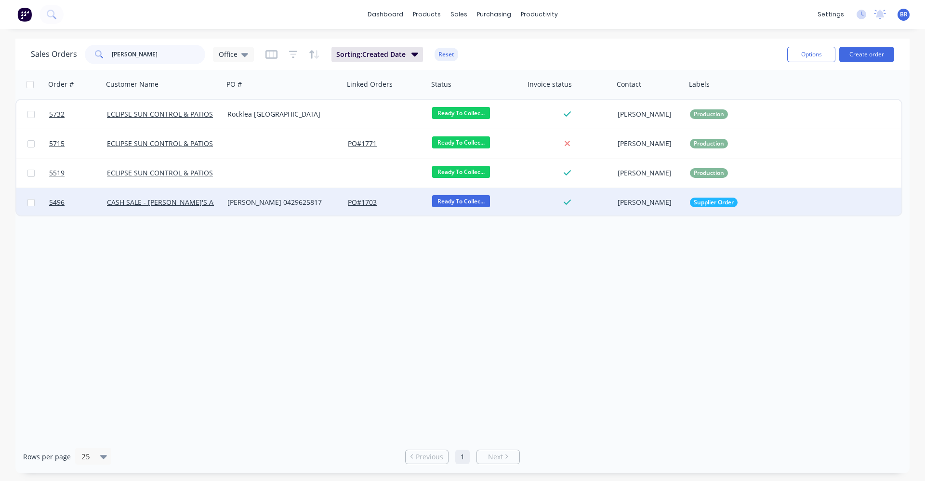
type input "craig"
click at [309, 202] on div "Craig 0429625817" at bounding box center [280, 203] width 107 height 10
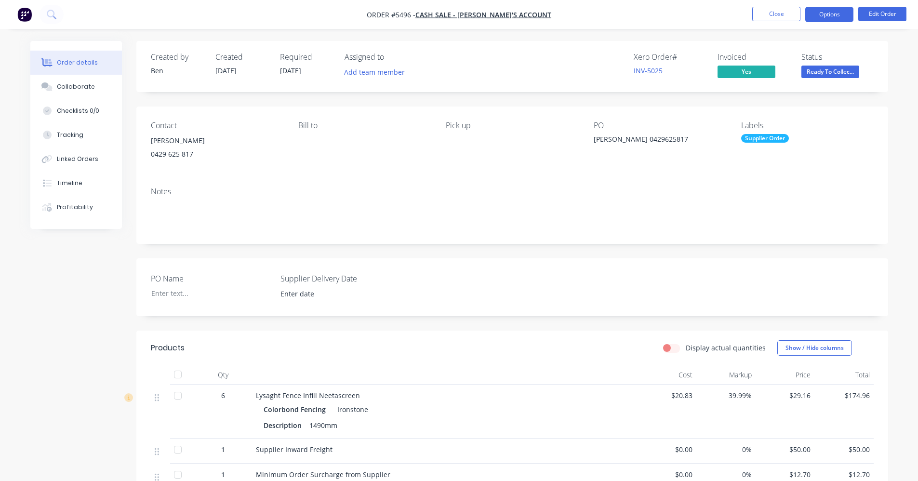
click at [819, 18] on button "Options" at bounding box center [829, 14] width 48 height 15
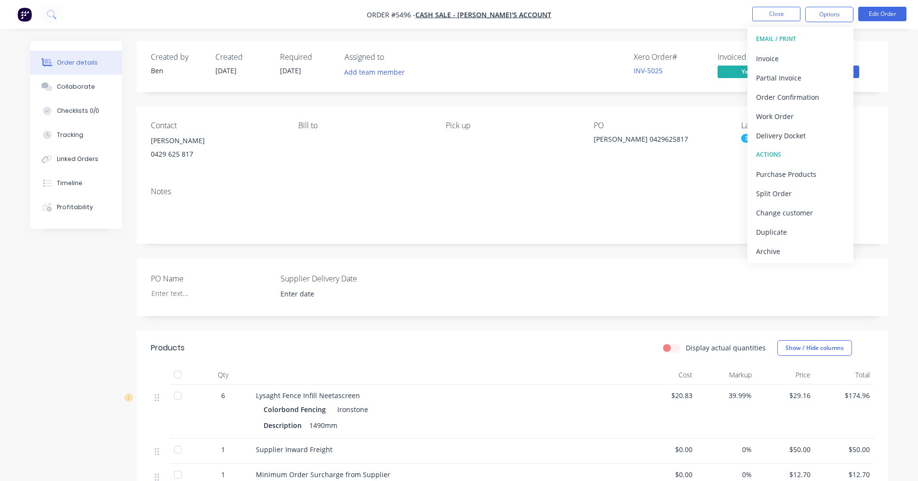
drag, startPoint x: 597, startPoint y: 251, endPoint x: 605, endPoint y: 237, distance: 16.0
click at [605, 237] on div "Created by Ben Created 11/08/25 Required 14/08/25 Assigned to Add team member X…" at bounding box center [512, 343] width 752 height 605
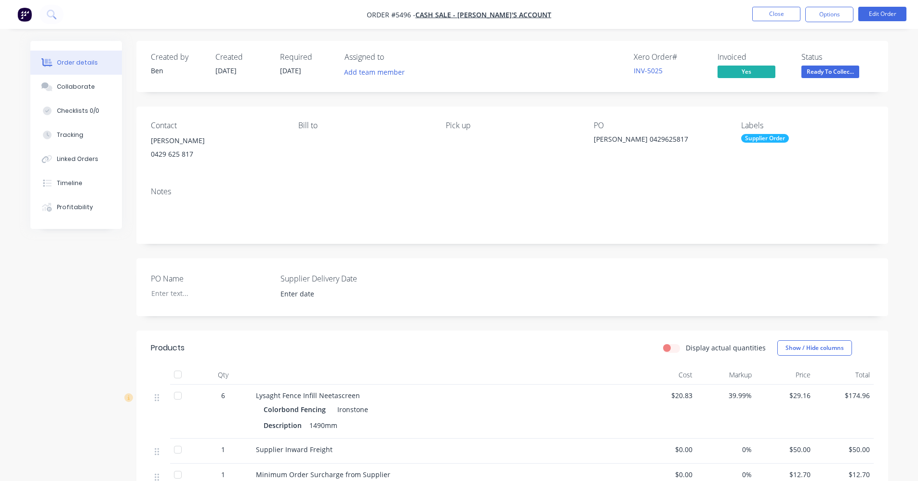
drag, startPoint x: 605, startPoint y: 237, endPoint x: 778, endPoint y: 166, distance: 186.9
click at [778, 166] on div "Contact Craig 0429 625 817 Bill to Pick up PO Craig 0429625817 Labels Supplier …" at bounding box center [512, 142] width 752 height 73
click at [756, 140] on div "Supplier Order" at bounding box center [765, 138] width 48 height 9
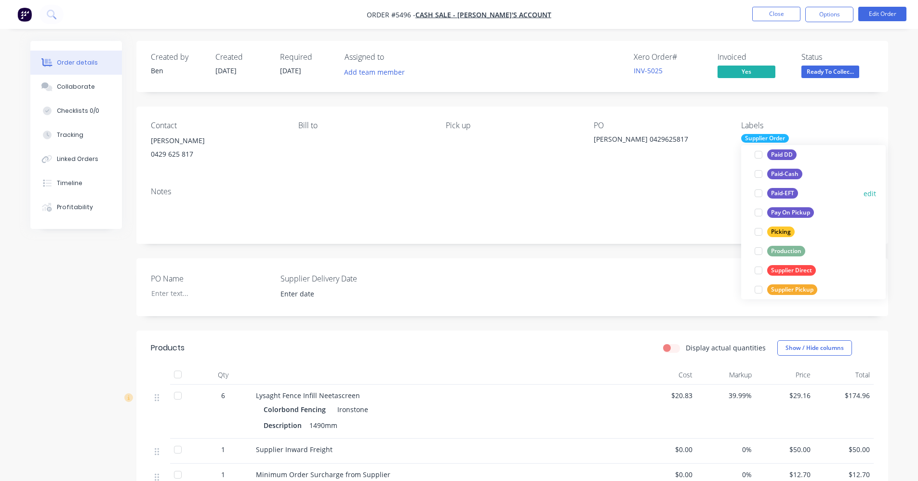
click at [784, 196] on div "Paid-EFT" at bounding box center [782, 193] width 31 height 11
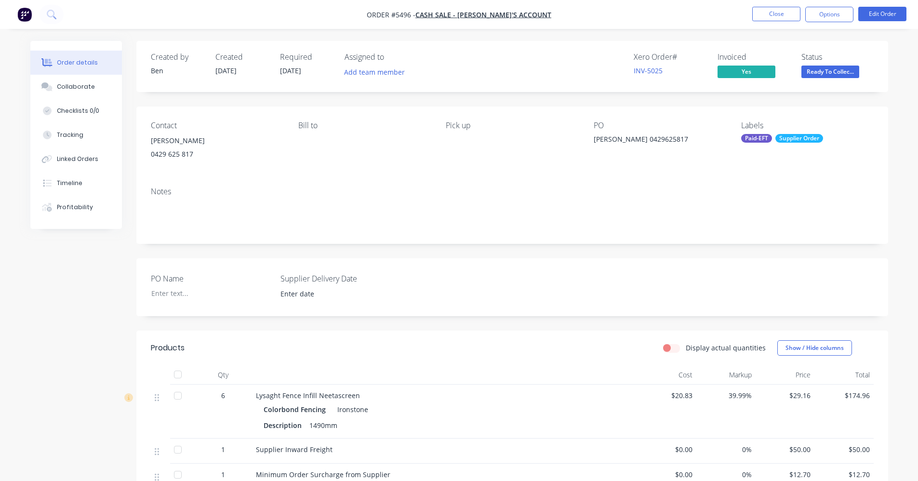
click at [644, 185] on div "Notes" at bounding box center [512, 211] width 752 height 65
click at [825, 17] on button "Options" at bounding box center [829, 14] width 48 height 15
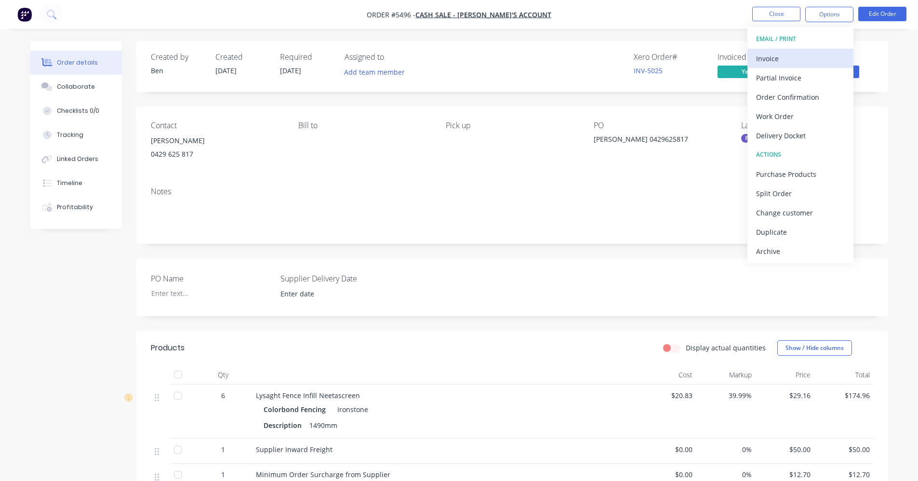
click at [779, 61] on div "Invoice" at bounding box center [800, 59] width 89 height 14
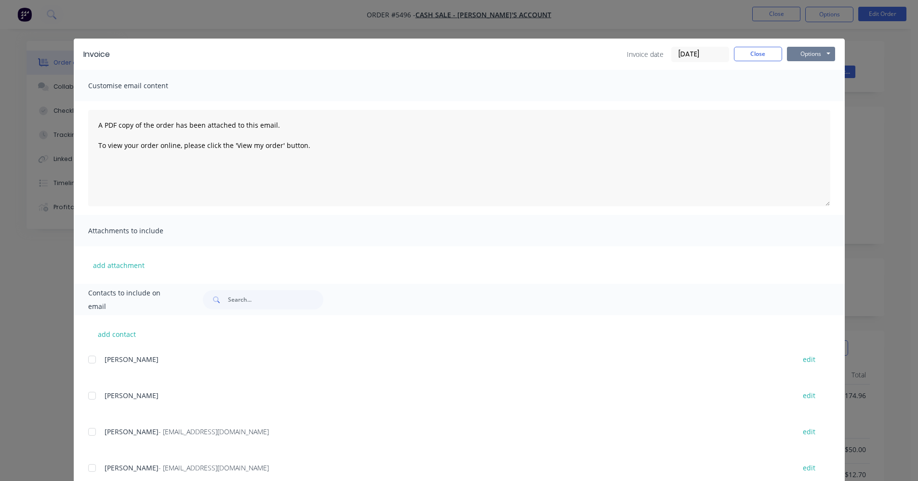
click at [815, 56] on button "Options" at bounding box center [811, 54] width 48 height 14
click at [804, 85] on button "Print" at bounding box center [818, 87] width 62 height 16
click at [747, 49] on button "Close" at bounding box center [758, 54] width 48 height 14
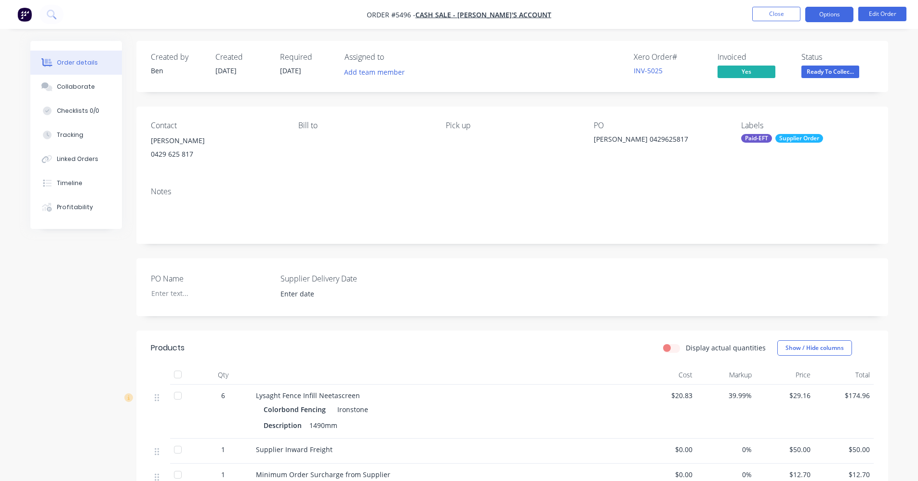
drag, startPoint x: 834, startPoint y: 13, endPoint x: 831, endPoint y: 21, distance: 9.3
click at [834, 13] on button "Options" at bounding box center [829, 14] width 48 height 15
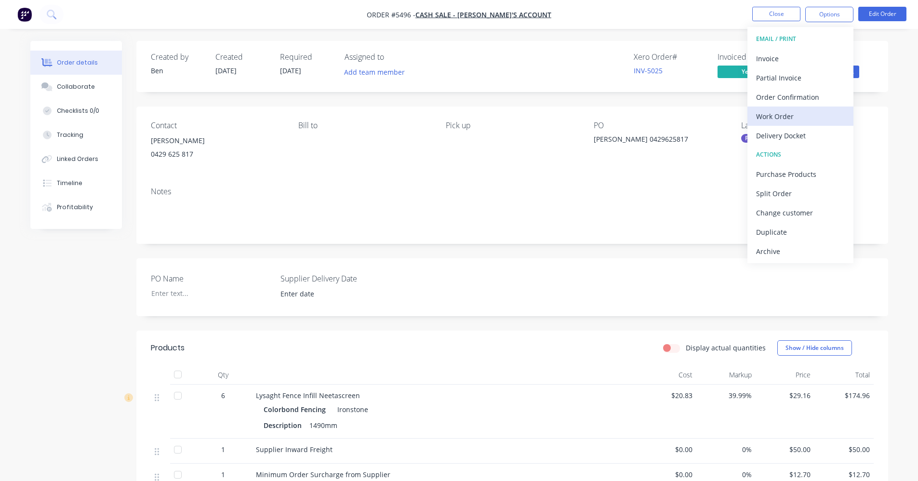
drag, startPoint x: 789, startPoint y: 60, endPoint x: 785, endPoint y: 115, distance: 55.1
click at [785, 115] on div "EMAIL / PRINT Invoice Partial Invoice Order Confirmation Work Order Delivery Do…" at bounding box center [800, 145] width 106 height 236
click at [785, 115] on div "Work Order" at bounding box center [800, 116] width 89 height 14
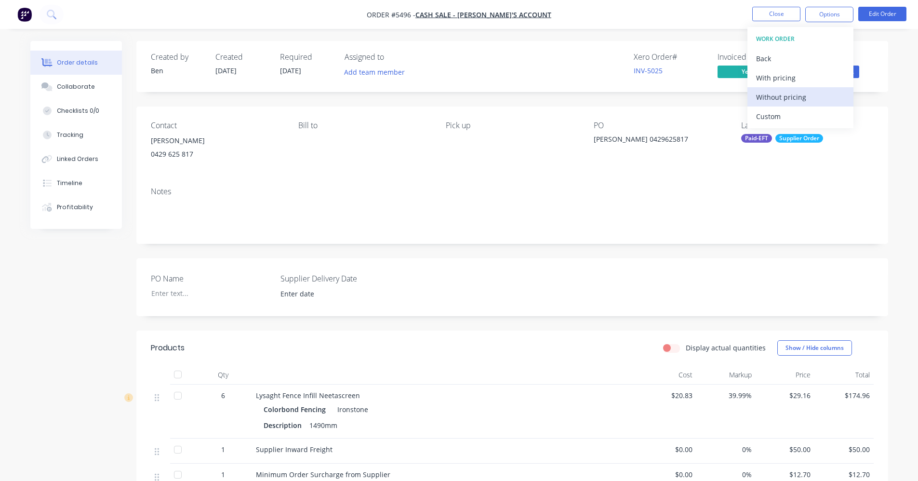
click at [776, 99] on div "Without pricing" at bounding box center [800, 97] width 89 height 14
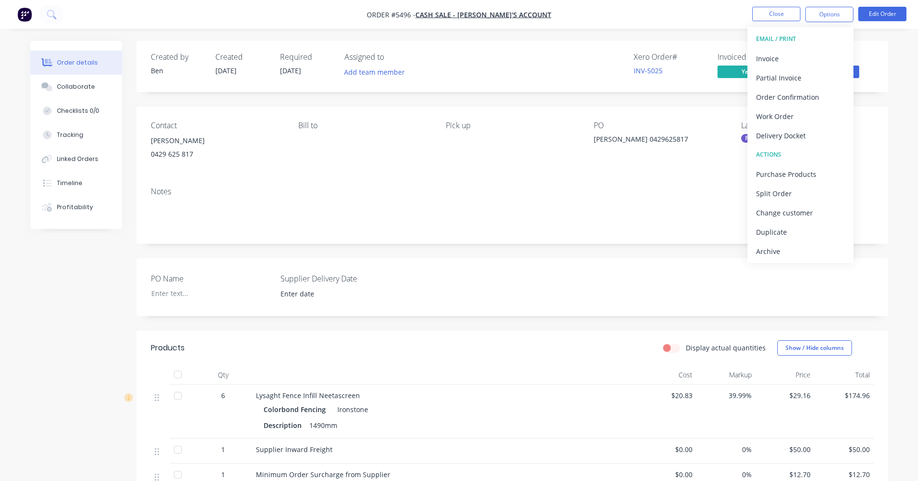
click at [567, 188] on div "Notes" at bounding box center [512, 191] width 723 height 9
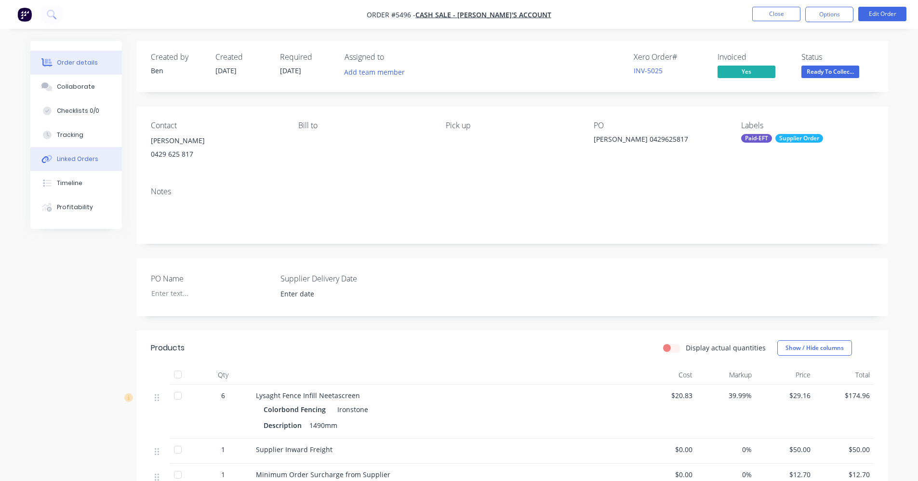
drag, startPoint x: 79, startPoint y: 158, endPoint x: 86, endPoint y: 158, distance: 6.3
click at [79, 158] on div "Linked Orders" at bounding box center [77, 159] width 41 height 9
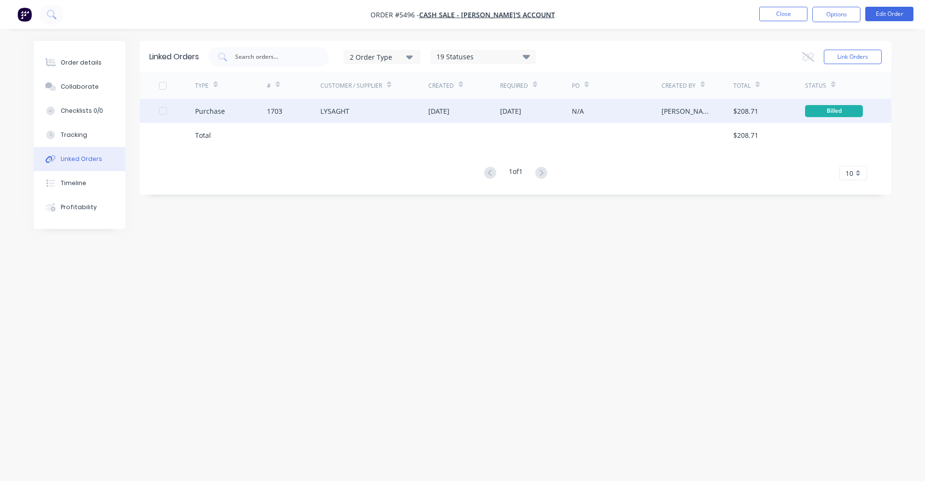
click at [390, 108] on div "LYSAGHT" at bounding box center [374, 111] width 108 height 24
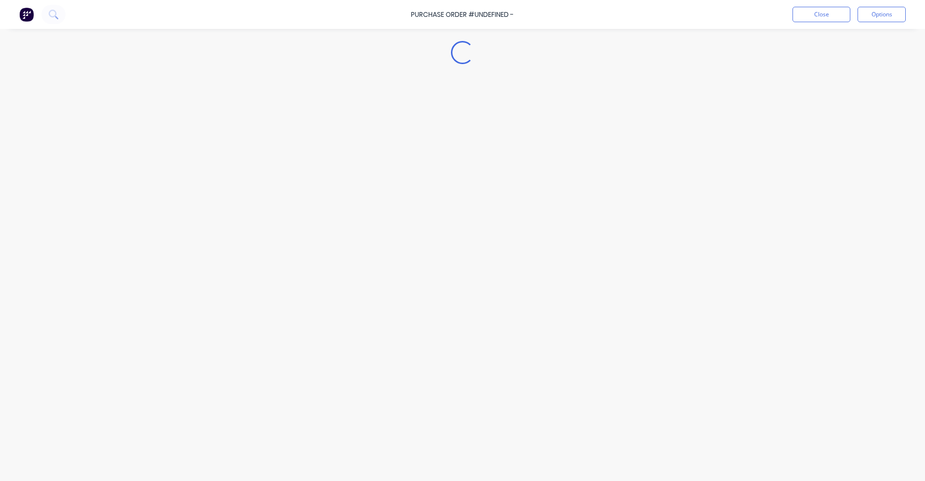
type textarea "x"
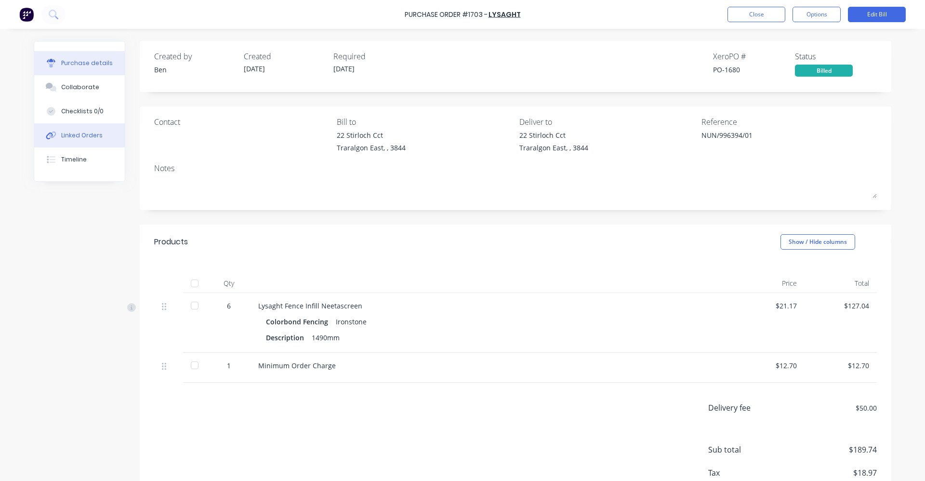
drag, startPoint x: 66, startPoint y: 138, endPoint x: 89, endPoint y: 132, distance: 24.1
click at [67, 138] on div "Linked Orders" at bounding box center [81, 135] width 41 height 9
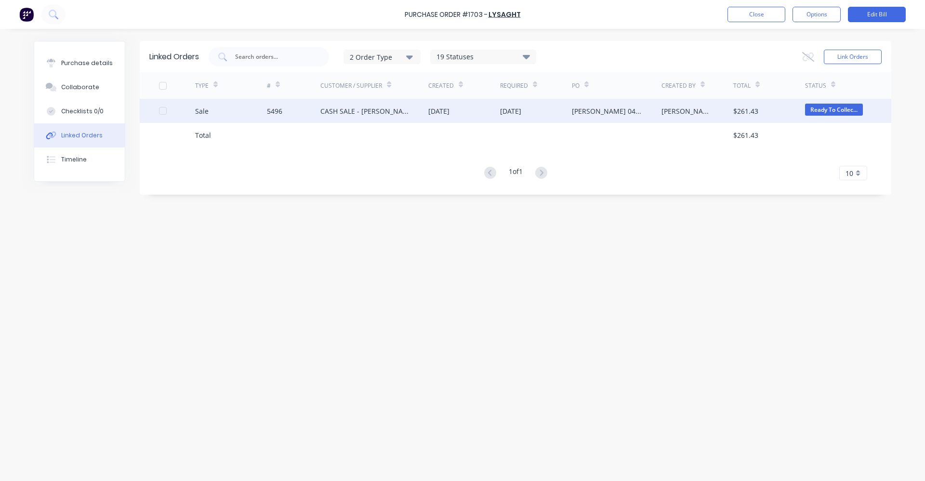
click at [364, 111] on div "CASH SALE - [PERSON_NAME]'S ACCOUNT" at bounding box center [364, 111] width 89 height 10
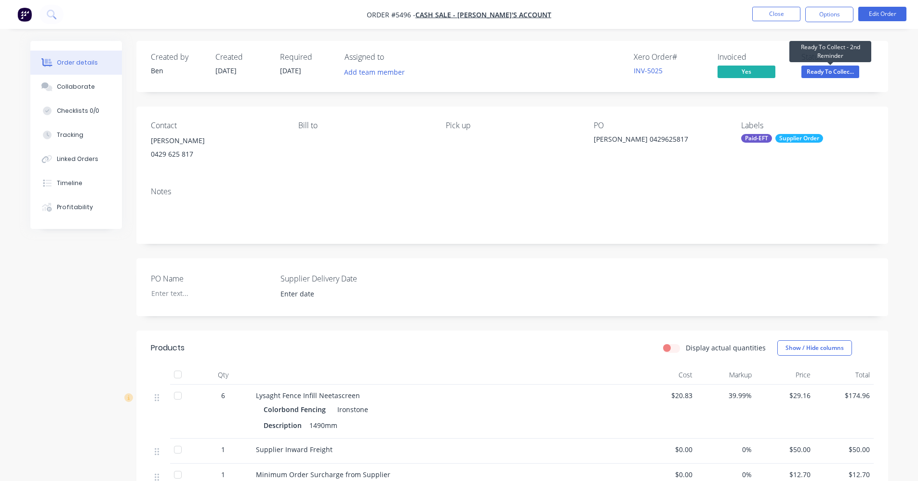
click at [838, 67] on span "Ready To Collec..." at bounding box center [830, 72] width 58 height 12
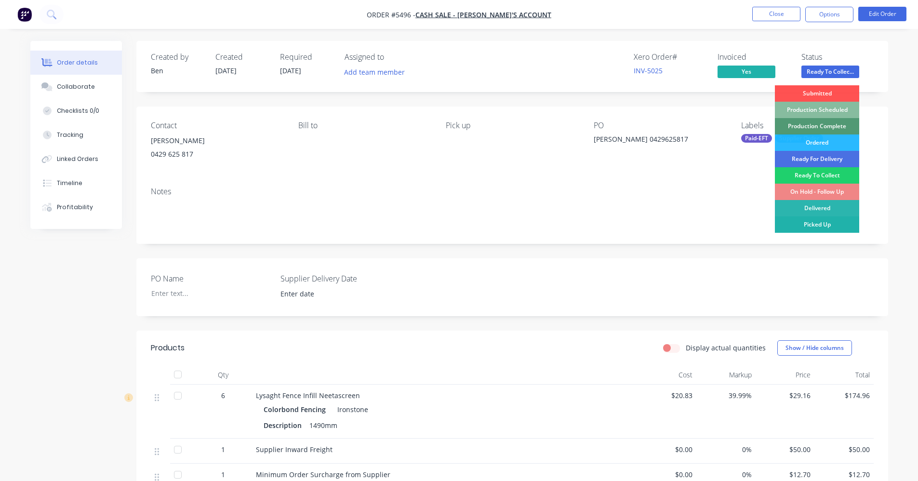
click at [822, 224] on div "Picked Up" at bounding box center [817, 224] width 84 height 16
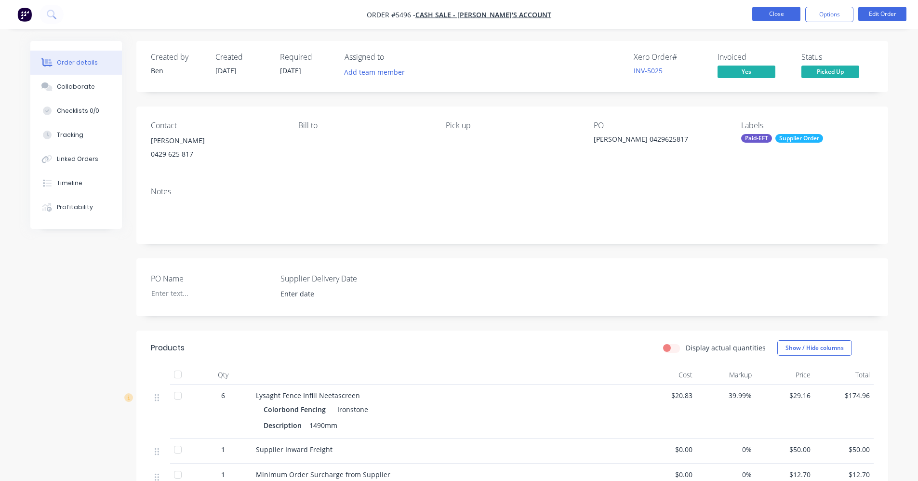
click at [778, 16] on button "Close" at bounding box center [776, 14] width 48 height 14
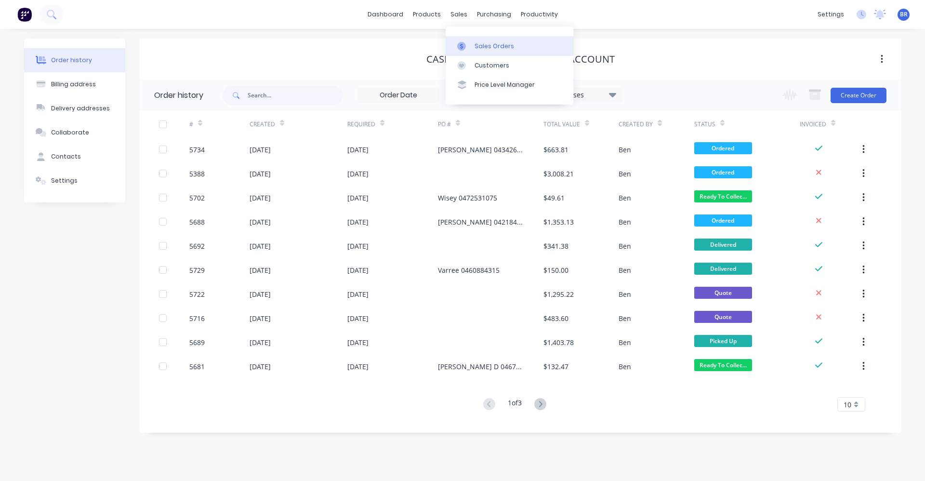
click at [484, 48] on div "Sales Orders" at bounding box center [495, 46] width 40 height 9
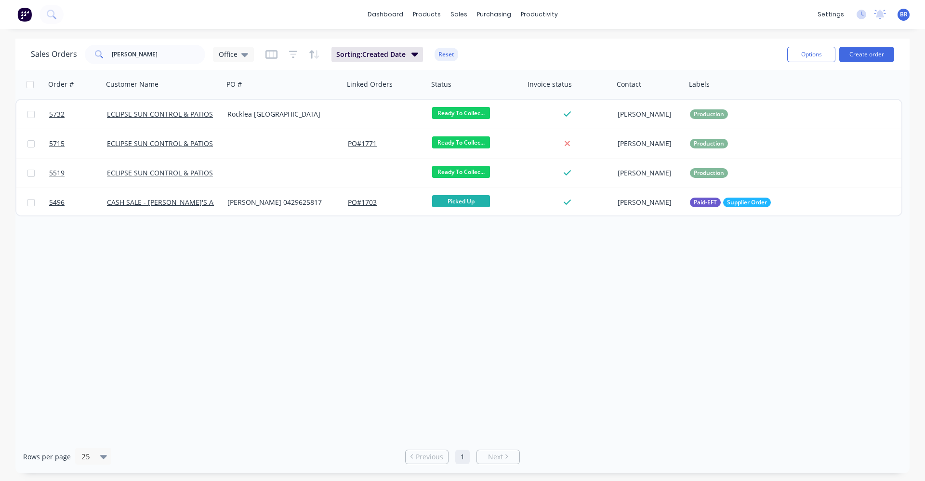
drag, startPoint x: 91, startPoint y: 44, endPoint x: 110, endPoint y: 45, distance: 19.3
click at [93, 45] on span at bounding box center [98, 54] width 27 height 19
drag, startPoint x: 142, startPoint y: 59, endPoint x: 93, endPoint y: 59, distance: 49.1
click at [93, 59] on div "craig" at bounding box center [145, 54] width 120 height 19
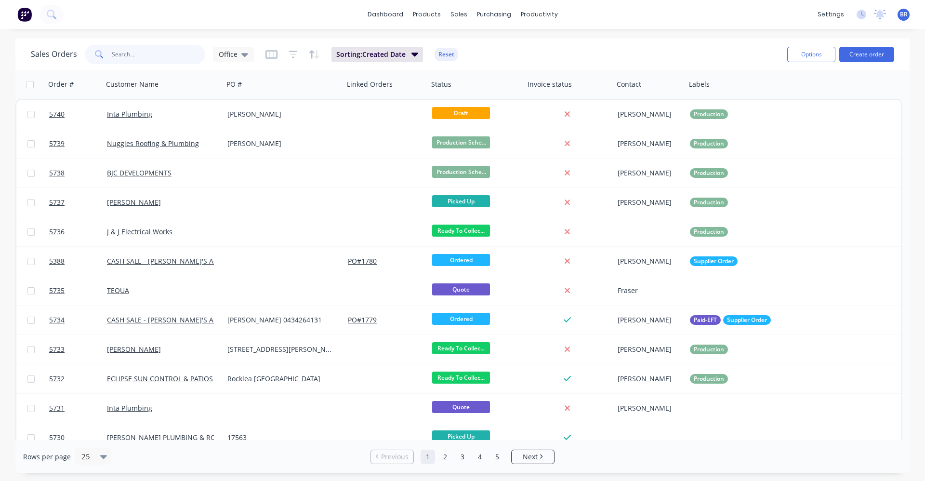
click at [148, 53] on input "text" at bounding box center [159, 54] width 94 height 19
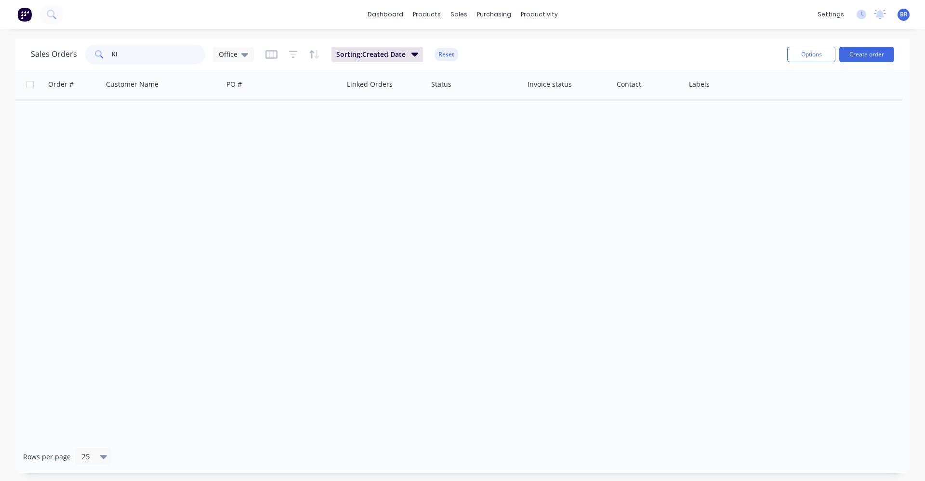
type input "K"
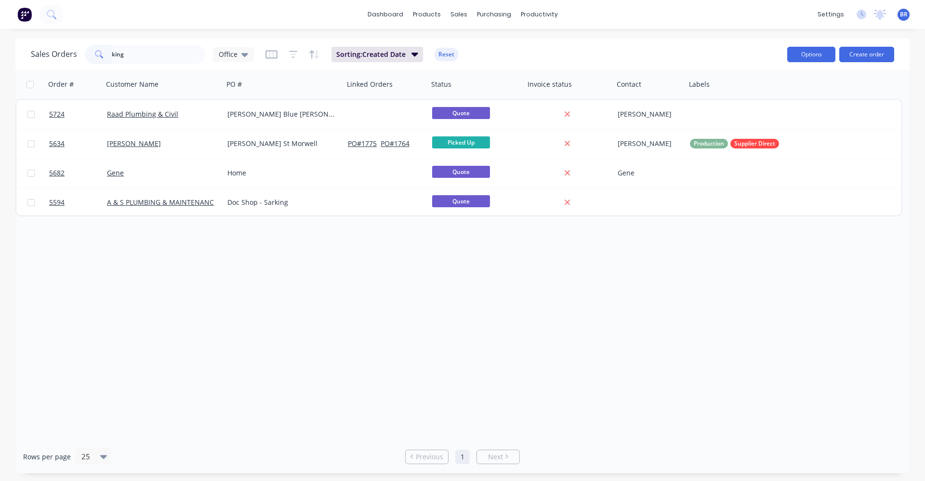
click at [809, 56] on button "Options" at bounding box center [811, 54] width 48 height 15
click at [244, 53] on icon at bounding box center [244, 55] width 7 height 4
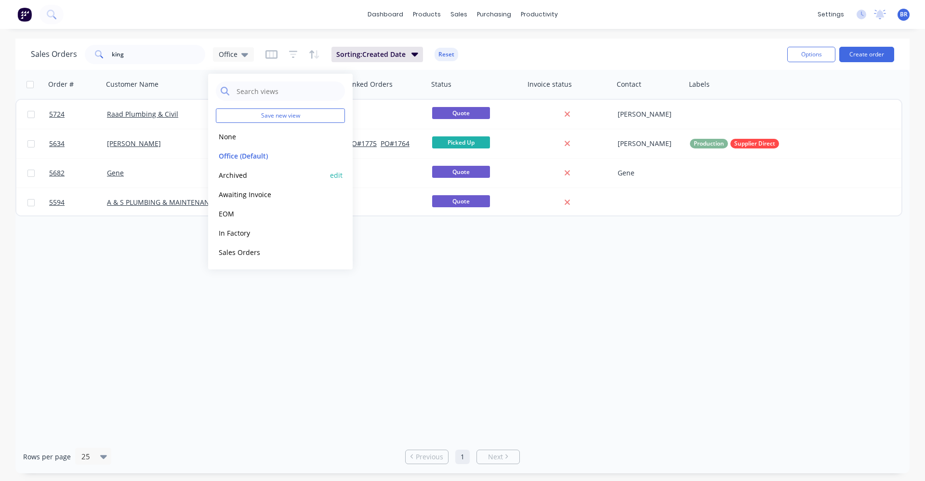
click at [245, 176] on button "Archived" at bounding box center [271, 175] width 110 height 11
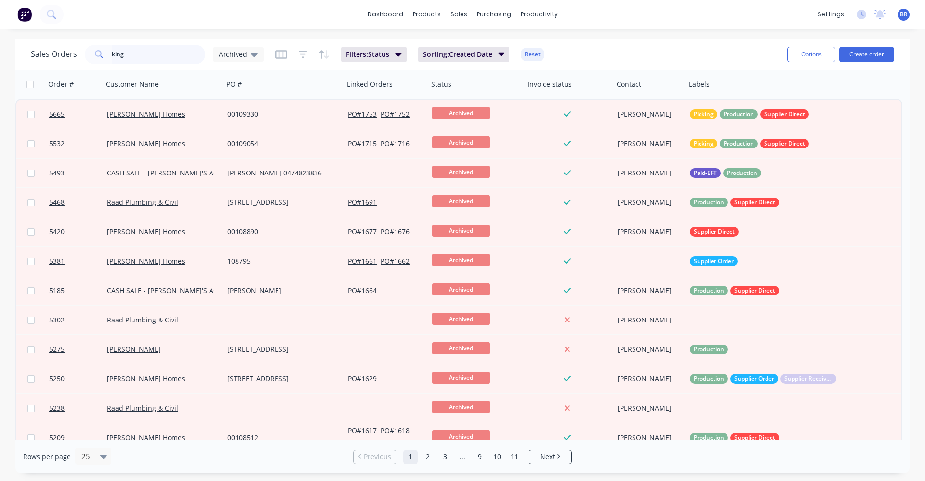
click at [139, 55] on input "king" at bounding box center [159, 54] width 94 height 19
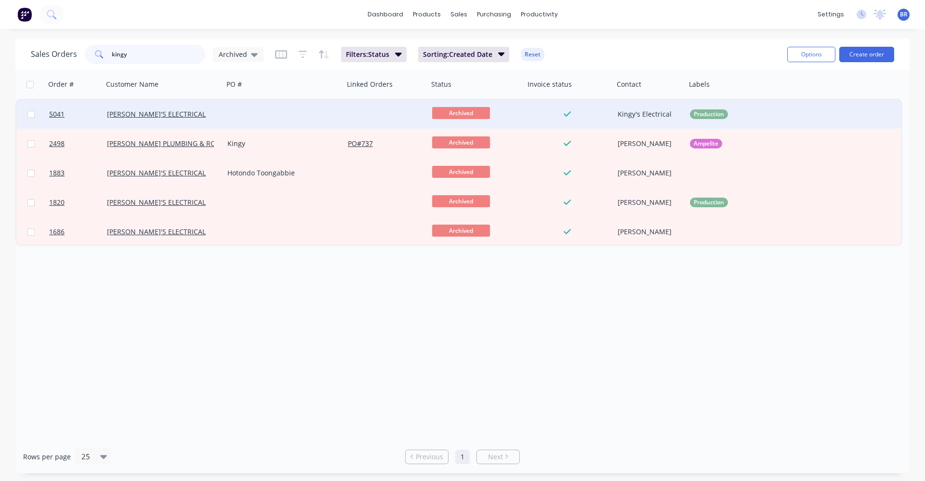
type input "kingy"
click at [220, 115] on div "KINGY'S ELECTRICAL" at bounding box center [163, 114] width 120 height 29
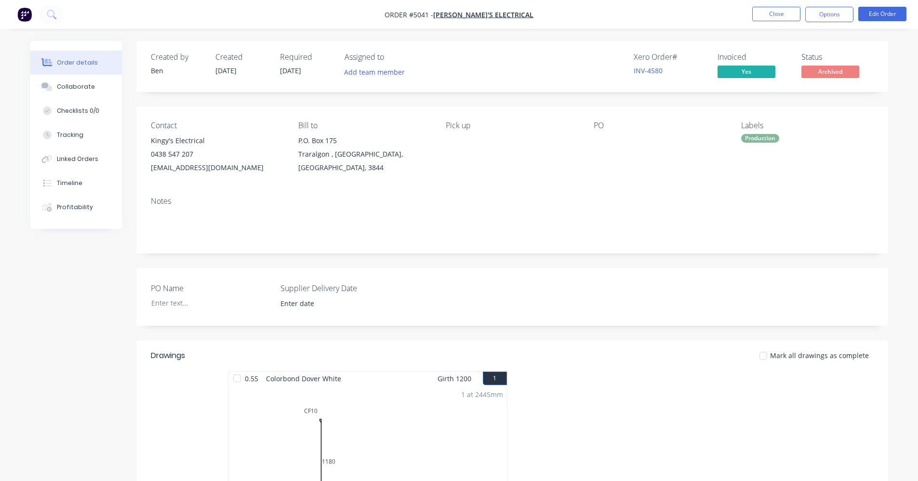
click at [763, 140] on div "Production" at bounding box center [760, 138] width 38 height 9
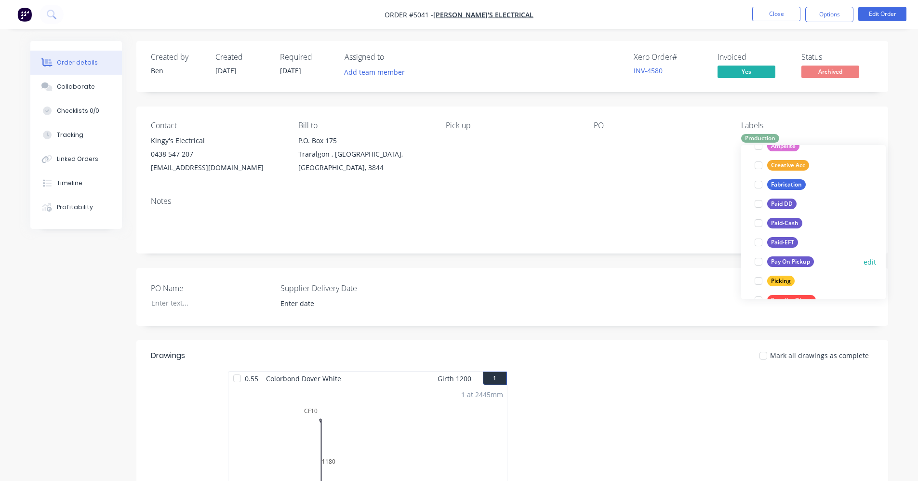
scroll to position [96, 0]
click at [779, 240] on div "Paid-EFT" at bounding box center [782, 241] width 31 height 11
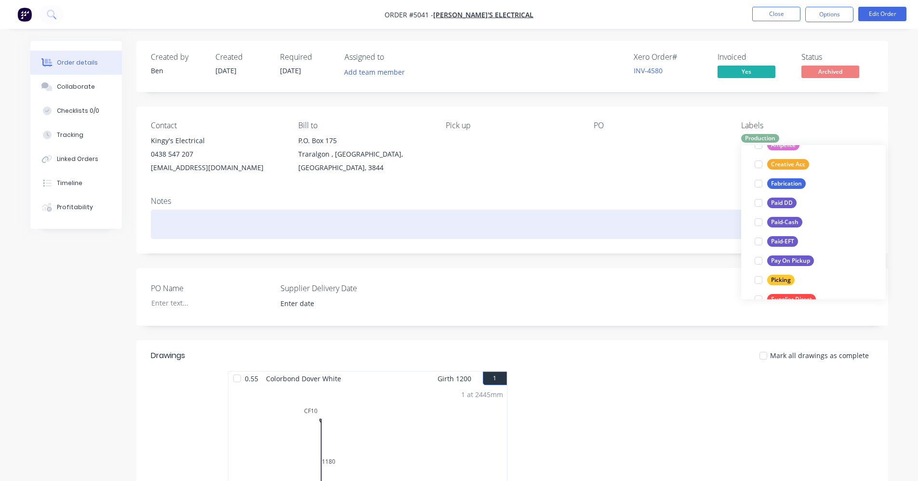
scroll to position [0, 0]
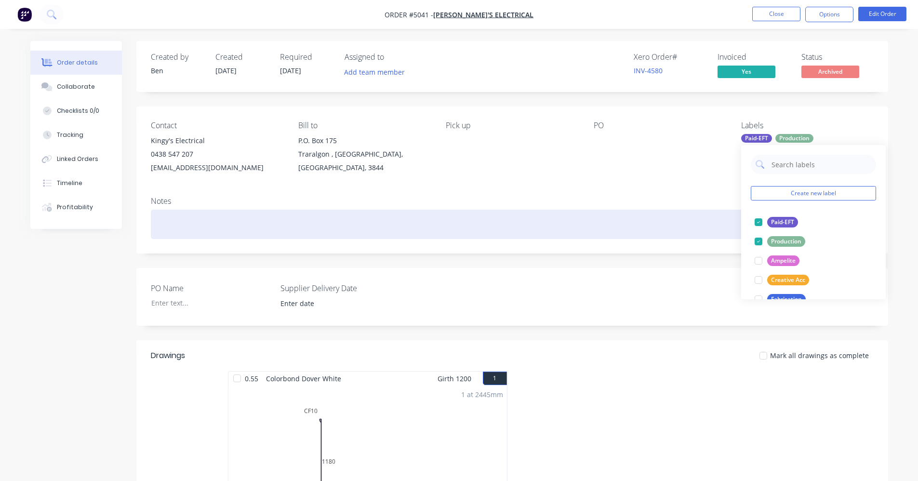
click at [638, 211] on div at bounding box center [512, 224] width 723 height 29
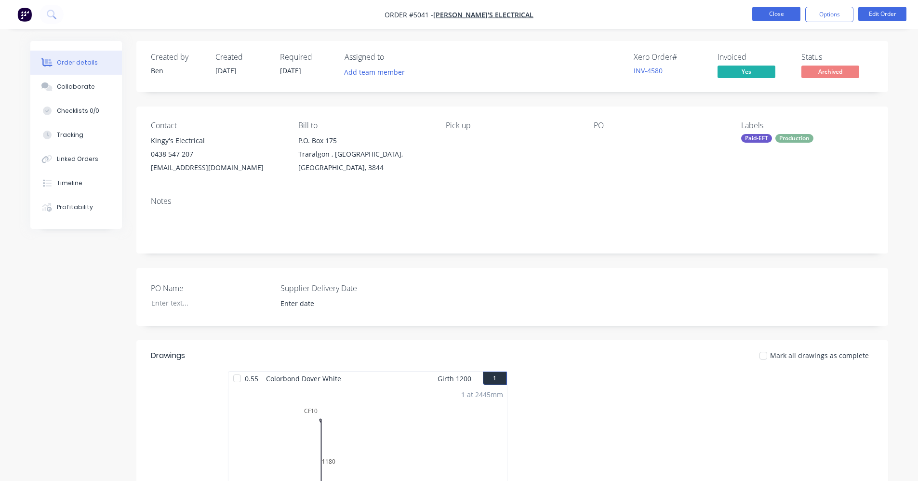
click at [783, 14] on button "Close" at bounding box center [776, 14] width 48 height 14
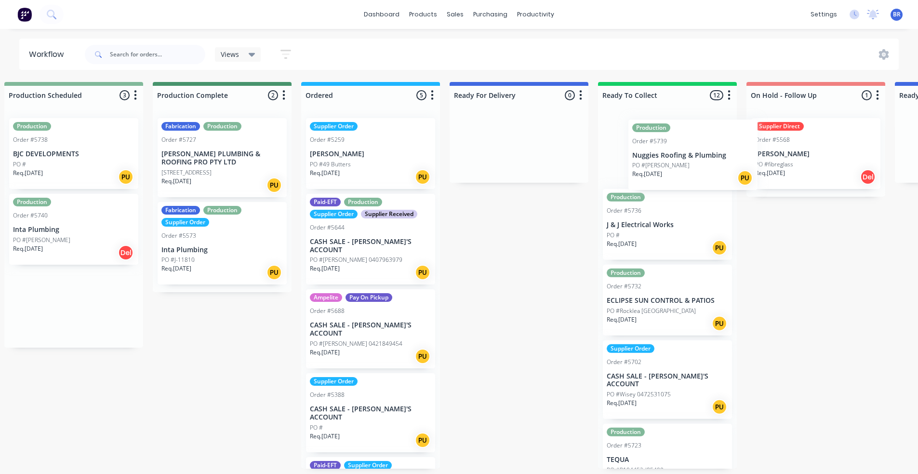
scroll to position [0, 165]
drag, startPoint x: 218, startPoint y: 316, endPoint x: 640, endPoint y: 160, distance: 449.6
click at [639, 160] on div "Submitted 0 Status colour #FF4949 hex #FF4949 Save Cancel Summaries Total order…" at bounding box center [561, 275] width 1467 height 386
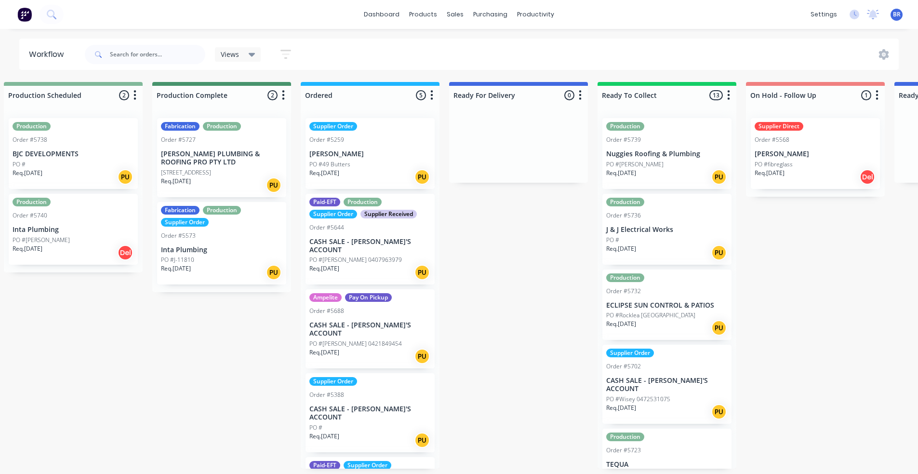
click at [658, 154] on p "Nuggies Roofing & Plumbing" at bounding box center [666, 154] width 121 height 8
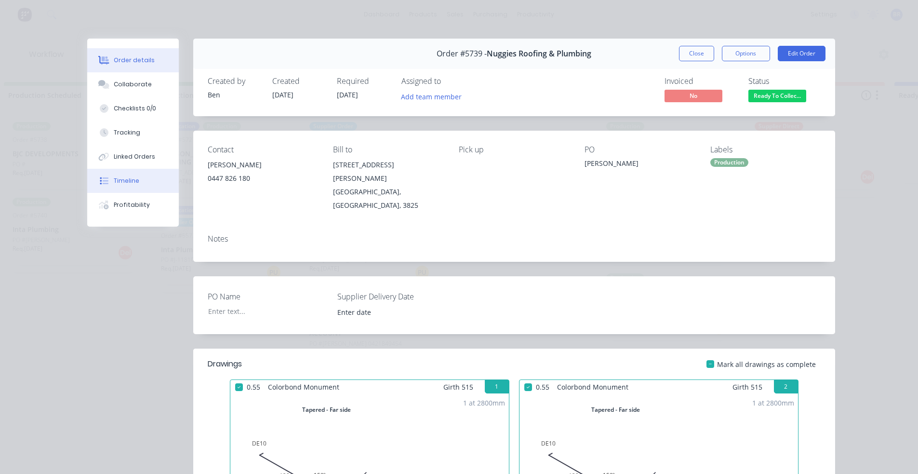
click at [129, 178] on div "Timeline" at bounding box center [127, 180] width 26 height 9
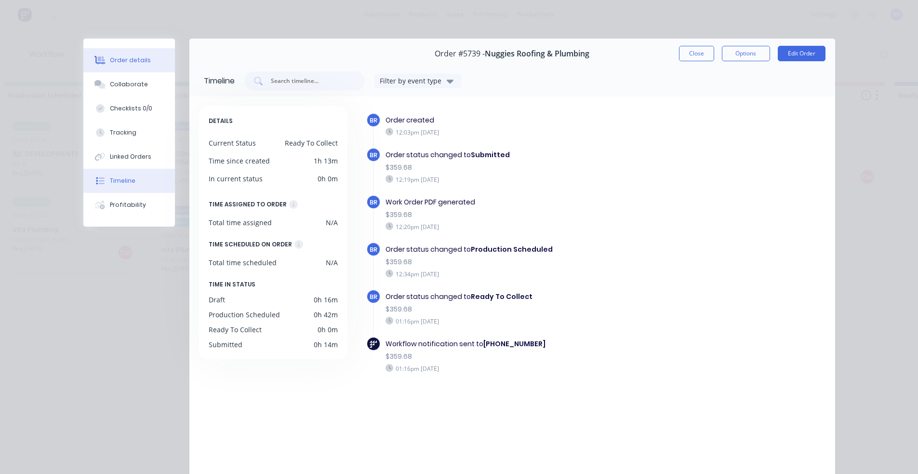
click at [113, 65] on button "Order details" at bounding box center [129, 60] width 92 height 24
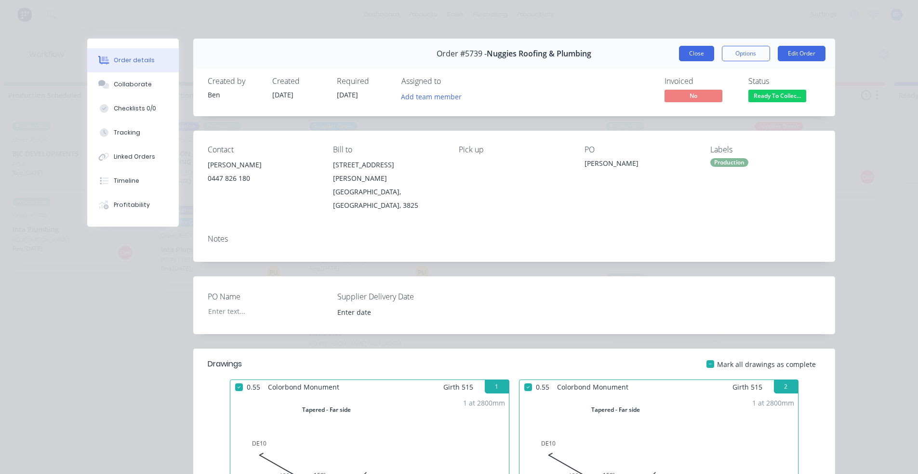
click at [691, 56] on button "Close" at bounding box center [696, 53] width 35 height 15
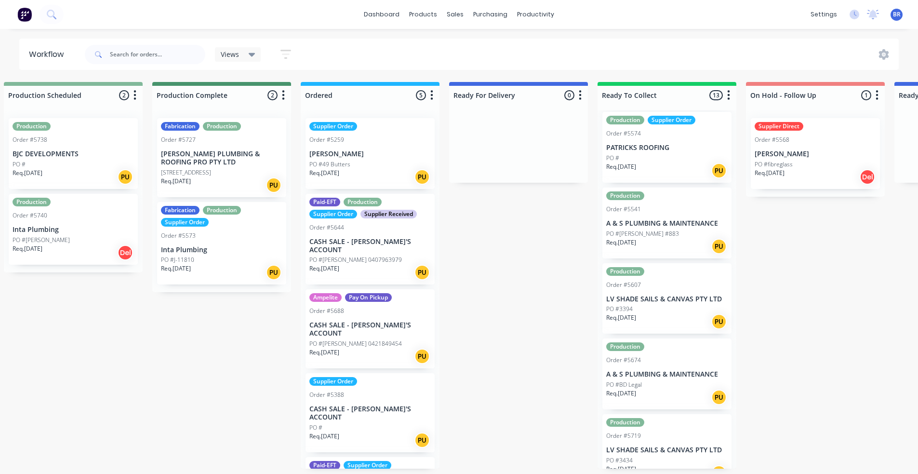
scroll to position [627, 0]
click at [502, 50] on div "Sales Orders" at bounding box center [491, 48] width 40 height 9
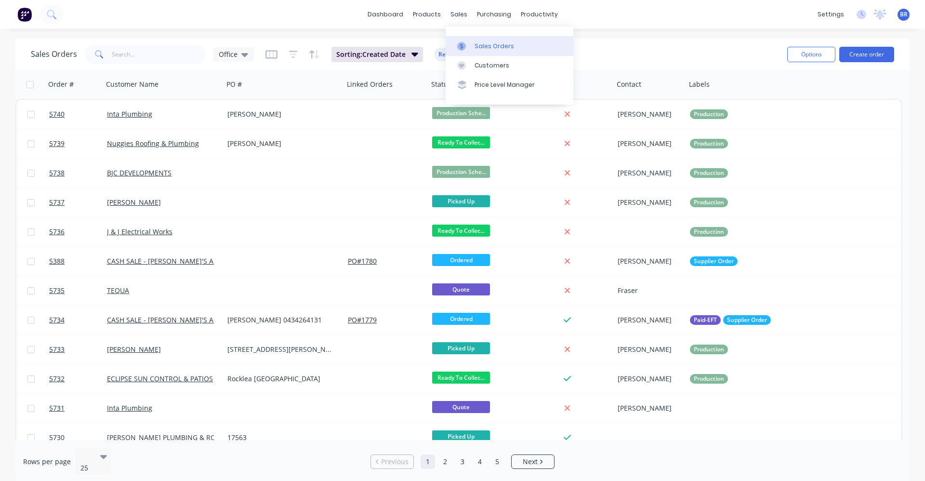
drag, startPoint x: 501, startPoint y: 45, endPoint x: 529, endPoint y: 53, distance: 28.9
click at [501, 46] on div "Sales Orders" at bounding box center [495, 46] width 40 height 9
click at [863, 53] on button "Create order" at bounding box center [866, 54] width 55 height 15
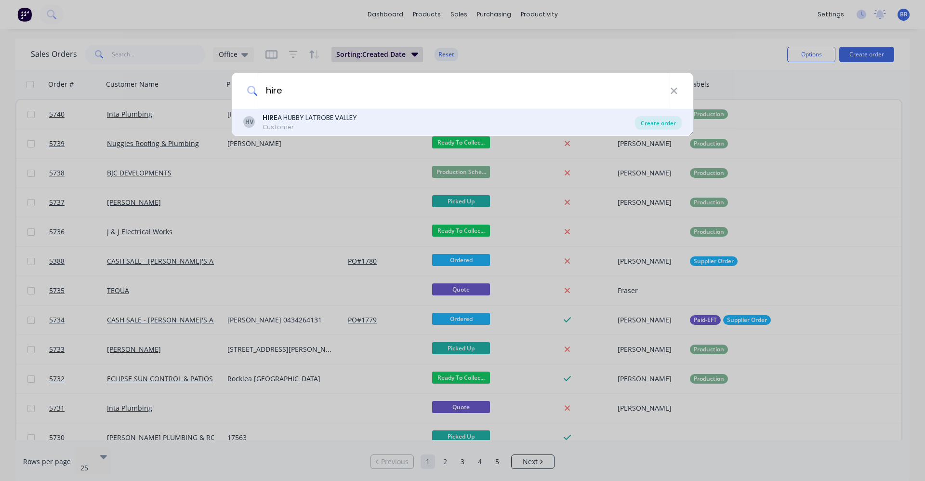
type input "hire"
click at [656, 126] on div "Create order" at bounding box center [658, 122] width 47 height 13
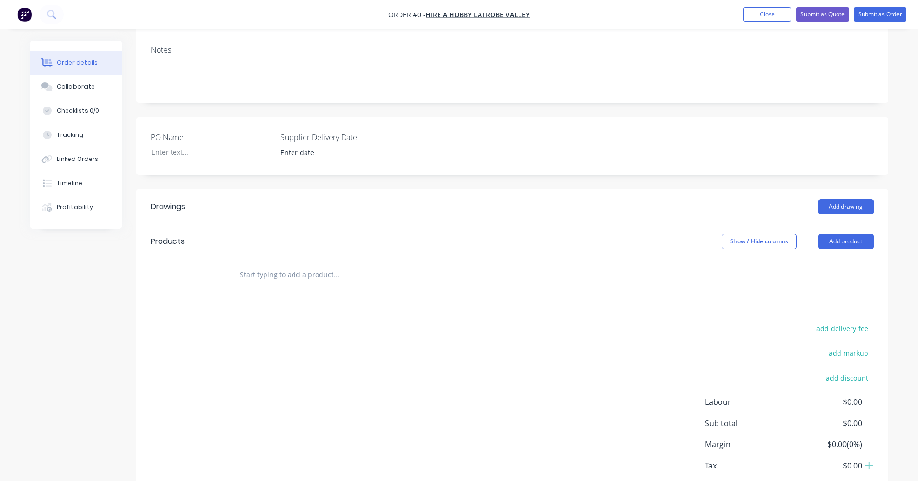
scroll to position [209, 0]
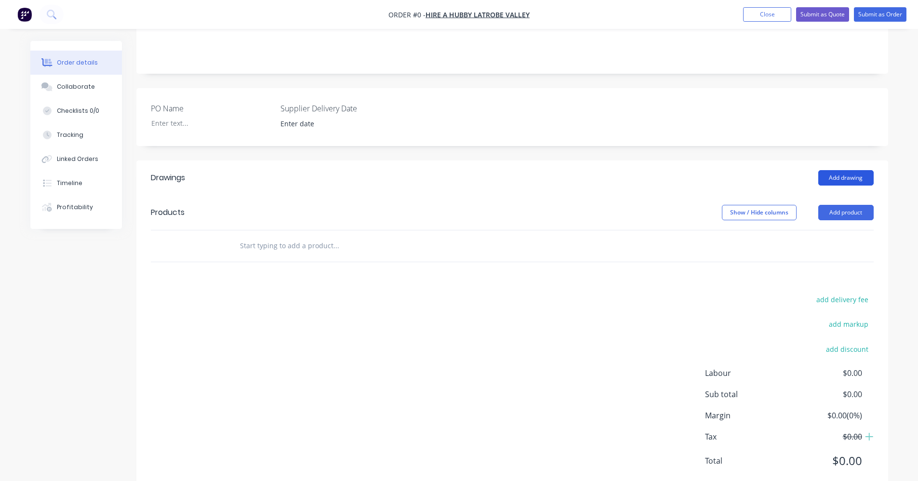
click at [836, 170] on button "Add drawing" at bounding box center [845, 177] width 55 height 15
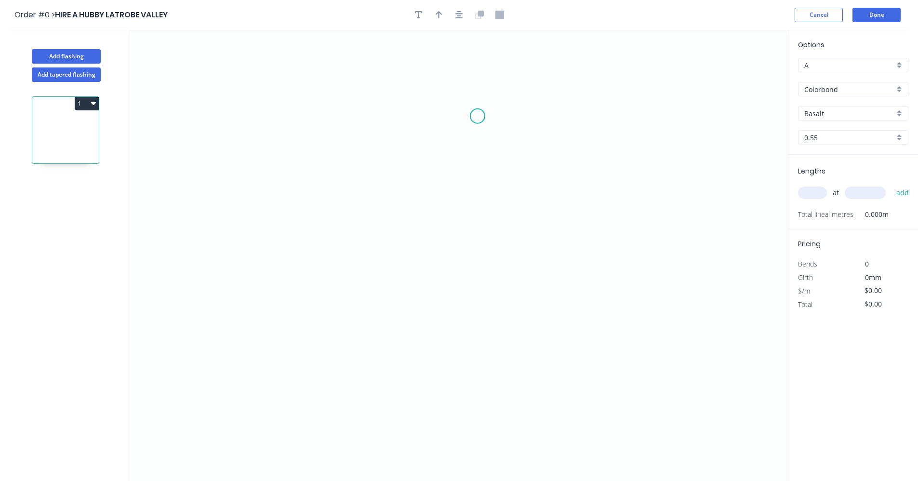
click at [471, 108] on icon "0" at bounding box center [459, 255] width 658 height 451
click at [460, 350] on icon "0" at bounding box center [459, 255] width 658 height 451
click at [482, 223] on rect at bounding box center [485, 223] width 19 height 13
click at [899, 116] on div "Basalt" at bounding box center [853, 113] width 110 height 14
type input "$44.77"
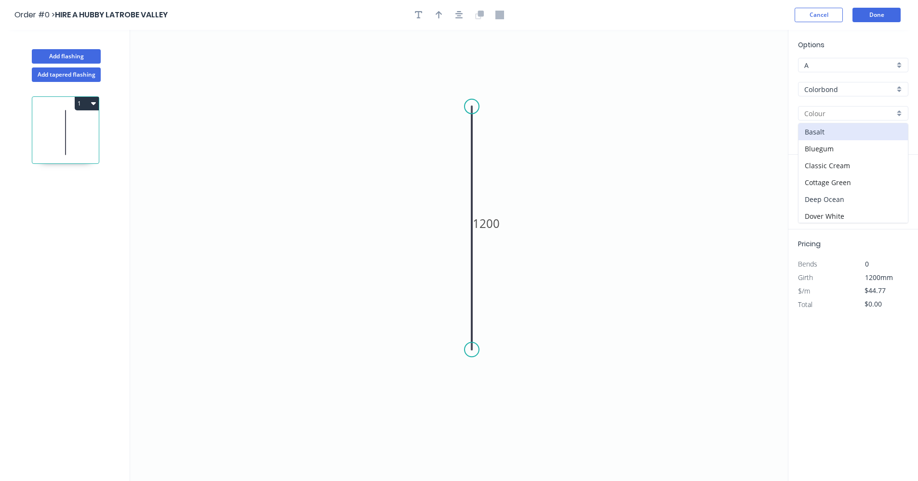
click at [842, 202] on div "Deep Ocean" at bounding box center [852, 199] width 109 height 17
type input "Deep Ocean"
click at [809, 195] on input "text" at bounding box center [812, 192] width 29 height 13
type input "1"
type input "1000"
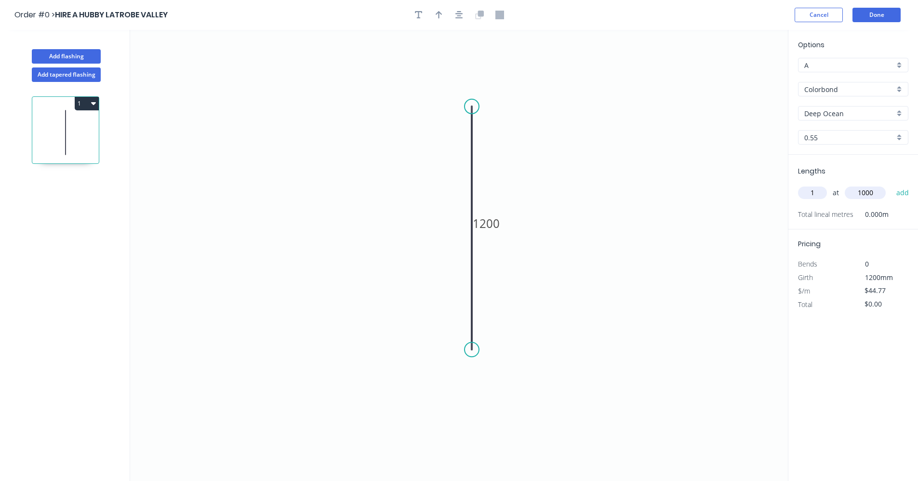
click at [891, 185] on button "add" at bounding box center [902, 193] width 23 height 16
type input "$44.77"
click at [66, 54] on button "Add flashing" at bounding box center [66, 56] width 69 height 14
type input "$0.00"
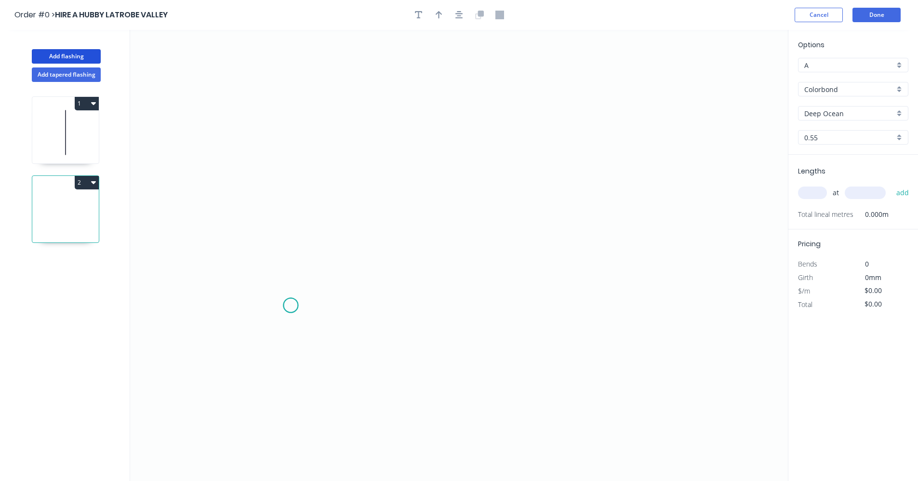
click at [290, 305] on icon "0" at bounding box center [459, 255] width 658 height 451
click at [455, 303] on icon "0" at bounding box center [459, 255] width 658 height 451
click at [460, 142] on icon "0 ?" at bounding box center [459, 255] width 658 height 451
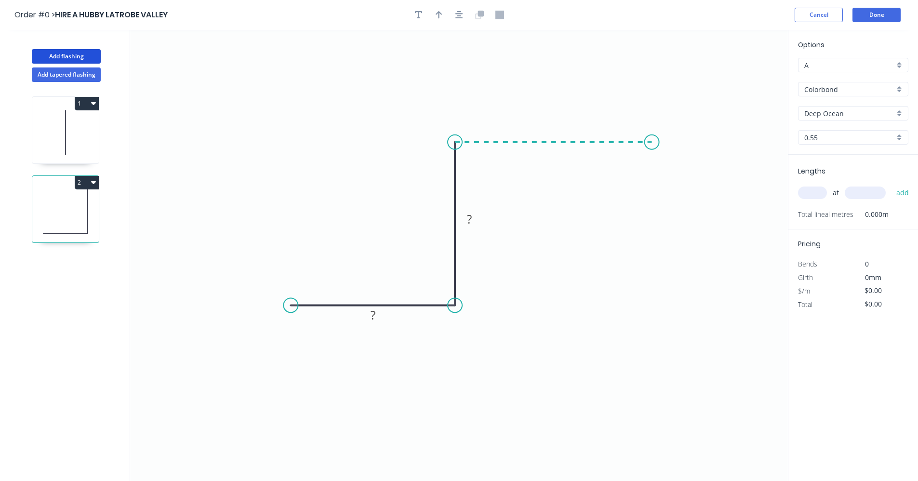
click at [652, 145] on icon "0 ? ?" at bounding box center [459, 255] width 658 height 451
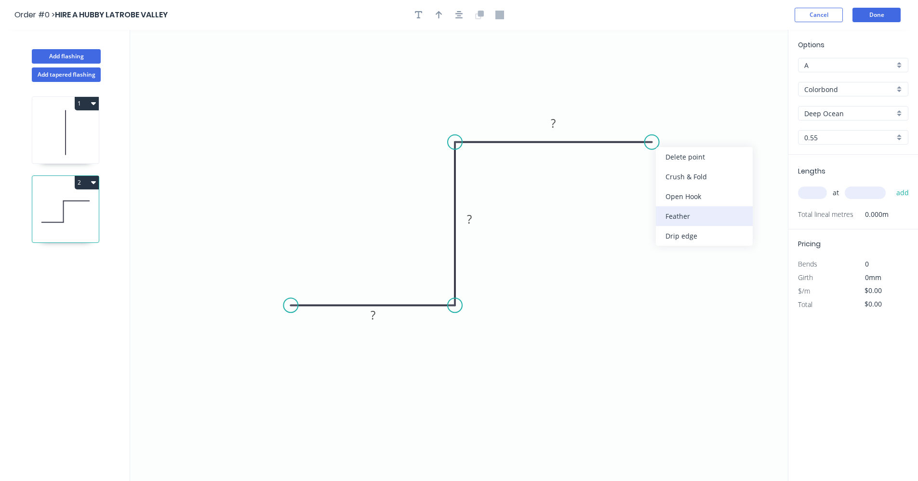
click at [703, 221] on div "Feather" at bounding box center [704, 216] width 97 height 20
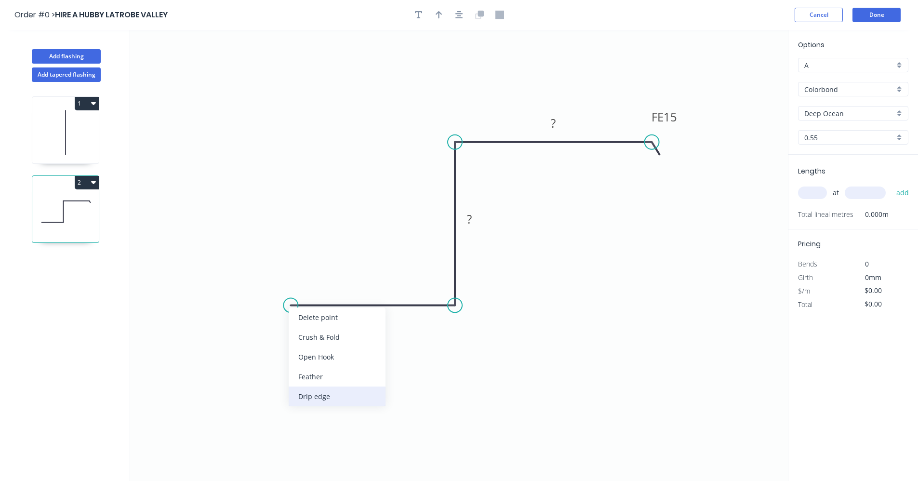
click at [322, 397] on div "Drip edge" at bounding box center [337, 396] width 97 height 20
click at [313, 340] on div "Flip bend" at bounding box center [338, 338] width 97 height 20
drag, startPoint x: 377, startPoint y: 316, endPoint x: 364, endPoint y: 316, distance: 13.0
click at [377, 316] on rect at bounding box center [372, 315] width 19 height 13
type input "$40.40"
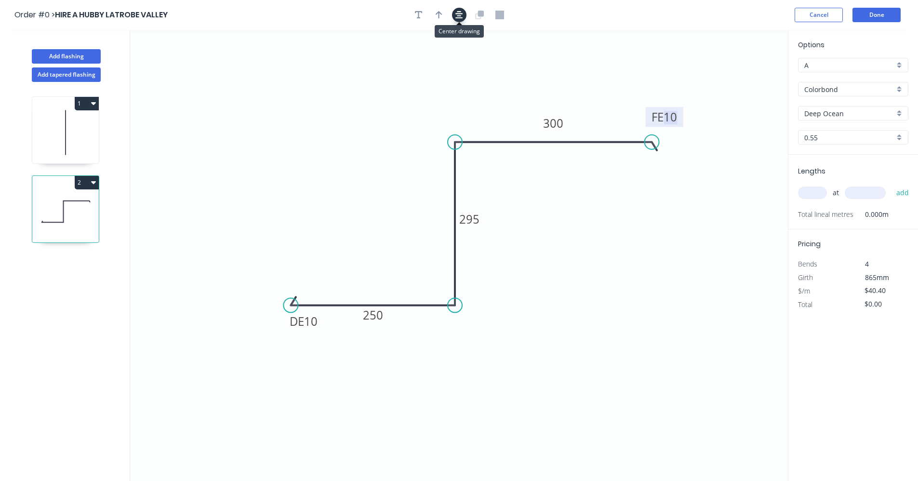
drag, startPoint x: 454, startPoint y: 19, endPoint x: 446, endPoint y: 15, distance: 9.3
click at [454, 18] on button "button" at bounding box center [459, 15] width 14 height 14
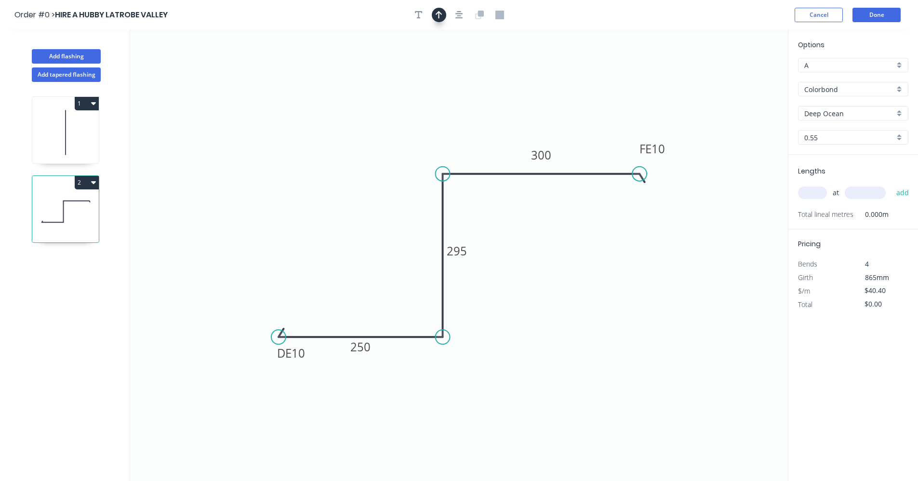
click at [444, 15] on button "button" at bounding box center [439, 15] width 14 height 14
drag, startPoint x: 741, startPoint y: 78, endPoint x: 574, endPoint y: 163, distance: 187.2
click at [575, 165] on icon at bounding box center [575, 153] width 9 height 31
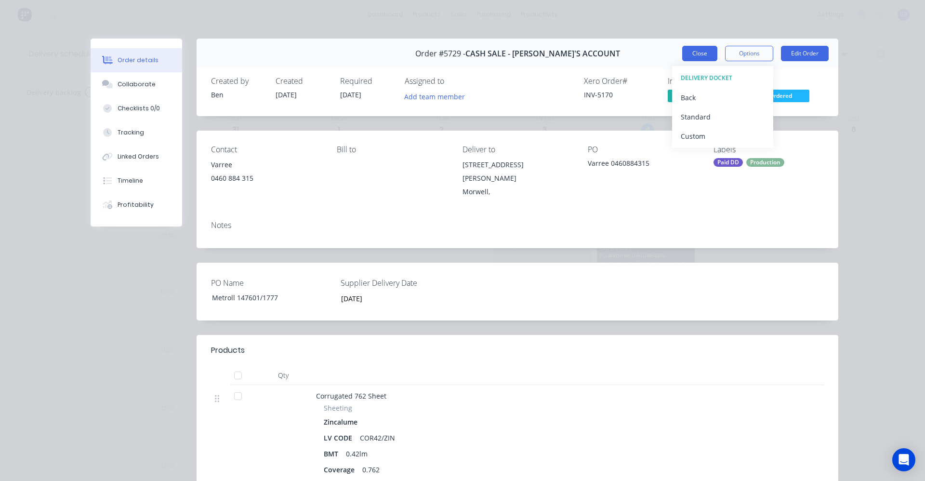
click at [695, 49] on button "Close" at bounding box center [699, 53] width 35 height 15
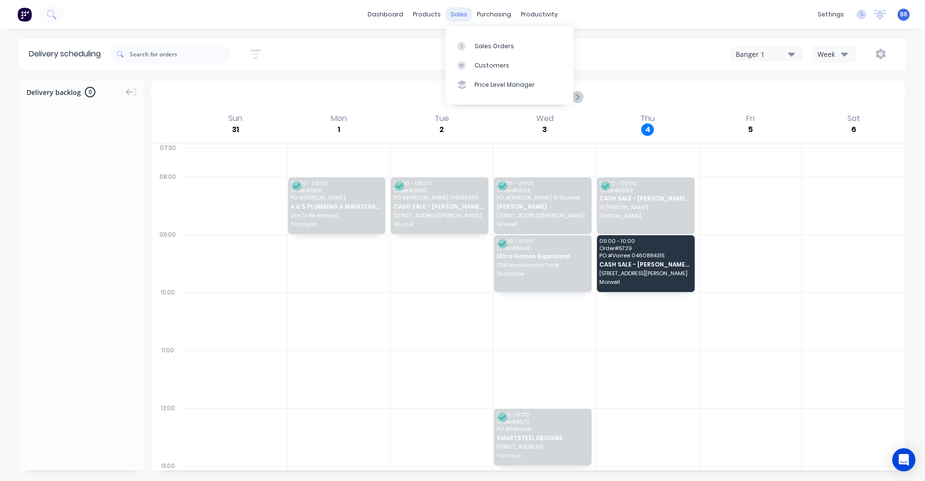
click at [454, 16] on div "sales" at bounding box center [459, 14] width 26 height 14
click at [433, 13] on div "products" at bounding box center [427, 14] width 38 height 14
click at [451, 43] on div "Product Catalogue" at bounding box center [469, 46] width 60 height 9
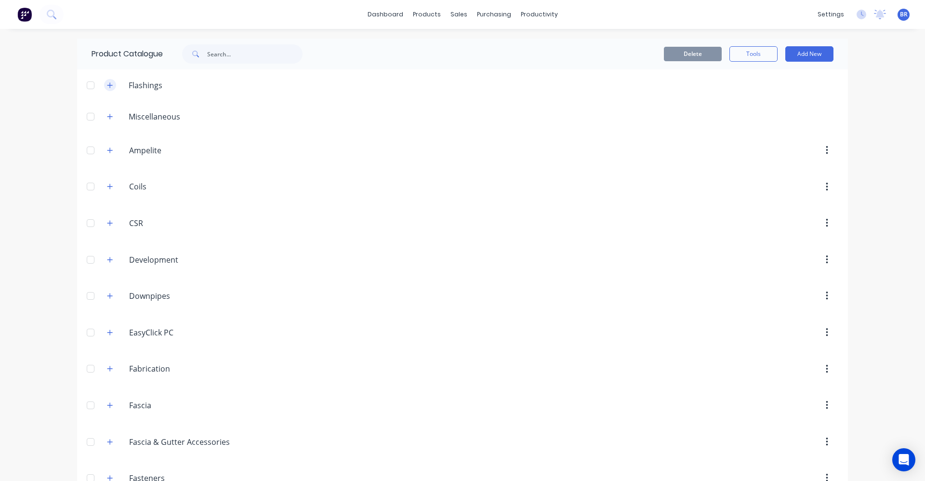
click at [107, 86] on icon "button" at bounding box center [110, 85] width 6 height 7
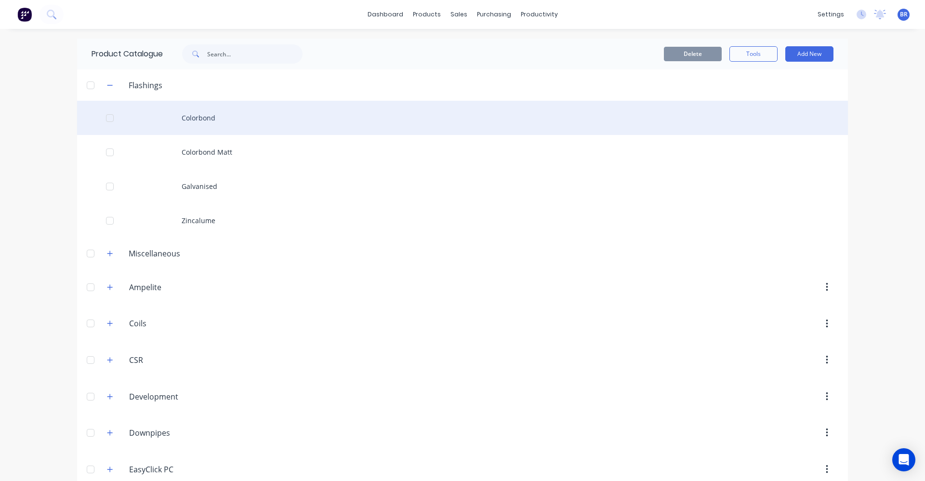
click at [209, 121] on div "Colorbond" at bounding box center [462, 118] width 771 height 34
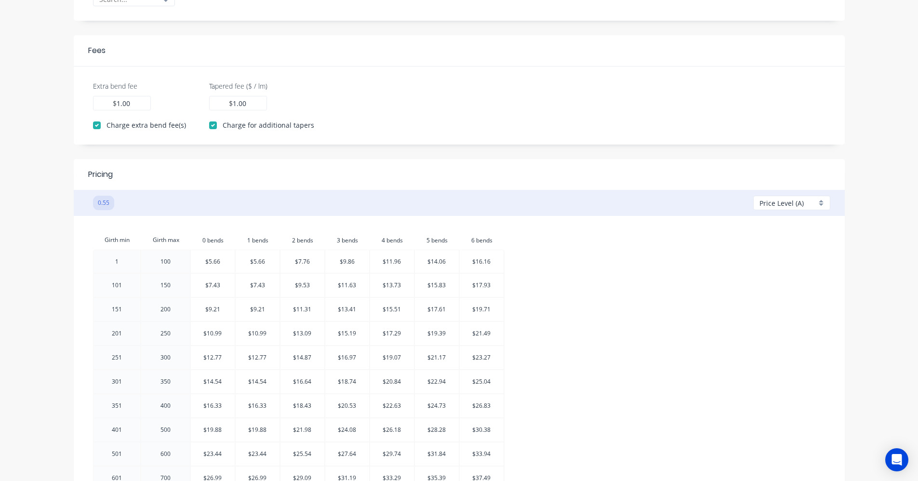
scroll to position [434, 0]
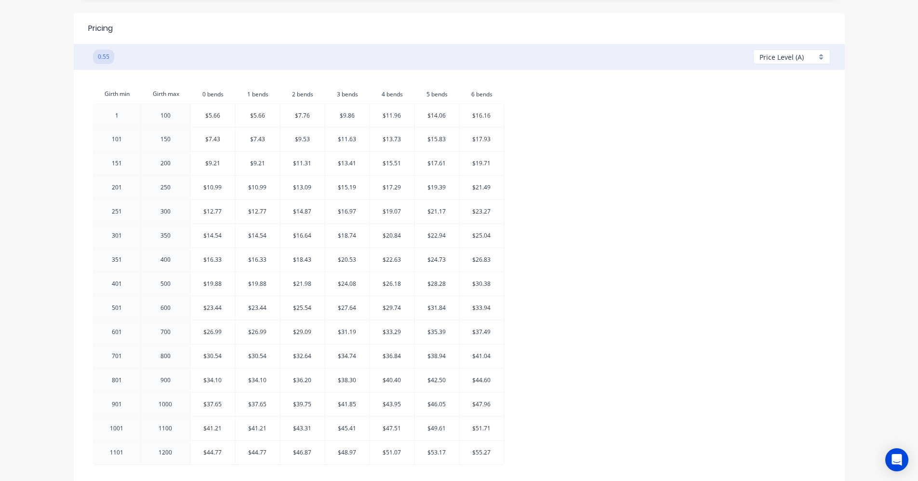
click at [776, 56] on span "Price Level (A)" at bounding box center [781, 57] width 44 height 10
click at [775, 114] on div at bounding box center [794, 113] width 69 height 12
type input "1.86"
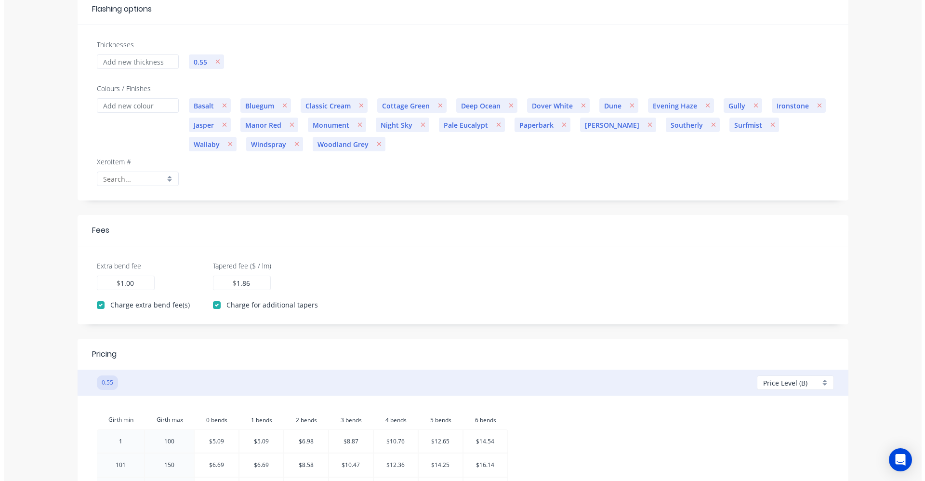
scroll to position [0, 0]
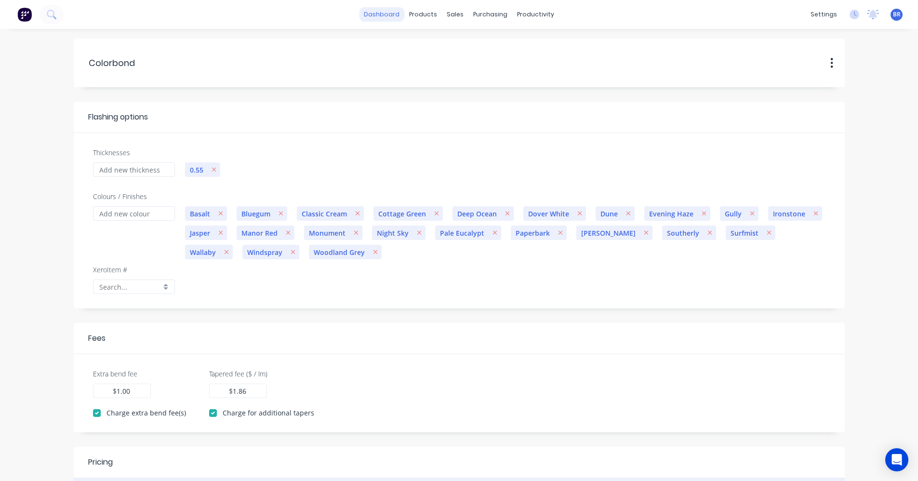
click at [383, 13] on link "dashboard" at bounding box center [381, 14] width 45 height 14
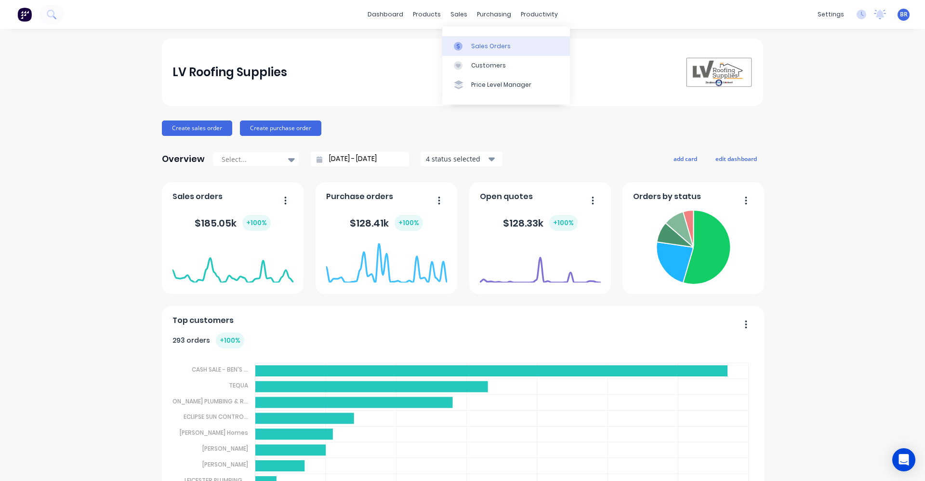
click at [475, 48] on div "Sales Orders" at bounding box center [491, 46] width 40 height 9
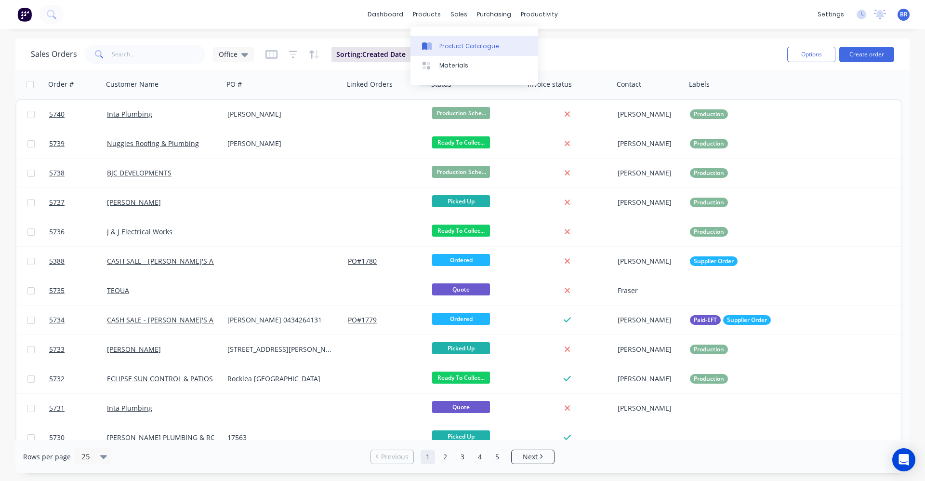
click at [461, 41] on link "Product Catalogue" at bounding box center [474, 45] width 128 height 19
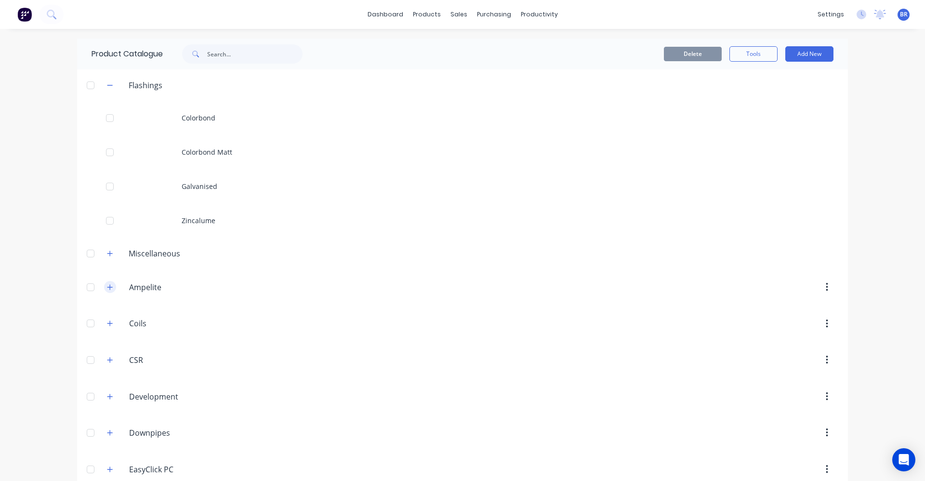
click at [106, 291] on button "button" at bounding box center [110, 287] width 12 height 12
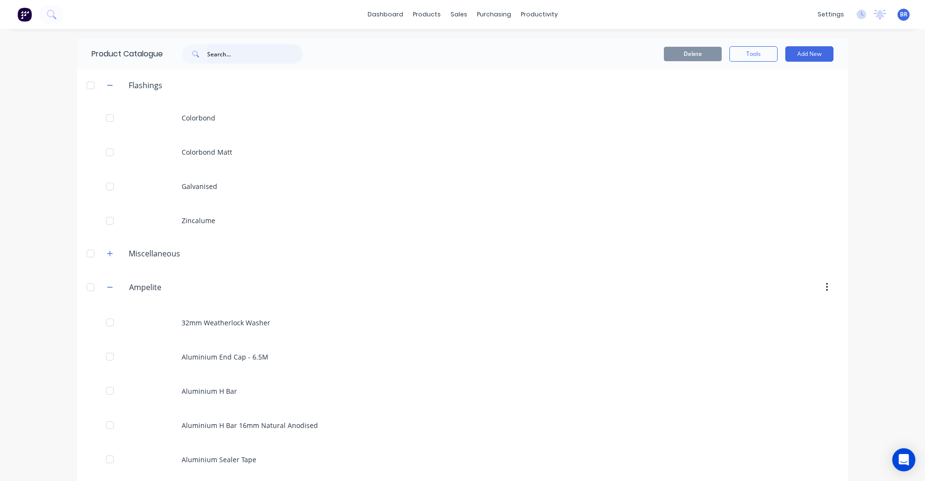
click at [214, 62] on input "text" at bounding box center [254, 53] width 95 height 19
type input "pol"
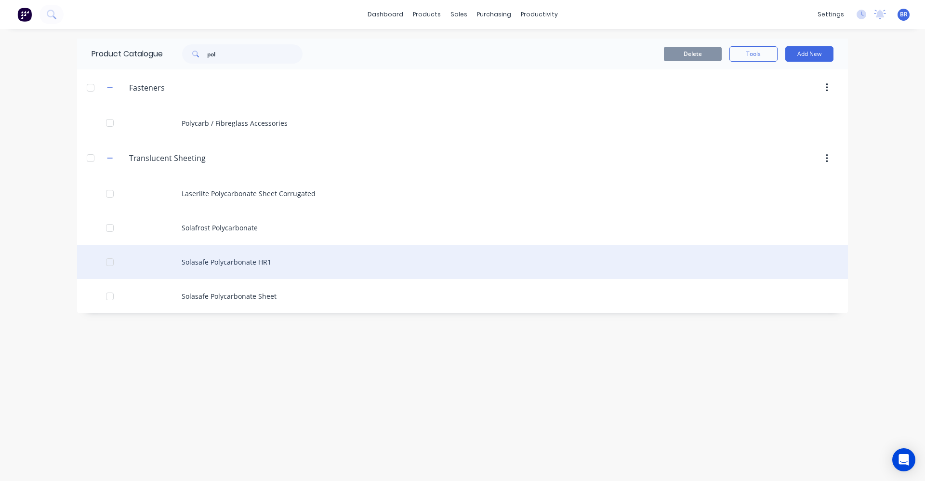
click at [241, 261] on div "Solasafe Polycarbonate HR1" at bounding box center [462, 262] width 771 height 34
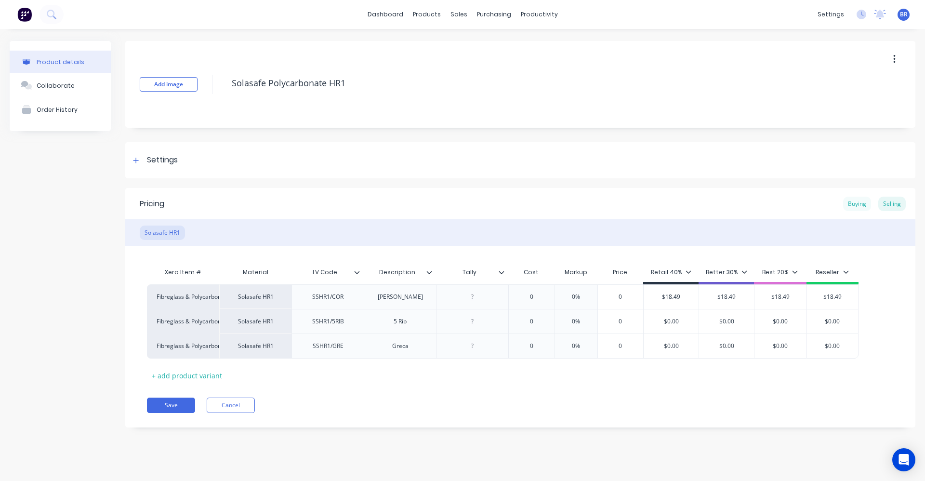
click at [860, 202] on div "Buying" at bounding box center [857, 204] width 28 height 14
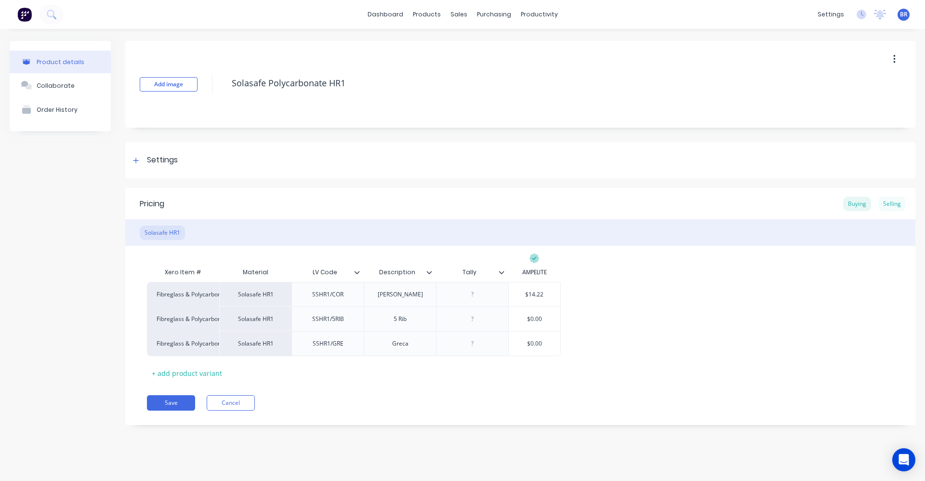
click at [885, 205] on div "Selling" at bounding box center [891, 204] width 27 height 14
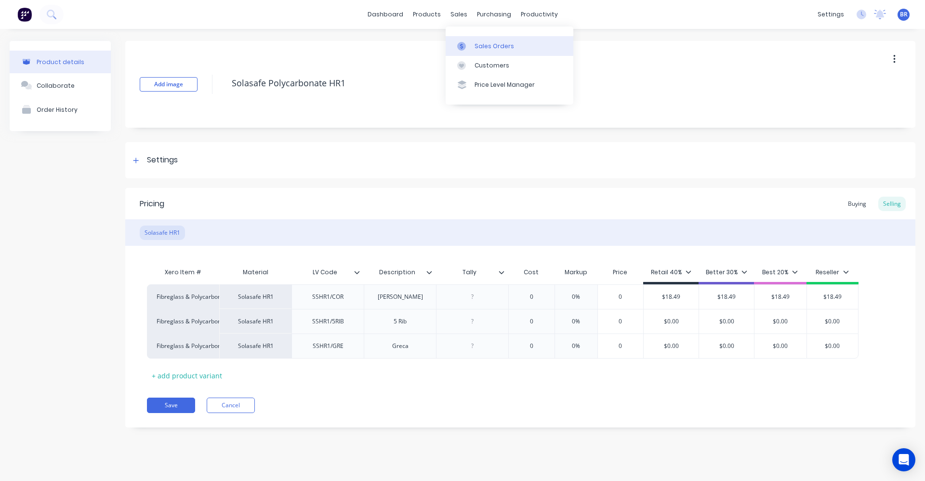
click at [480, 43] on div "Sales Orders" at bounding box center [495, 46] width 40 height 9
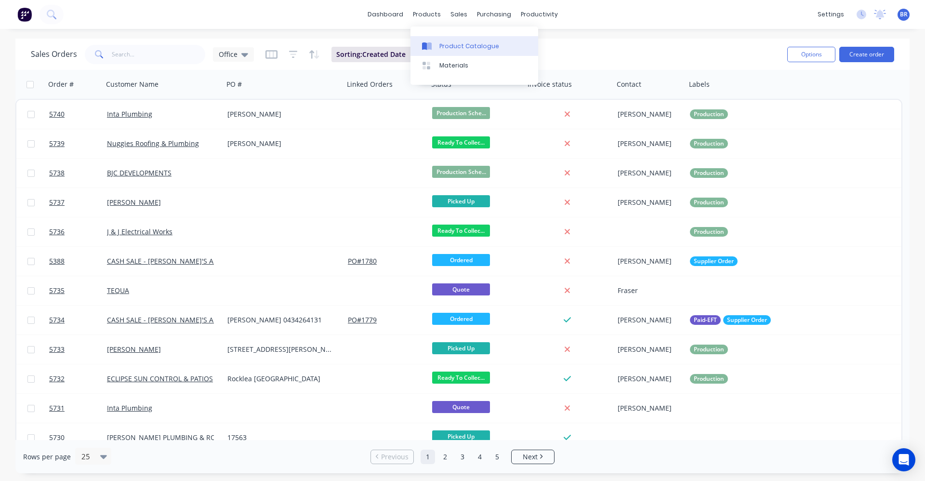
click at [448, 39] on link "Product Catalogue" at bounding box center [474, 45] width 128 height 19
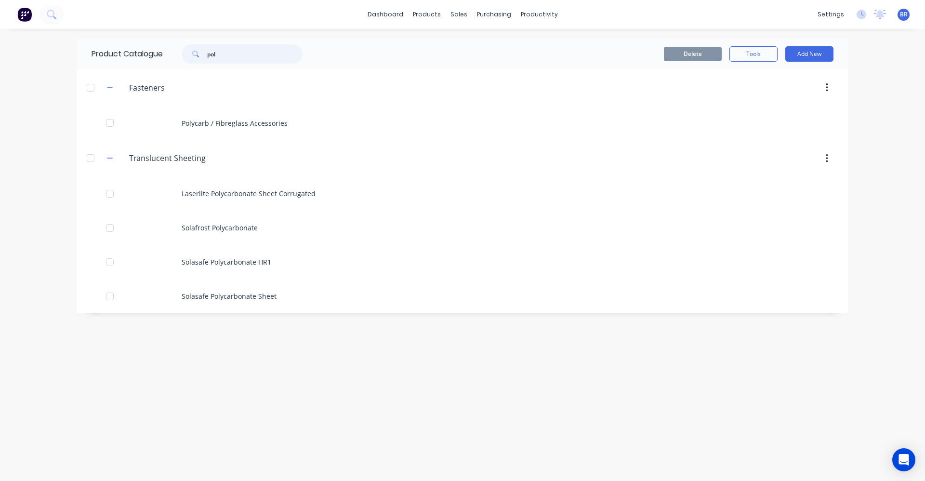
drag, startPoint x: 235, startPoint y: 53, endPoint x: 182, endPoint y: 54, distance: 53.0
click at [179, 53] on div "pol" at bounding box center [237, 53] width 130 height 19
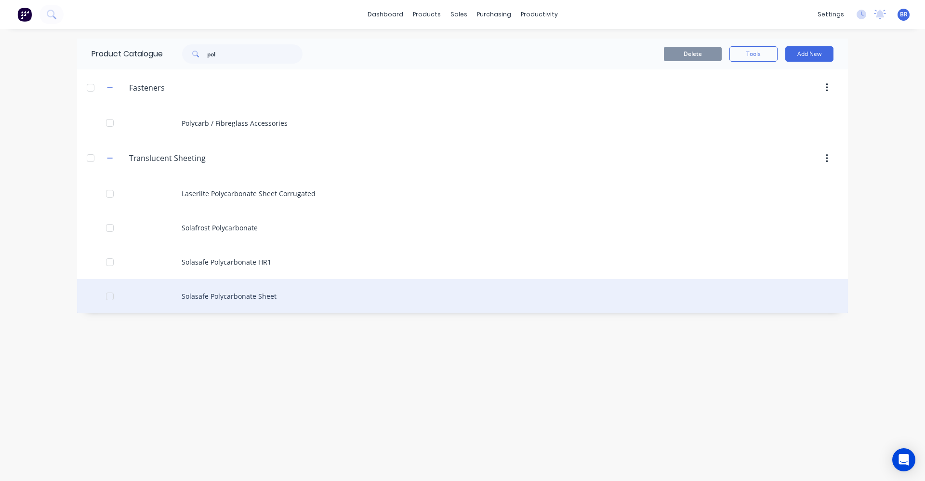
click at [228, 295] on div "Solasafe Polycarbonate Sheet" at bounding box center [462, 296] width 771 height 34
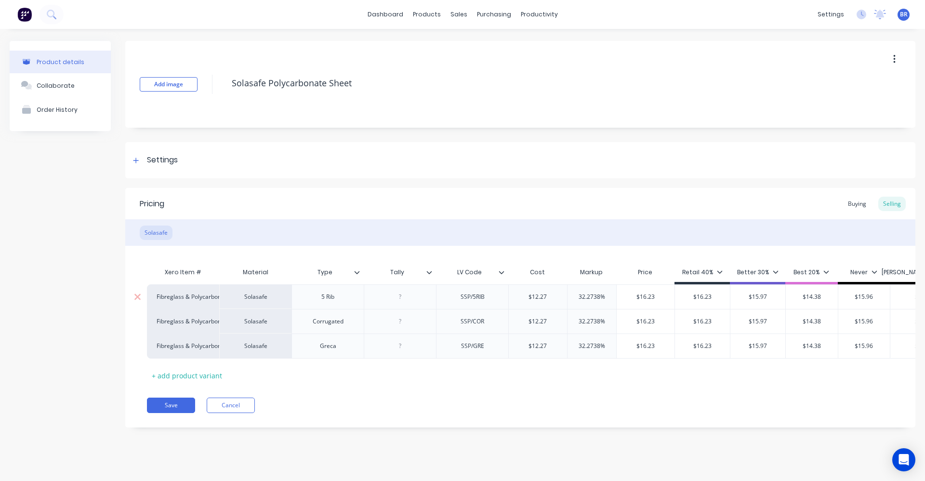
type textarea "x"
click at [392, 16] on link "dashboard" at bounding box center [385, 14] width 45 height 14
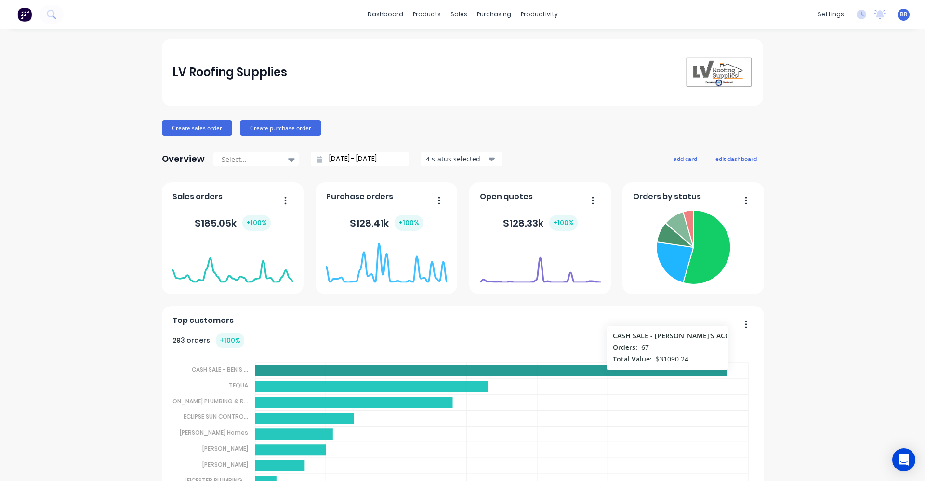
click at [318, 370] on icon at bounding box center [491, 370] width 473 height 11
click at [745, 324] on icon "button" at bounding box center [746, 324] width 2 height 10
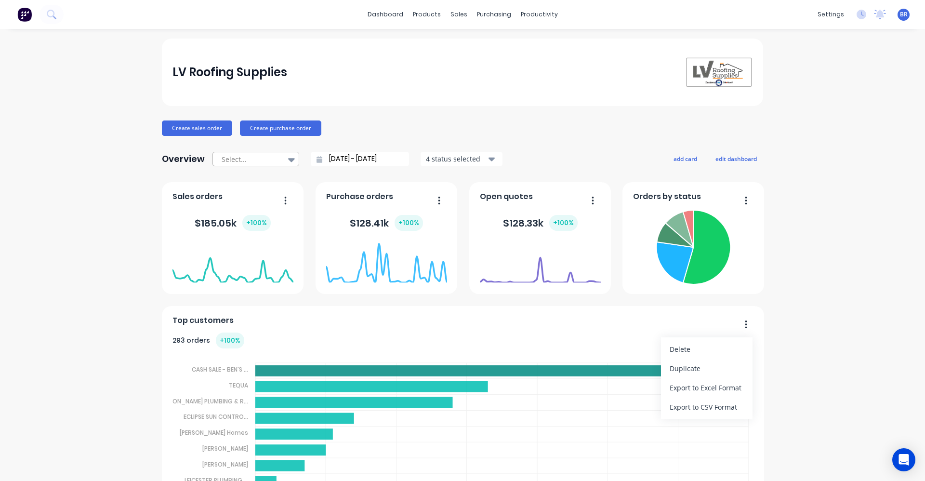
click at [288, 158] on icon at bounding box center [291, 159] width 7 height 11
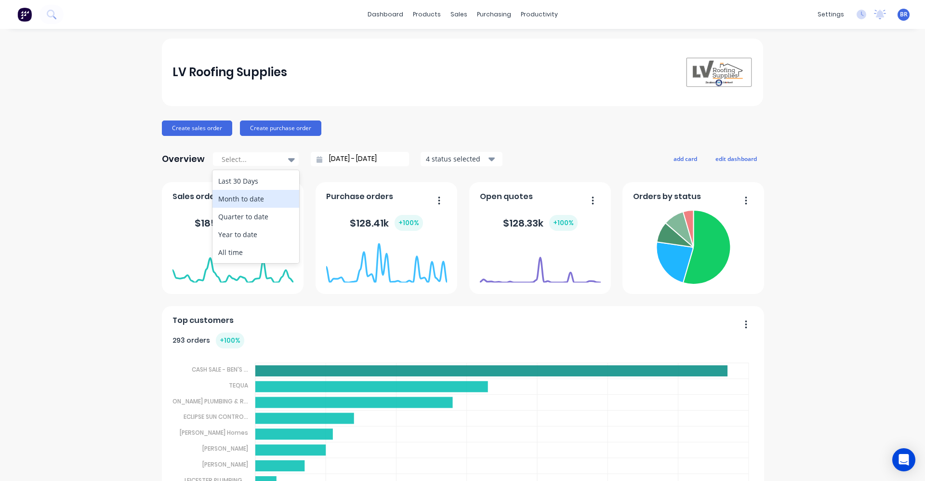
click at [246, 201] on div "Month to date" at bounding box center [255, 199] width 87 height 18
type input "01/09/25 - 04/09/25"
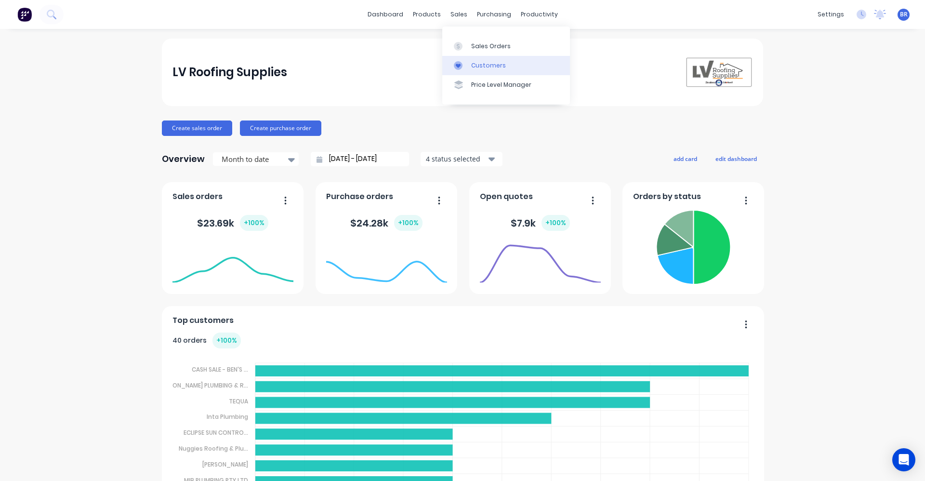
click at [480, 63] on div "Customers" at bounding box center [488, 65] width 35 height 9
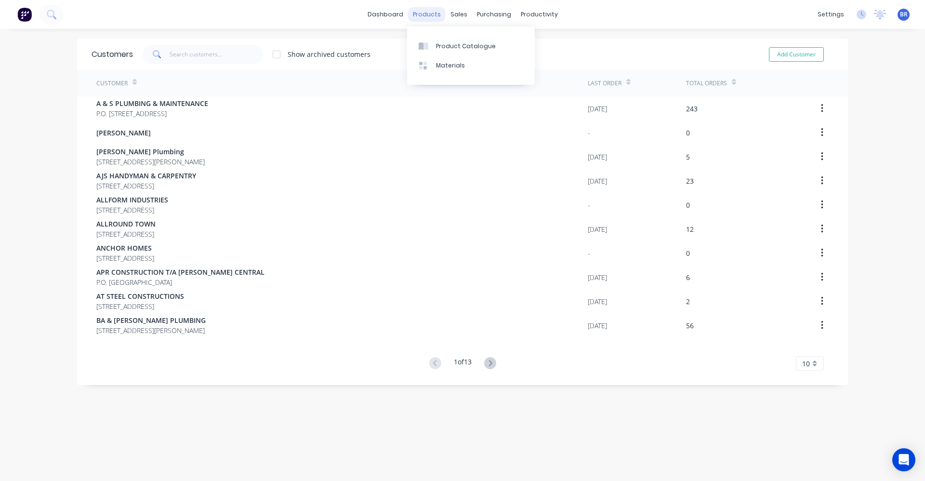
click at [429, 11] on div "products" at bounding box center [427, 14] width 38 height 14
click at [441, 39] on link "Product Catalogue" at bounding box center [471, 45] width 128 height 19
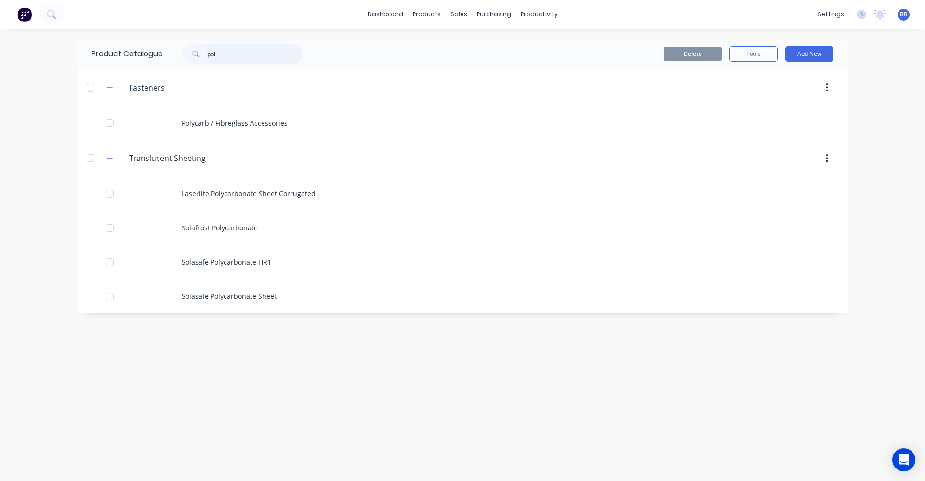
drag, startPoint x: 237, startPoint y: 54, endPoint x: 112, endPoint y: 45, distance: 124.6
click at [114, 47] on div "Product Catalogue pol" at bounding box center [202, 54] width 250 height 31
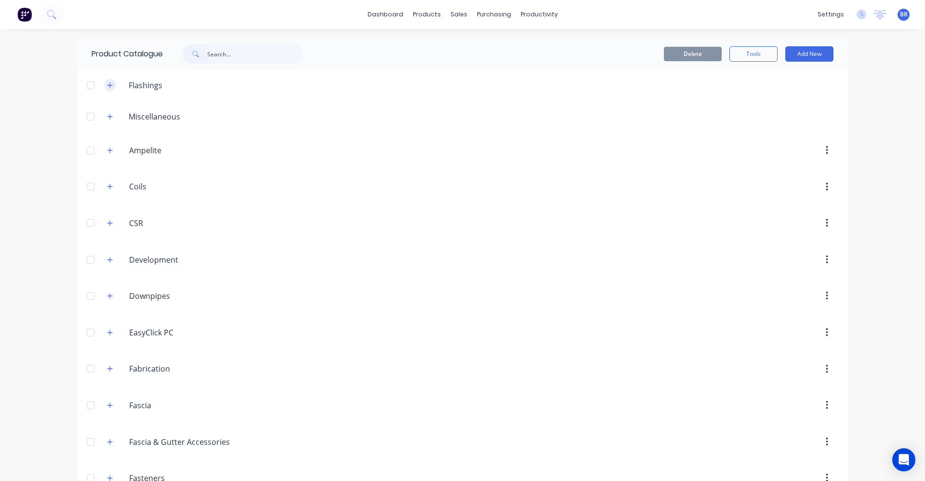
click at [111, 83] on button "button" at bounding box center [110, 85] width 12 height 12
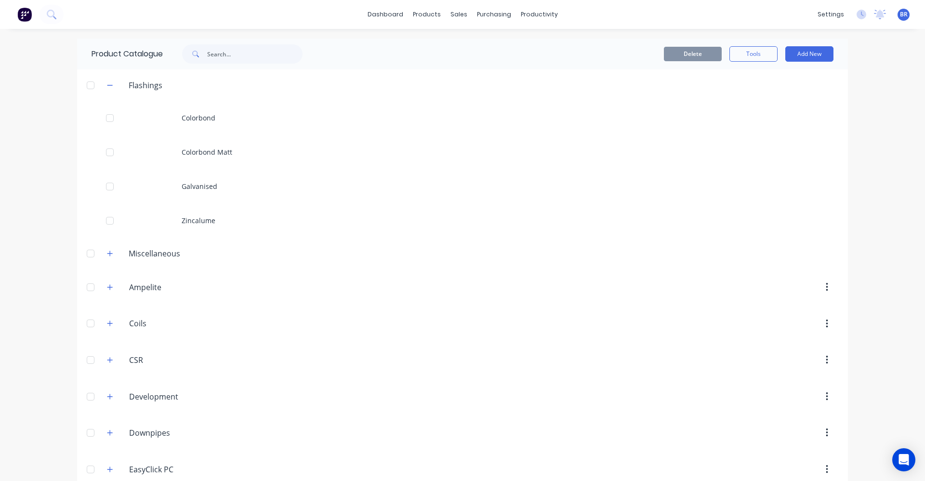
click at [204, 119] on div "Colorbond" at bounding box center [462, 118] width 771 height 34
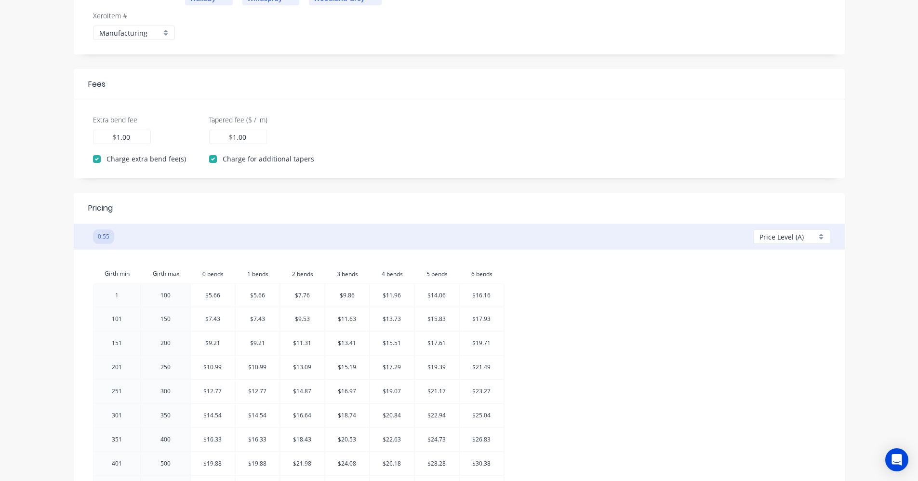
scroll to position [434, 0]
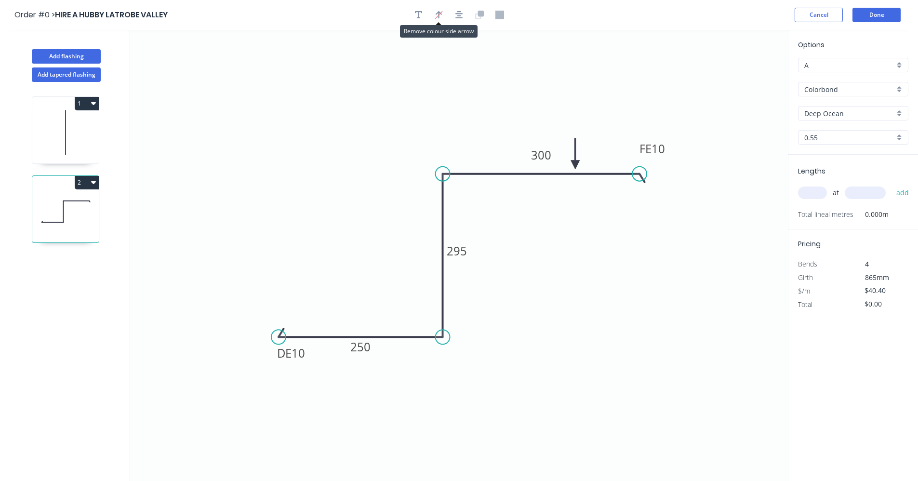
click at [816, 191] on input "text" at bounding box center [812, 192] width 29 height 13
type input "1"
type input "4000"
click at [79, 55] on button "Add flashing" at bounding box center [66, 56] width 69 height 14
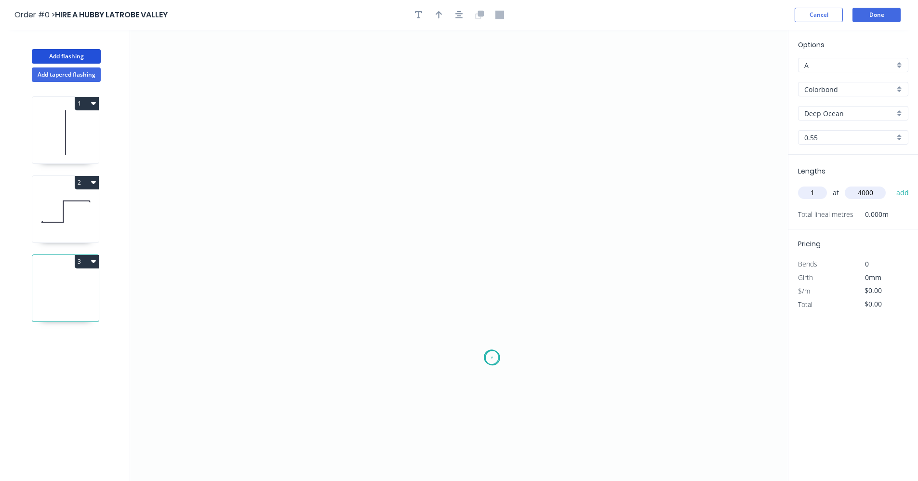
drag, startPoint x: 492, startPoint y: 358, endPoint x: 455, endPoint y: 357, distance: 37.6
click at [490, 357] on icon "0" at bounding box center [459, 255] width 658 height 451
drag, startPoint x: 442, startPoint y: 359, endPoint x: 411, endPoint y: 275, distance: 89.8
click at [442, 358] on icon "0" at bounding box center [459, 255] width 658 height 451
click at [443, 158] on icon "0 ?" at bounding box center [459, 255] width 658 height 451
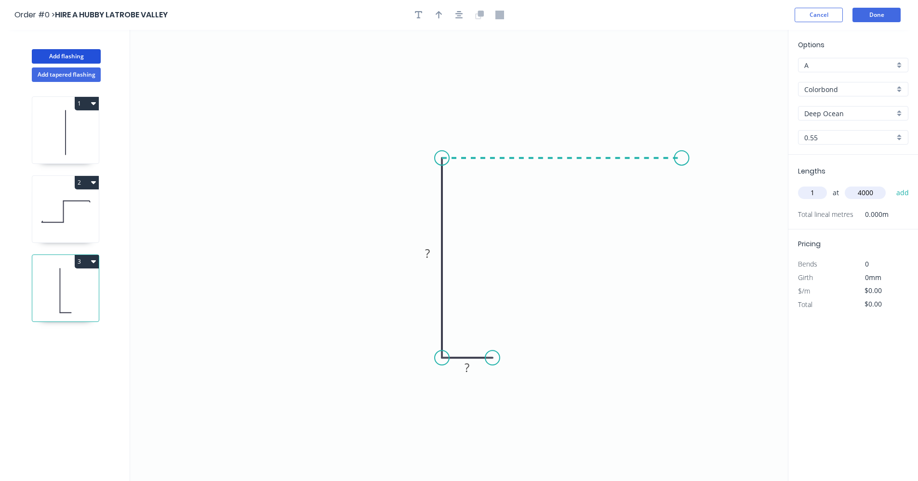
click at [682, 164] on icon "0 ? ?" at bounding box center [459, 255] width 658 height 451
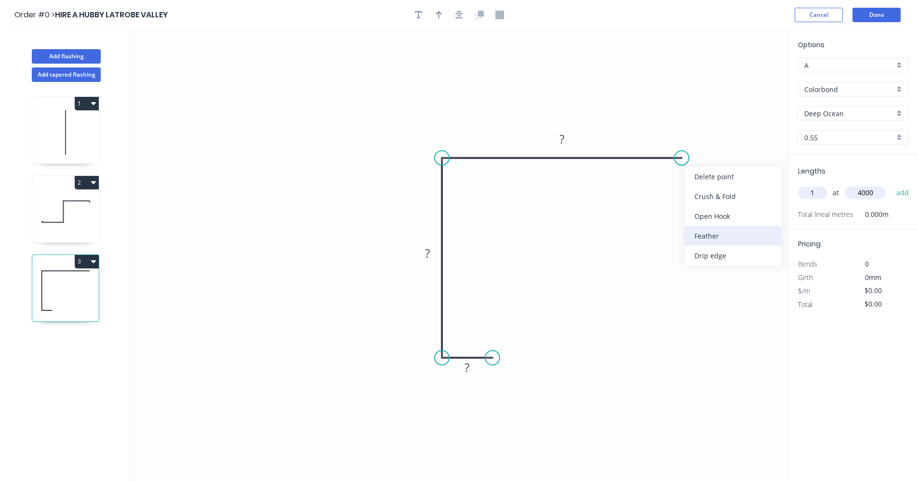
click at [714, 239] on div "Feather" at bounding box center [733, 236] width 97 height 20
drag, startPoint x: 469, startPoint y: 18, endPoint x: 462, endPoint y: 17, distance: 7.8
click at [463, 18] on div at bounding box center [459, 15] width 101 height 14
click at [462, 17] on icon "button" at bounding box center [459, 15] width 8 height 9
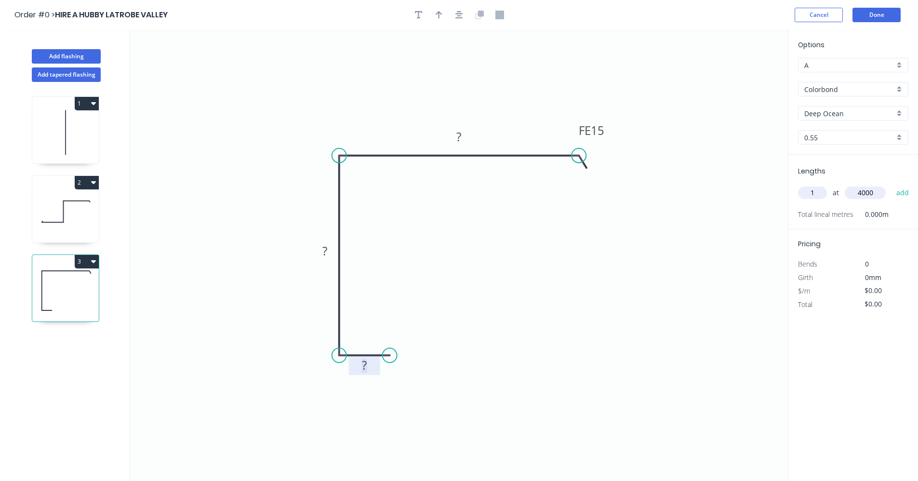
click at [369, 364] on rect at bounding box center [364, 365] width 19 height 13
click at [326, 255] on tspan "?" at bounding box center [324, 251] width 5 height 16
drag, startPoint x: 80, startPoint y: 203, endPoint x: 94, endPoint y: 207, distance: 14.5
click at [80, 203] on icon at bounding box center [65, 212] width 66 height 62
type input "$40.40"
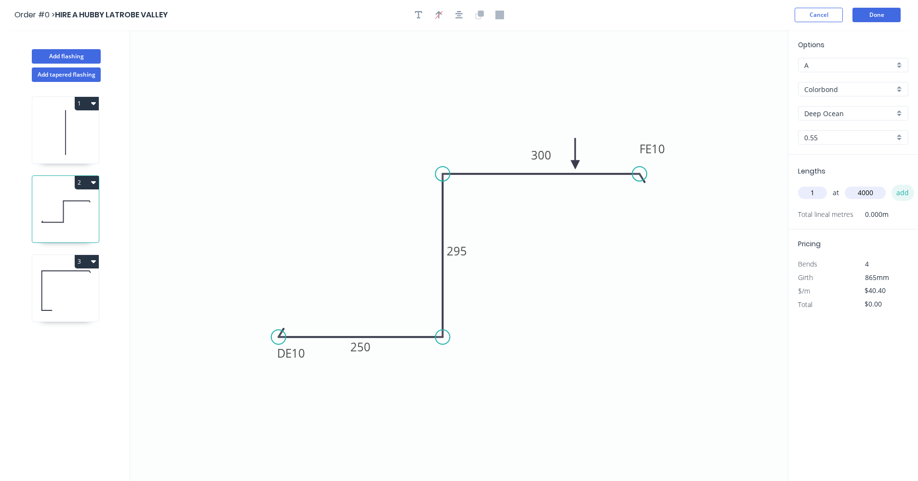
click at [908, 193] on button "add" at bounding box center [902, 193] width 23 height 16
type input "$161.60"
drag, startPoint x: 63, startPoint y: 298, endPoint x: 129, endPoint y: 282, distance: 67.4
click at [66, 298] on icon at bounding box center [65, 291] width 66 height 62
type input "$27.64"
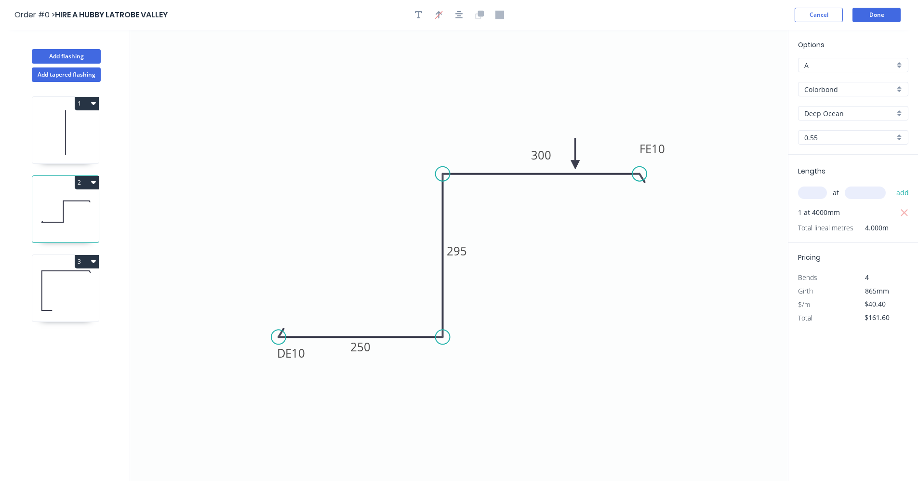
type input "$0.00"
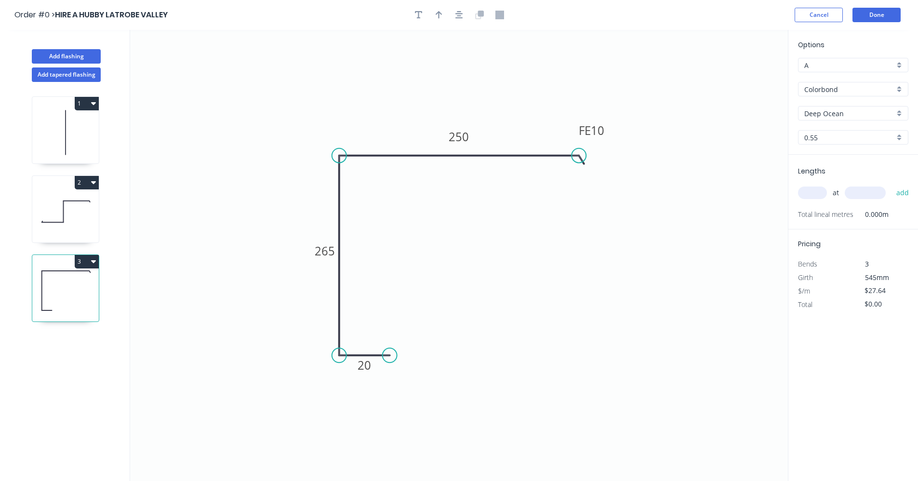
click at [814, 188] on input "text" at bounding box center [812, 192] width 29 height 13
type input "1"
type input "2400"
click at [891, 185] on button "add" at bounding box center [902, 193] width 23 height 16
type input "$66.34"
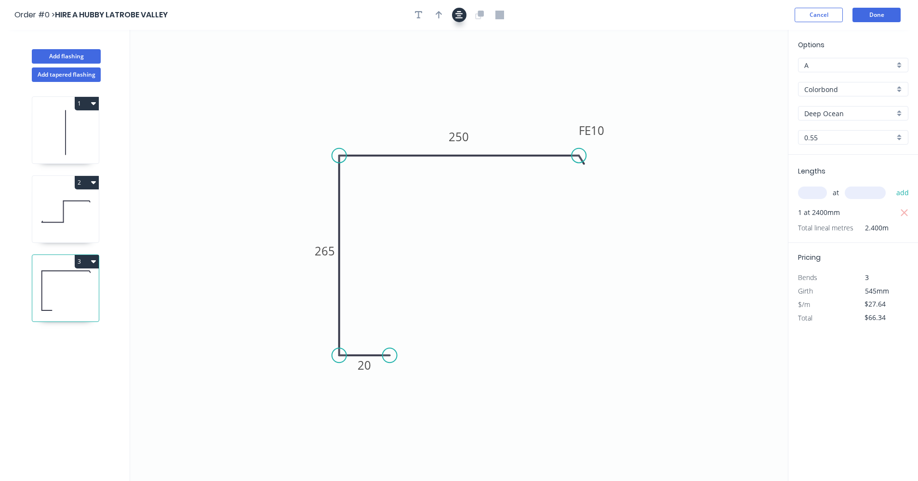
click at [459, 15] on icon "button" at bounding box center [459, 15] width 8 height 8
click at [445, 13] on button "button" at bounding box center [439, 15] width 14 height 14
click at [738, 77] on icon at bounding box center [739, 67] width 9 height 31
drag, startPoint x: 738, startPoint y: 77, endPoint x: 528, endPoint y: 136, distance: 218.1
click at [526, 143] on icon at bounding box center [539, 138] width 28 height 28
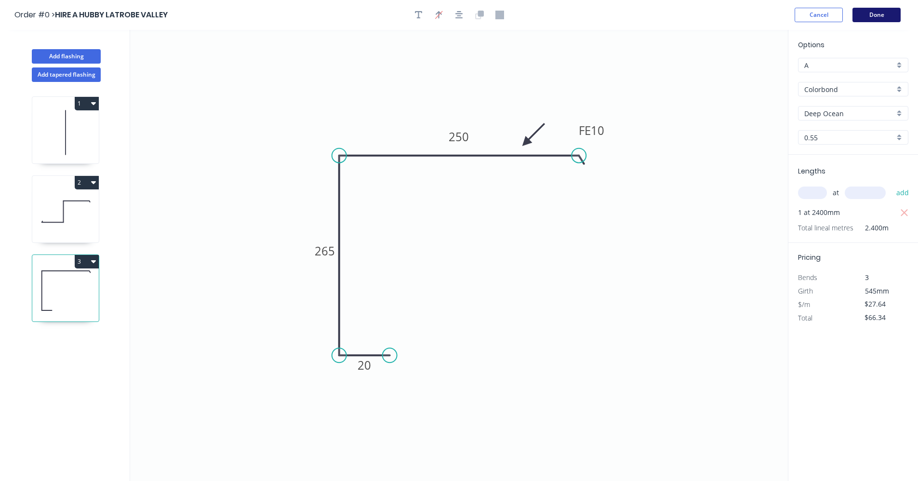
click at [895, 16] on button "Done" at bounding box center [876, 15] width 48 height 14
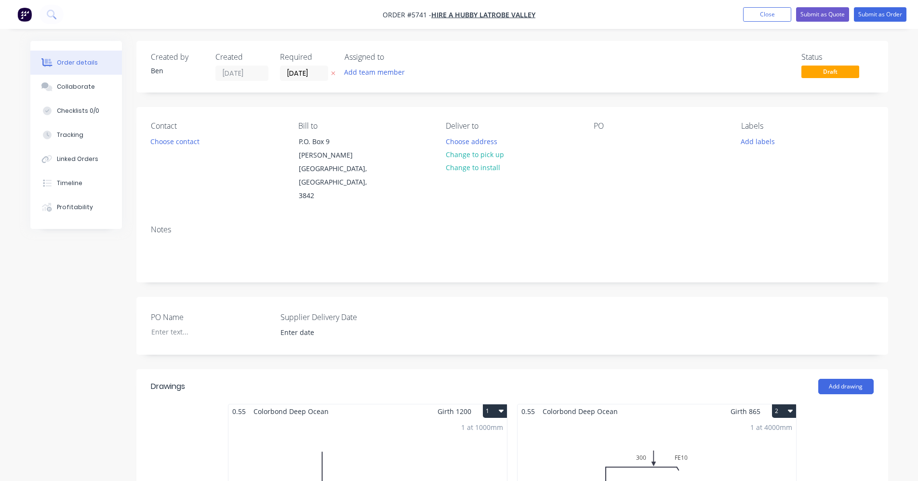
drag, startPoint x: 498, startPoint y: 153, endPoint x: 514, endPoint y: 151, distance: 16.0
click at [501, 153] on button "Change to pick up" at bounding box center [474, 154] width 68 height 13
click at [602, 142] on div at bounding box center [600, 141] width 15 height 14
drag, startPoint x: 761, startPoint y: 143, endPoint x: 759, endPoint y: 148, distance: 5.2
click at [761, 143] on button "Add labels" at bounding box center [758, 140] width 44 height 13
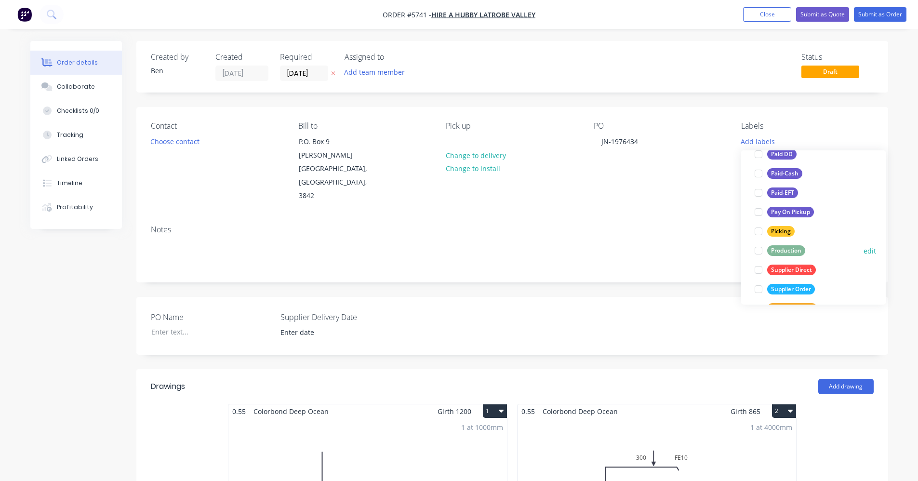
scroll to position [145, 0]
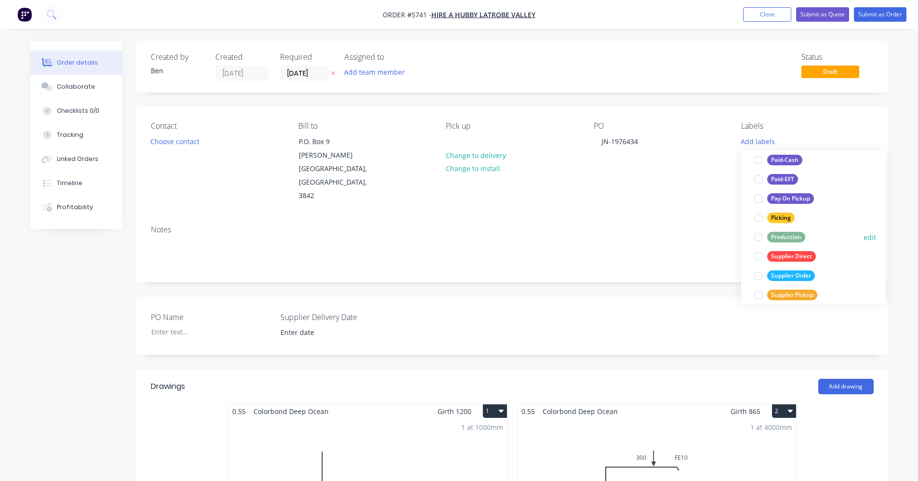
click at [792, 237] on div "Production" at bounding box center [786, 237] width 38 height 11
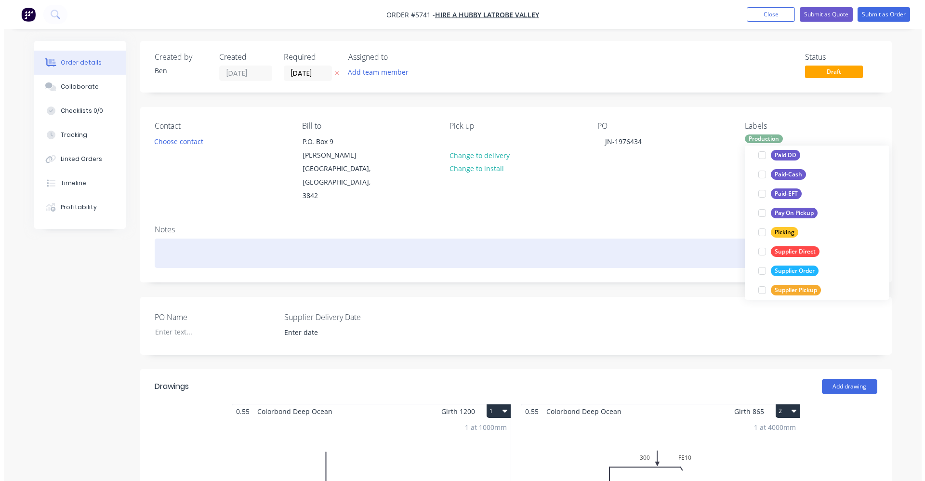
scroll to position [0, 0]
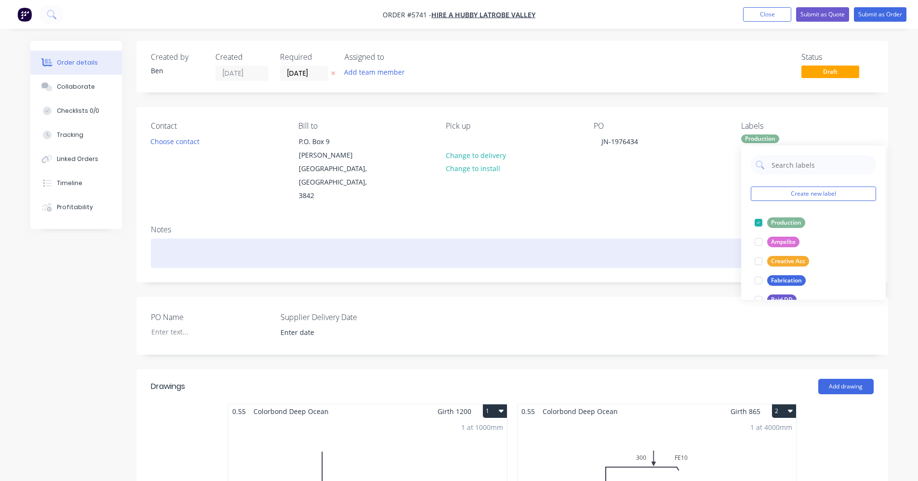
drag, startPoint x: 611, startPoint y: 215, endPoint x: 625, endPoint y: 215, distance: 14.0
click at [611, 238] on div at bounding box center [512, 252] width 723 height 29
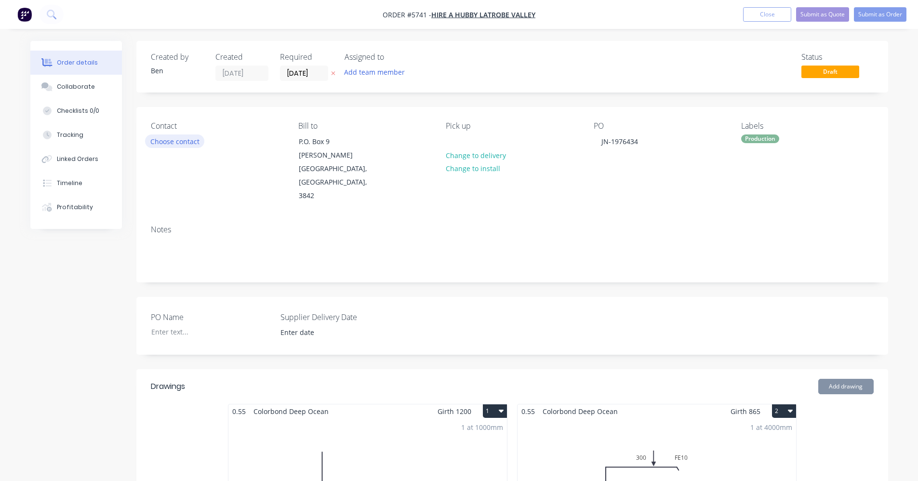
click at [180, 141] on button "Choose contact" at bounding box center [174, 140] width 59 height 13
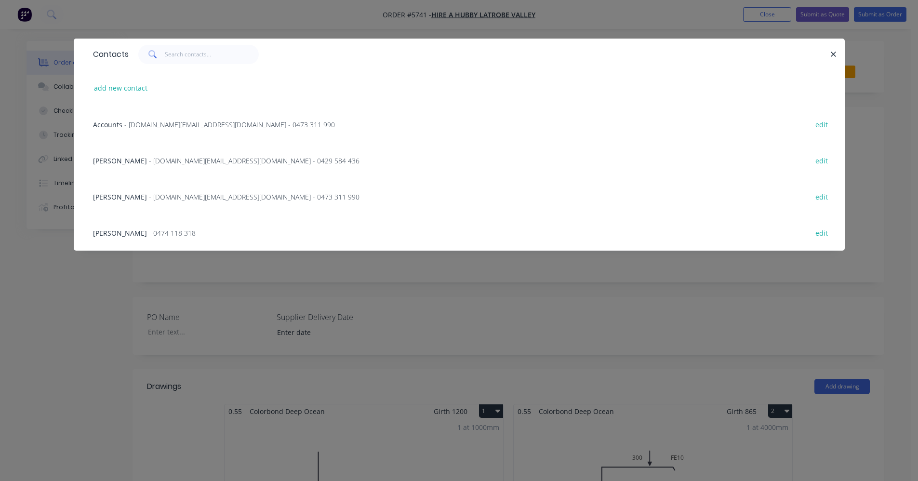
click at [149, 196] on span "- hahlv.team@gmail.com - 0473 311 990" at bounding box center [254, 196] width 211 height 9
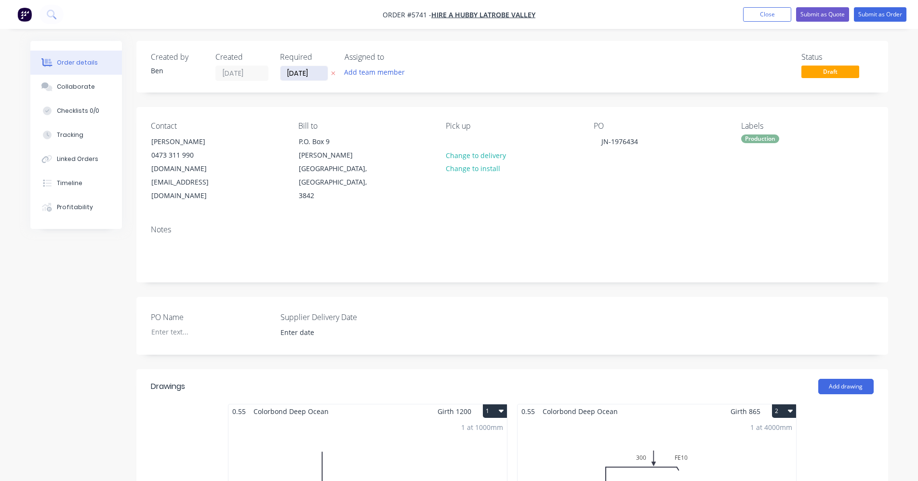
click at [306, 72] on input "[DATE]" at bounding box center [303, 73] width 47 height 14
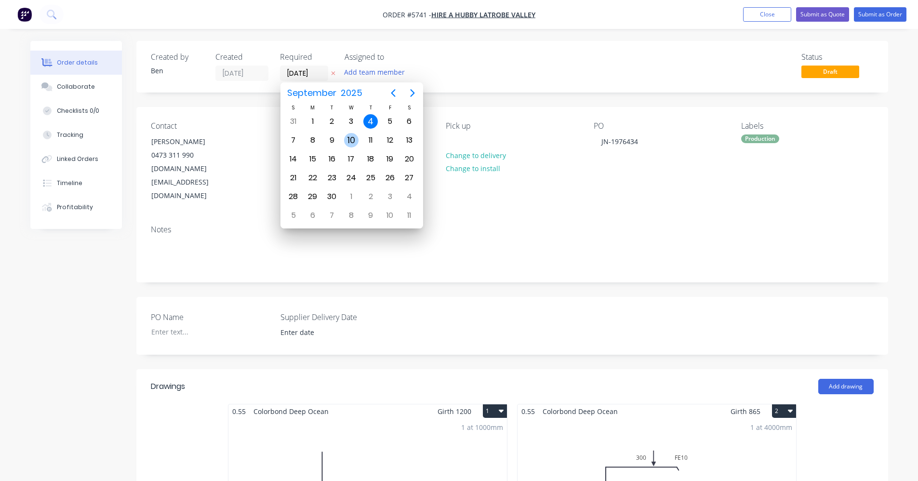
click at [356, 141] on div "10" at bounding box center [351, 140] width 14 height 14
type input "10/09/25"
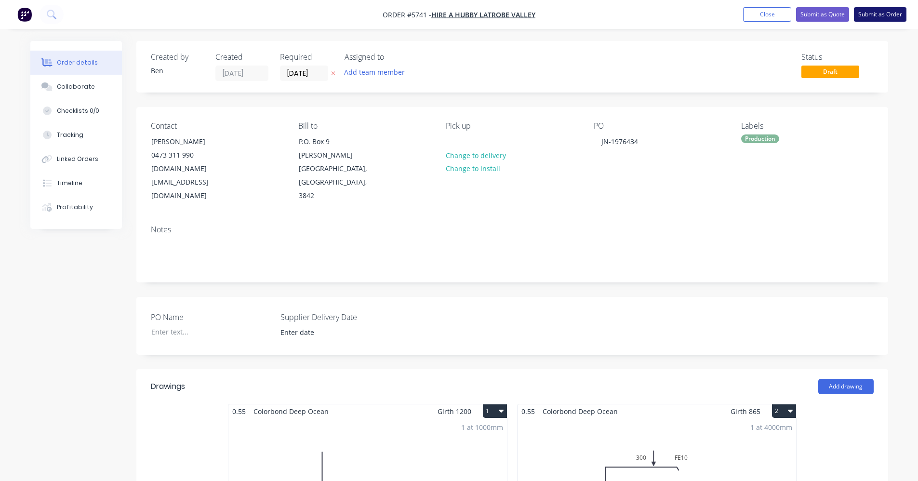
click at [878, 20] on button "Submit as Order" at bounding box center [880, 14] width 53 height 14
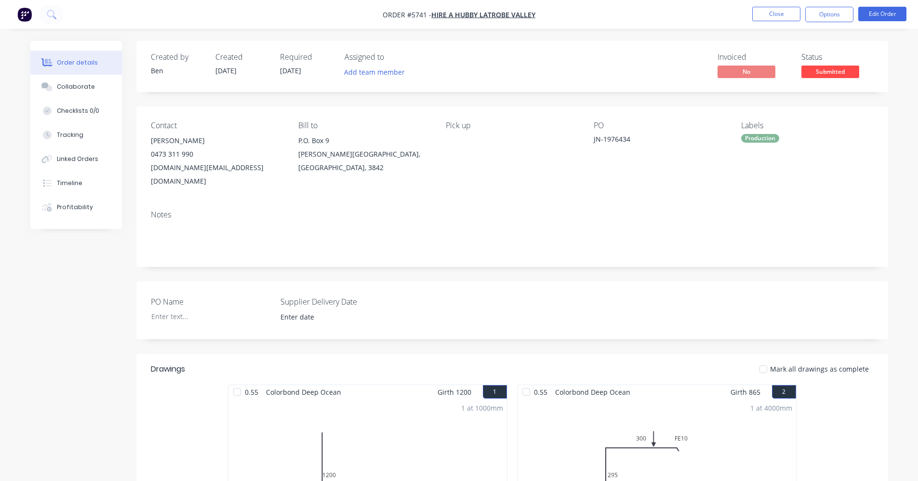
drag, startPoint x: 831, startPoint y: 16, endPoint x: 833, endPoint y: 24, distance: 8.4
click at [832, 21] on button "Options" at bounding box center [829, 14] width 48 height 15
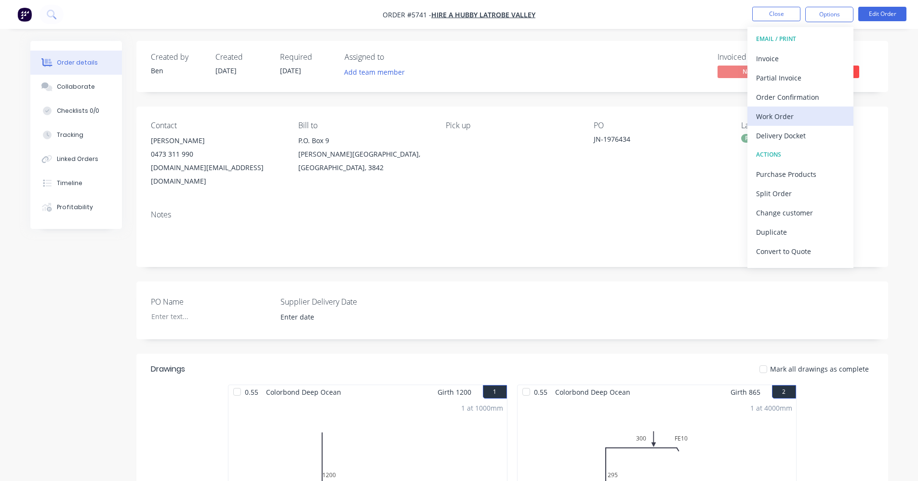
click at [782, 110] on div "Work Order" at bounding box center [800, 116] width 89 height 14
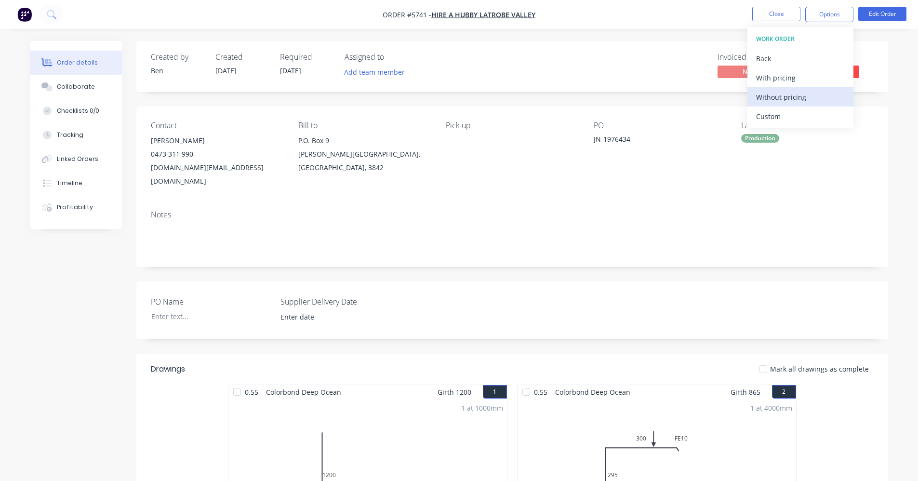
click at [785, 102] on div "Without pricing" at bounding box center [800, 97] width 89 height 14
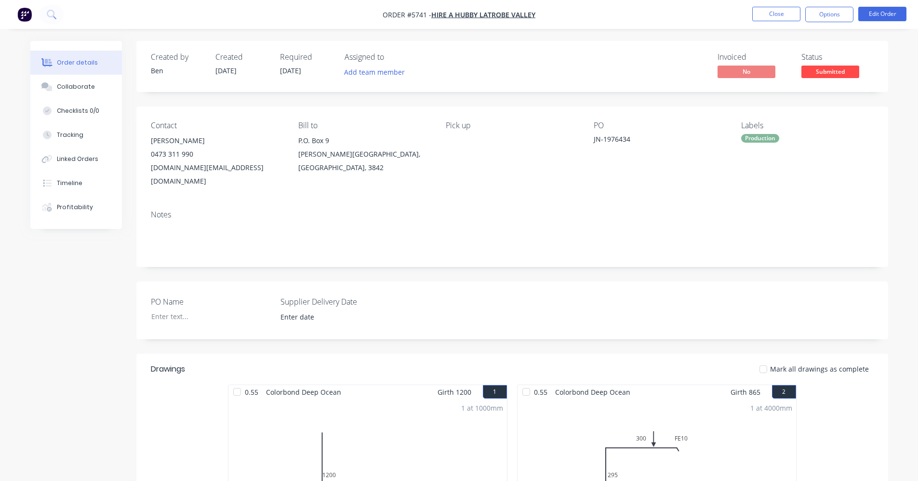
click at [590, 56] on div "Invoiced No Status Submitted" at bounding box center [657, 67] width 433 height 28
click at [840, 69] on span "Submitted" at bounding box center [830, 72] width 58 height 12
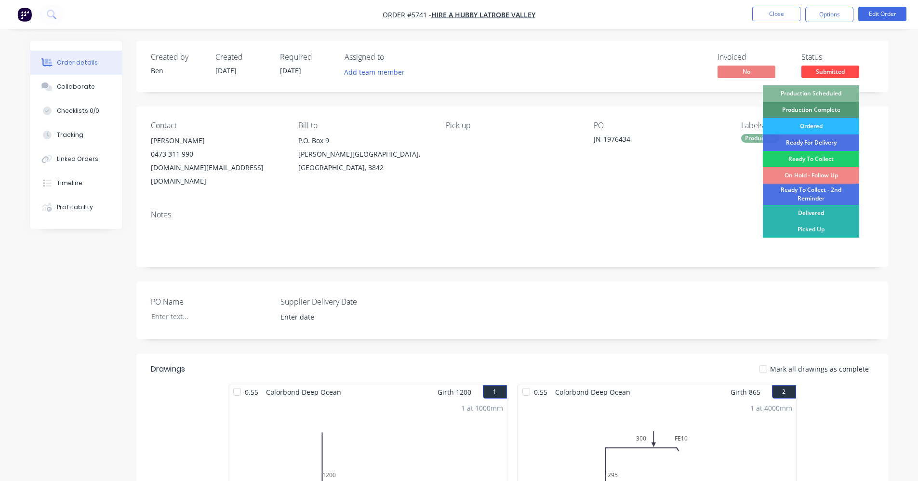
click at [818, 96] on div "Production Scheduled" at bounding box center [811, 93] width 96 height 16
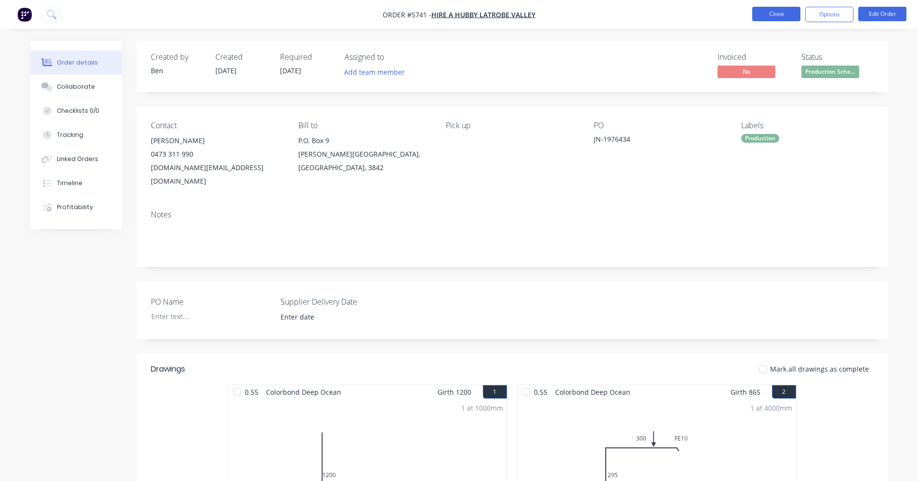
click at [773, 8] on button "Close" at bounding box center [776, 14] width 48 height 14
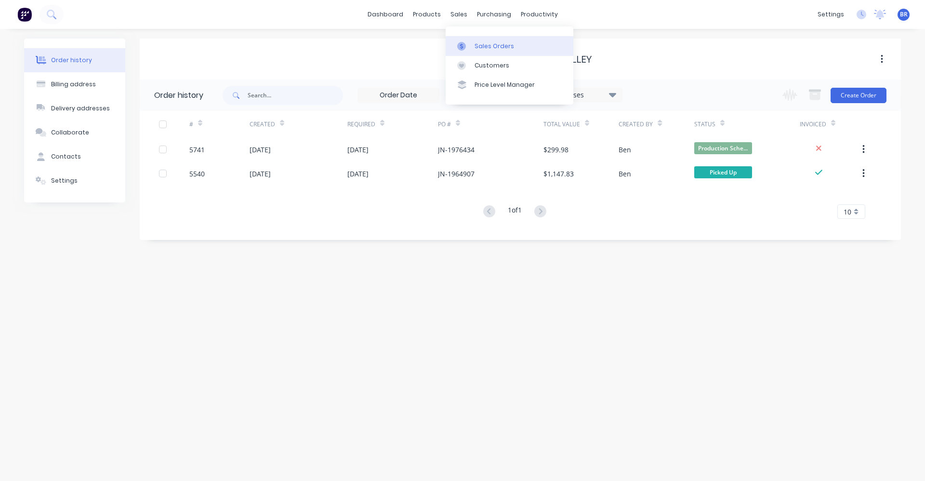
click at [486, 48] on div "Sales Orders" at bounding box center [495, 46] width 40 height 9
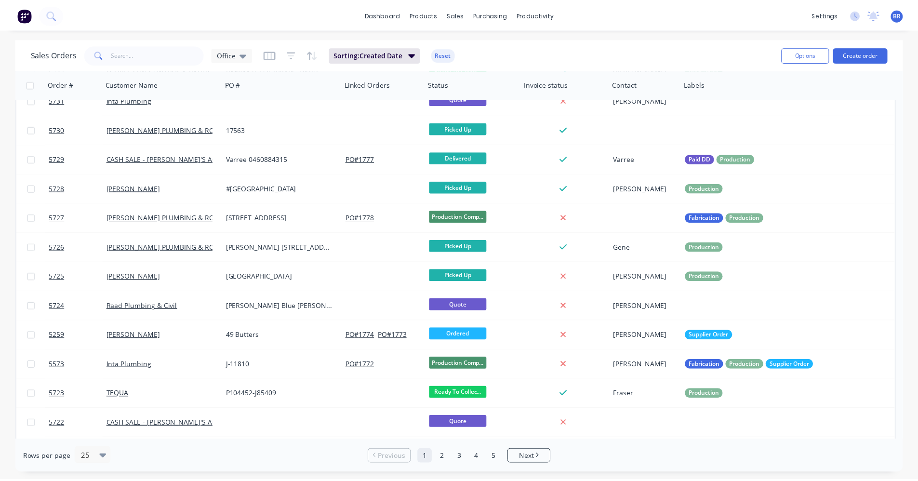
scroll to position [394, 0]
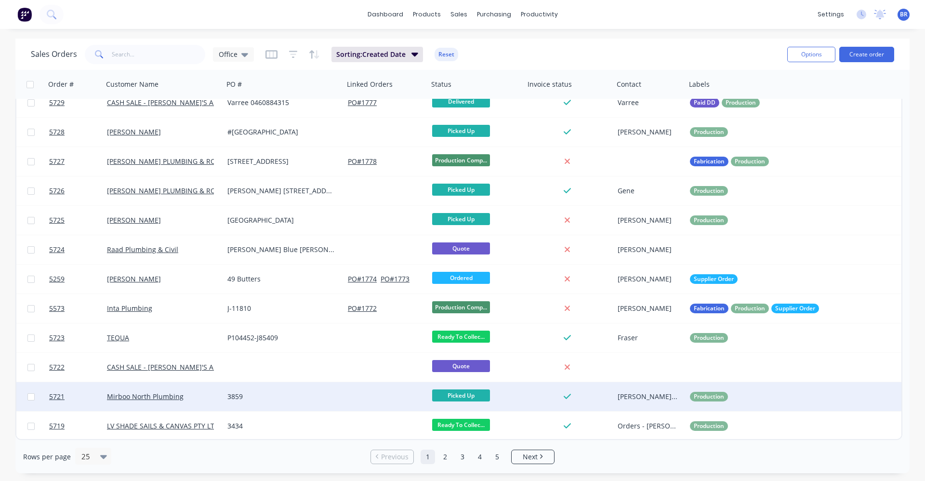
click at [343, 405] on div "3859" at bounding box center [284, 396] width 120 height 29
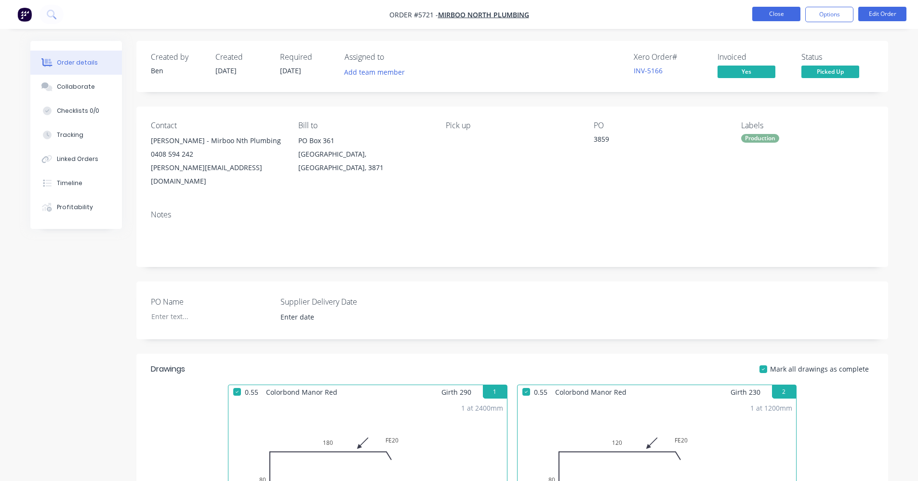
click at [774, 18] on button "Close" at bounding box center [776, 14] width 48 height 14
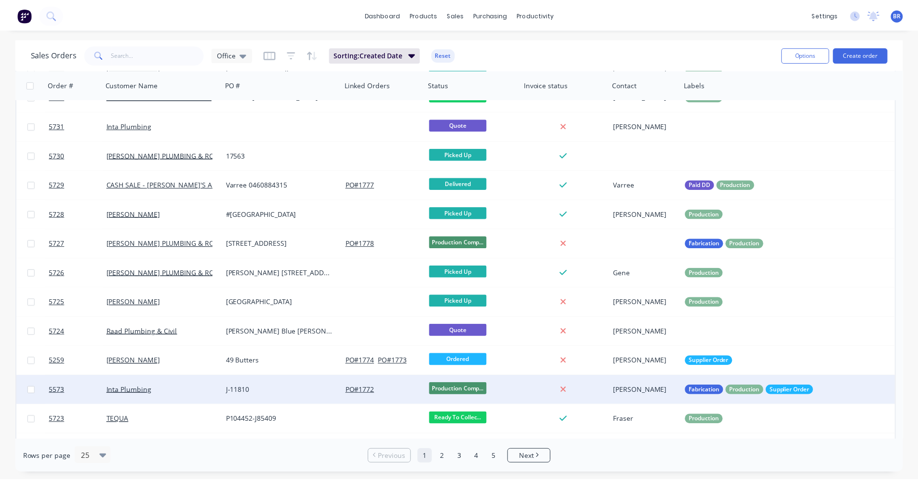
scroll to position [394, 0]
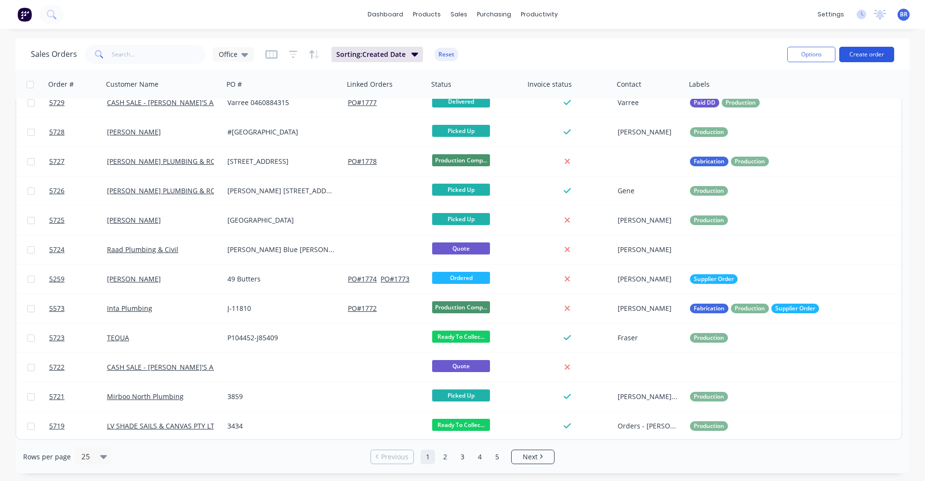
click at [864, 53] on button "Create order" at bounding box center [866, 54] width 55 height 15
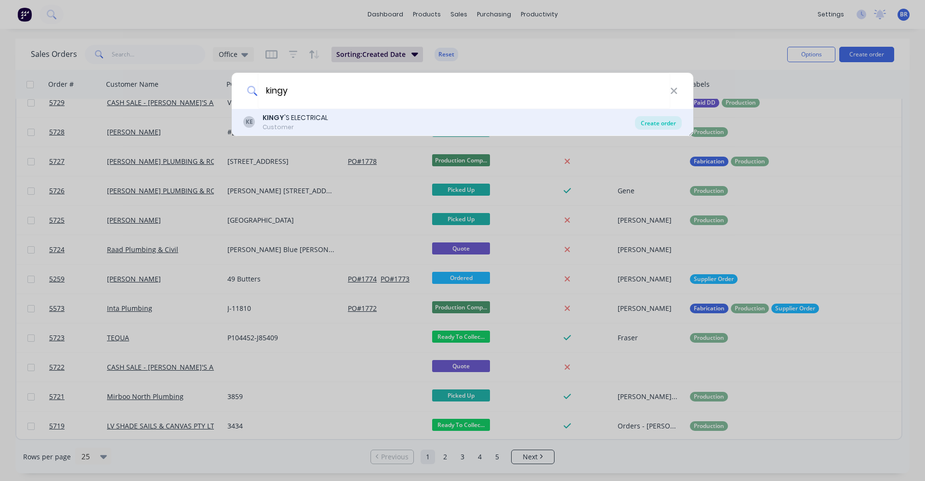
type input "kingy"
click at [659, 125] on div "Create order" at bounding box center [658, 122] width 47 height 13
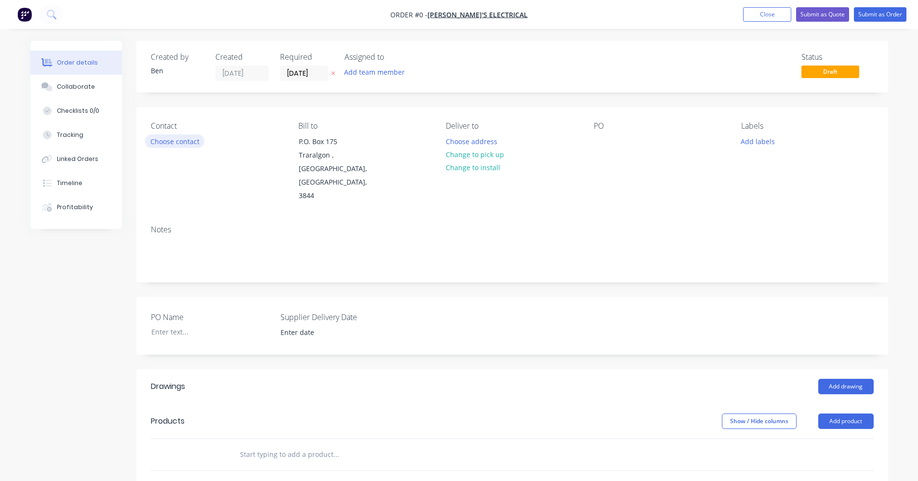
click at [175, 145] on button "Choose contact" at bounding box center [174, 140] width 59 height 13
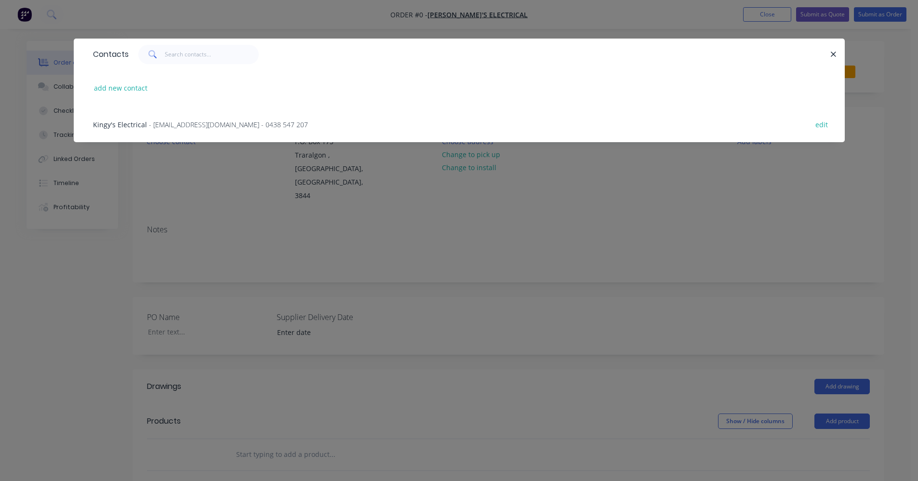
click at [211, 124] on span "- kingyselectrical@gmail.com - 0438 547 207" at bounding box center [228, 124] width 159 height 9
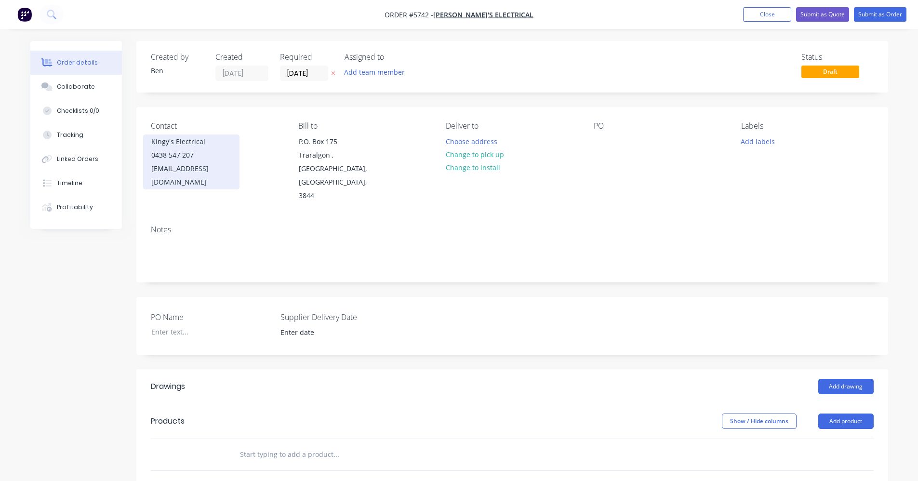
click at [190, 160] on div "0438 547 207" at bounding box center [191, 154] width 80 height 13
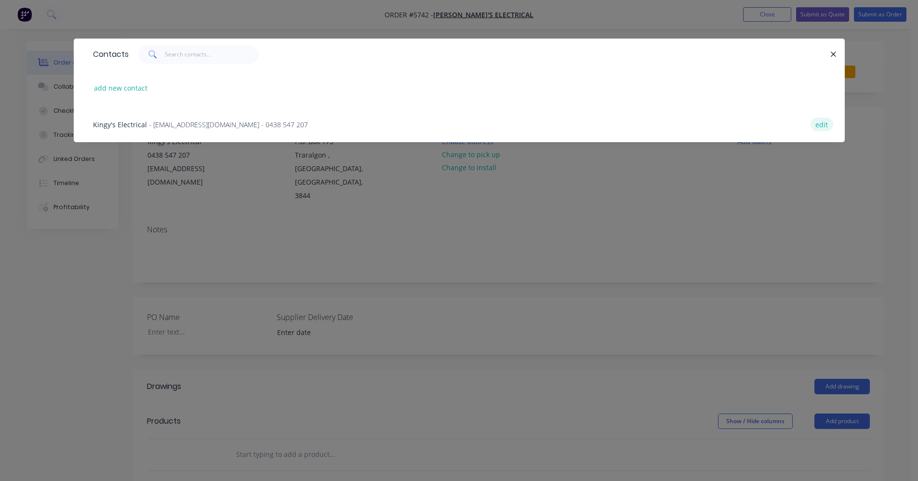
click at [822, 126] on button "edit" at bounding box center [821, 124] width 23 height 13
select select "AU"
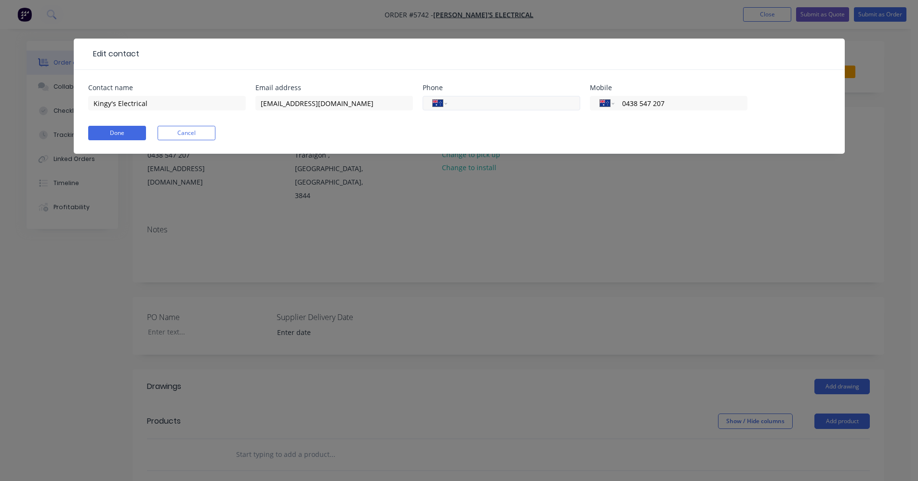
drag, startPoint x: 682, startPoint y: 104, endPoint x: 572, endPoint y: 103, distance: 109.4
click at [572, 103] on div "Contact name Kingy's Electrical Email address kingyselectrical@gmail.com Phone …" at bounding box center [459, 103] width 742 height 38
type input "0418 555 208"
click at [100, 135] on button "Done" at bounding box center [117, 133] width 58 height 14
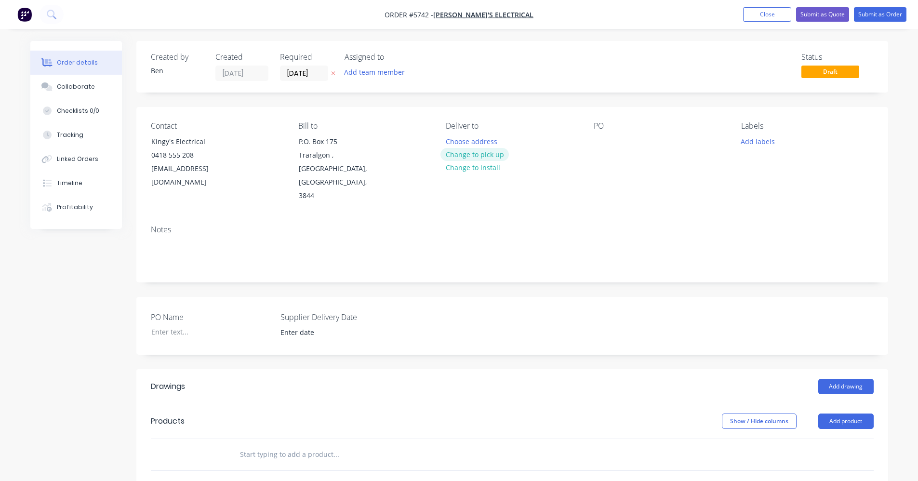
click at [489, 154] on button "Change to pick up" at bounding box center [474, 154] width 68 height 13
click at [607, 143] on div at bounding box center [600, 141] width 15 height 14
click at [747, 141] on button "Add labels" at bounding box center [758, 140] width 44 height 13
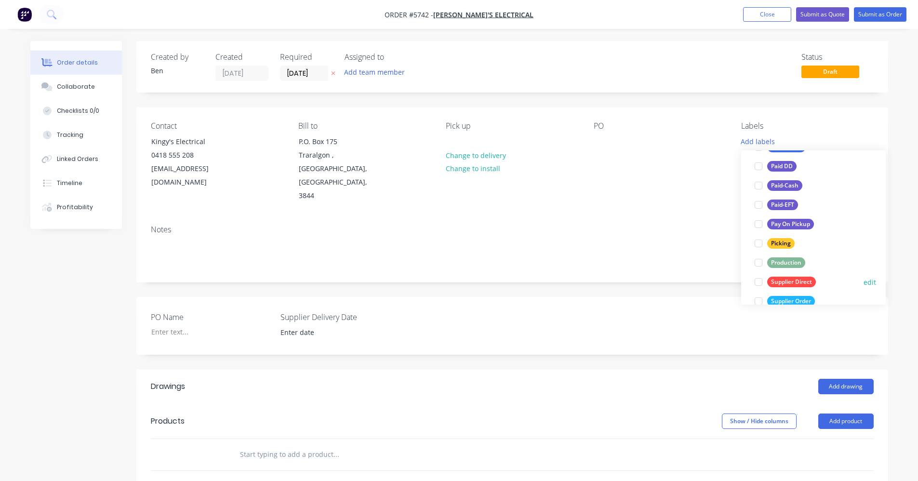
scroll to position [145, 0]
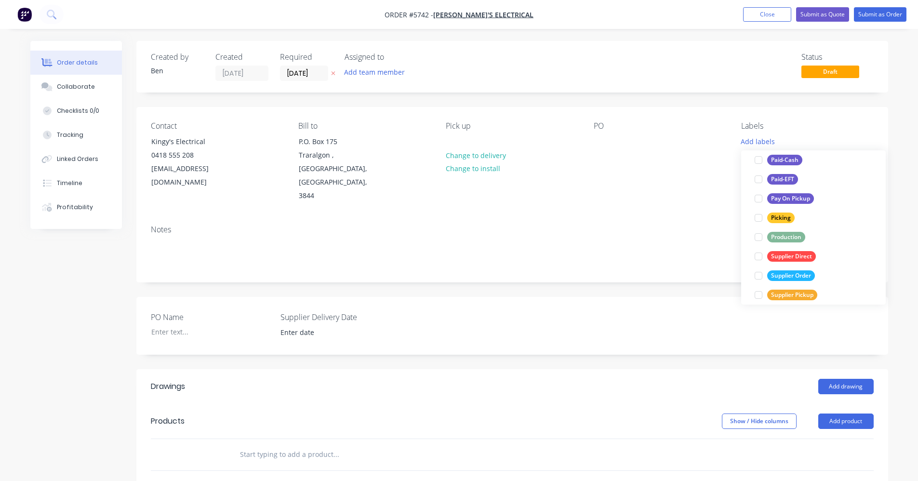
drag, startPoint x: 794, startPoint y: 239, endPoint x: 754, endPoint y: 242, distance: 40.6
click at [794, 239] on div "Production" at bounding box center [786, 237] width 38 height 11
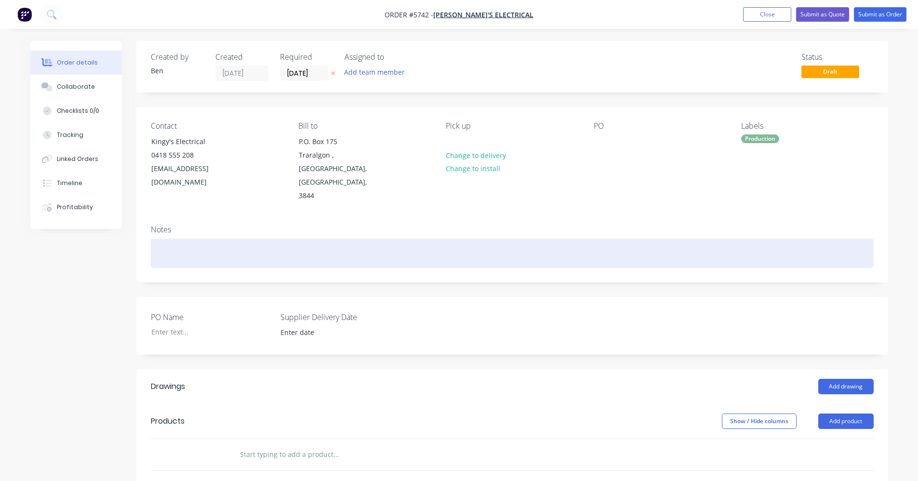
click at [571, 238] on div at bounding box center [512, 252] width 723 height 29
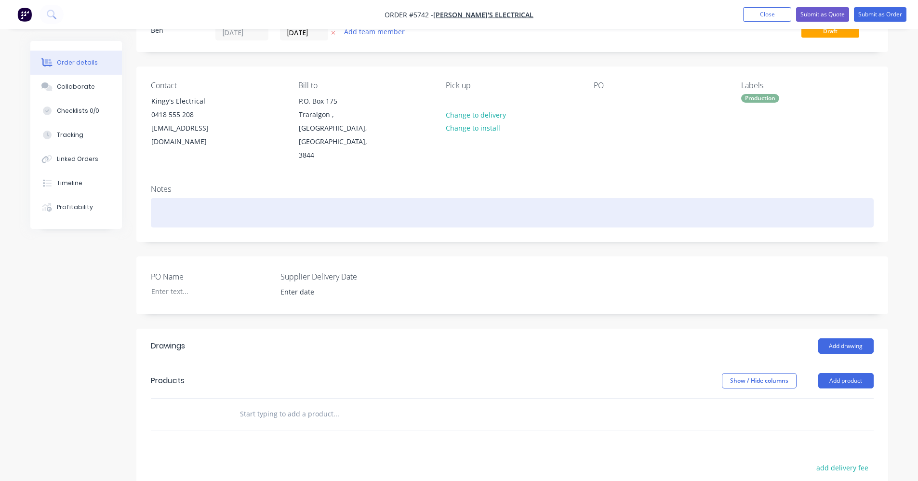
scroll to position [96, 0]
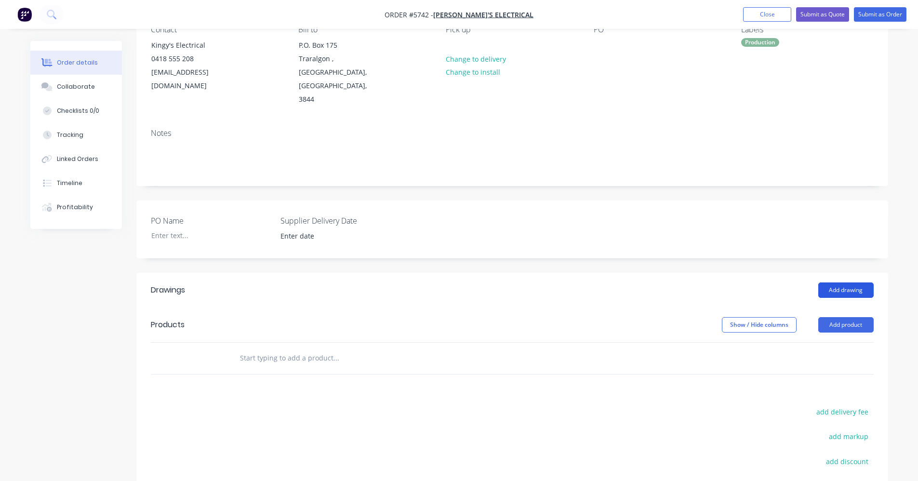
click at [839, 282] on button "Add drawing" at bounding box center [845, 289] width 55 height 15
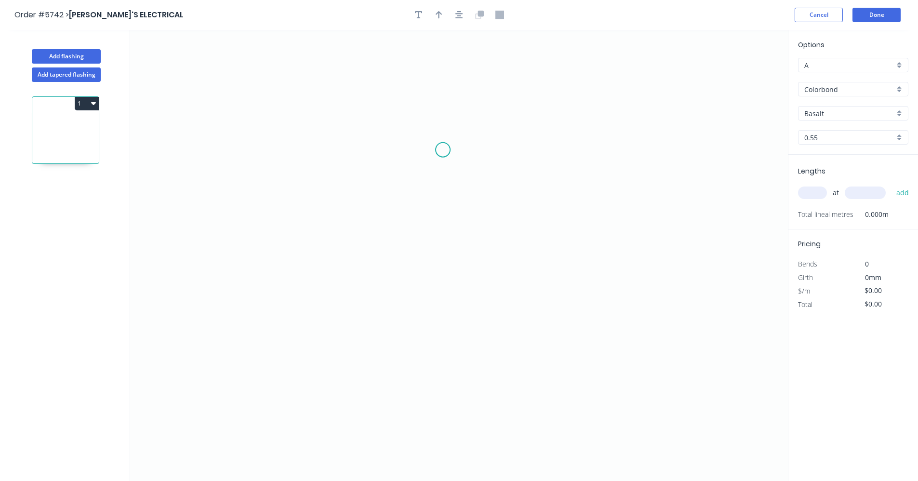
click at [443, 150] on icon "0" at bounding box center [459, 255] width 658 height 451
click at [442, 186] on icon "0" at bounding box center [459, 255] width 658 height 451
click at [352, 187] on icon "0 ?" at bounding box center [459, 255] width 658 height 451
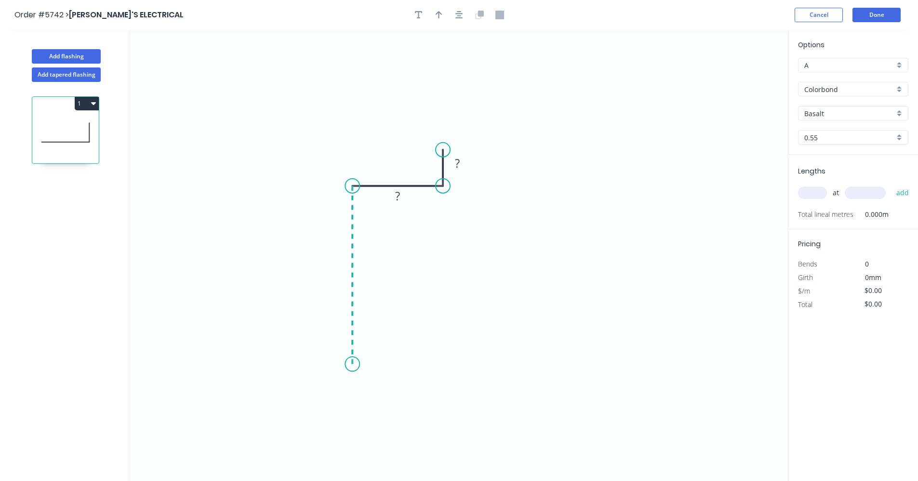
click at [347, 364] on icon "0 ? ?" at bounding box center [459, 255] width 658 height 451
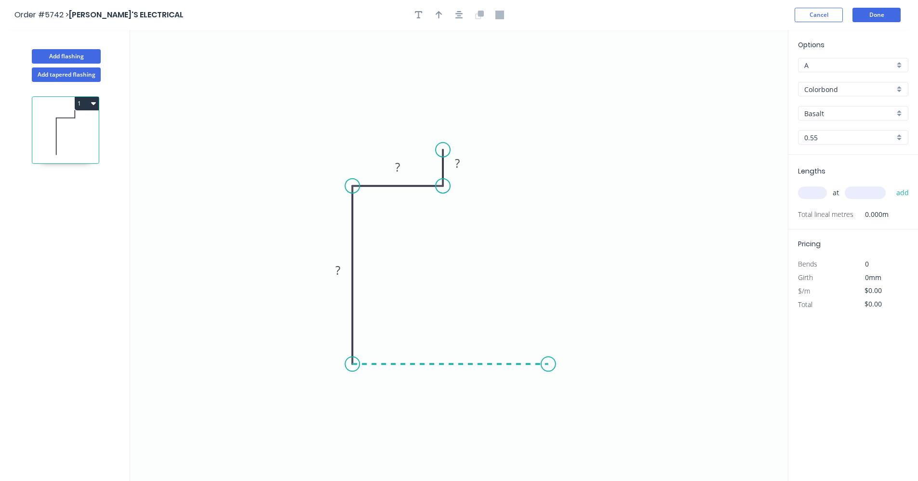
click at [548, 367] on icon "0 ? ? ?" at bounding box center [459, 255] width 658 height 451
click at [464, 166] on rect at bounding box center [457, 163] width 19 height 13
click at [400, 195] on tspan "?" at bounding box center [397, 196] width 5 height 16
click at [335, 273] on tspan "?" at bounding box center [337, 270] width 5 height 16
click at [452, 377] on tspan "?" at bounding box center [450, 374] width 5 height 16
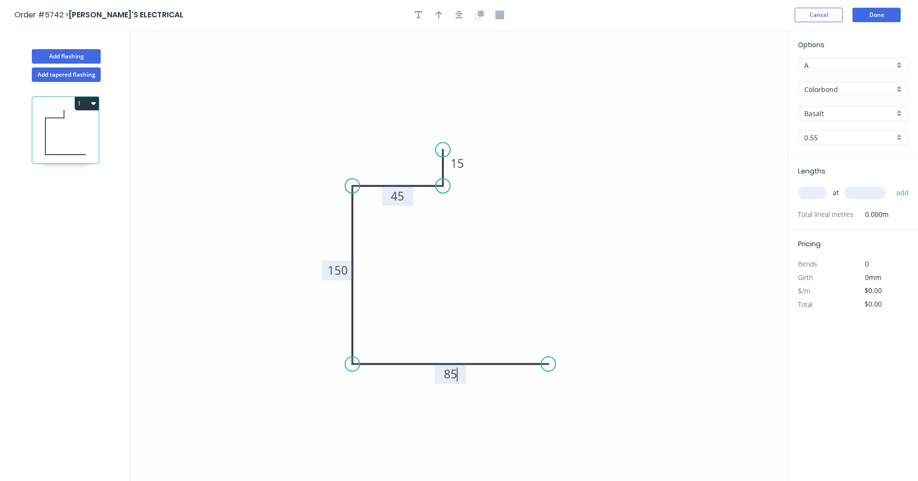
click at [607, 252] on icon "0 15 45 150 85" at bounding box center [459, 255] width 658 height 451
type input "$16.97"
click at [865, 109] on input "Basalt" at bounding box center [849, 113] width 90 height 10
click at [835, 162] on div "Classic Cream" at bounding box center [852, 165] width 109 height 17
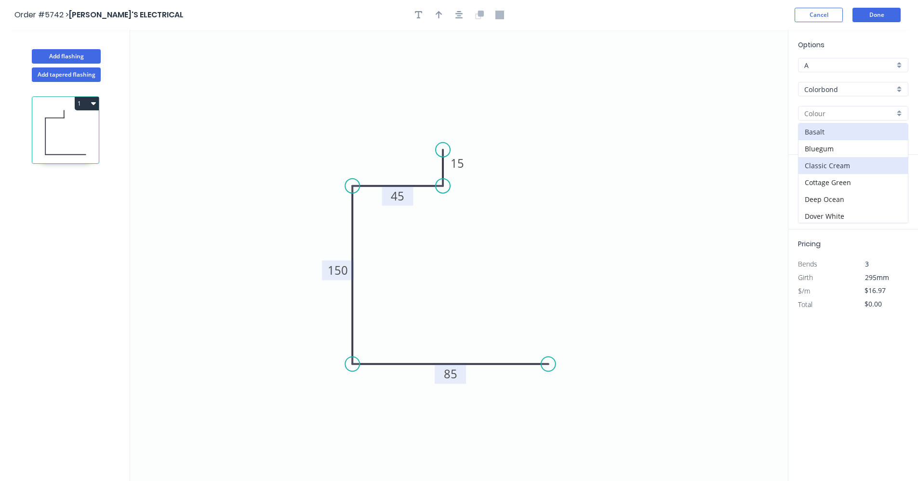
type input "Classic Cream"
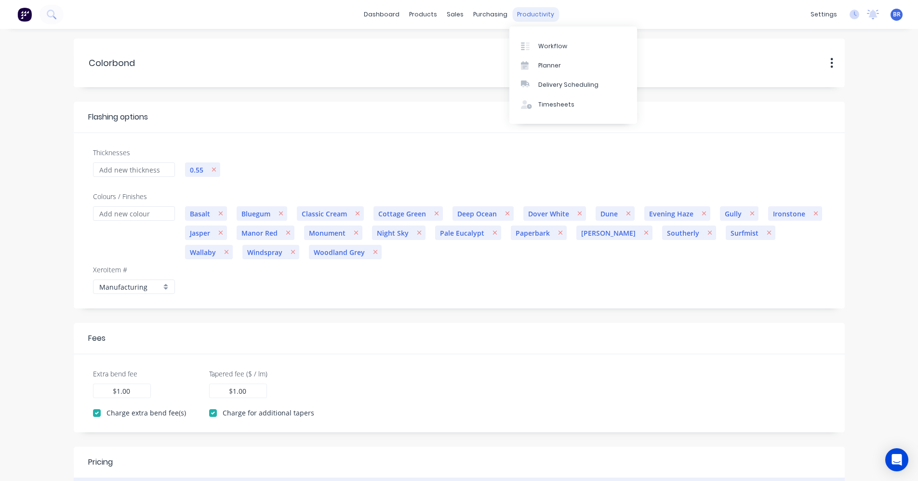
click at [533, 17] on div "productivity" at bounding box center [535, 14] width 47 height 14
click at [545, 43] on div "Workflow" at bounding box center [552, 46] width 29 height 9
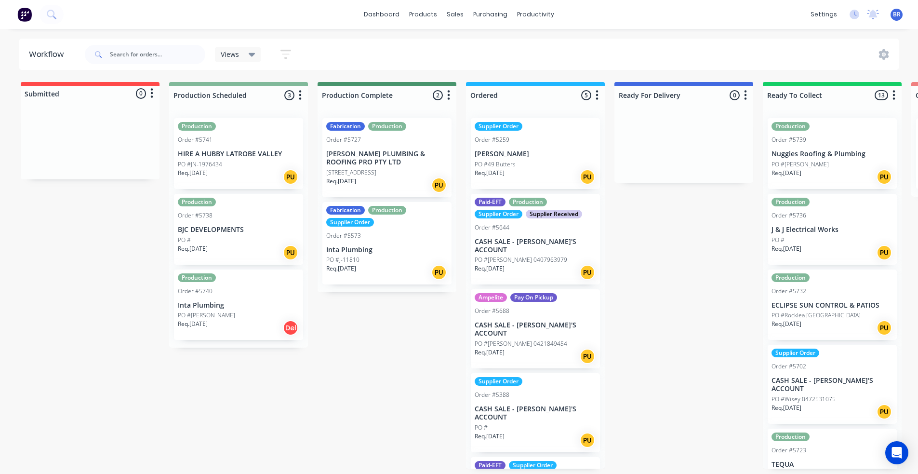
click at [377, 230] on div "Fabrication Production Supplier Order Order #5573 Inta Plumbing PO #J-11810 Req…" at bounding box center [386, 243] width 129 height 83
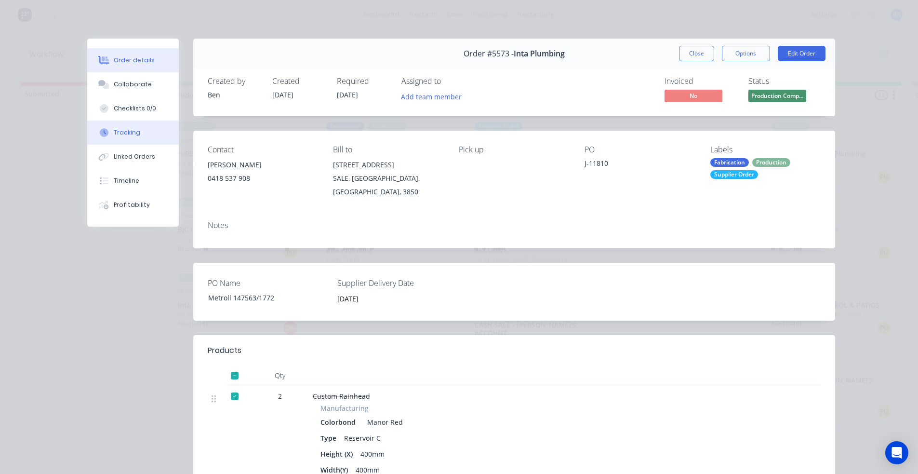
click at [126, 134] on div "Tracking" at bounding box center [127, 132] width 26 height 9
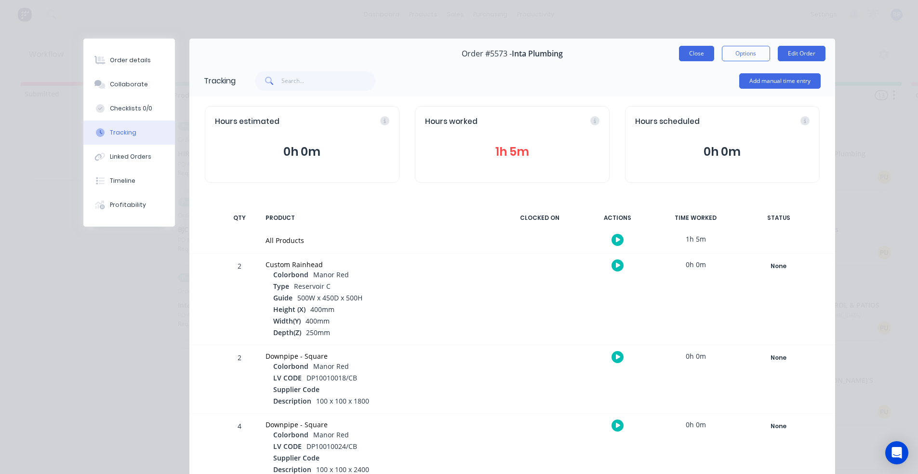
click at [688, 53] on button "Close" at bounding box center [696, 53] width 35 height 15
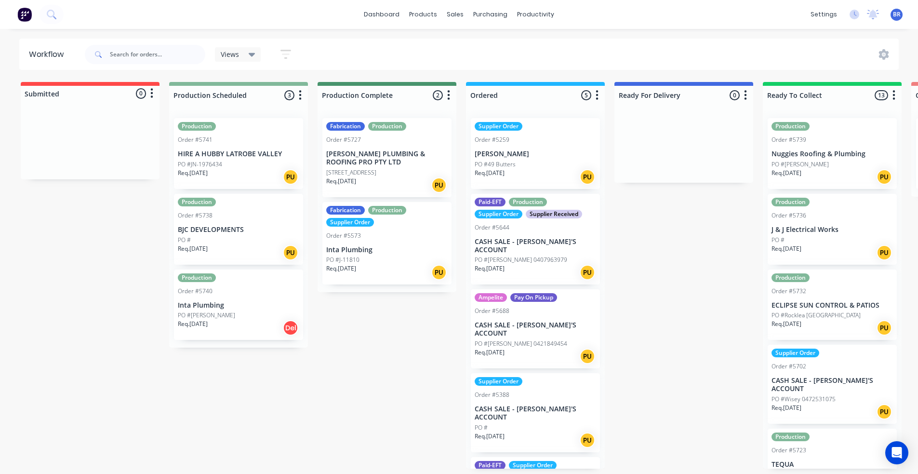
click at [545, 243] on p "CASH SALE - [PERSON_NAME]'S ACCOUNT" at bounding box center [535, 245] width 121 height 16
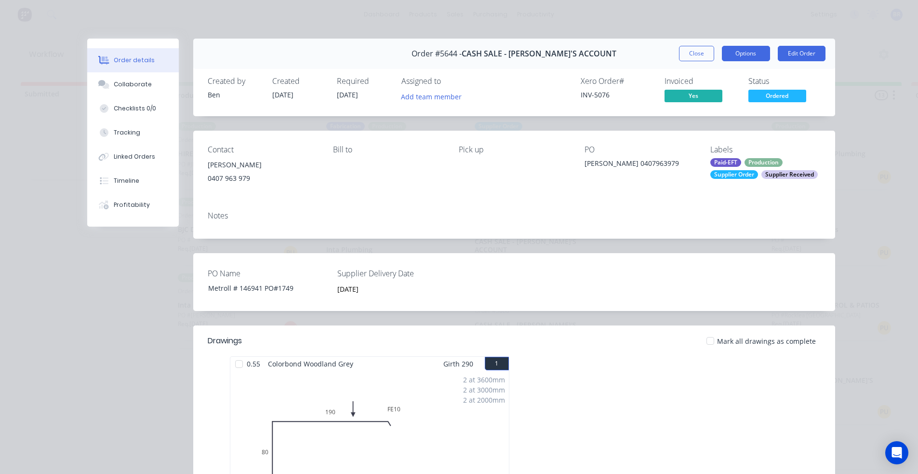
click at [744, 59] on button "Options" at bounding box center [746, 53] width 48 height 15
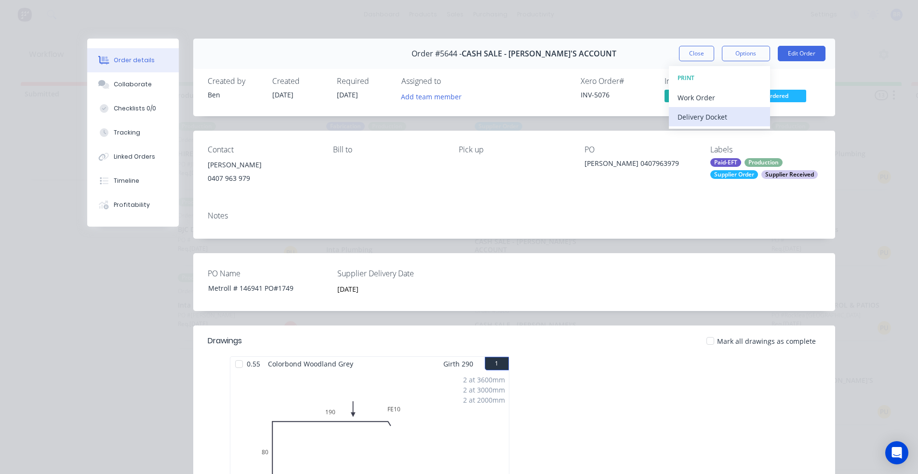
click at [686, 119] on div "Delivery Docket" at bounding box center [719, 117] width 84 height 14
click at [687, 119] on div "Standard" at bounding box center [719, 117] width 84 height 14
drag, startPoint x: 415, startPoint y: 190, endPoint x: 688, endPoint y: 134, distance: 279.2
click at [421, 191] on div "Contact [PERSON_NAME] [PHONE_NUMBER] Bill to Pick up PO [PERSON_NAME] 040796397…" at bounding box center [514, 167] width 642 height 73
drag, startPoint x: 694, startPoint y: 57, endPoint x: 604, endPoint y: 133, distance: 117.6
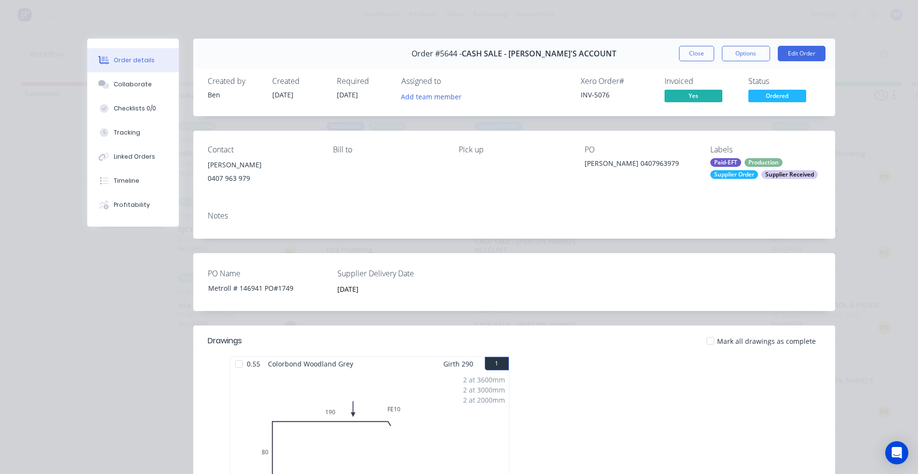
click at [694, 57] on button "Close" at bounding box center [696, 53] width 35 height 15
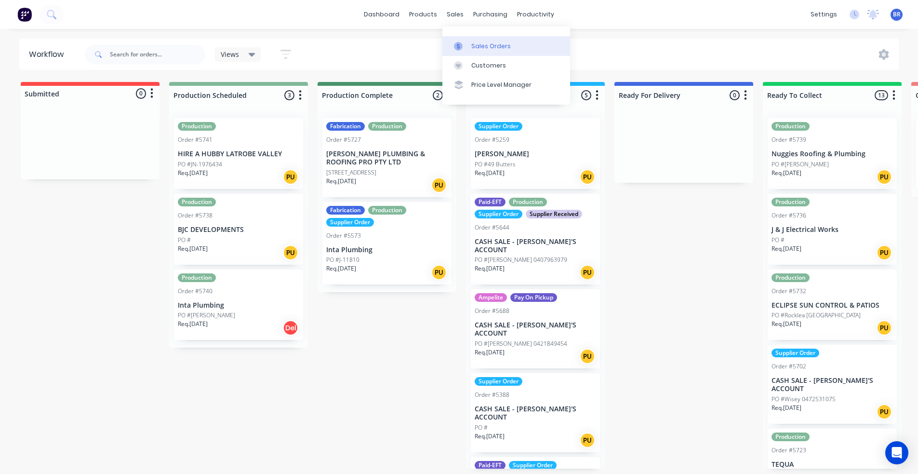
click at [482, 47] on div "Sales Orders" at bounding box center [491, 46] width 40 height 9
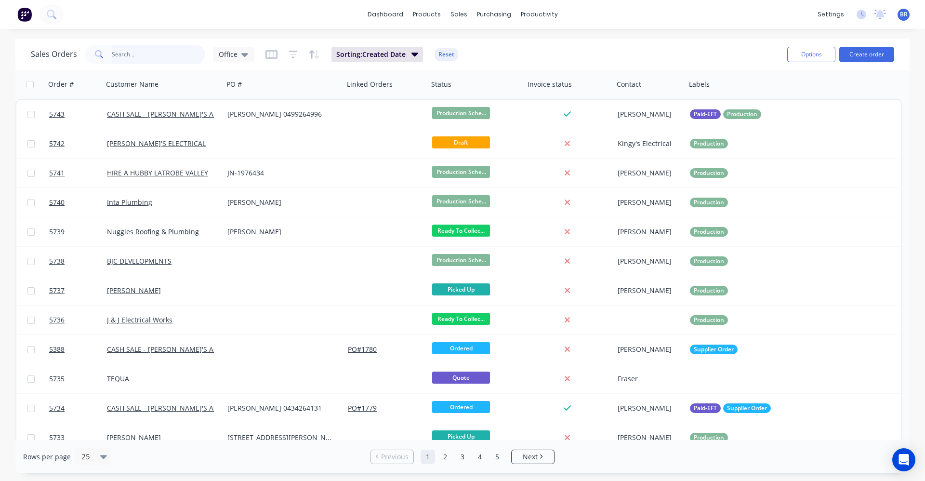
click at [114, 54] on input "text" at bounding box center [159, 54] width 94 height 19
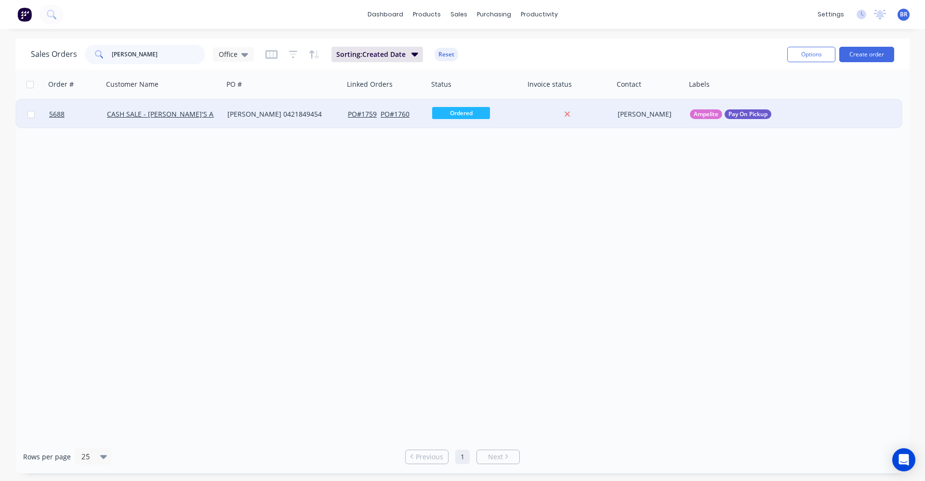
type input "[PERSON_NAME]"
click at [264, 111] on div "[PERSON_NAME] 0421849454" at bounding box center [280, 114] width 107 height 10
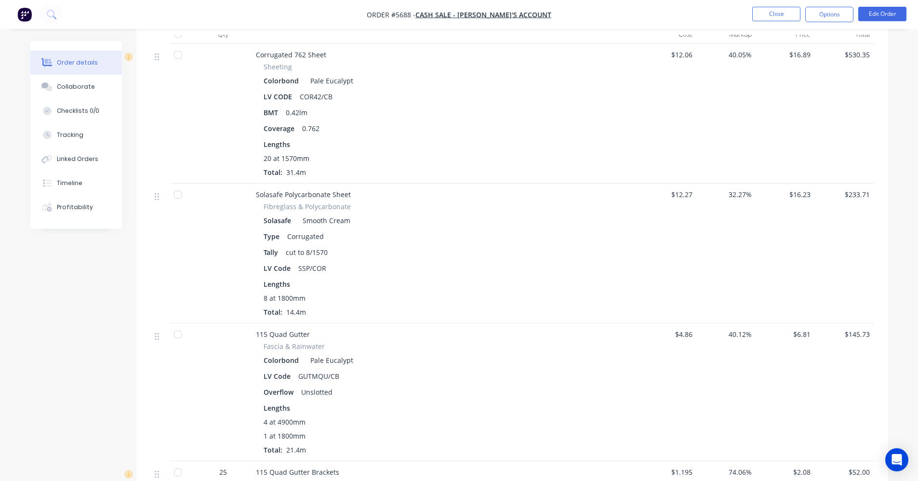
scroll to position [438, 0]
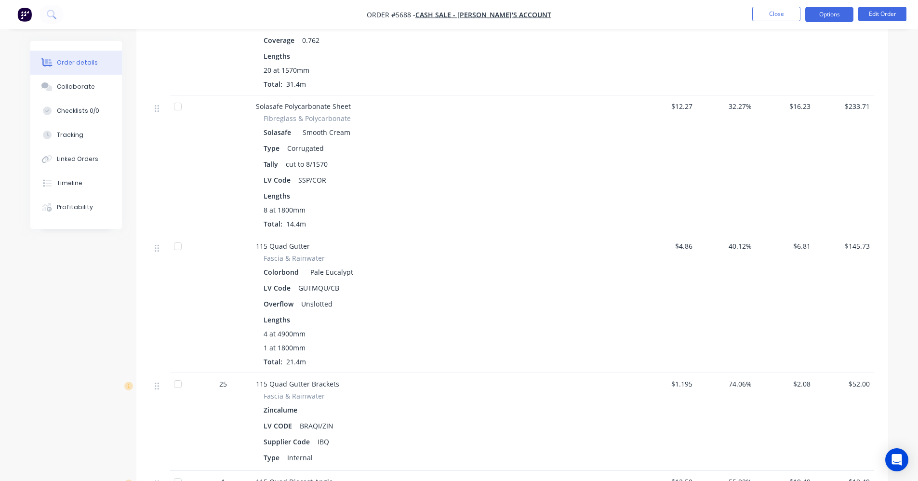
click at [838, 12] on button "Options" at bounding box center [829, 14] width 48 height 15
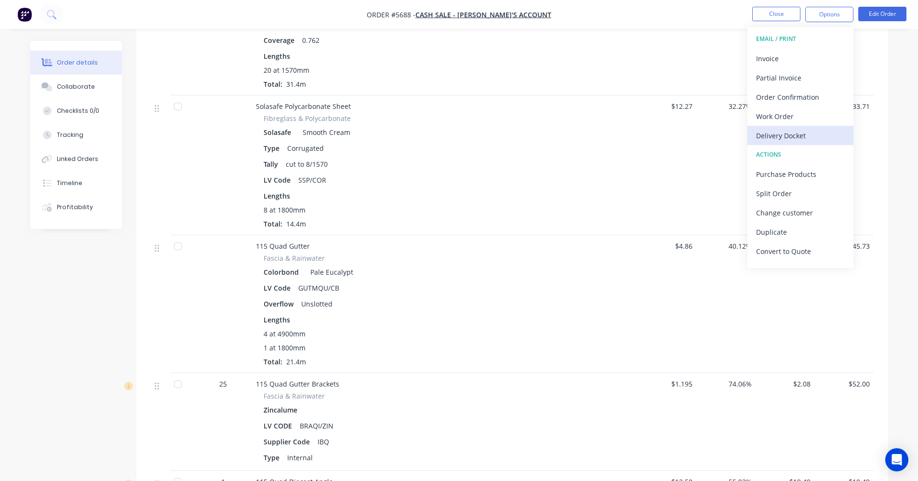
click at [786, 136] on div "Delivery Docket" at bounding box center [800, 136] width 89 height 14
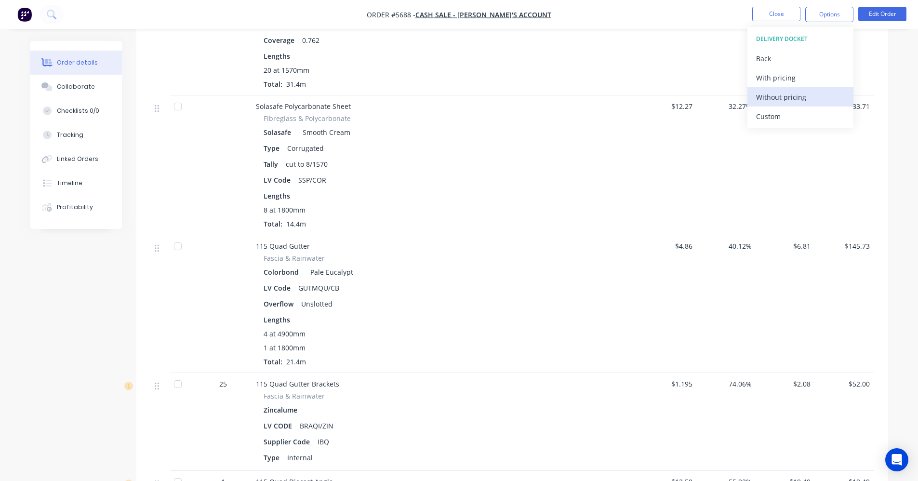
click at [778, 97] on div "Without pricing" at bounding box center [800, 97] width 89 height 14
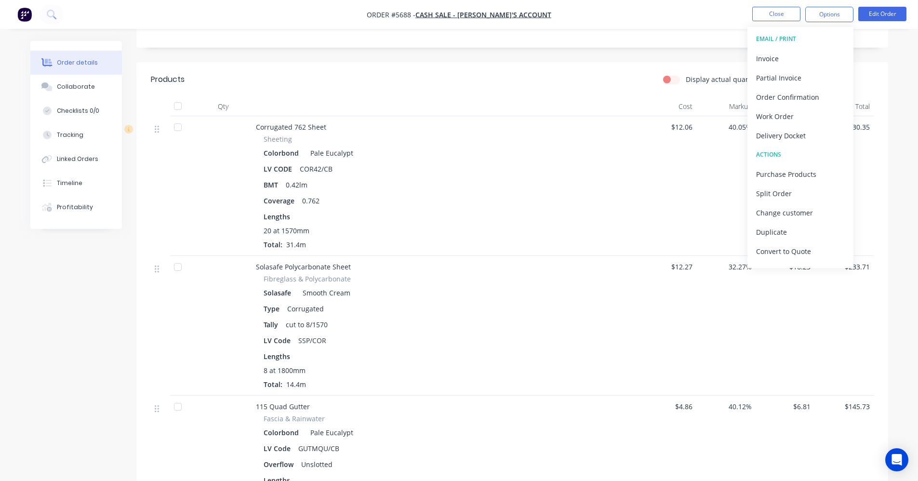
scroll to position [246, 0]
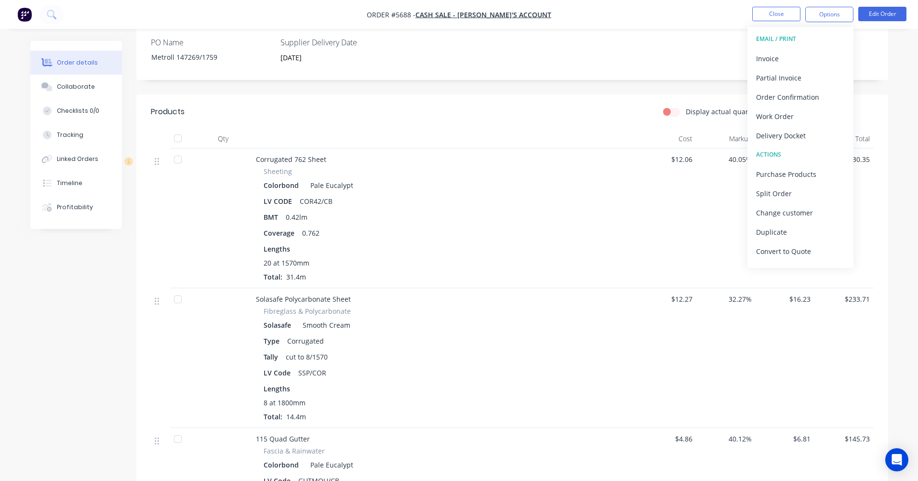
click at [597, 265] on div "20 at 1570mm" at bounding box center [445, 263] width 362 height 10
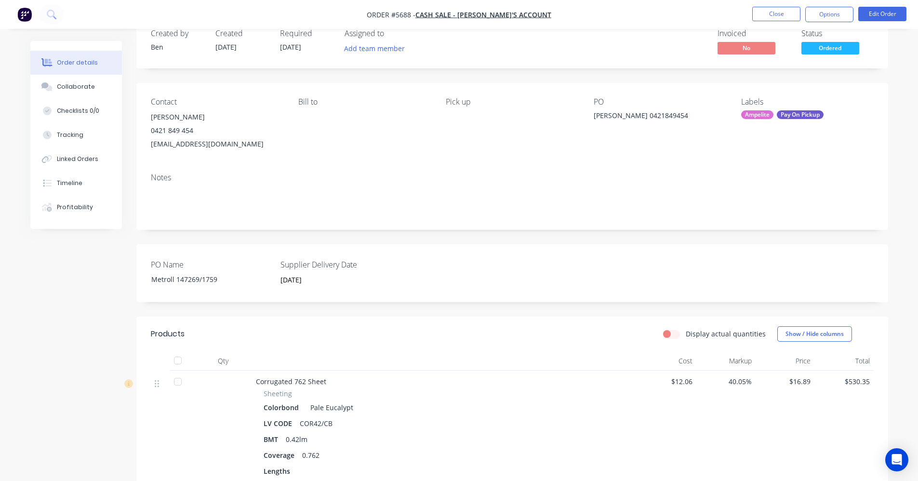
scroll to position [0, 0]
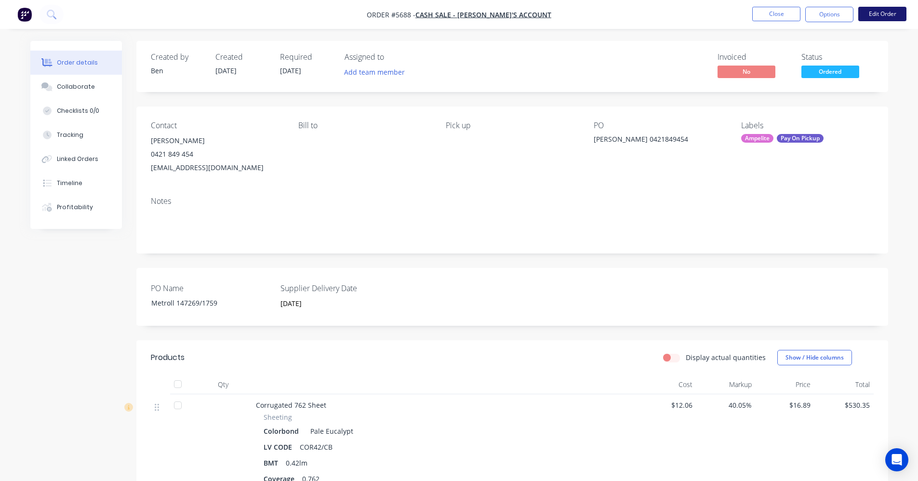
click at [875, 16] on button "Edit Order" at bounding box center [882, 14] width 48 height 14
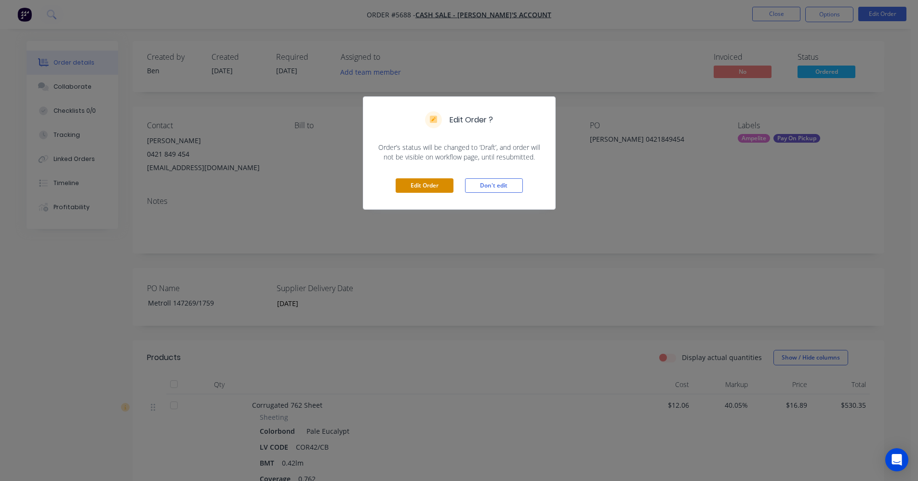
click at [422, 187] on button "Edit Order" at bounding box center [425, 185] width 58 height 14
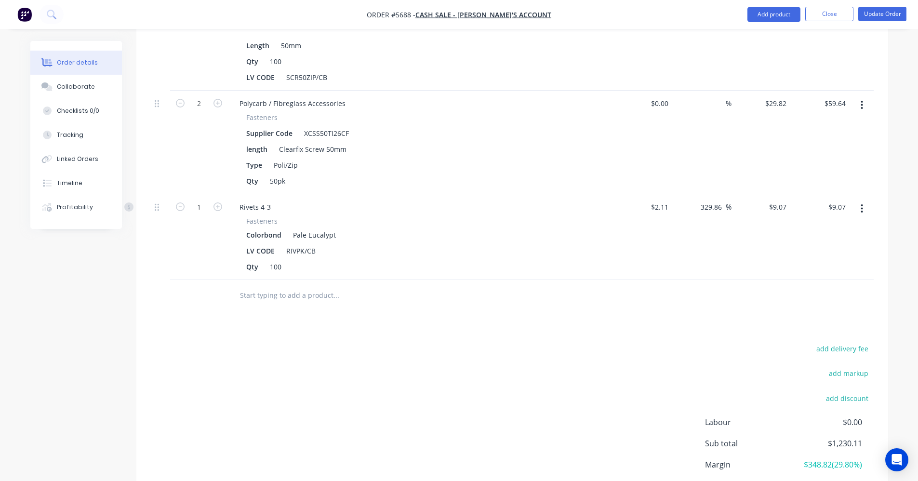
scroll to position [1662, 0]
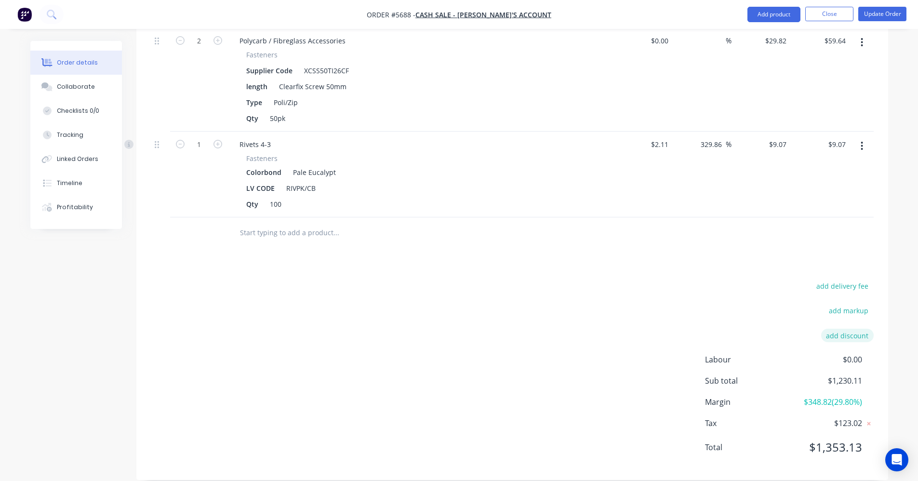
click at [860, 329] on button "add discount" at bounding box center [847, 335] width 53 height 13
click at [840, 331] on input at bounding box center [835, 338] width 43 height 14
type input "10"
click input "submit" at bounding box center [0, 0] width 0 height 0
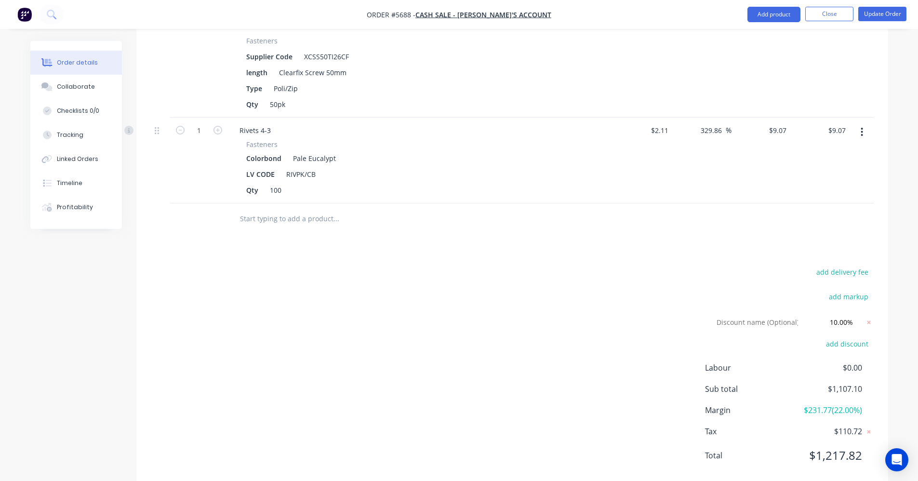
scroll to position [1684, 0]
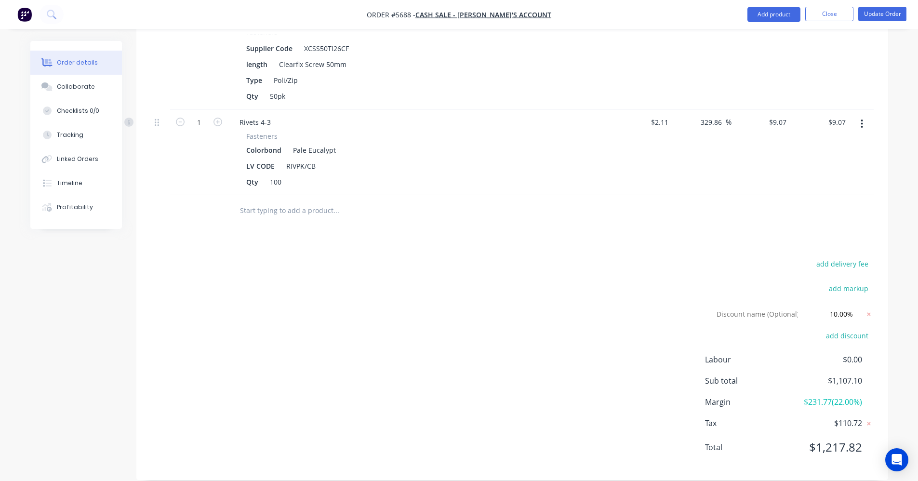
click at [843, 438] on span "$1,217.82" at bounding box center [825, 446] width 71 height 17
drag, startPoint x: 829, startPoint y: 300, endPoint x: 870, endPoint y: 300, distance: 41.4
click at [870, 306] on form "Discount name (Optional) 10.00% 10.00% 0%" at bounding box center [789, 313] width 170 height 14
click input "submit" at bounding box center [0, 0] width 0 height 0
drag, startPoint x: 832, startPoint y: 301, endPoint x: 884, endPoint y: 303, distance: 52.5
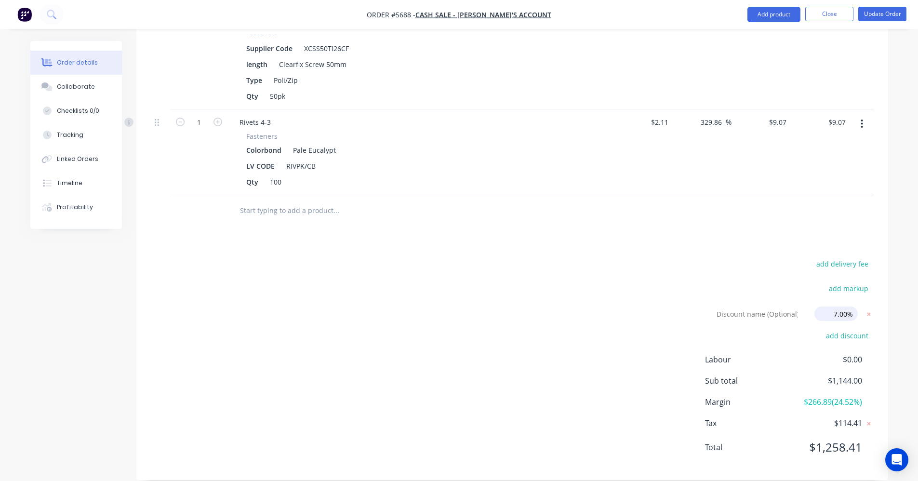
click at [883, 302] on div "add delivery fee add markup Discount name (Optional) 7.00% 7.00% 0% add discoun…" at bounding box center [512, 361] width 752 height 208
type input "8"
click input "submit" at bounding box center [0, 0] width 0 height 0
click at [868, 312] on icon at bounding box center [868, 313] width 3 height 3
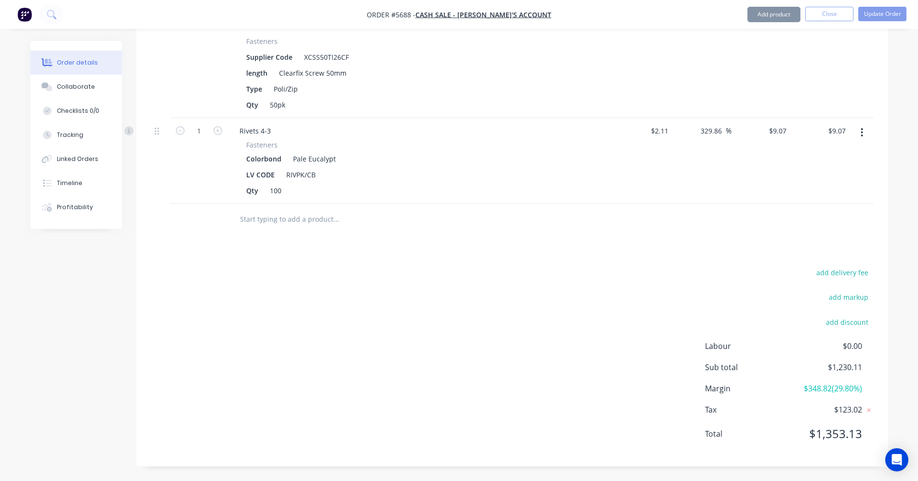
scroll to position [1662, 0]
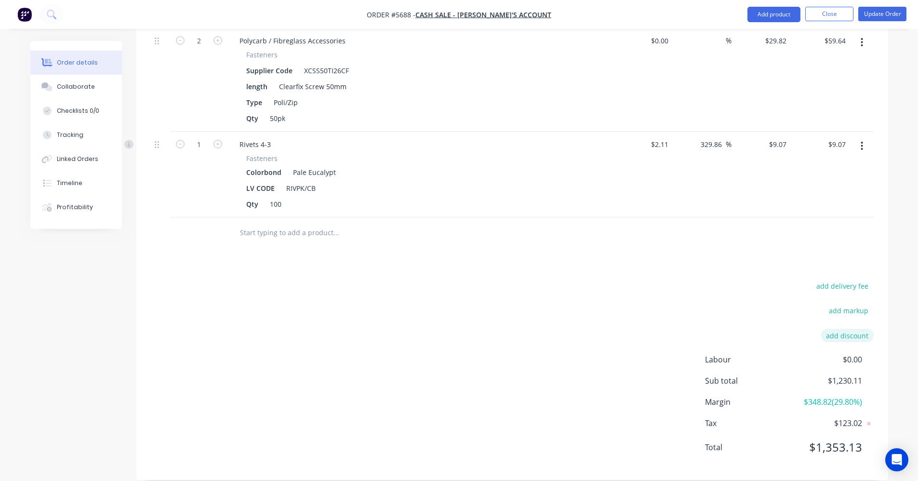
click at [855, 329] on button "add discount" at bounding box center [847, 335] width 53 height 13
click at [840, 331] on input at bounding box center [835, 338] width 43 height 14
type input "8"
click input "submit" at bounding box center [0, 0] width 0 height 0
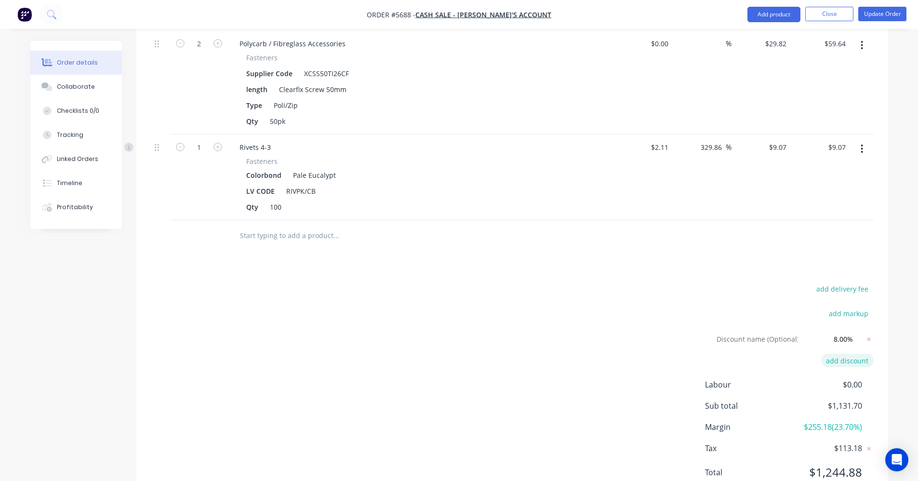
drag, startPoint x: 869, startPoint y: 325, endPoint x: 847, endPoint y: 327, distance: 21.8
click at [868, 337] on icon at bounding box center [868, 338] width 3 height 3
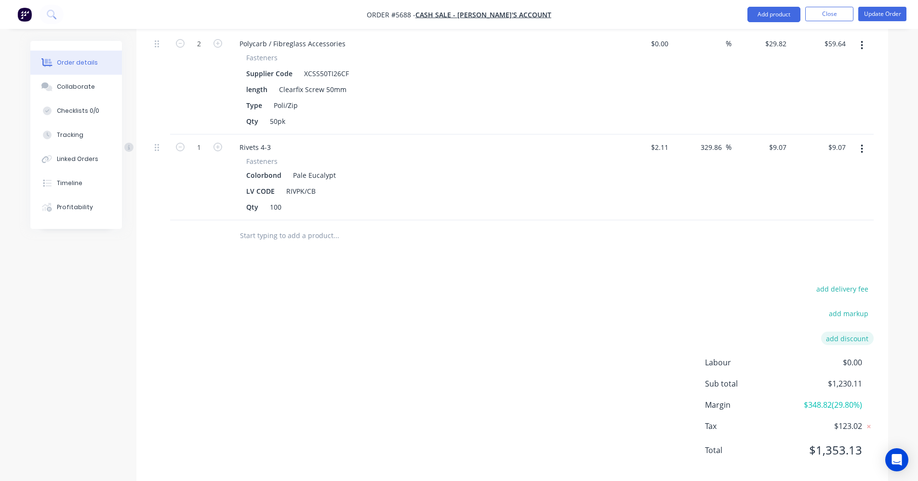
click at [847, 331] on button "add discount" at bounding box center [847, 337] width 53 height 13
click at [831, 331] on input at bounding box center [835, 338] width 43 height 14
type input "7"
click input "submit" at bounding box center [0, 0] width 0 height 0
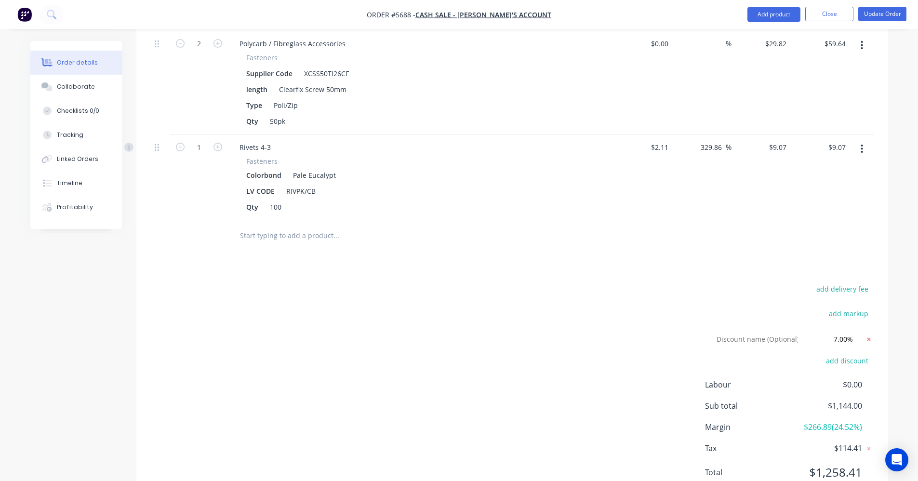
click at [869, 334] on icon at bounding box center [869, 339] width 10 height 10
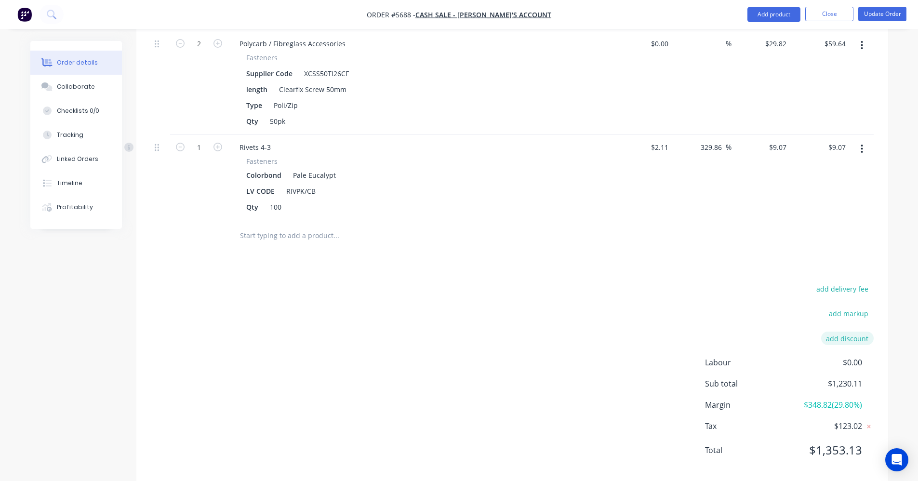
click at [857, 331] on button "add discount" at bounding box center [847, 337] width 53 height 13
click at [845, 331] on input at bounding box center [835, 338] width 43 height 14
type input "5"
click input "submit" at bounding box center [0, 0] width 0 height 0
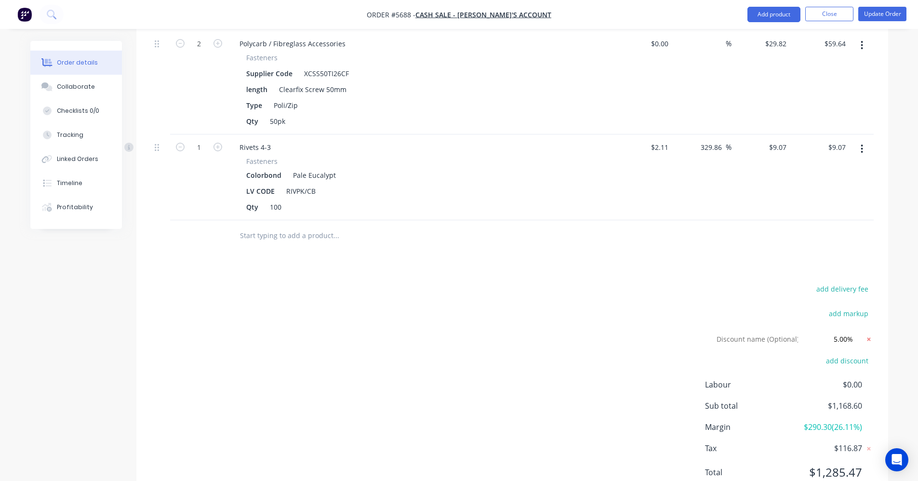
click at [869, 337] on icon at bounding box center [868, 338] width 3 height 3
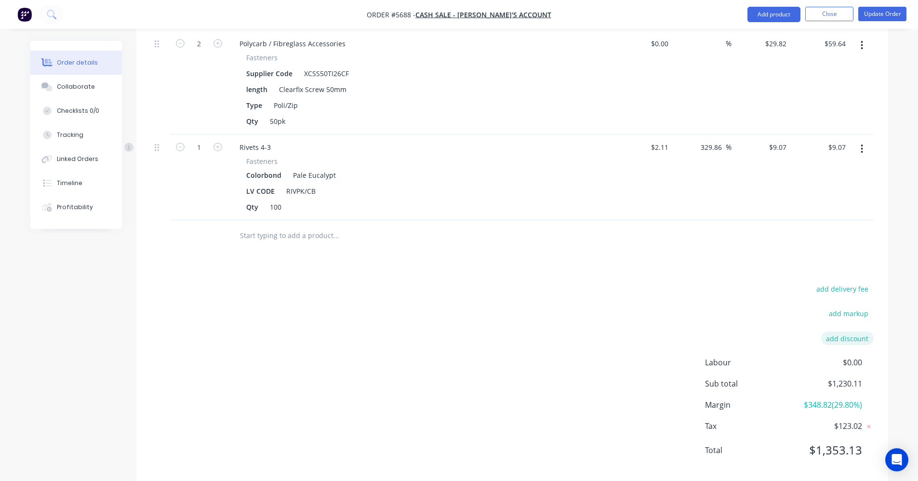
click at [852, 331] on button "add discount" at bounding box center [847, 337] width 53 height 13
click at [839, 331] on input at bounding box center [835, 338] width 43 height 14
type input "8"
click input "submit" at bounding box center [0, 0] width 0 height 0
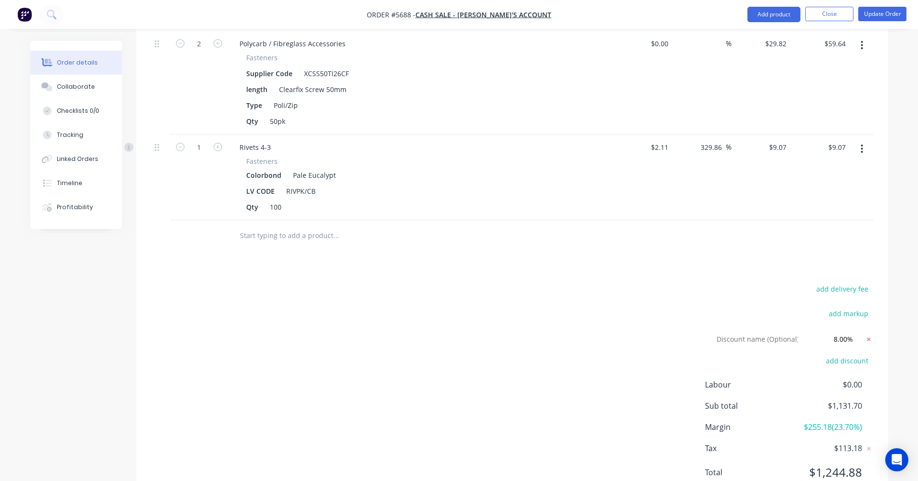
click at [868, 337] on icon at bounding box center [868, 338] width 3 height 3
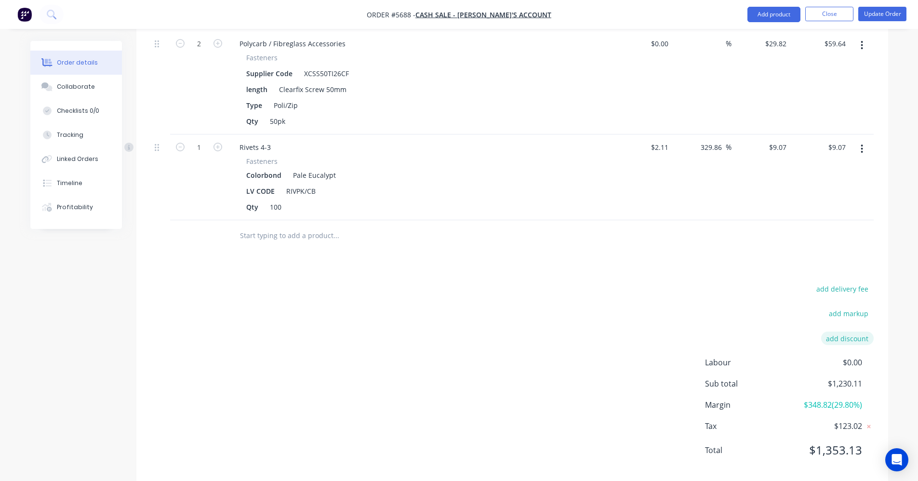
click at [846, 331] on button "add discount" at bounding box center [847, 337] width 53 height 13
click at [837, 331] on input at bounding box center [835, 338] width 43 height 14
type input "9"
click input "submit" at bounding box center [0, 0] width 0 height 0
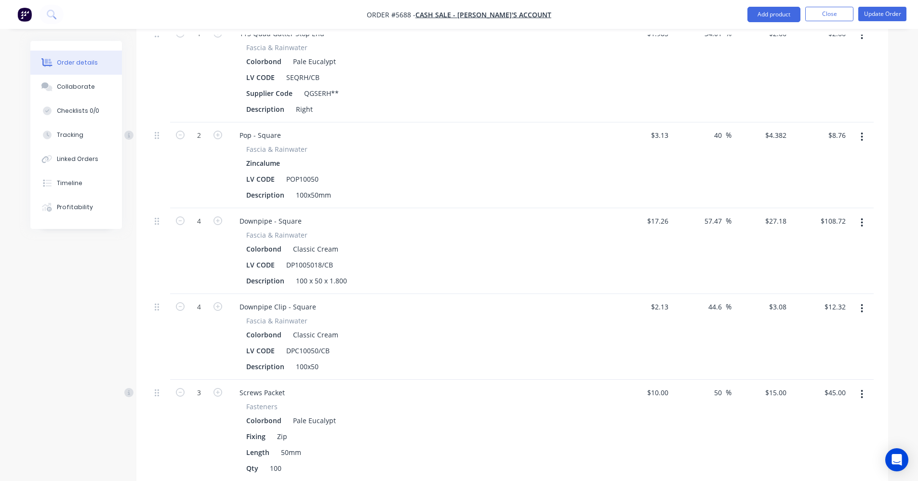
scroll to position [1177, 0]
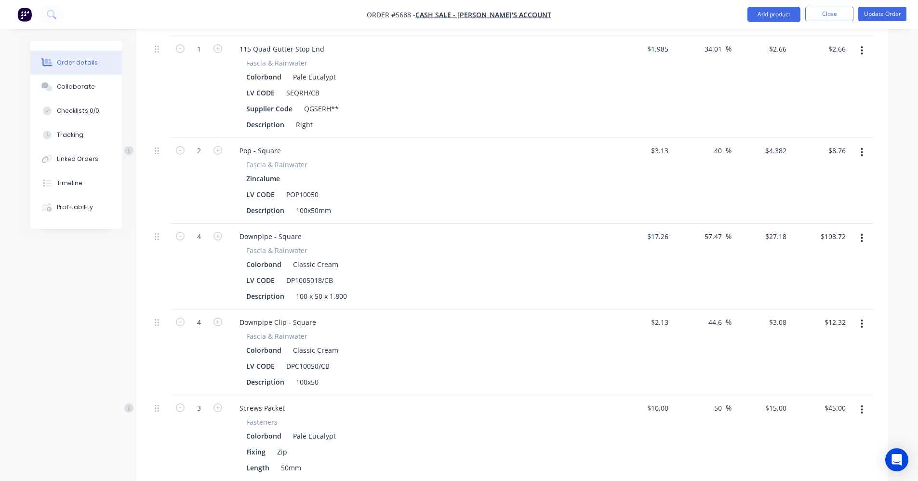
click at [859, 229] on button "button" at bounding box center [861, 237] width 23 height 17
click at [834, 229] on input "108.72" at bounding box center [836, 236] width 26 height 14
click at [831, 229] on input "108.72" at bounding box center [836, 236] width 26 height 14
click at [839, 229] on input "108.72" at bounding box center [836, 236] width 26 height 14
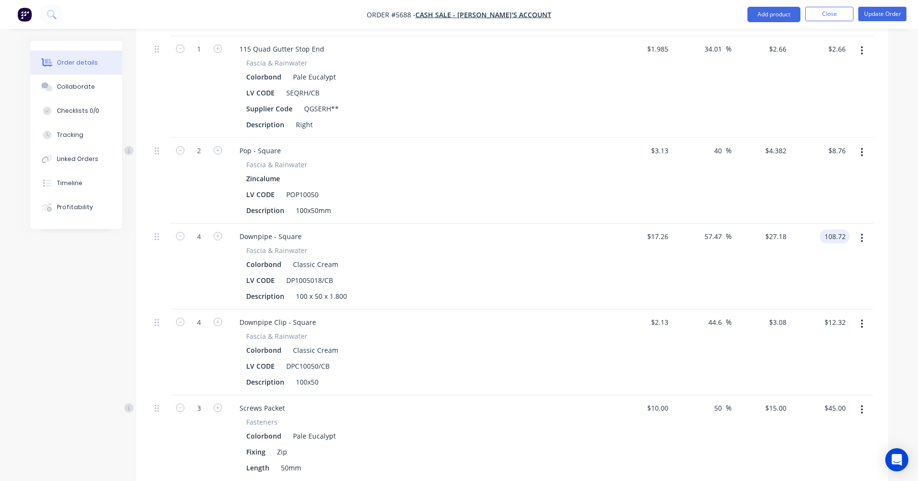
click at [836, 229] on input "108.72" at bounding box center [836, 236] width 26 height 14
type input "107.72"
type input "56.03"
type input "$26.93"
type input "$107.72"
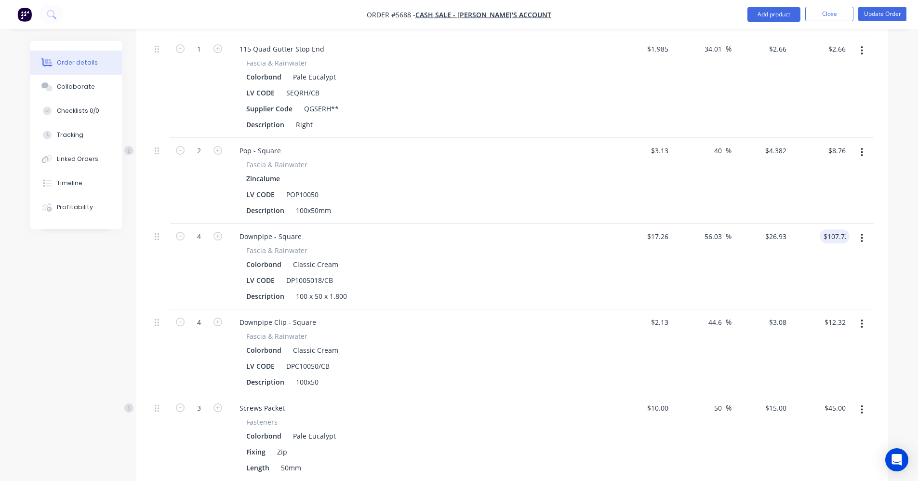
click at [612, 338] on div "Downpipe Clip - Square Fascia & Rainwater Colorbond Classic Cream LV CODE DPC10…" at bounding box center [420, 352] width 385 height 86
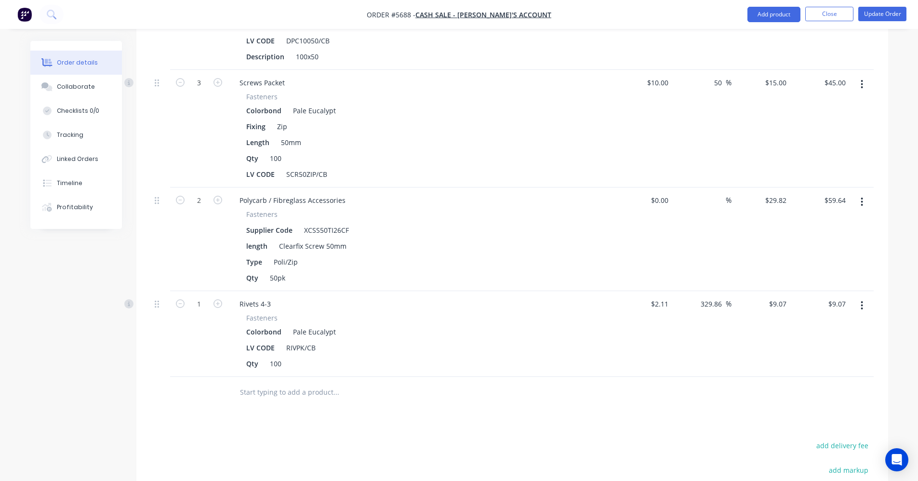
scroll to position [1443, 0]
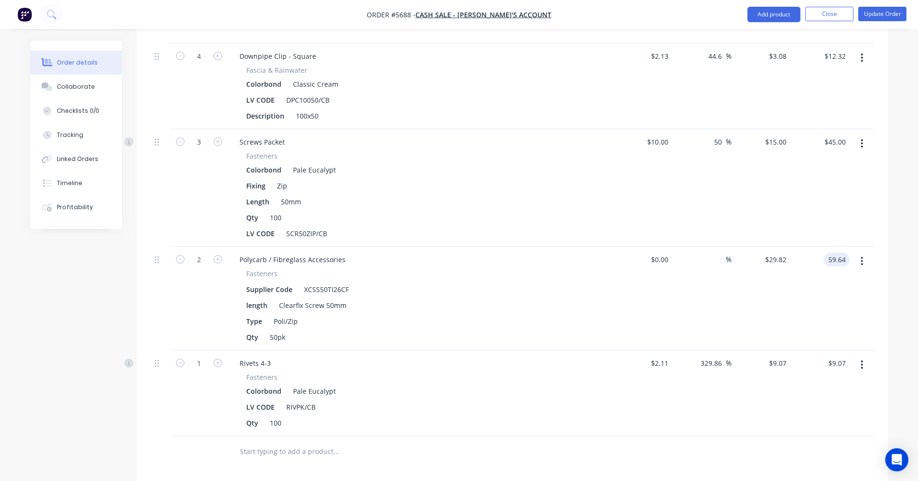
click at [839, 252] on input "59.64" at bounding box center [838, 259] width 22 height 14
click at [843, 252] on input "59.64" at bounding box center [838, 259] width 22 height 14
click at [845, 252] on input "59.64" at bounding box center [838, 259] width 22 height 14
type input "59.29"
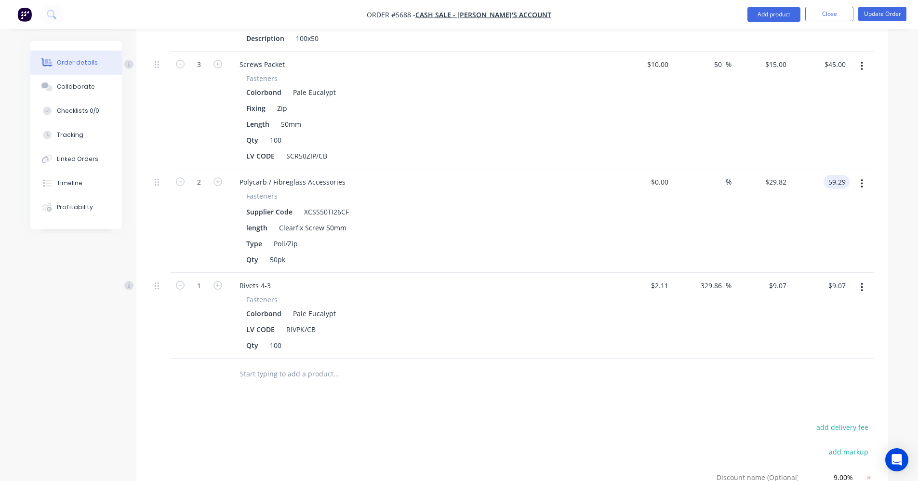
scroll to position [1491, 0]
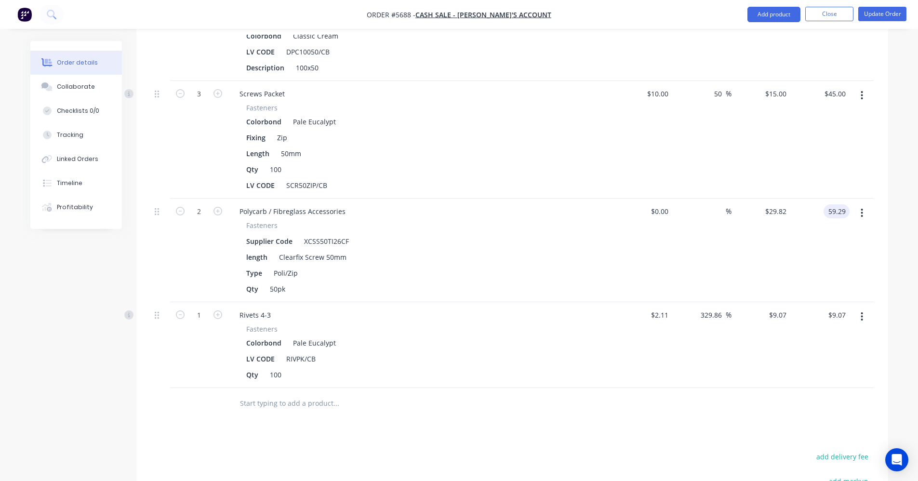
type input "$29.645"
type input "$59.29"
click at [738, 355] on div "$9.07 $9.07" at bounding box center [760, 345] width 59 height 86
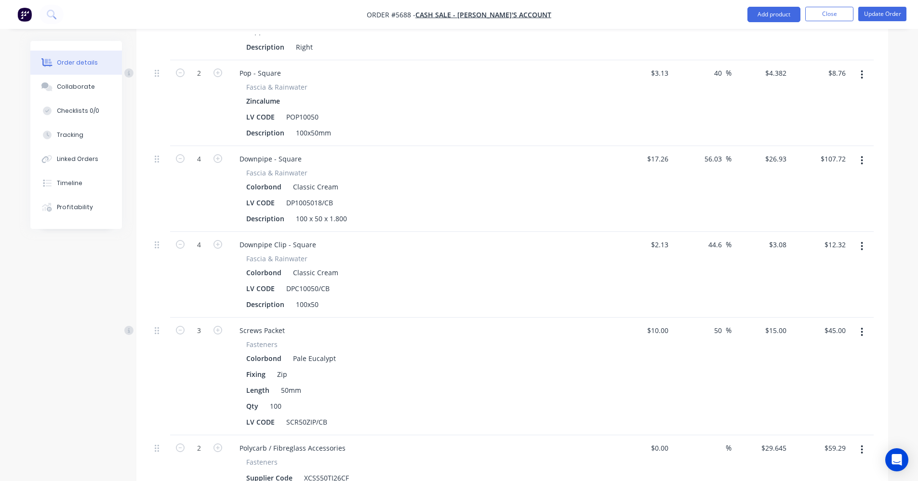
scroll to position [1154, 0]
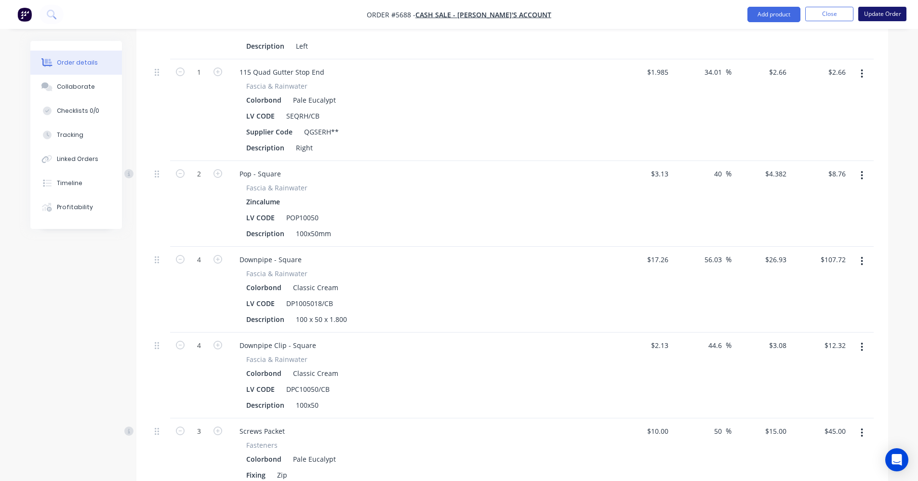
click at [885, 15] on button "Update Order" at bounding box center [882, 14] width 48 height 14
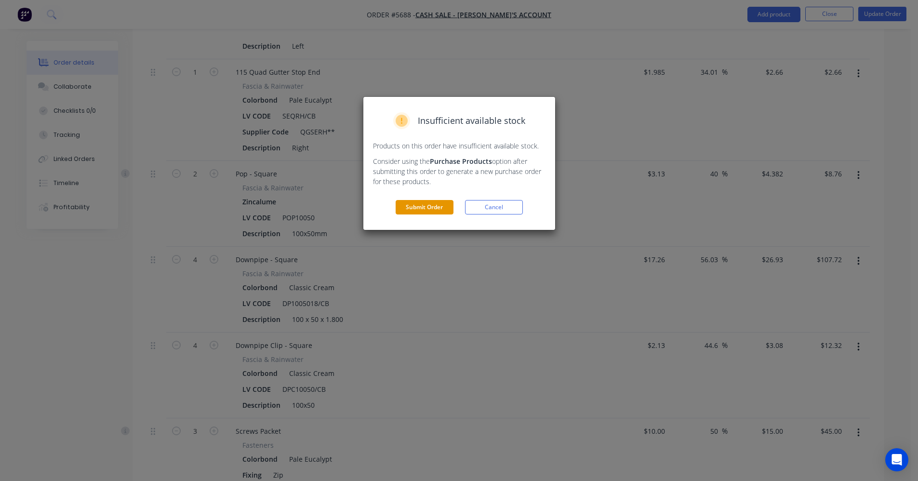
click at [430, 210] on button "Submit Order" at bounding box center [425, 207] width 58 height 14
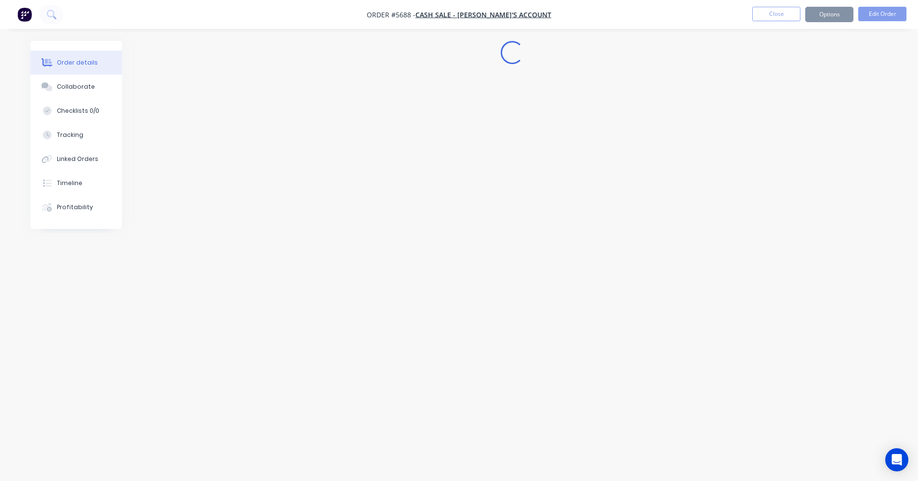
scroll to position [0, 0]
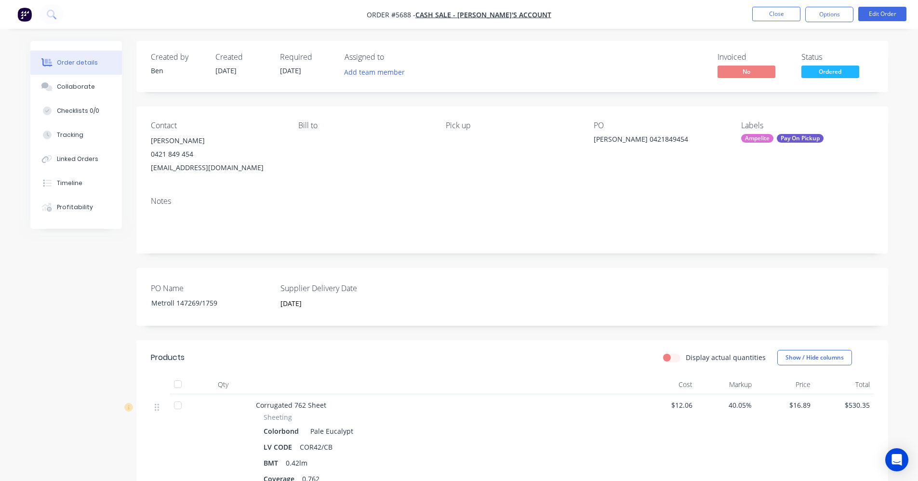
click at [754, 136] on div "Ampelite" at bounding box center [757, 138] width 32 height 9
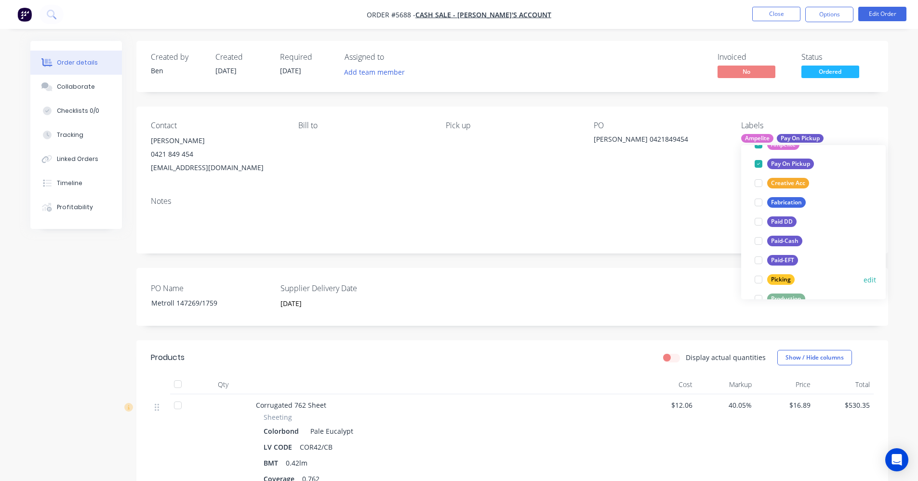
scroll to position [96, 0]
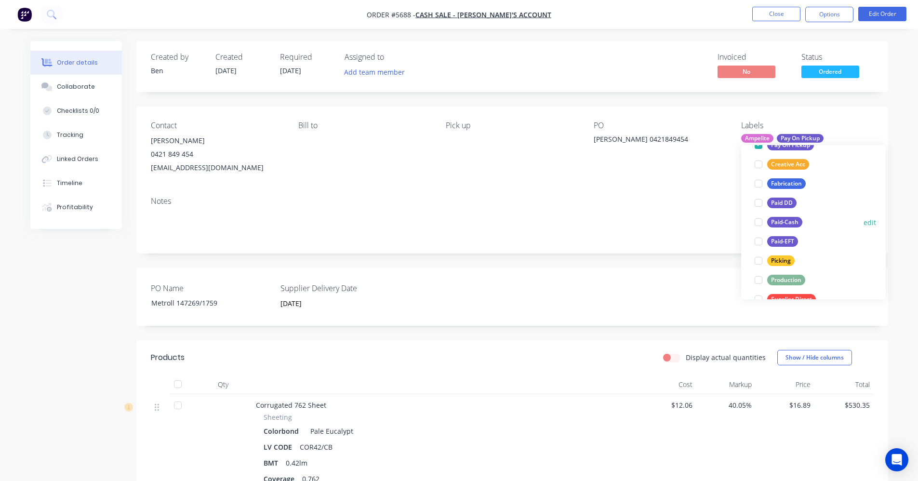
click at [782, 222] on div "Paid-Cash" at bounding box center [784, 222] width 35 height 11
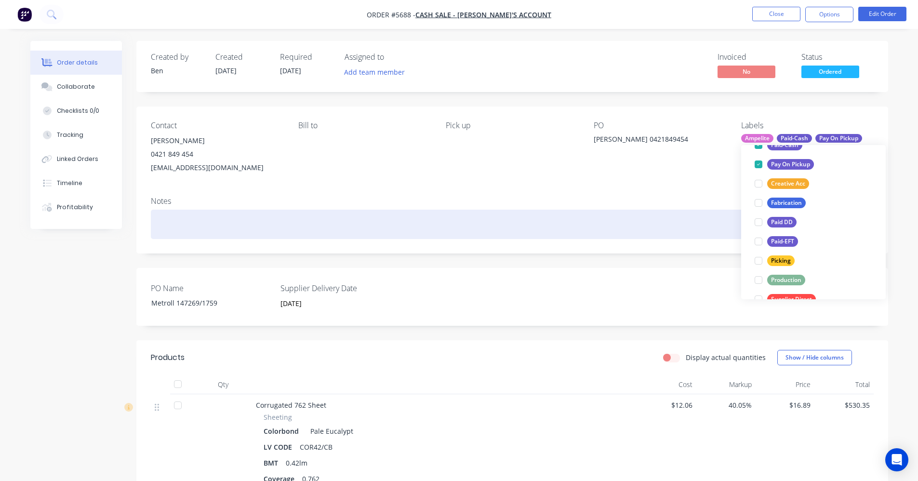
scroll to position [19, 0]
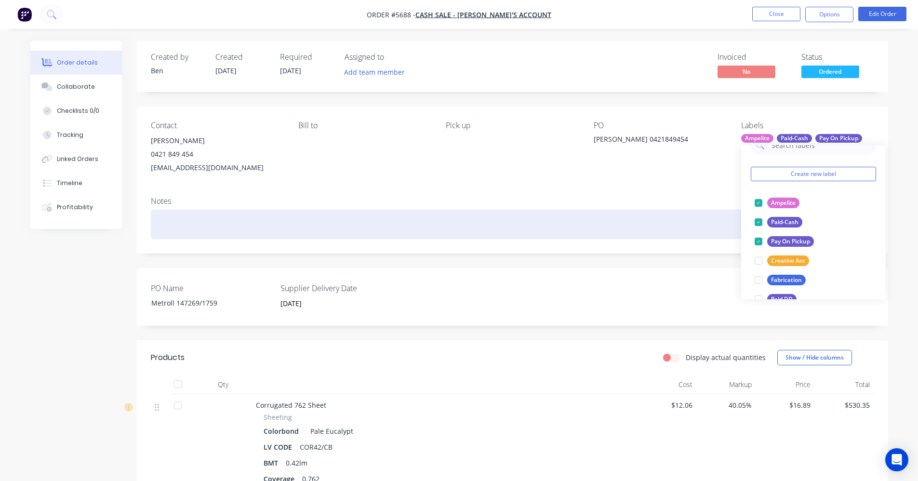
click at [642, 213] on div at bounding box center [512, 224] width 723 height 29
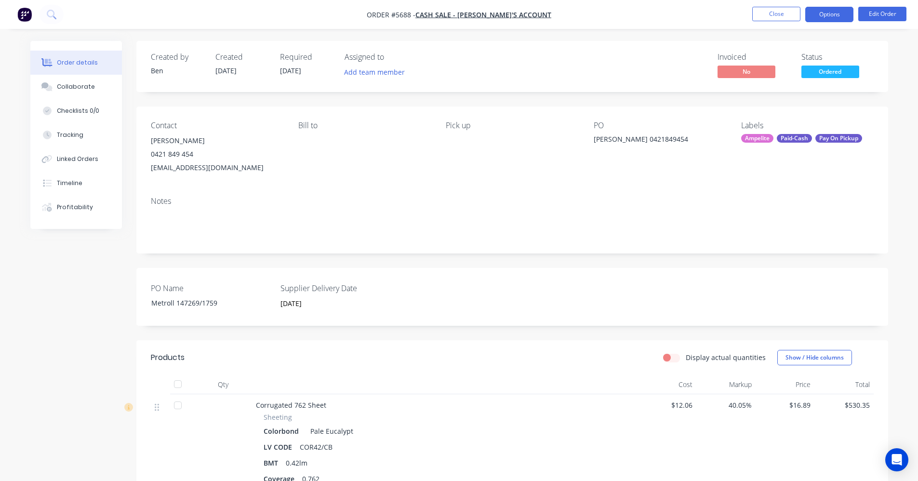
click at [827, 14] on button "Options" at bounding box center [829, 14] width 48 height 15
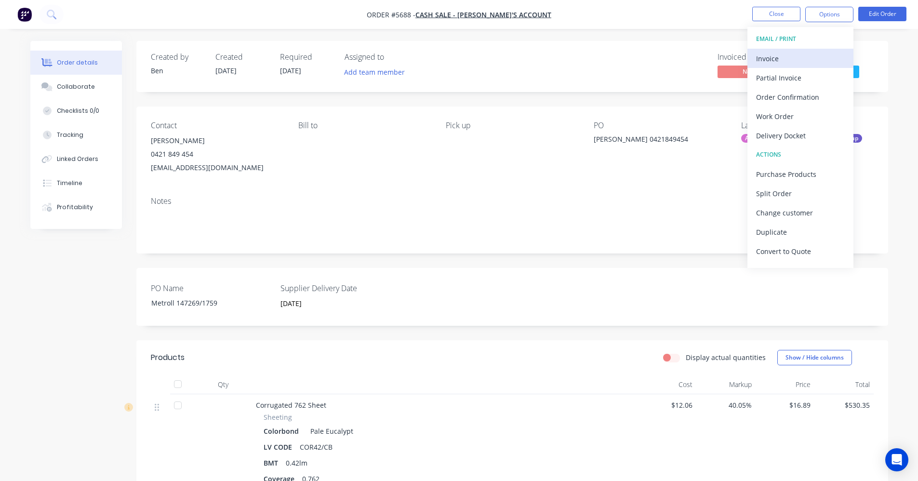
click at [775, 59] on div "Invoice" at bounding box center [800, 59] width 89 height 14
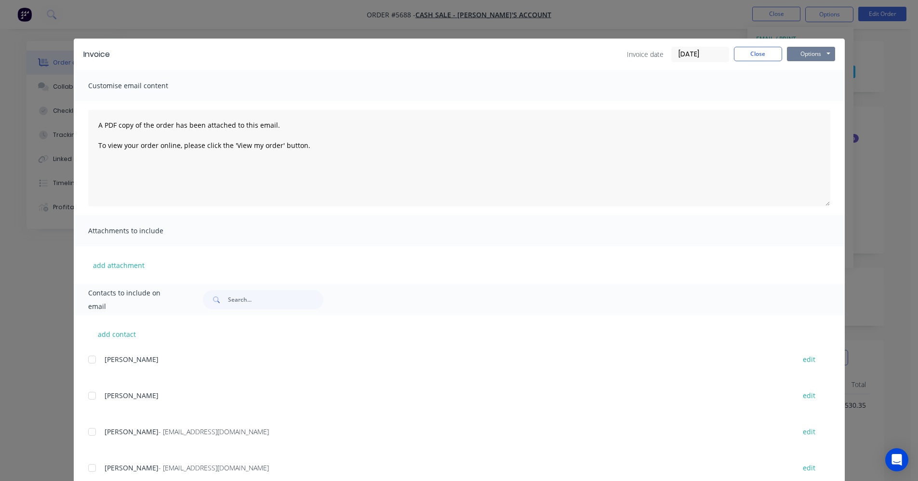
click at [815, 55] on button "Options" at bounding box center [811, 54] width 48 height 14
click at [807, 91] on button "Print" at bounding box center [818, 87] width 62 height 16
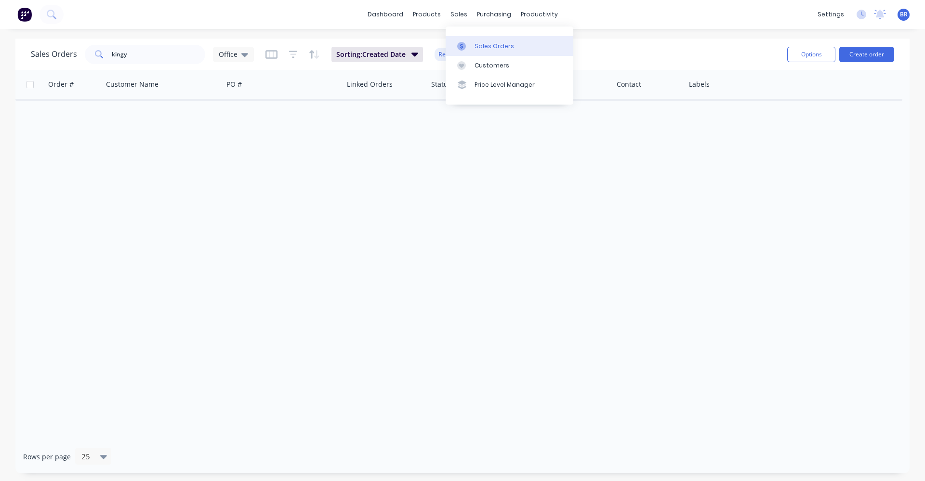
click at [482, 45] on div "Sales Orders" at bounding box center [495, 46] width 40 height 9
drag, startPoint x: 118, startPoint y: 52, endPoint x: 43, endPoint y: 47, distance: 75.3
click at [43, 47] on div "Sales Orders kingy Office" at bounding box center [142, 54] width 223 height 19
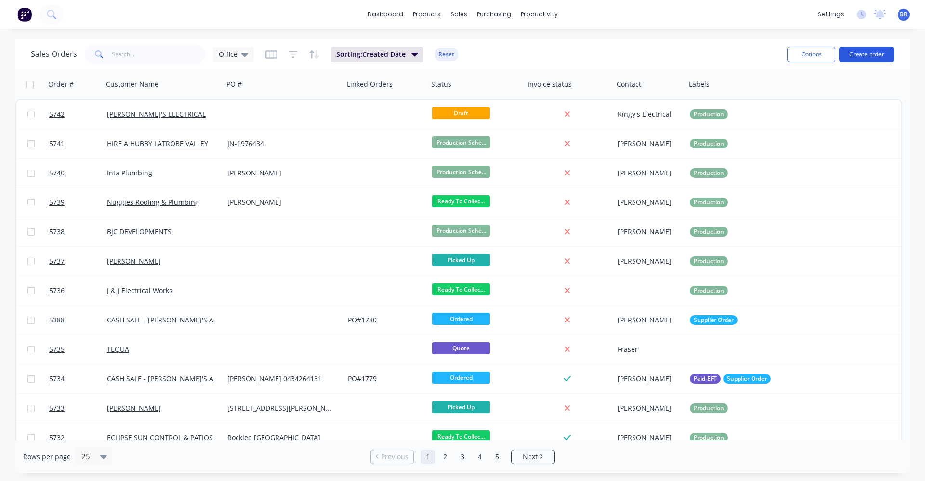
click at [876, 55] on button "Create order" at bounding box center [866, 54] width 55 height 15
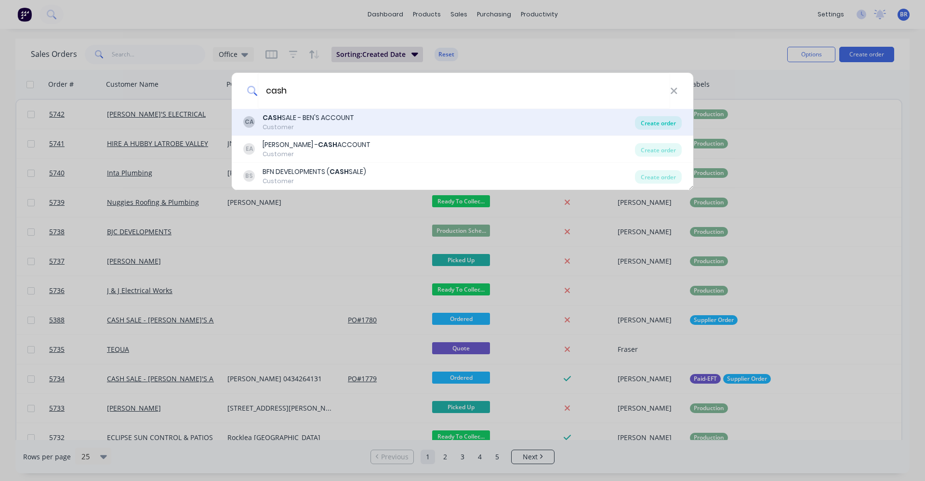
type input "cash"
click at [663, 120] on div "Create order" at bounding box center [658, 122] width 47 height 13
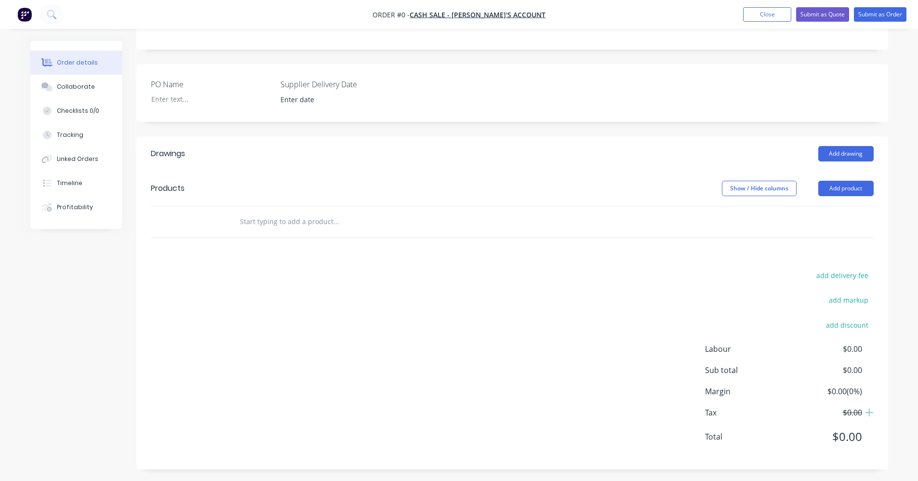
scroll to position [181, 0]
click at [845, 154] on button "Add drawing" at bounding box center [845, 150] width 55 height 15
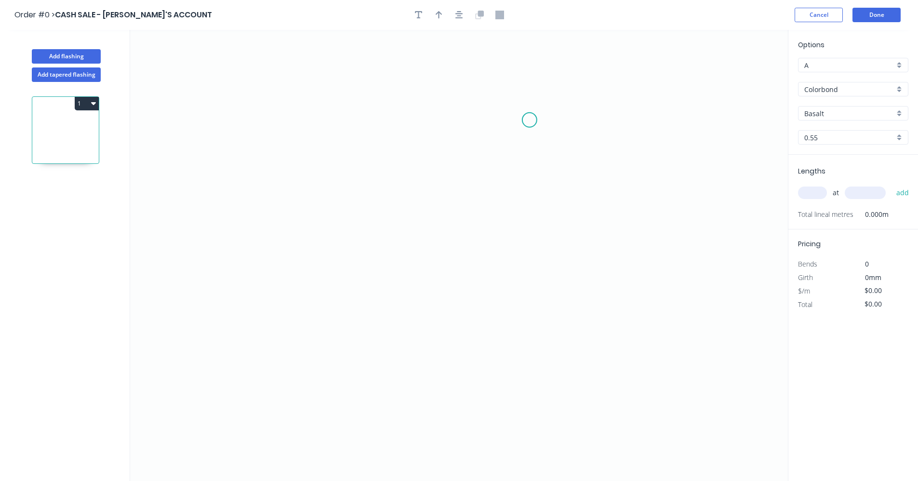
click at [529, 122] on icon "0" at bounding box center [459, 255] width 658 height 451
click at [524, 312] on icon "0" at bounding box center [459, 255] width 658 height 451
click at [369, 308] on icon "0 ?" at bounding box center [459, 255] width 658 height 451
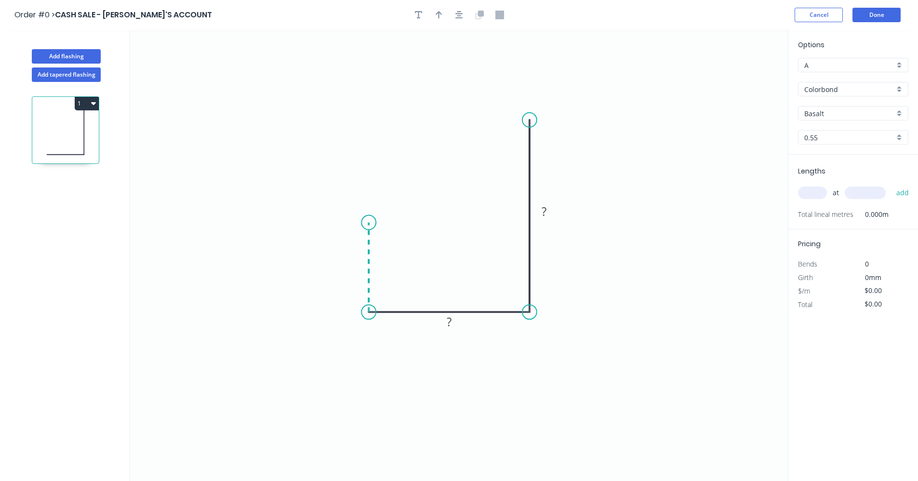
drag, startPoint x: 365, startPoint y: 223, endPoint x: 382, endPoint y: 221, distance: 16.5
click at [366, 223] on icon "0 ? ?" at bounding box center [459, 255] width 658 height 451
click at [394, 221] on icon "0 ? ? ?" at bounding box center [459, 255] width 658 height 451
drag, startPoint x: 398, startPoint y: 221, endPoint x: 402, endPoint y: 225, distance: 6.2
click at [396, 224] on circle at bounding box center [396, 222] width 14 height 14
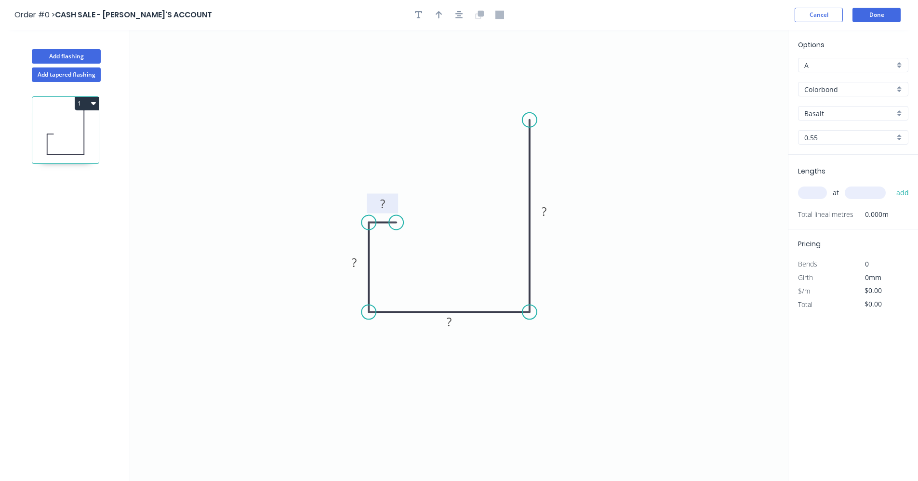
drag, startPoint x: 381, startPoint y: 205, endPoint x: 386, endPoint y: 213, distance: 9.6
click at [382, 205] on tspan "?" at bounding box center [382, 204] width 5 height 16
click at [899, 89] on div "Colorbond" at bounding box center [853, 89] width 110 height 14
click at [828, 154] on div "Zincalume" at bounding box center [852, 158] width 109 height 17
type input "Zincalume"
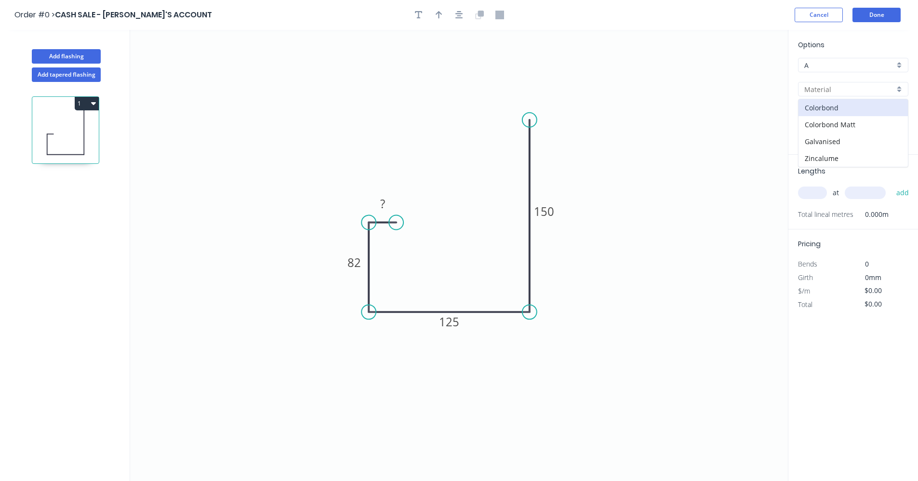
type input "Zincalume"
click at [461, 18] on icon "button" at bounding box center [459, 15] width 8 height 8
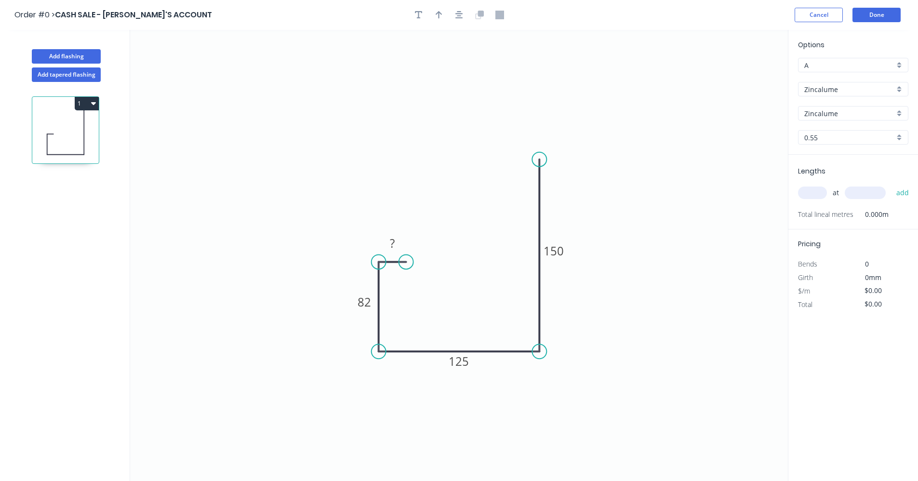
drag, startPoint x: 441, startPoint y: 16, endPoint x: 558, endPoint y: 76, distance: 132.1
click at [448, 17] on div at bounding box center [459, 15] width 101 height 14
drag, startPoint x: 440, startPoint y: 15, endPoint x: 525, endPoint y: 64, distance: 98.2
click at [441, 16] on icon "button" at bounding box center [438, 15] width 7 height 9
click at [738, 76] on icon at bounding box center [739, 67] width 9 height 31
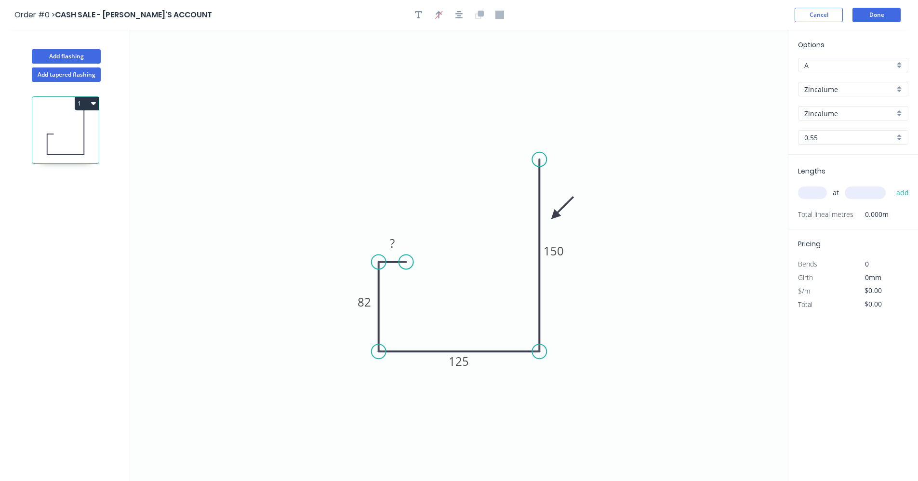
drag, startPoint x: 738, startPoint y: 76, endPoint x: 656, endPoint y: 228, distance: 173.3
click at [554, 215] on icon at bounding box center [562, 208] width 28 height 28
click at [818, 194] on input "text" at bounding box center [812, 192] width 29 height 13
type input "2"
type input "1200"
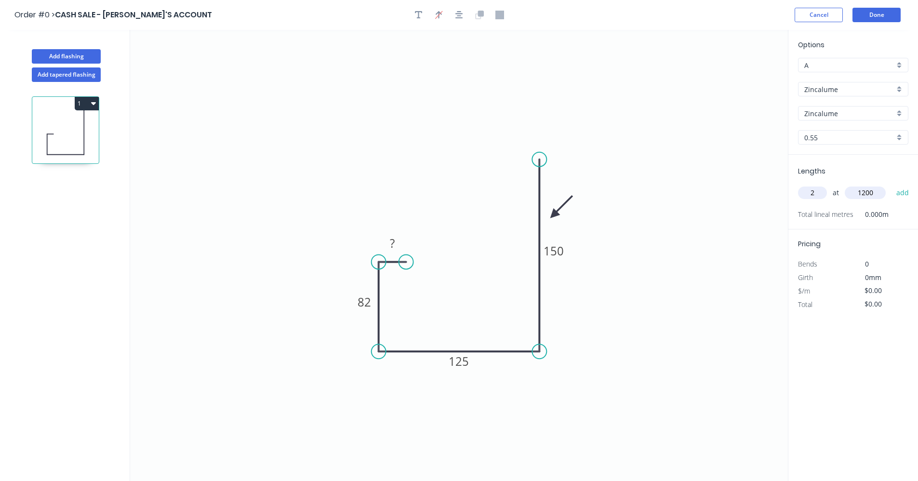
click at [891, 185] on button "add" at bounding box center [902, 193] width 23 height 16
click at [394, 244] on tspan "?" at bounding box center [392, 243] width 5 height 16
type input "$16.13"
type input "$38.71"
click at [689, 299] on icon "0 25 82 125 150" at bounding box center [459, 255] width 658 height 451
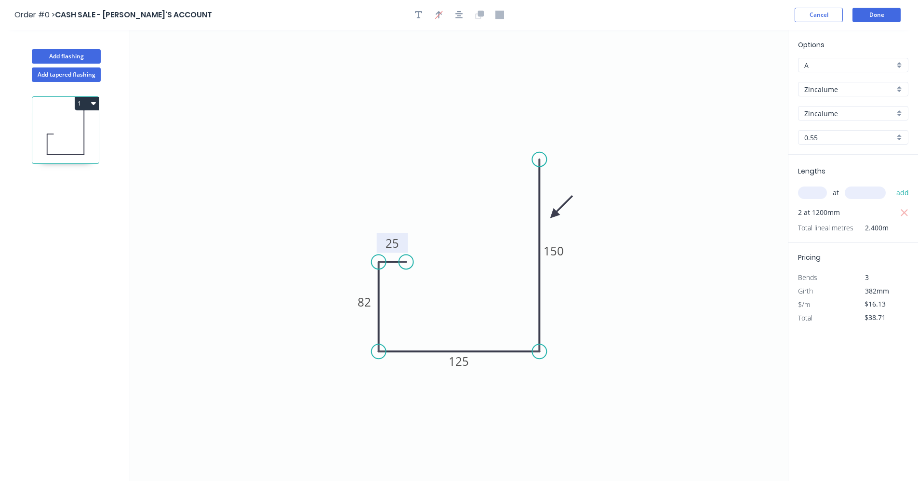
click at [830, 65] on input "A" at bounding box center [849, 65] width 90 height 10
drag, startPoint x: 813, startPoint y: 102, endPoint x: 799, endPoint y: 100, distance: 14.2
click at [811, 101] on div "B" at bounding box center [852, 100] width 109 height 17
type input "B"
type input "$14.05"
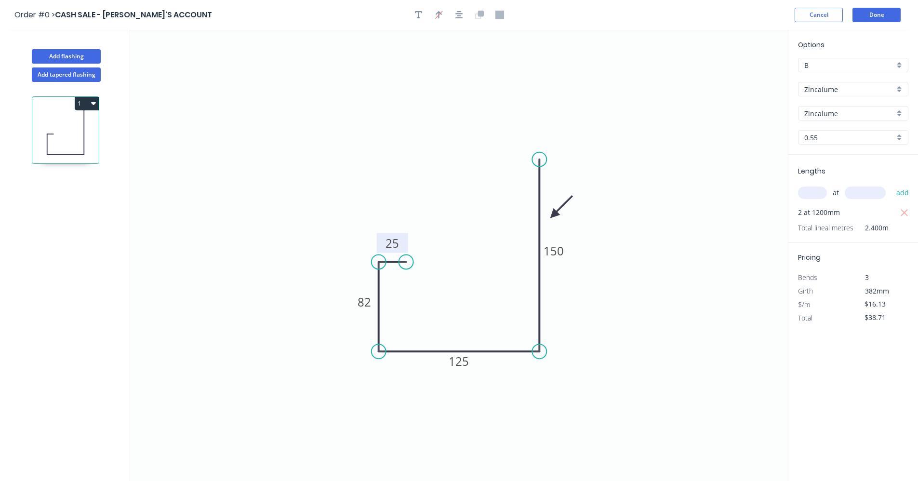
type input "$33.72"
drag, startPoint x: 746, startPoint y: 105, endPoint x: 725, endPoint y: 111, distance: 21.3
click at [743, 105] on icon "0 25 82 125 150" at bounding box center [459, 255] width 658 height 451
click at [868, 9] on button "Done" at bounding box center [876, 15] width 48 height 14
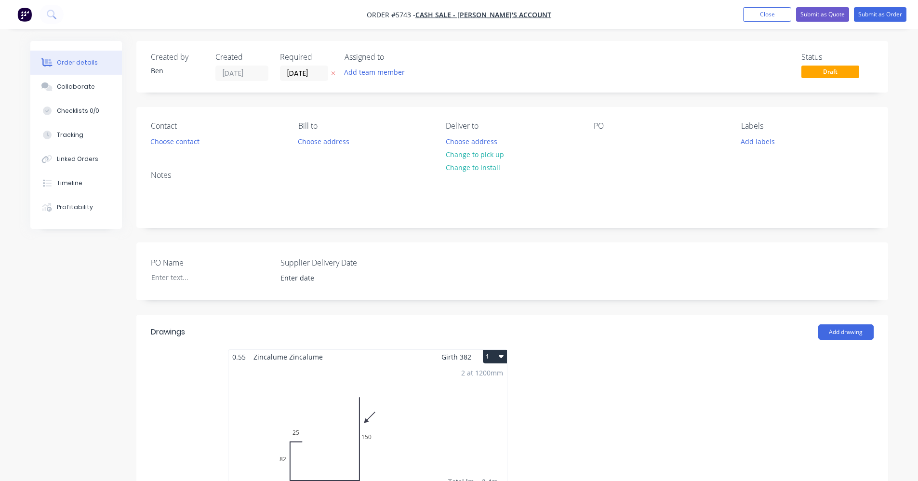
click at [381, 385] on div "2 at 1200mm Total lm $/M Total 2.4m $14.05 $33.72" at bounding box center [367, 437] width 278 height 147
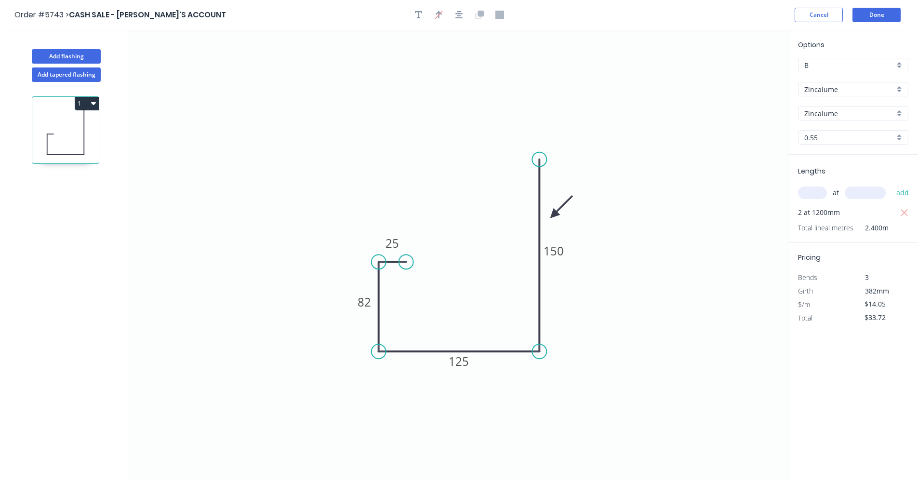
click at [832, 63] on input "B" at bounding box center [849, 65] width 90 height 10
drag, startPoint x: 812, startPoint y: 118, endPoint x: 806, endPoint y: 114, distance: 6.9
click at [811, 118] on div "C" at bounding box center [852, 117] width 109 height 17
type input "C"
type input "$13.14"
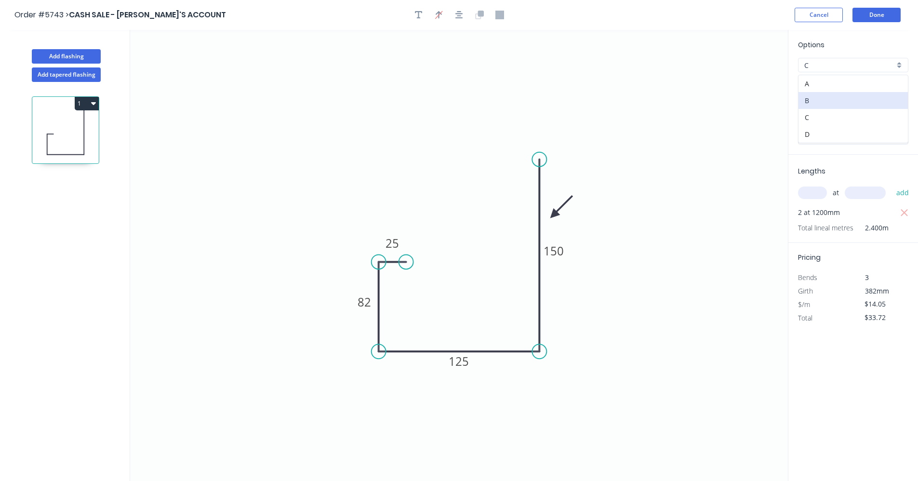
type input "$31.54"
drag, startPoint x: 690, startPoint y: 124, endPoint x: 731, endPoint y: 193, distance: 80.0
click at [690, 125] on icon "0 25 82 125 150" at bounding box center [459, 255] width 658 height 451
click at [876, 18] on button "Done" at bounding box center [876, 15] width 48 height 14
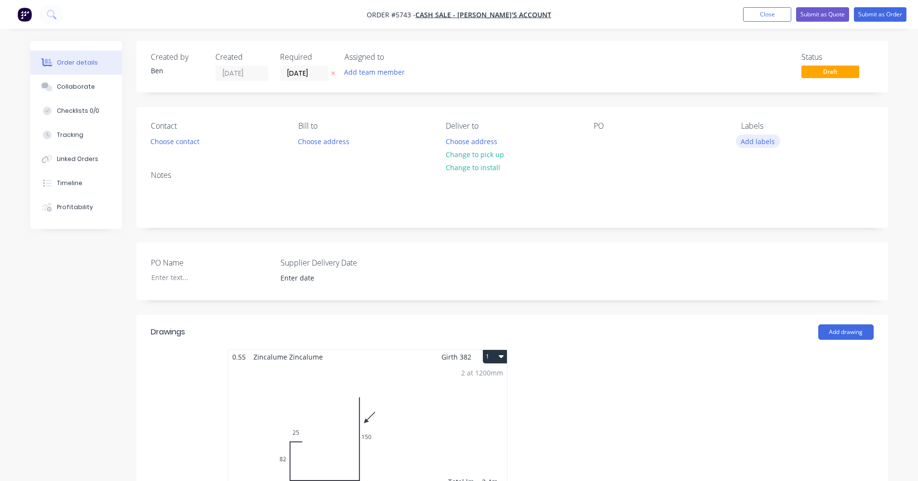
click at [758, 135] on button "Add labels" at bounding box center [758, 140] width 44 height 13
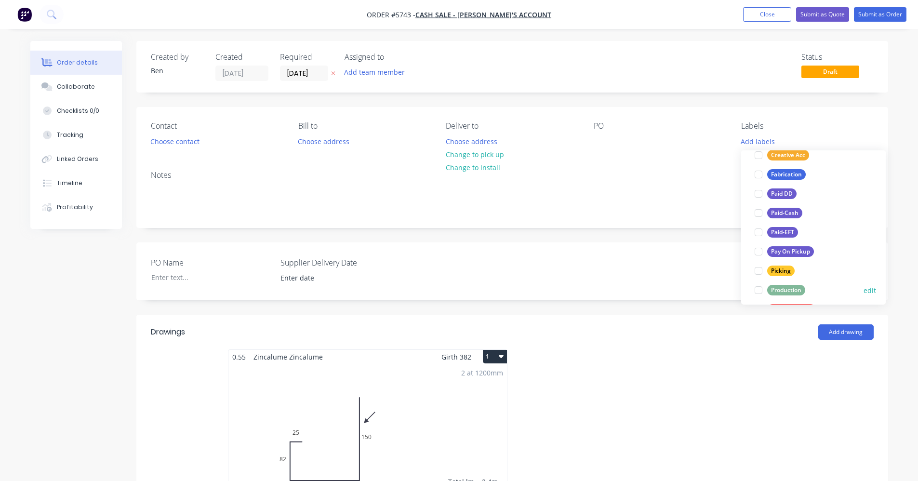
scroll to position [77, 0]
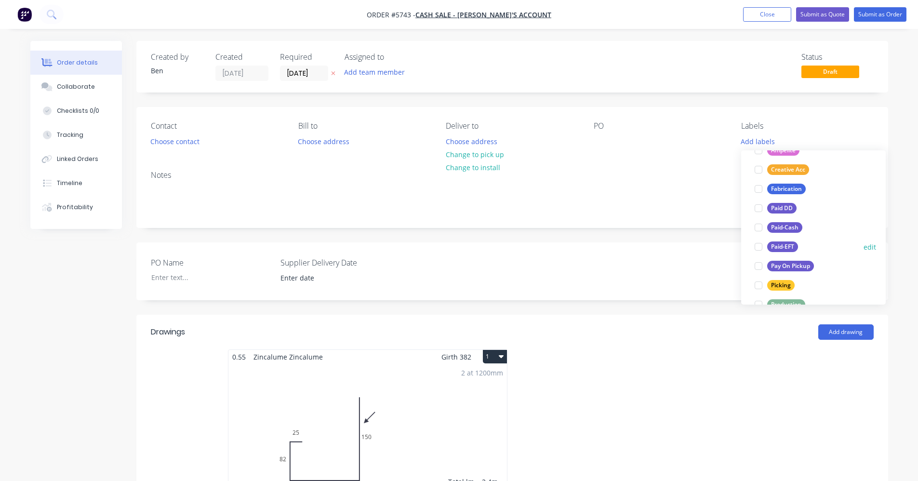
click at [786, 248] on div "Paid-EFT" at bounding box center [782, 246] width 31 height 11
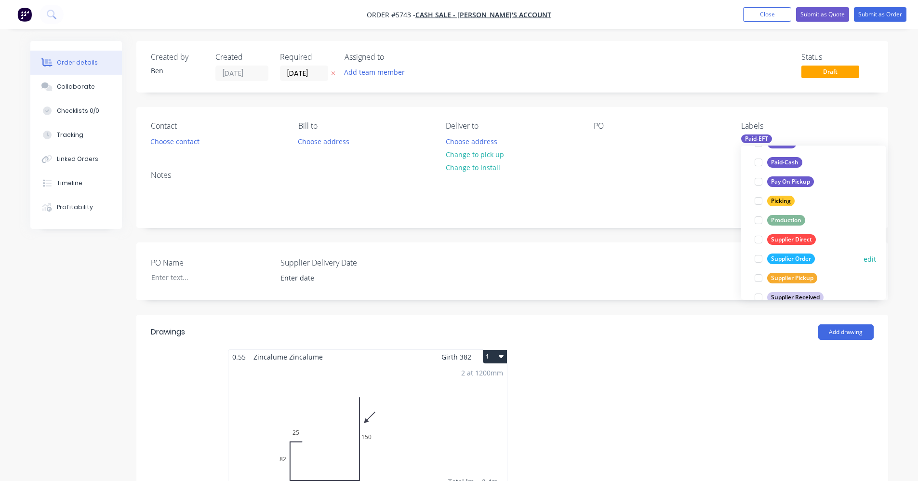
scroll to position [173, 0]
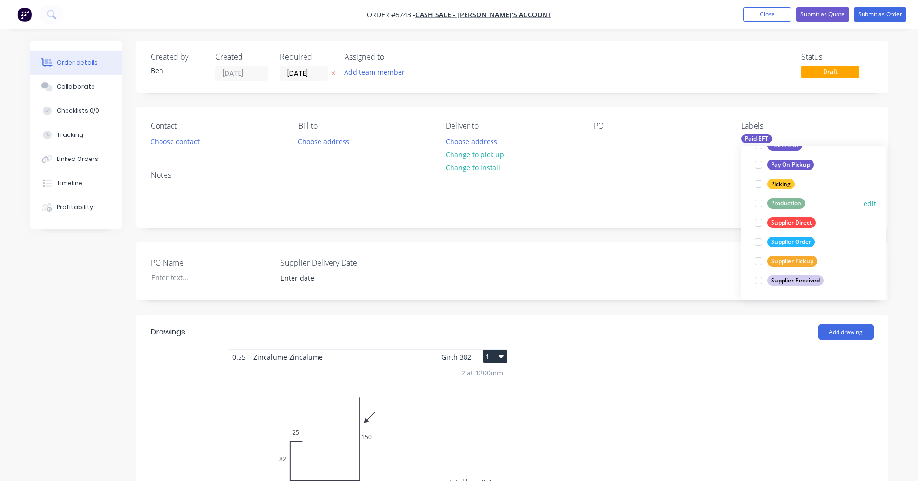
click at [792, 207] on div "Production" at bounding box center [786, 203] width 38 height 11
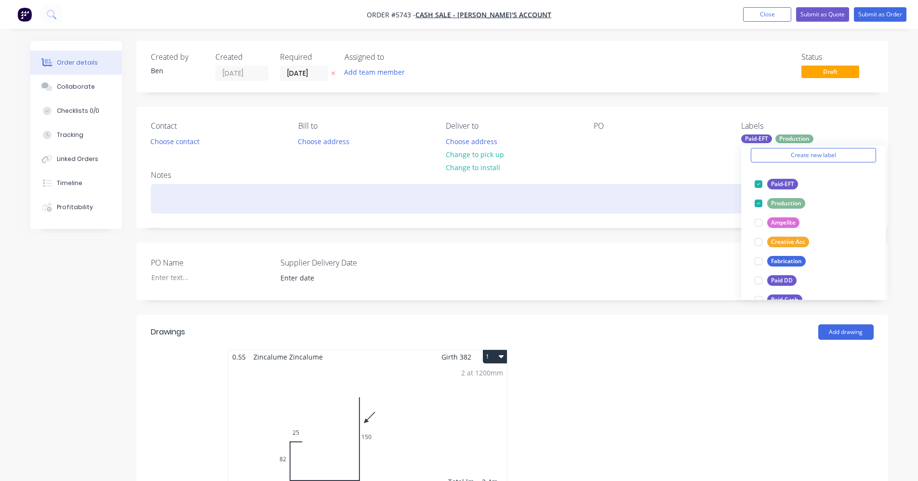
drag, startPoint x: 653, startPoint y: 192, endPoint x: 673, endPoint y: 198, distance: 20.7
click at [653, 192] on div at bounding box center [512, 198] width 723 height 29
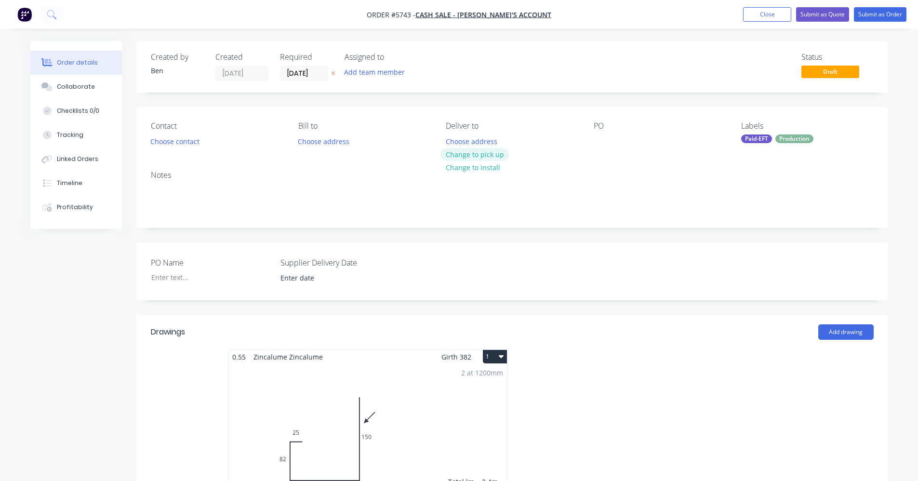
click at [488, 155] on button "Change to pick up" at bounding box center [474, 154] width 68 height 13
click at [166, 145] on button "Choose contact" at bounding box center [174, 140] width 59 height 13
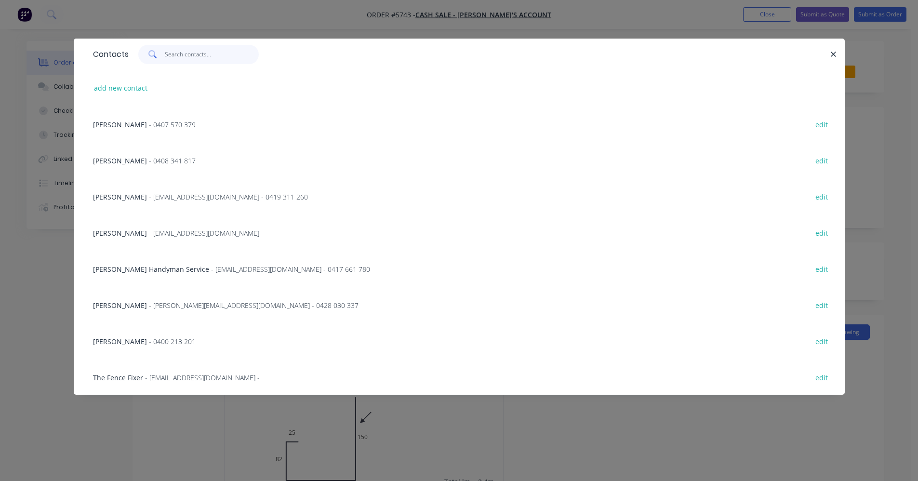
click at [205, 57] on input "text" at bounding box center [212, 54] width 94 height 19
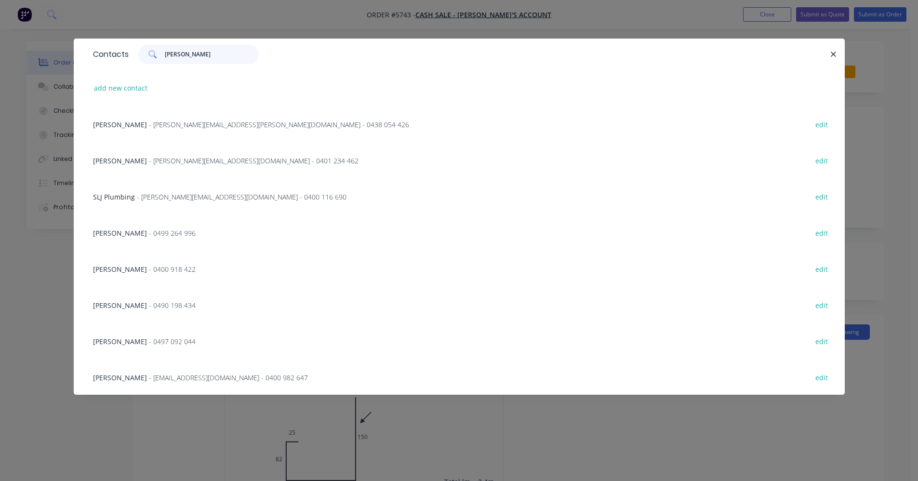
type input "[PERSON_NAME]"
click at [170, 237] on span "- 0499 264 996" at bounding box center [172, 232] width 47 height 9
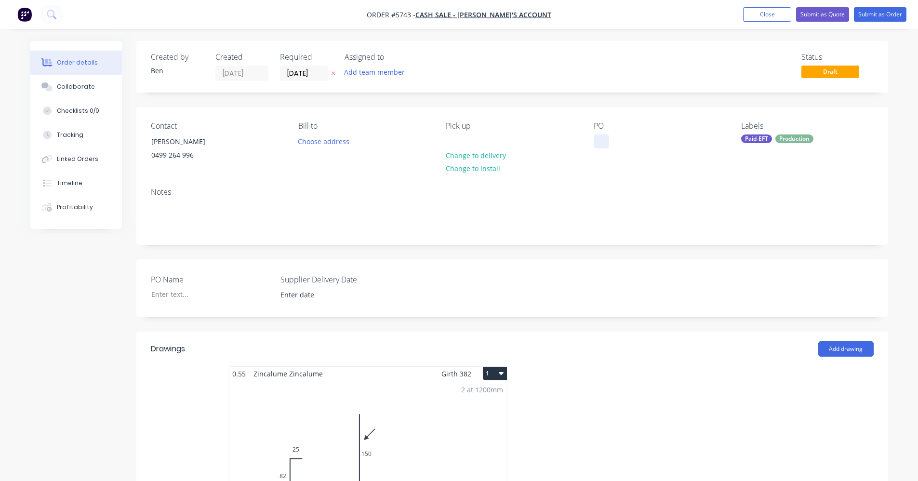
click at [600, 138] on div at bounding box center [600, 141] width 15 height 14
drag, startPoint x: 872, startPoint y: 15, endPoint x: 356, endPoint y: 75, distance: 520.3
click at [356, 75] on div "Order #5743 - CASH SALE - [PERSON_NAME]'S ACCOUNT Add product Close Submit as Q…" at bounding box center [459, 425] width 918 height 850
click at [312, 68] on input "[DATE]" at bounding box center [303, 73] width 47 height 14
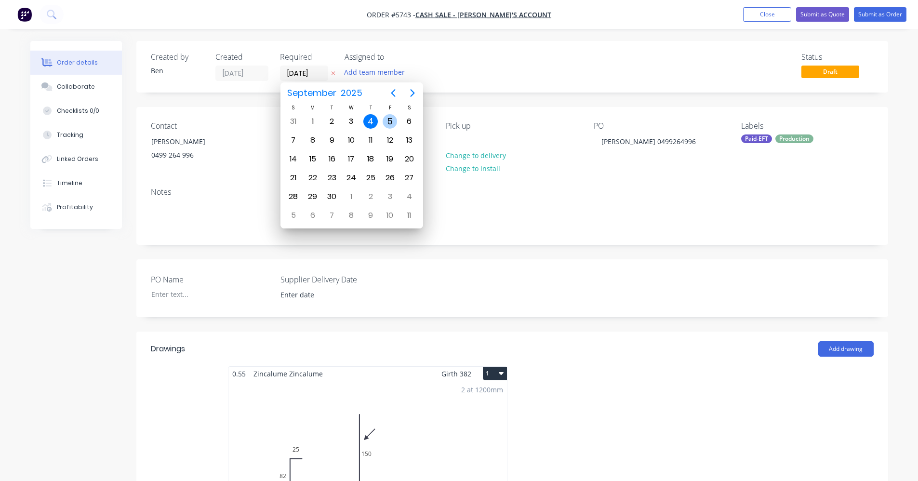
drag, startPoint x: 391, startPoint y: 120, endPoint x: 432, endPoint y: 114, distance: 41.4
click at [392, 120] on div "5" at bounding box center [389, 121] width 14 height 14
type input "[DATE]"
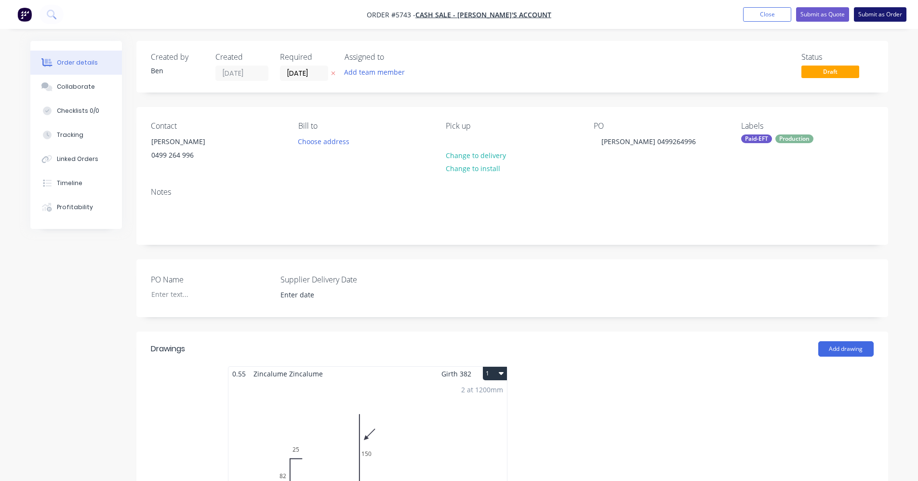
click at [879, 14] on button "Submit as Order" at bounding box center [880, 14] width 53 height 14
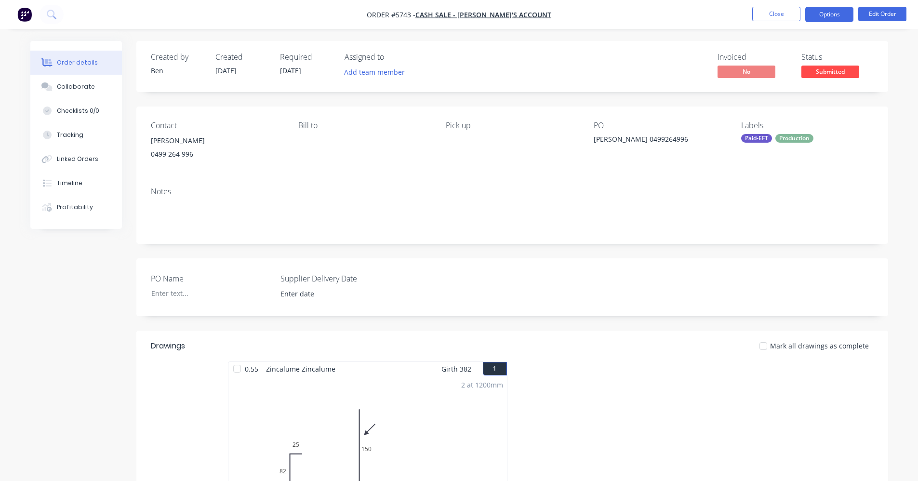
click at [834, 13] on button "Options" at bounding box center [829, 14] width 48 height 15
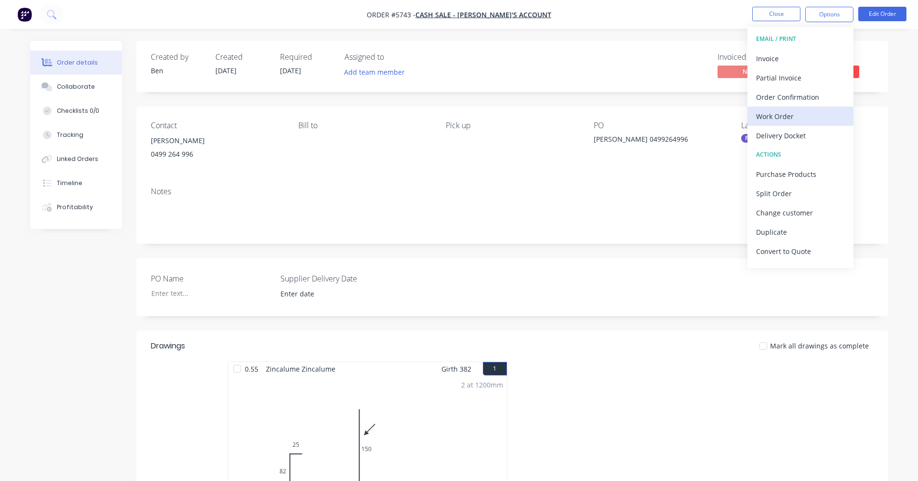
click at [785, 114] on div "Work Order" at bounding box center [800, 116] width 89 height 14
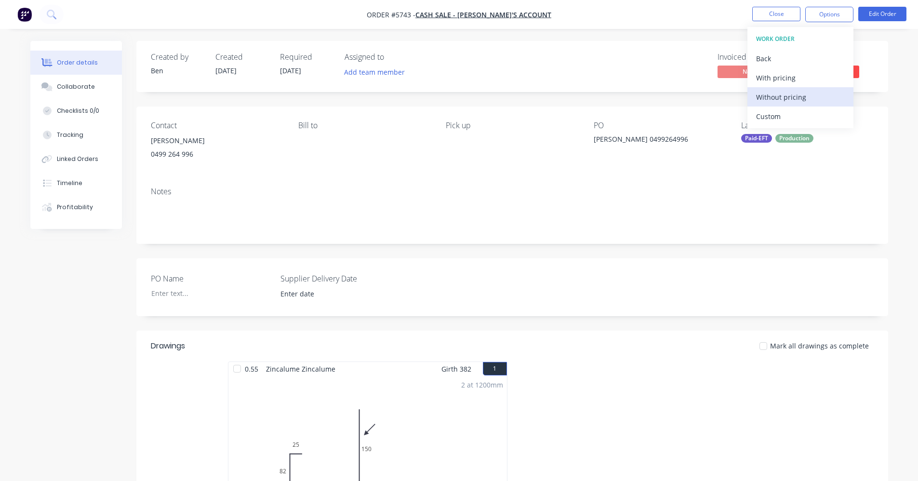
click at [786, 92] on div "Without pricing" at bounding box center [800, 97] width 89 height 14
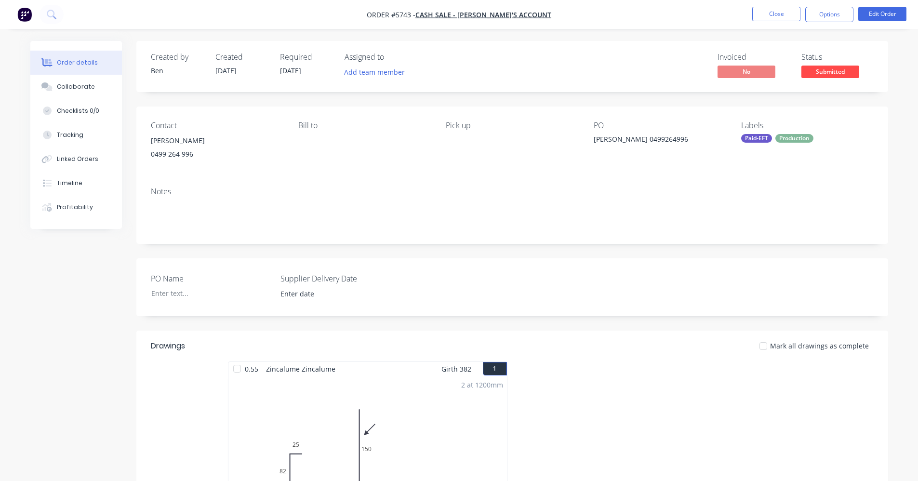
click at [611, 53] on div "Invoiced No Status Submitted" at bounding box center [657, 67] width 433 height 28
drag, startPoint x: 834, startPoint y: 13, endPoint x: 835, endPoint y: 18, distance: 4.8
click at [834, 15] on button "Options" at bounding box center [829, 14] width 48 height 15
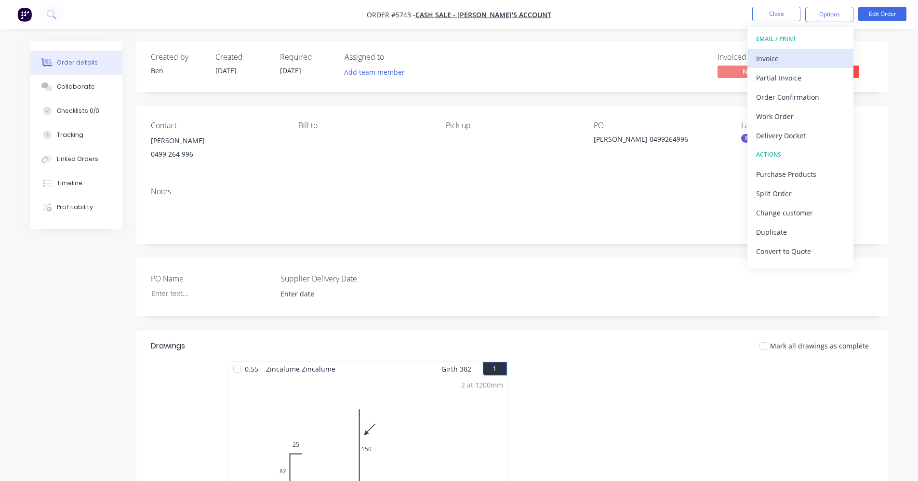
click at [798, 64] on div "Invoice" at bounding box center [800, 59] width 89 height 14
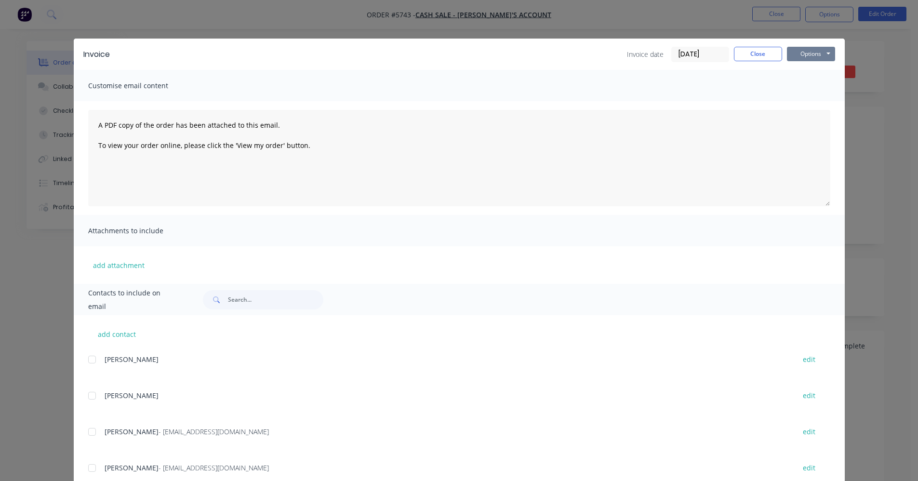
click at [805, 57] on button "Options" at bounding box center [811, 54] width 48 height 14
click at [811, 90] on button "Print" at bounding box center [818, 87] width 62 height 16
click at [756, 58] on button "Close" at bounding box center [758, 54] width 48 height 14
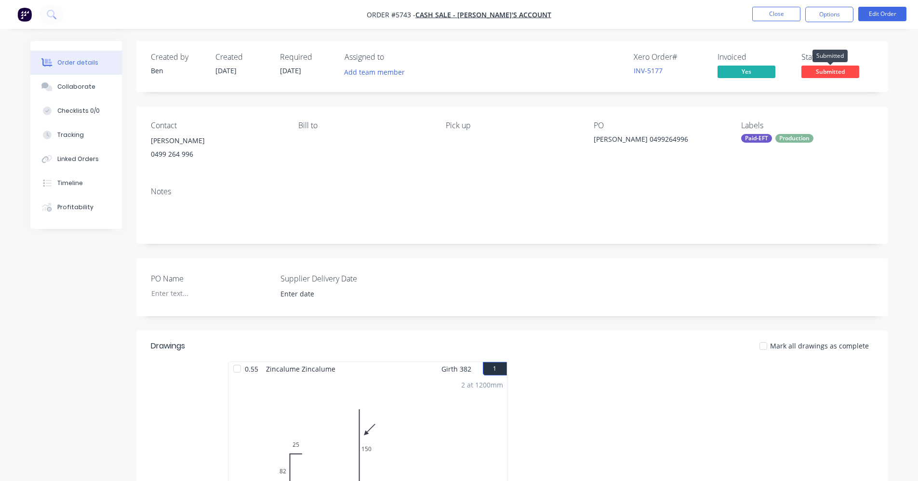
click at [840, 76] on span "Submitted" at bounding box center [830, 72] width 58 height 12
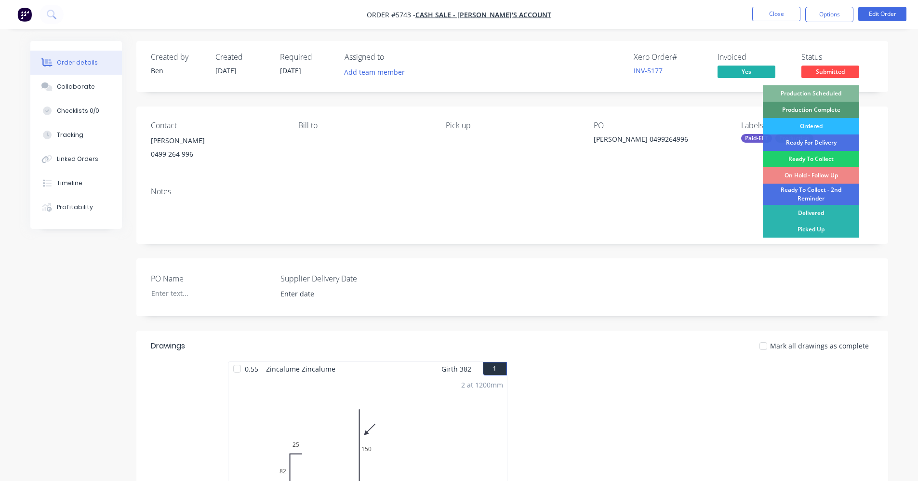
click at [819, 91] on div "Production Scheduled" at bounding box center [811, 93] width 96 height 16
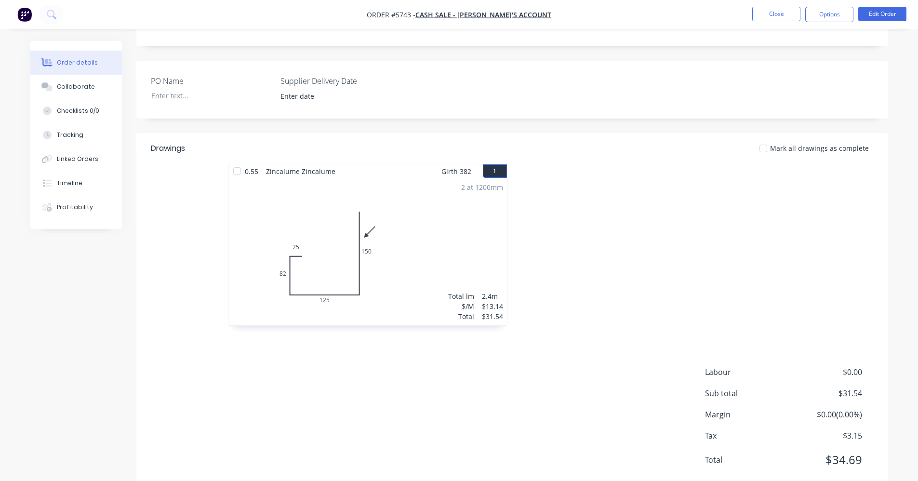
scroll to position [175, 0]
